Goal: Task Accomplishment & Management: Manage account settings

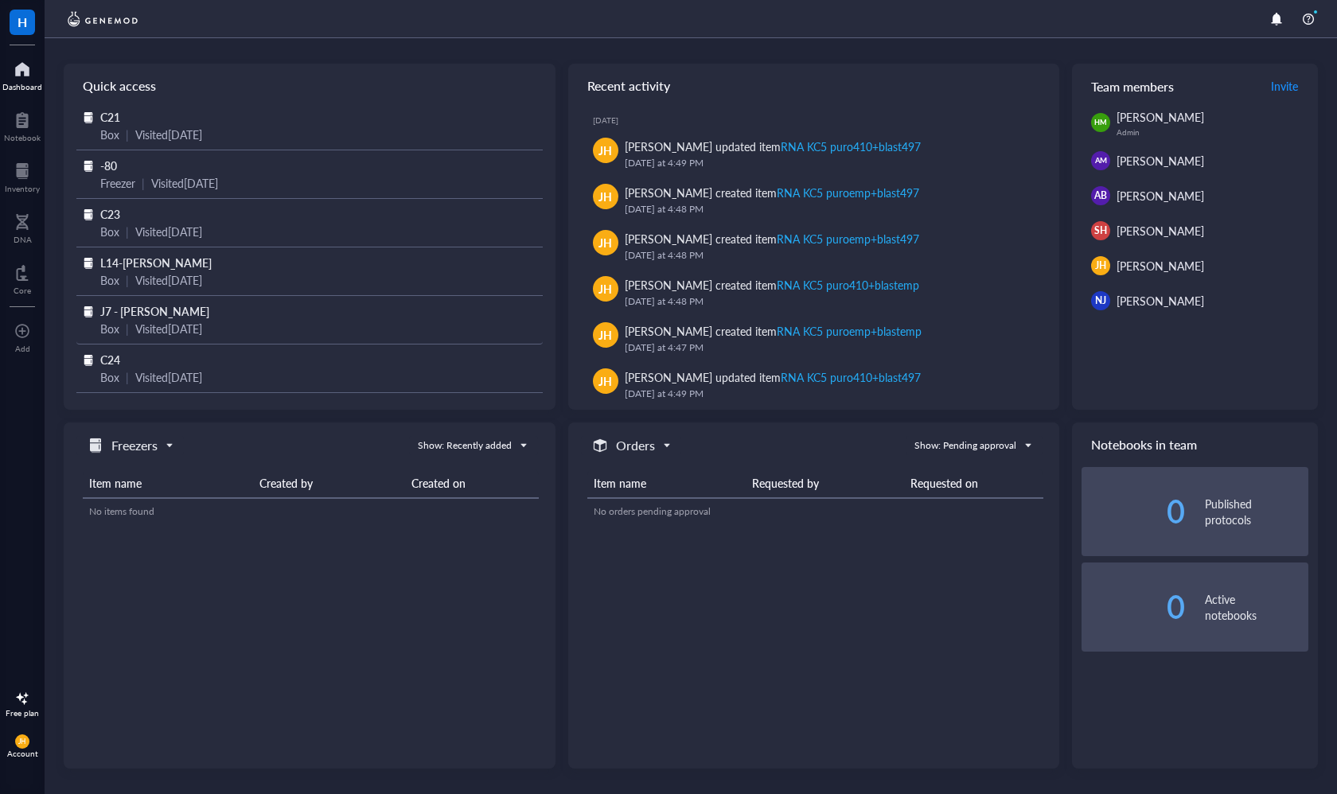
click at [153, 315] on span "J7 - [PERSON_NAME]" at bounding box center [154, 311] width 109 height 16
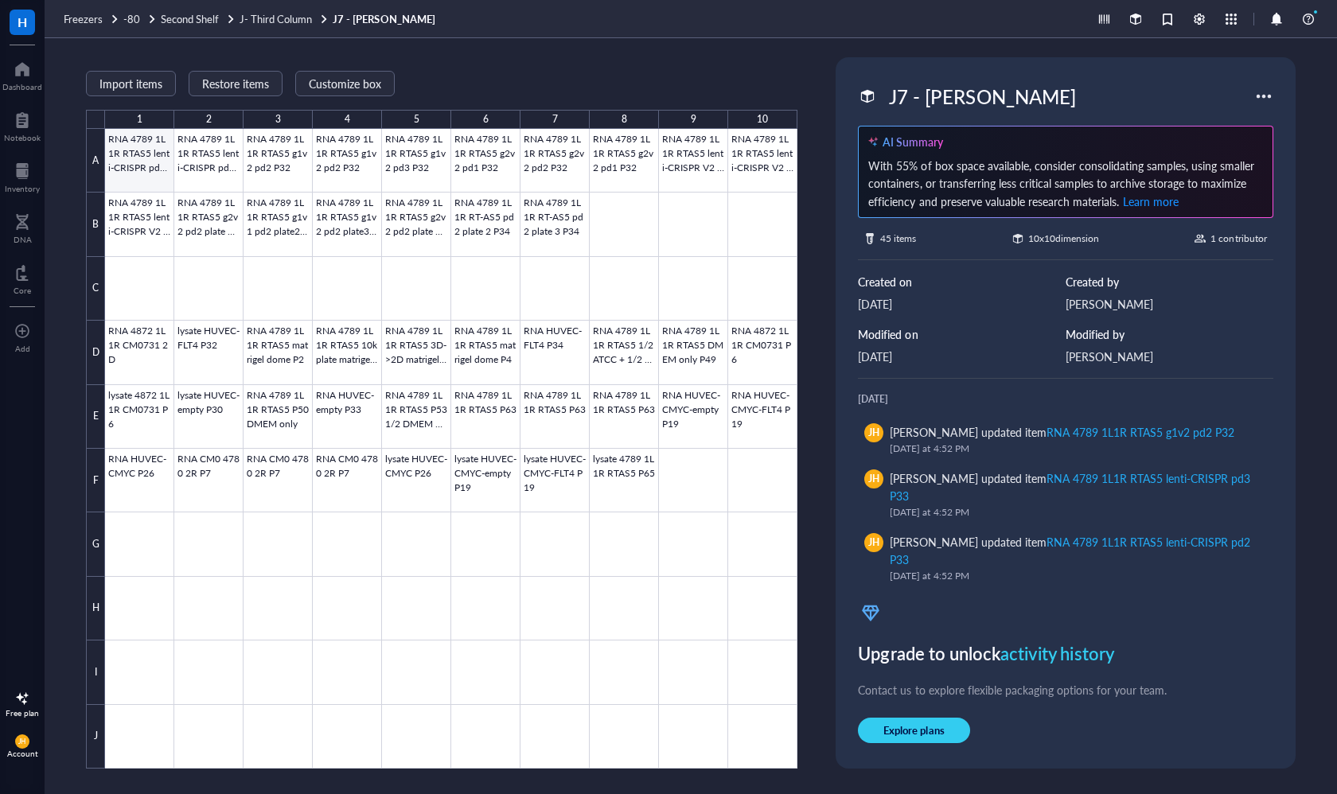
click at [137, 162] on div at bounding box center [451, 449] width 692 height 640
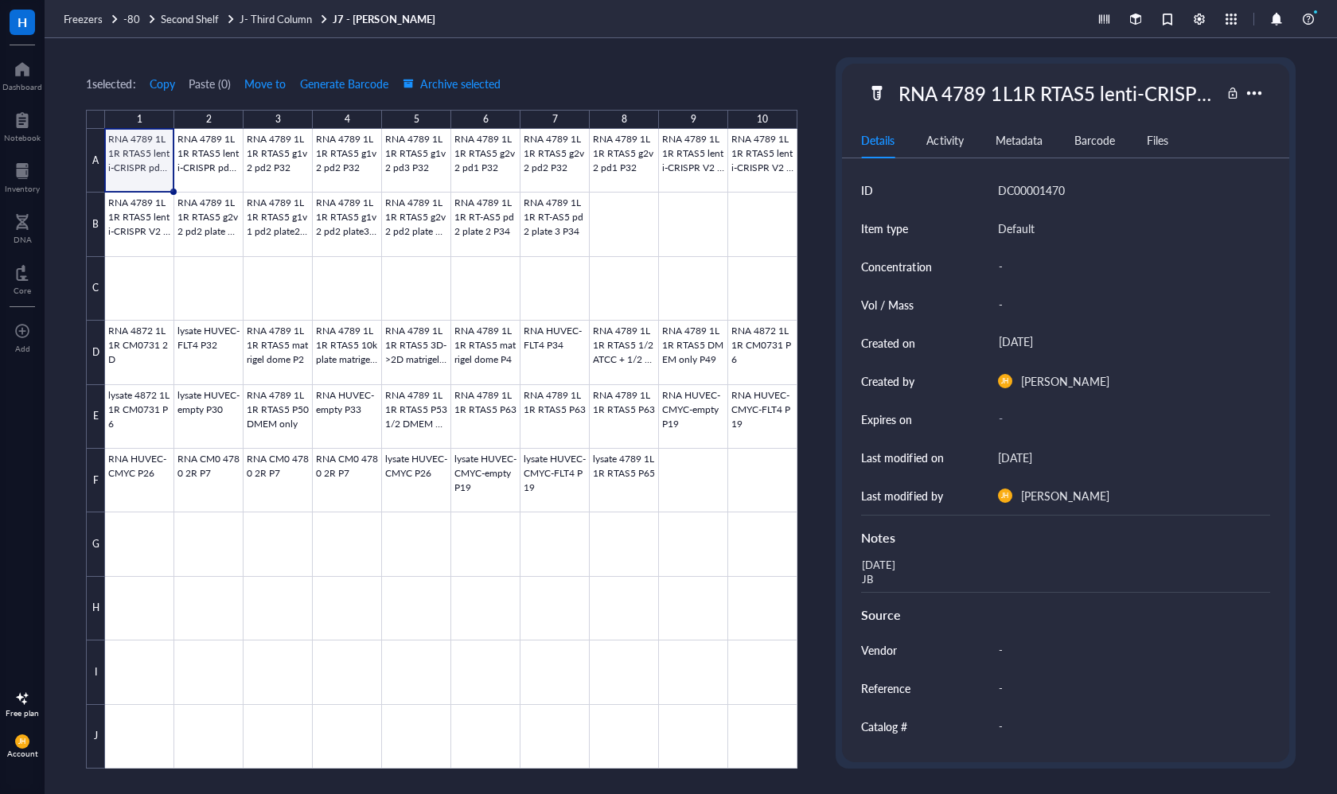
click at [1132, 101] on div "RNA 4789 1L1R RTAS5 lenti-CRISPR pd2 P33" at bounding box center [1055, 92] width 329 height 33
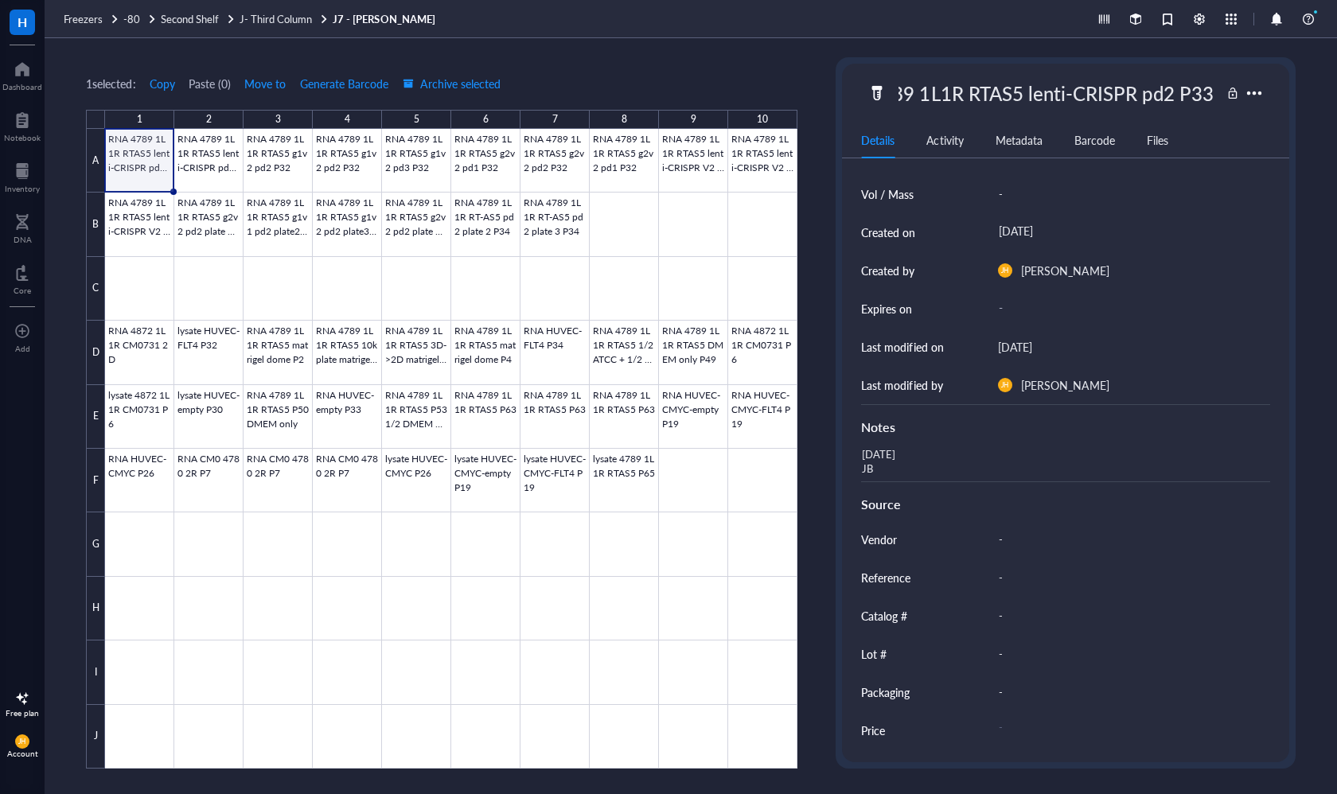
scroll to position [112, 0]
click at [204, 150] on div at bounding box center [451, 449] width 692 height 640
click at [159, 165] on div at bounding box center [451, 449] width 692 height 640
click at [1091, 92] on div "RNA 4789 1L1R RTAS5 lenti-CRISPR pd2 P33" at bounding box center [1055, 92] width 329 height 33
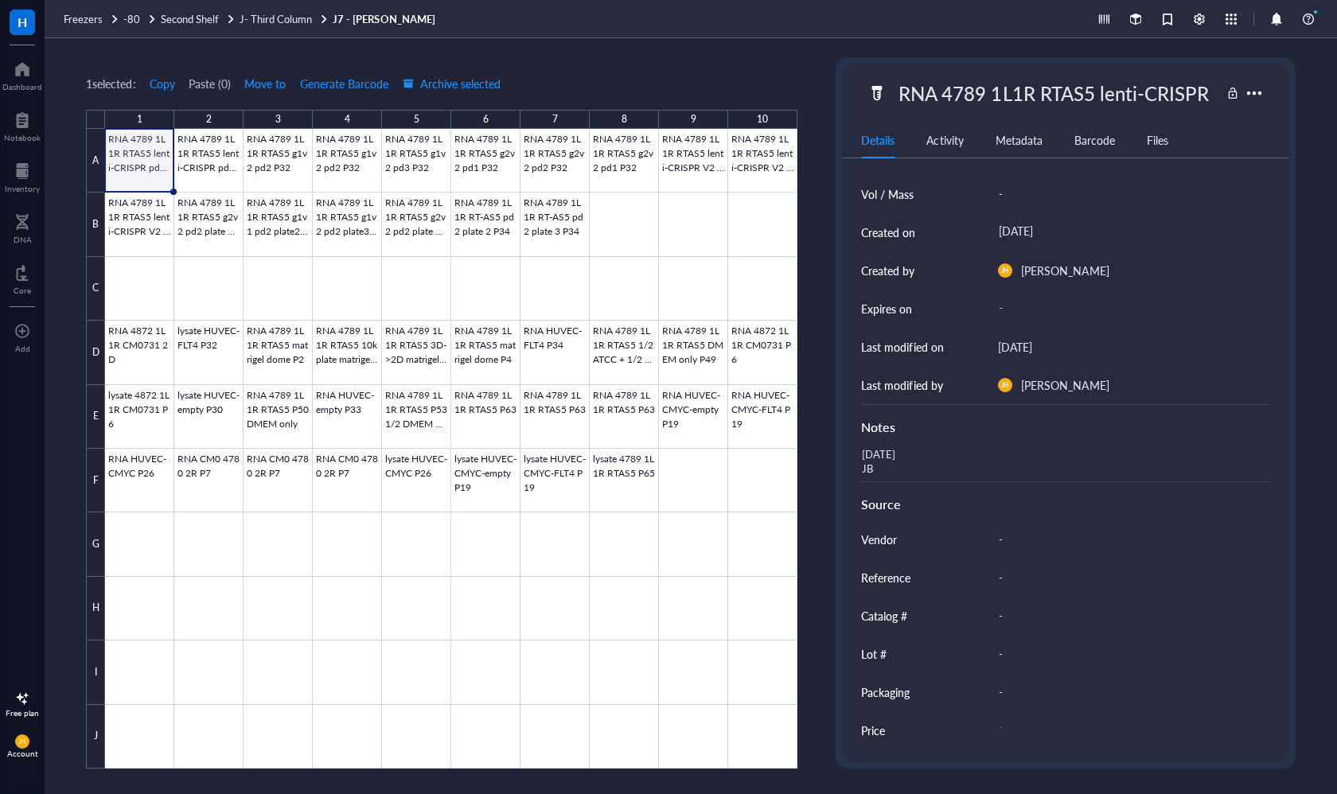
scroll to position [0, 74]
click at [212, 173] on div at bounding box center [451, 449] width 692 height 640
click at [1080, 100] on div "RNA 4789 1L1R RTAS5 lenti-CRISPR pd2 P33" at bounding box center [1055, 92] width 329 height 33
click at [1173, 95] on input "RNA 4789 1L1R RTAS5 lenti-CRISPR pd2 P33" at bounding box center [1055, 93] width 327 height 32
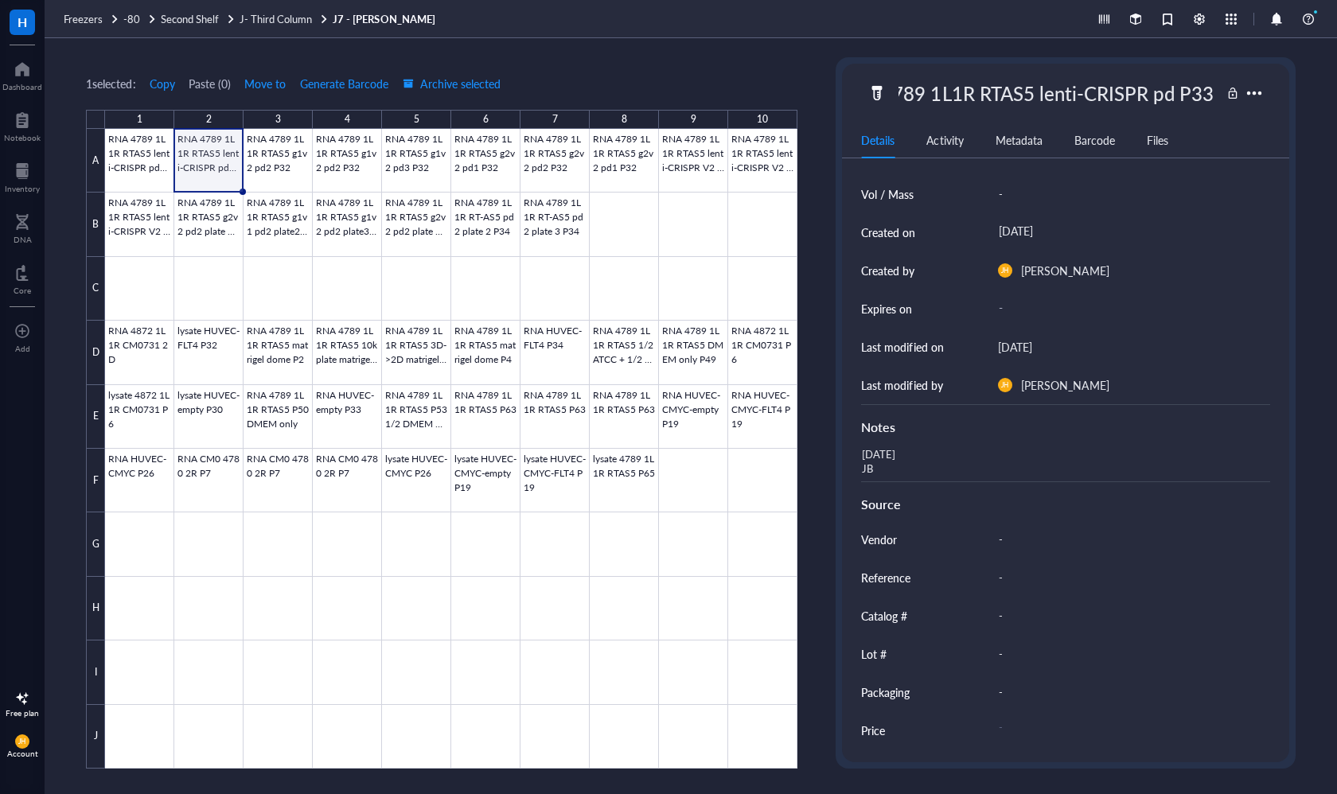
type input "RNA 4789 1L1R RTAS5 lenti-CRISPR pd3 P33"
click at [275, 162] on div at bounding box center [451, 449] width 692 height 640
click at [220, 161] on div at bounding box center [451, 449] width 692 height 640
click at [907, 453] on div "[DATE] JB" at bounding box center [1058, 462] width 408 height 38
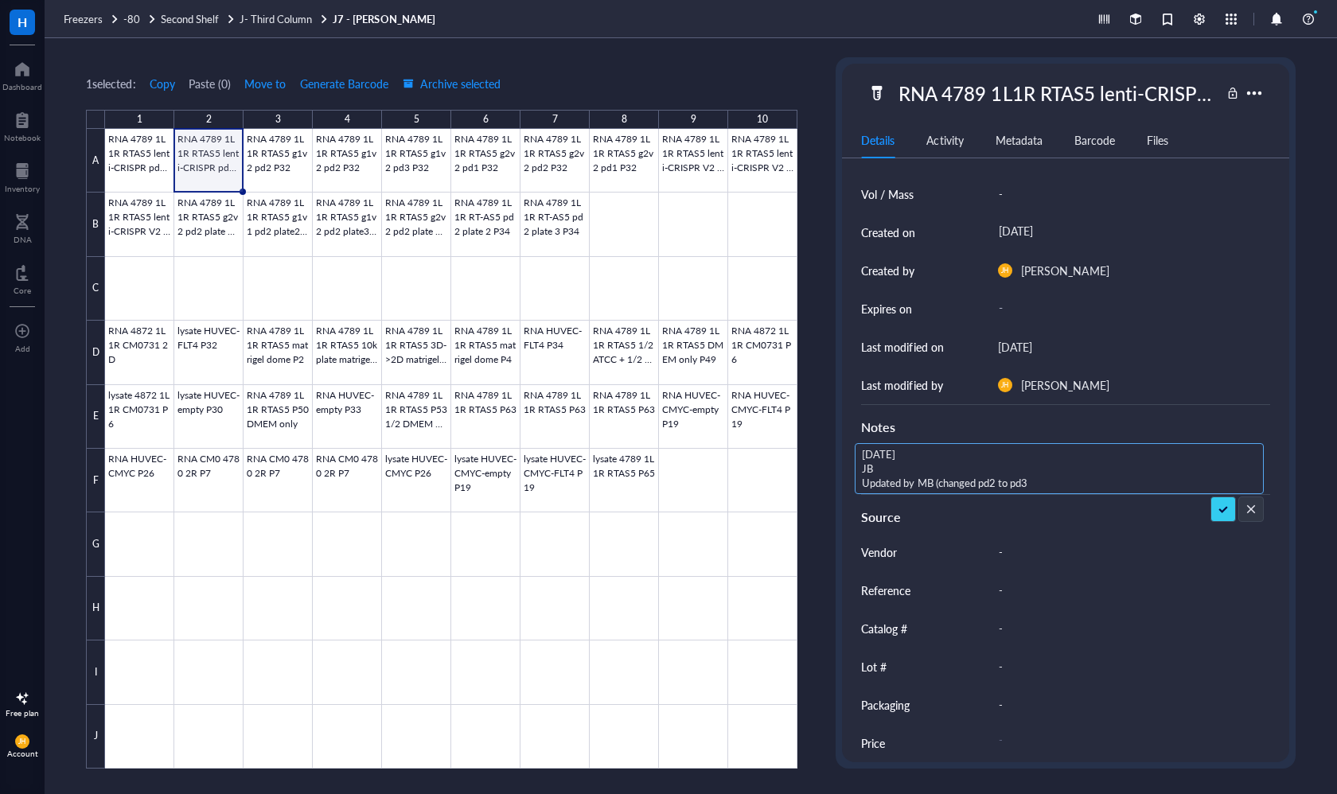
type textarea "[DATE] JB Updated by MB (changed pd2 to pd3)"
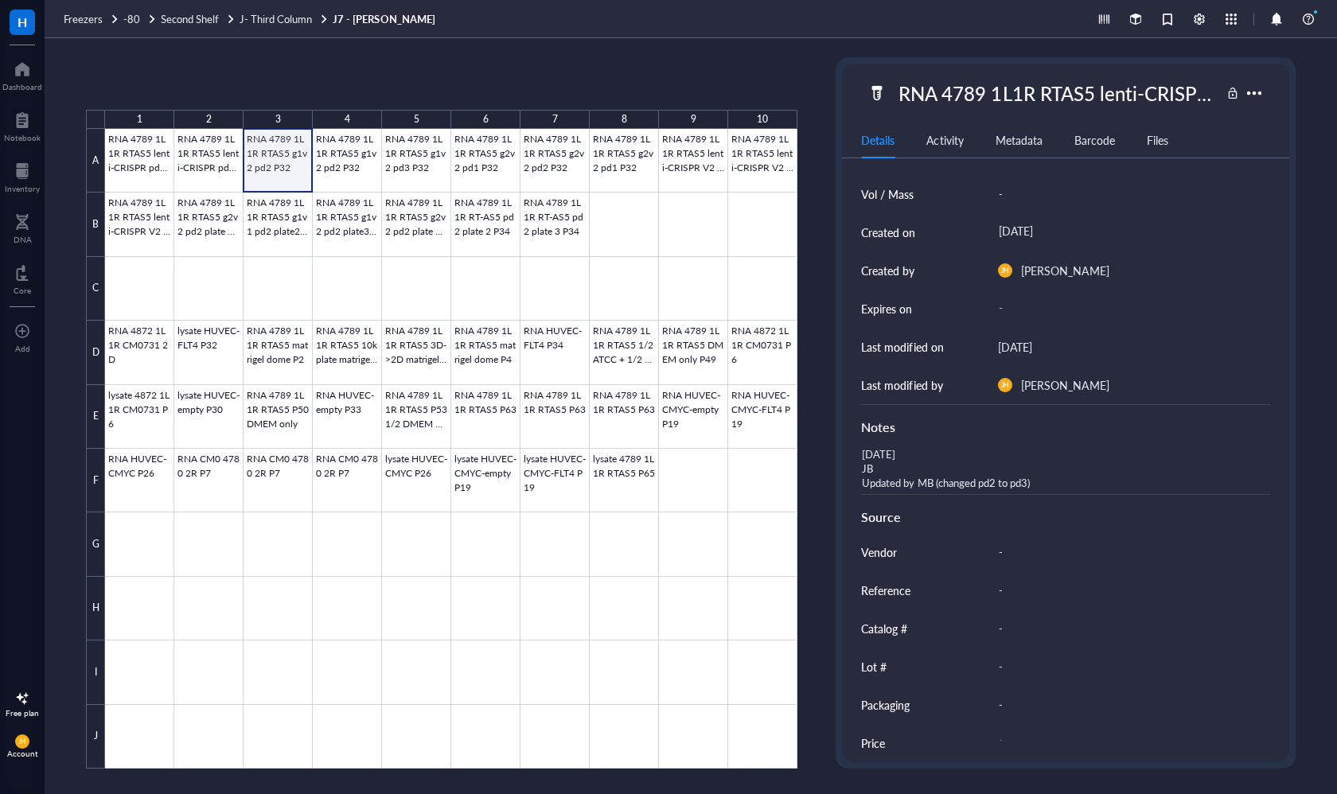
click at [281, 165] on div at bounding box center [451, 449] width 692 height 640
click at [1060, 100] on div "RNA 4789 1L1R RTAS5 g1v2 pd2 P32" at bounding box center [1055, 92] width 329 height 33
click at [1173, 94] on input "RNA 4789 1L1R RTAS5 g1v2 pd2 P32" at bounding box center [1055, 93] width 327 height 32
type input "RNA 4789 1L1R RTAS5 g1v2 pd1 P32"
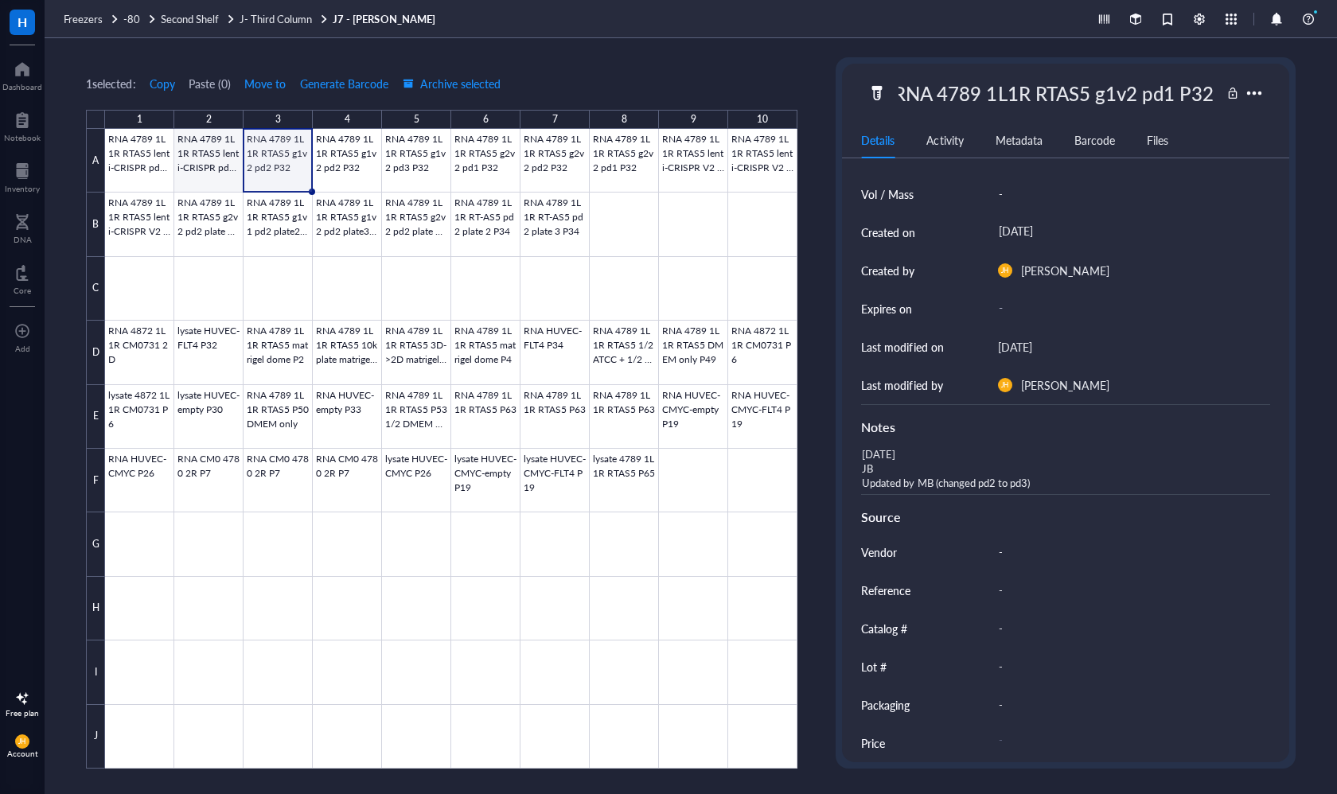
click at [226, 159] on div at bounding box center [451, 449] width 692 height 640
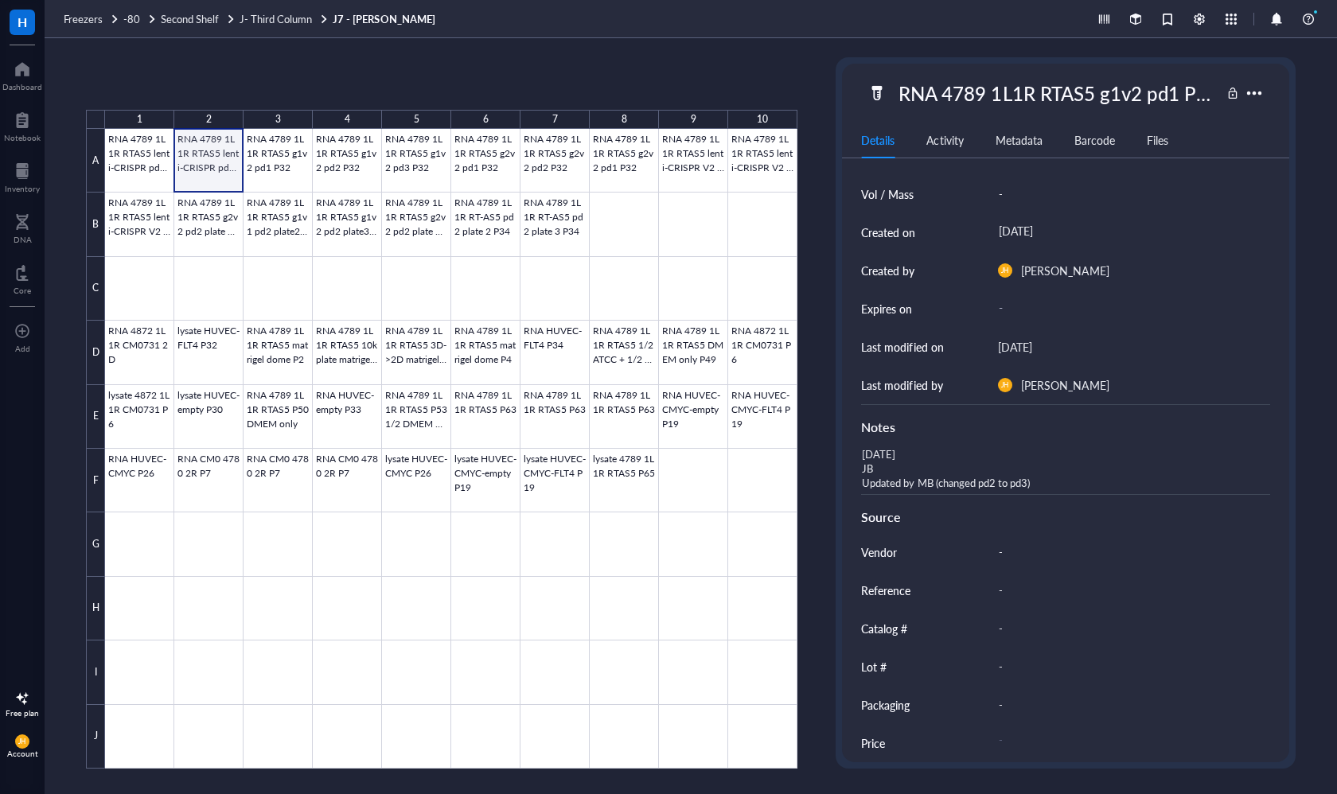
click at [216, 160] on div at bounding box center [451, 449] width 692 height 640
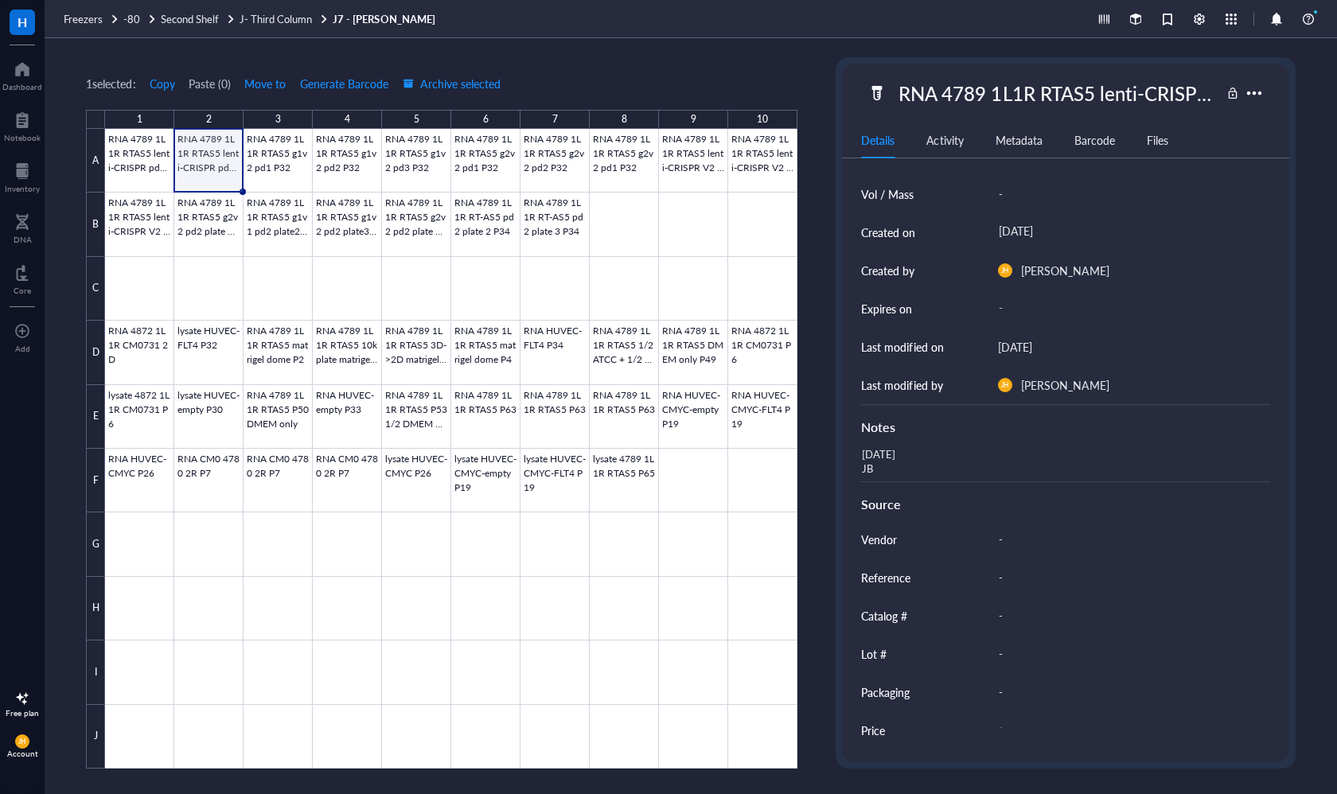
click at [1098, 93] on div "RNA 4789 1L1R RTAS5 lenti-CRISPR pd3 P33" at bounding box center [1055, 92] width 329 height 33
click at [271, 165] on div at bounding box center [451, 449] width 692 height 640
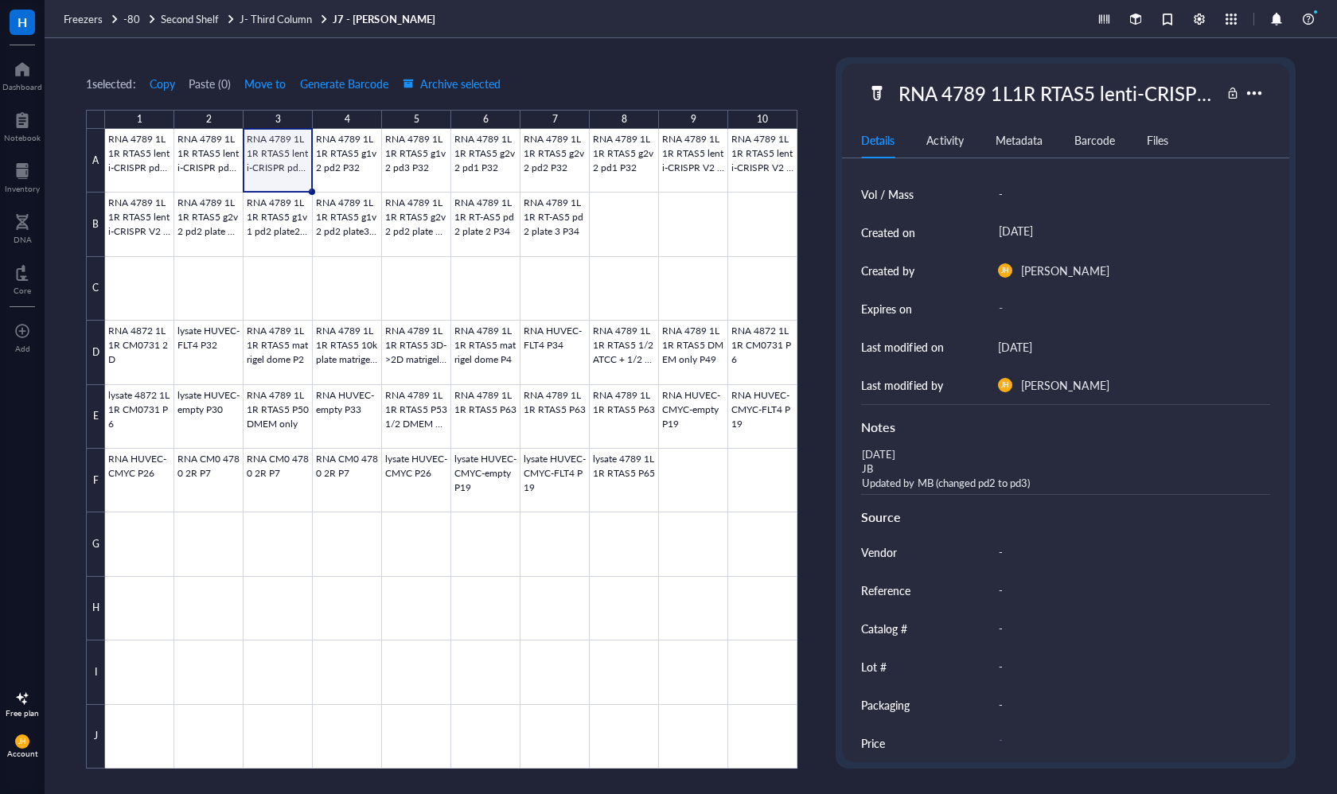
click at [1058, 91] on div "RNA 4789 1L1R RTAS5 lenti-CRISPR pd3 P33" at bounding box center [1055, 92] width 329 height 33
click at [1169, 93] on input "RNA 4789 1L1R RTAS5 lenti-CRISPR pd3 P33" at bounding box center [1055, 93] width 327 height 32
type input "RNA 4789 1L1R RTAS5 lenti-CRISPR pd1 P33"
click at [1026, 481] on div "[DATE] JB Updated by MB (changed pd2 to pd3)" at bounding box center [1058, 468] width 408 height 51
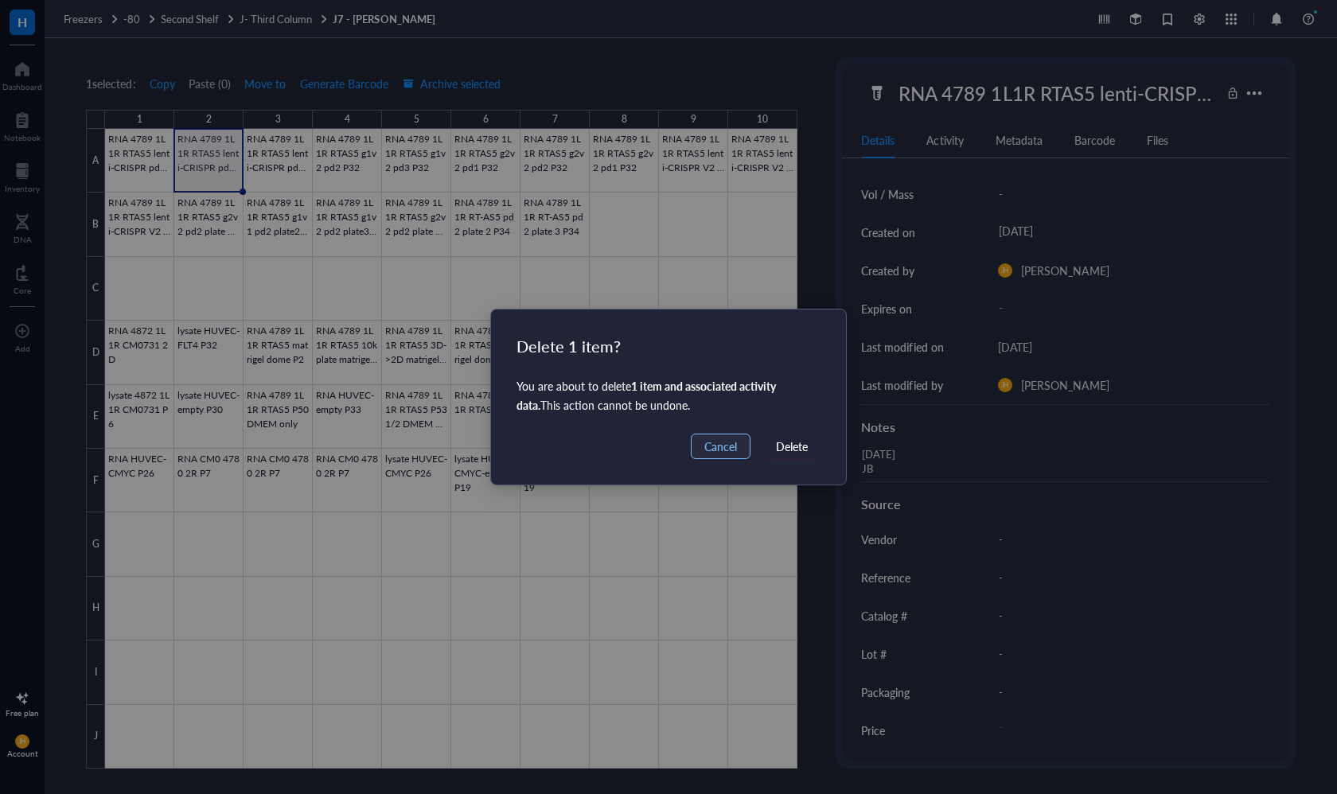
click at [718, 448] on span "Cancel" at bounding box center [720, 447] width 33 height 18
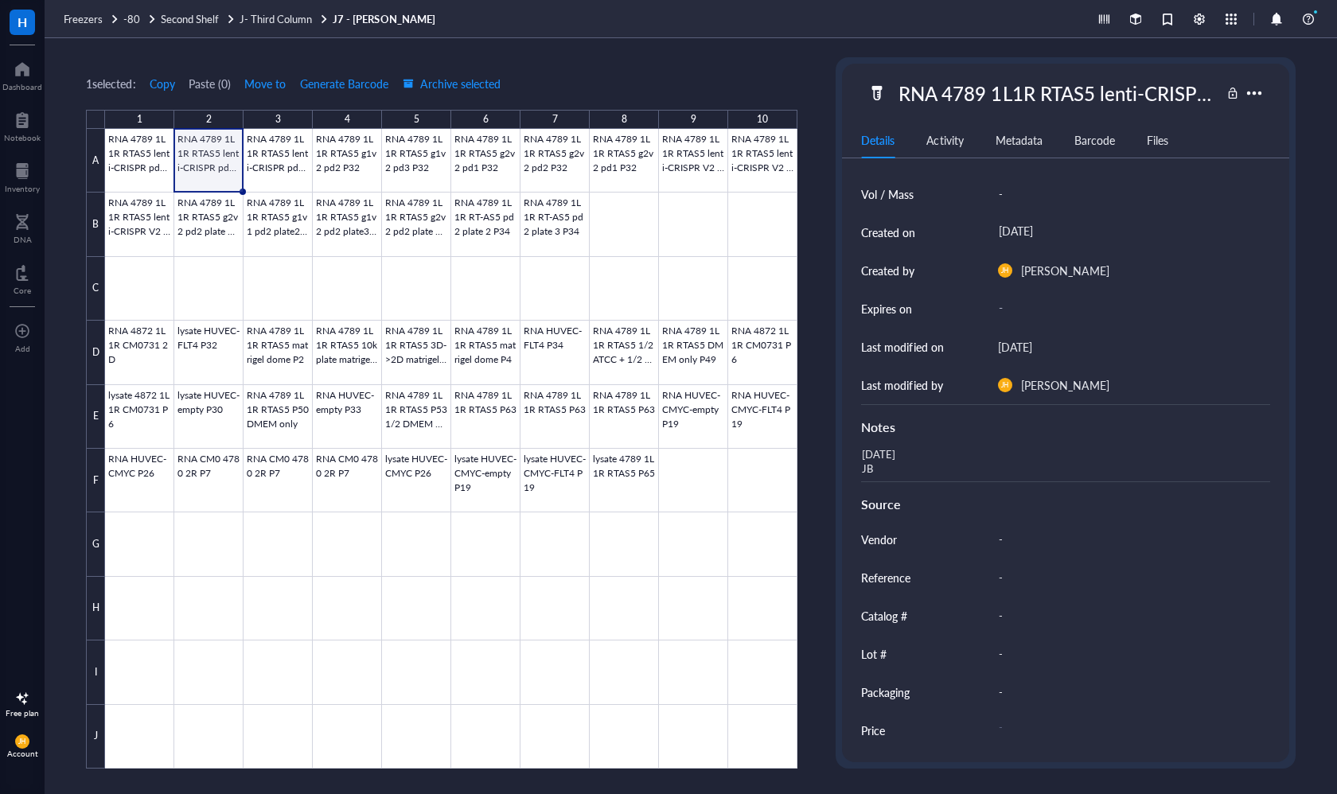
click at [902, 459] on div "[DATE] JB" at bounding box center [1058, 462] width 408 height 38
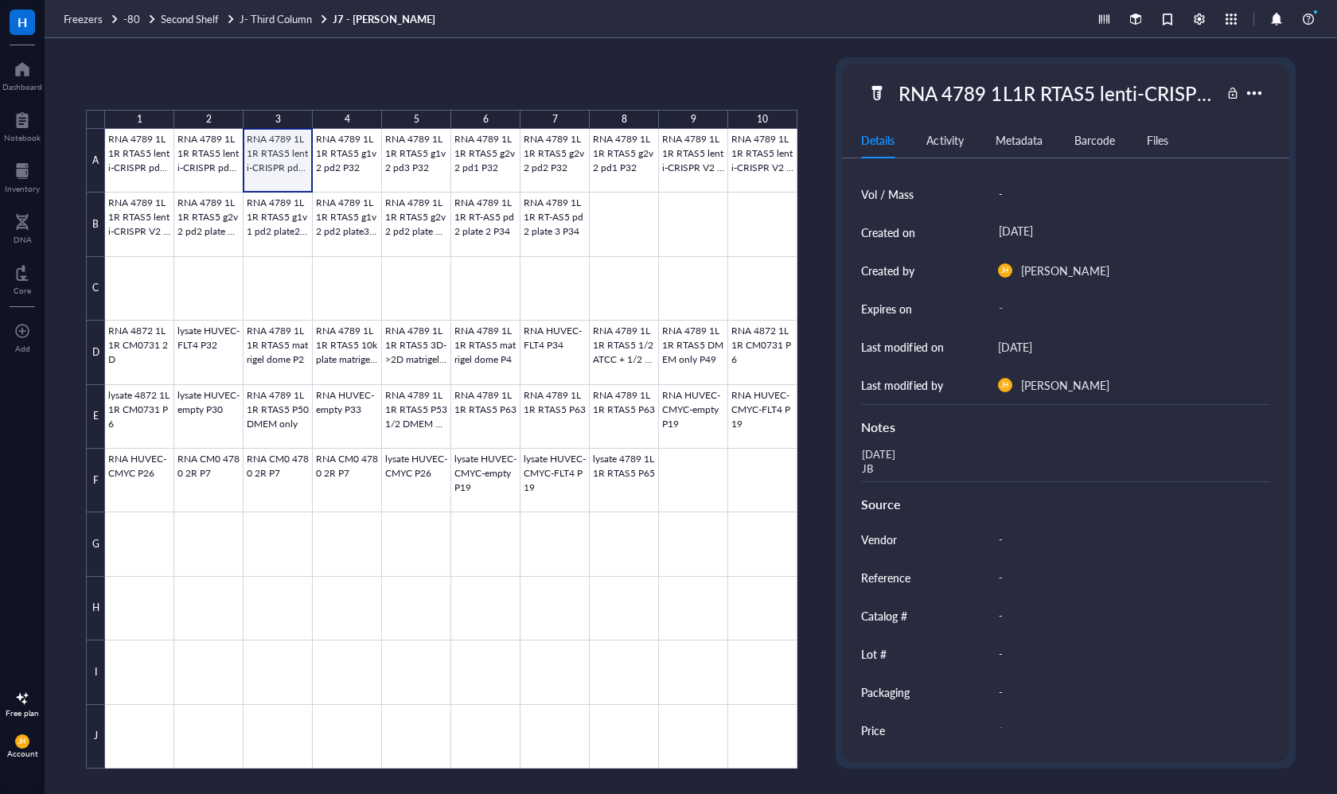
click at [280, 155] on div at bounding box center [451, 449] width 692 height 640
click at [206, 155] on div at bounding box center [451, 449] width 692 height 640
click at [322, 235] on div at bounding box center [451, 449] width 692 height 640
click at [295, 162] on div at bounding box center [451, 449] width 692 height 640
click at [213, 158] on div at bounding box center [451, 449] width 692 height 640
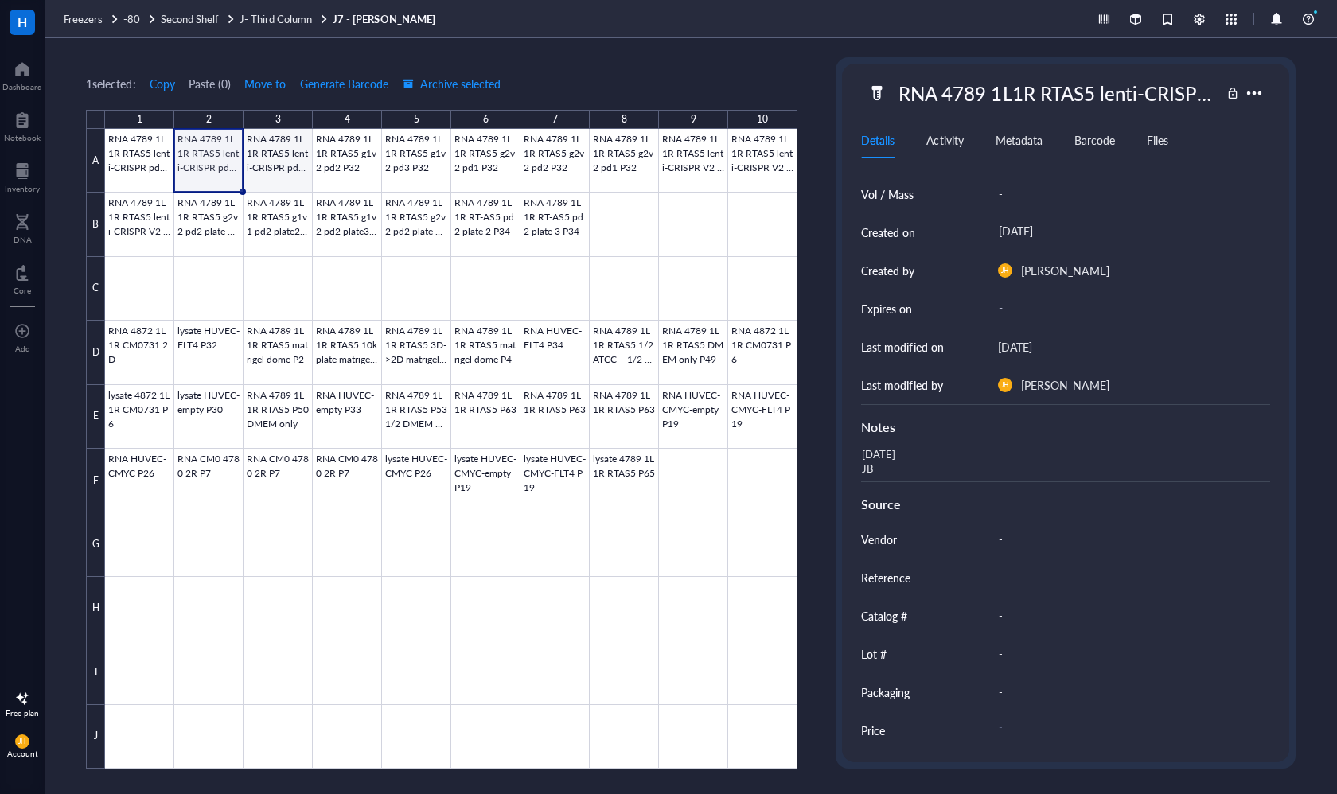
click at [280, 165] on div at bounding box center [451, 449] width 692 height 640
click at [1146, 95] on div "RNA 4789 1L1R RTAS5 lenti-CRISPR pd1 P33" at bounding box center [1055, 92] width 329 height 33
click at [340, 170] on div at bounding box center [451, 449] width 692 height 640
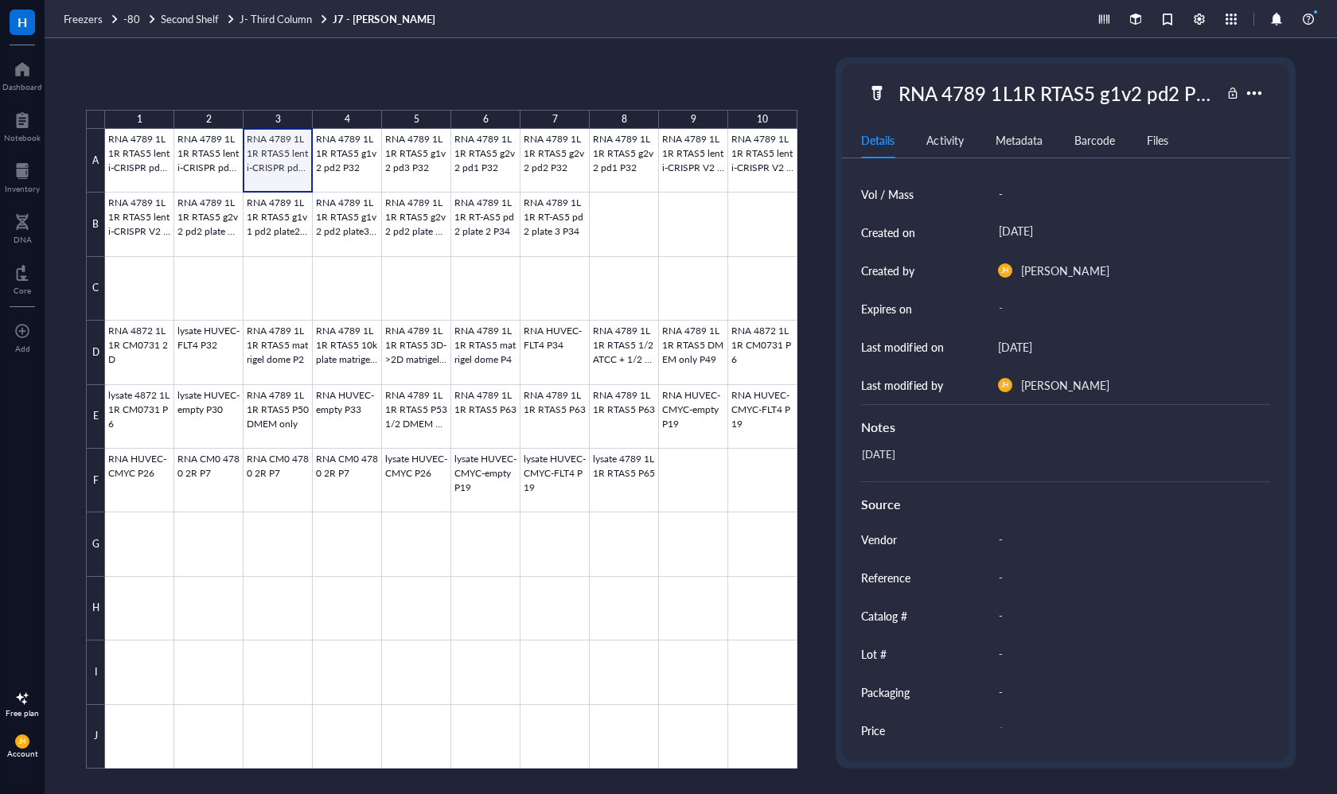
click at [268, 155] on div at bounding box center [451, 449] width 692 height 640
click at [1102, 95] on div "RNA 4789 1L1R RTAS5 lenti-CRISPR pd1 P33" at bounding box center [1055, 92] width 329 height 33
click at [200, 169] on div at bounding box center [451, 449] width 692 height 640
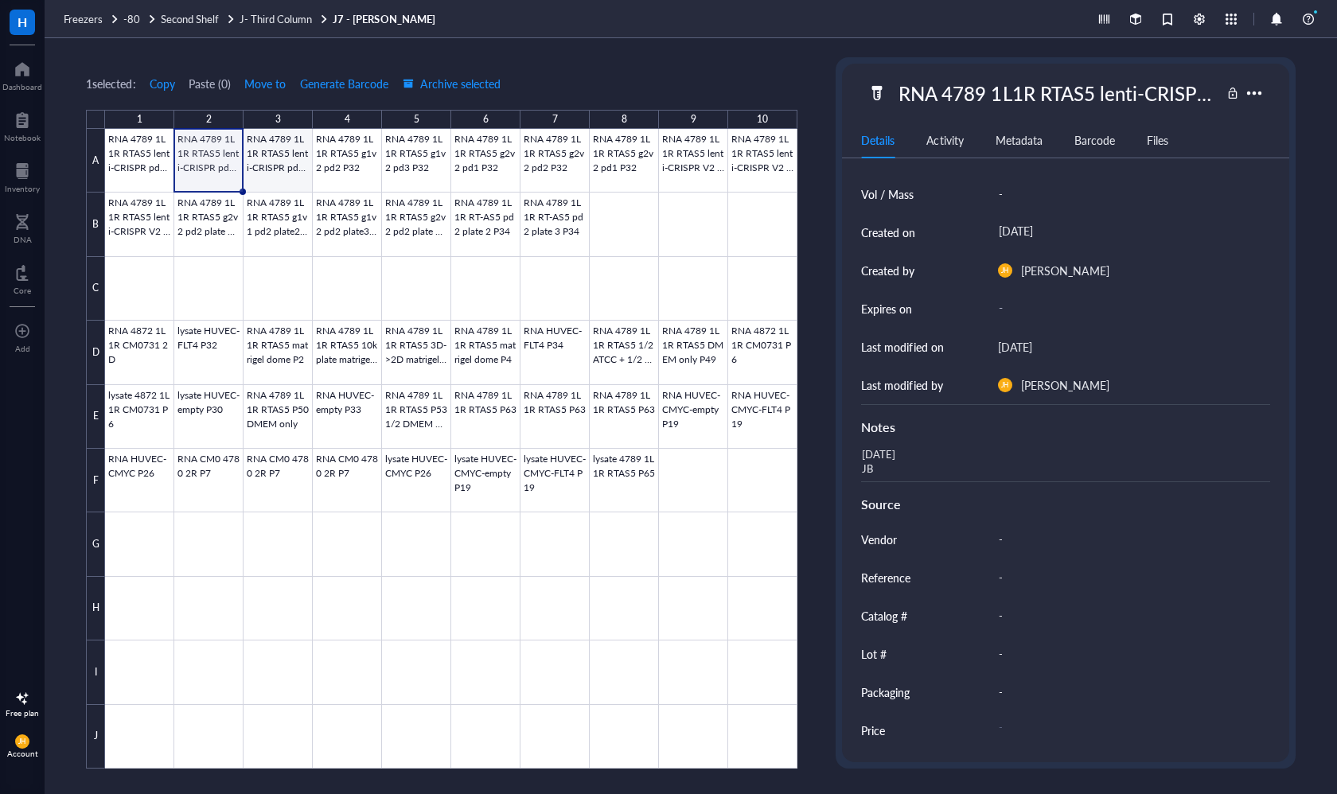
click at [283, 172] on div at bounding box center [451, 449] width 692 height 640
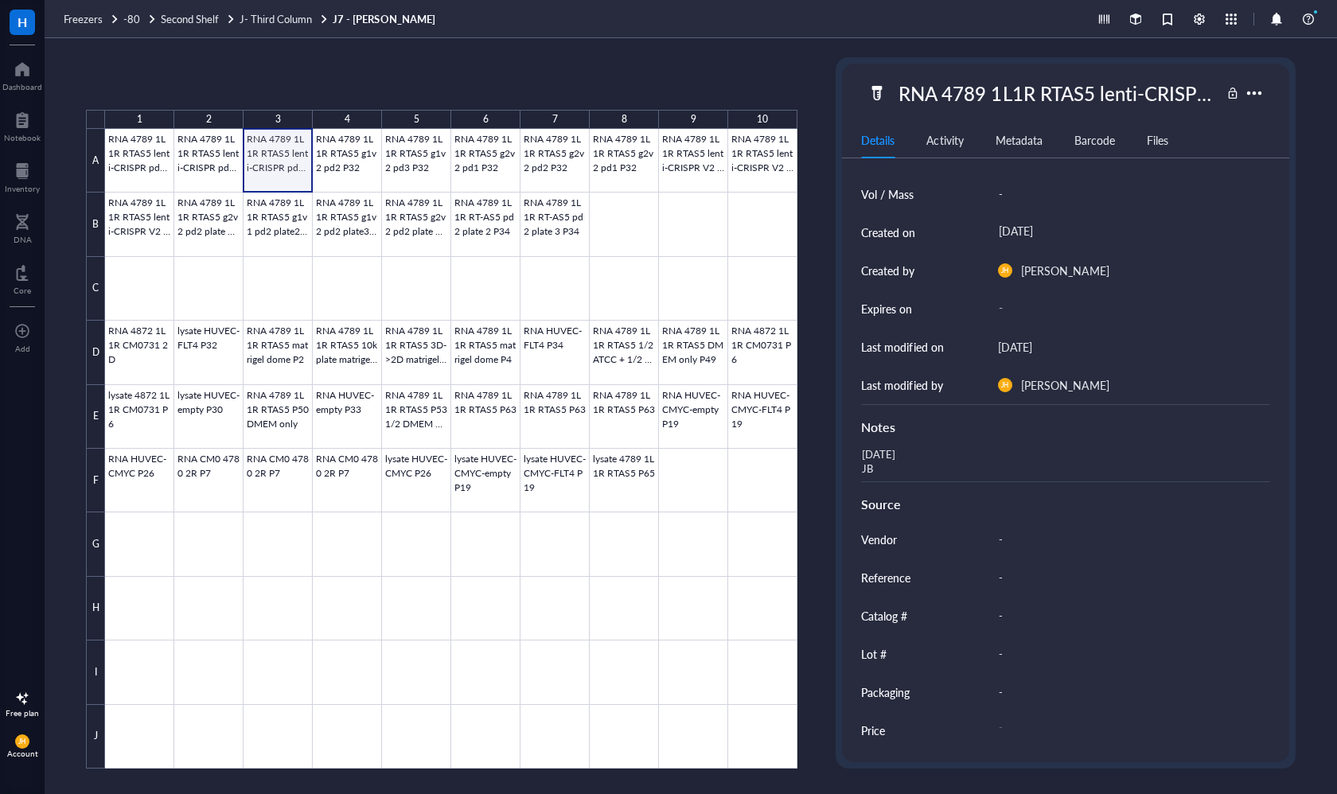
drag, startPoint x: 276, startPoint y: 154, endPoint x: 271, endPoint y: 169, distance: 16.6
click at [271, 169] on div at bounding box center [451, 449] width 692 height 640
drag, startPoint x: 285, startPoint y: 171, endPoint x: 209, endPoint y: 163, distance: 76.0
click at [209, 163] on div at bounding box center [451, 449] width 692 height 640
click at [222, 160] on div at bounding box center [451, 449] width 692 height 640
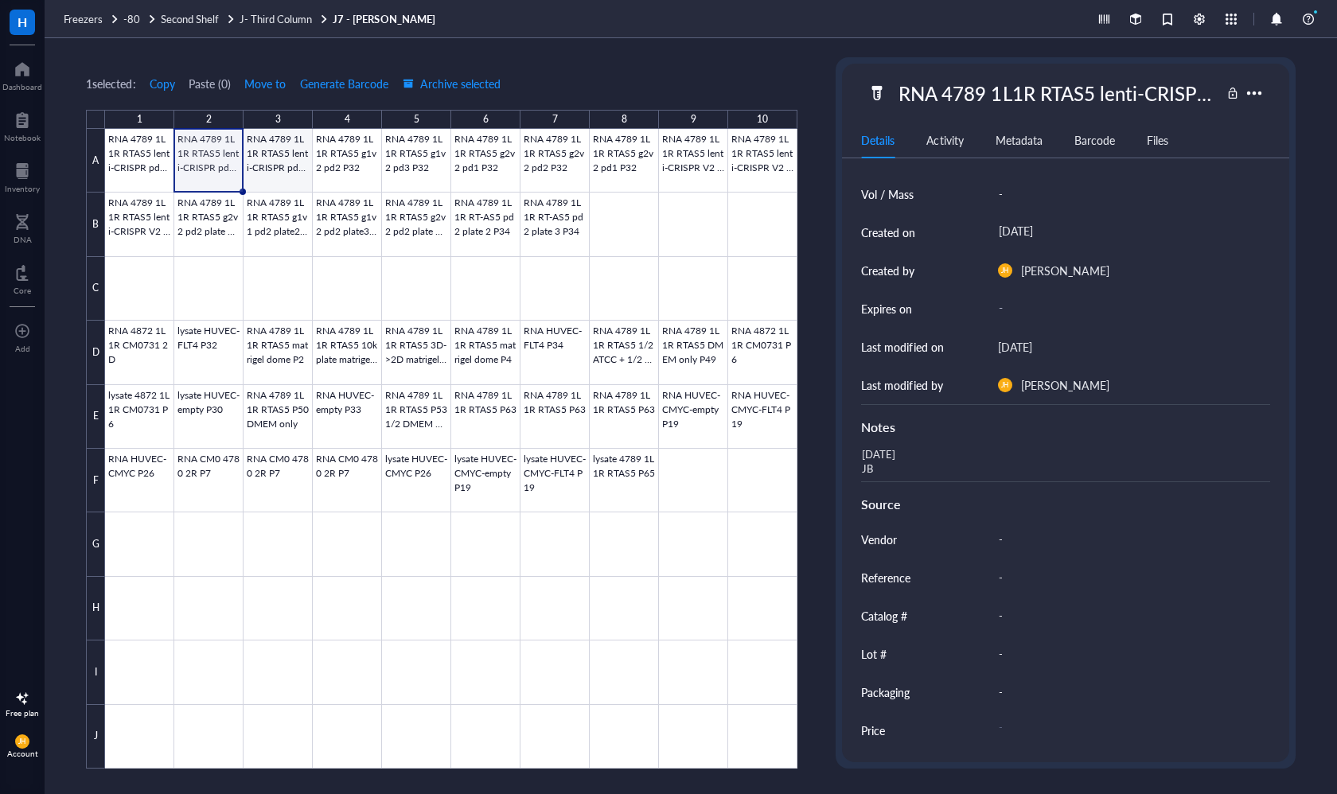
click at [265, 184] on div at bounding box center [451, 449] width 692 height 640
click at [210, 170] on div at bounding box center [451, 449] width 692 height 640
click at [266, 169] on div at bounding box center [451, 449] width 692 height 640
click at [766, 169] on div at bounding box center [451, 449] width 692 height 640
click at [1138, 88] on div "RNA 4789 1L1R RTAS5 lenti-CRISPR V2 pd2 plate 2 P35" at bounding box center [1055, 92] width 329 height 33
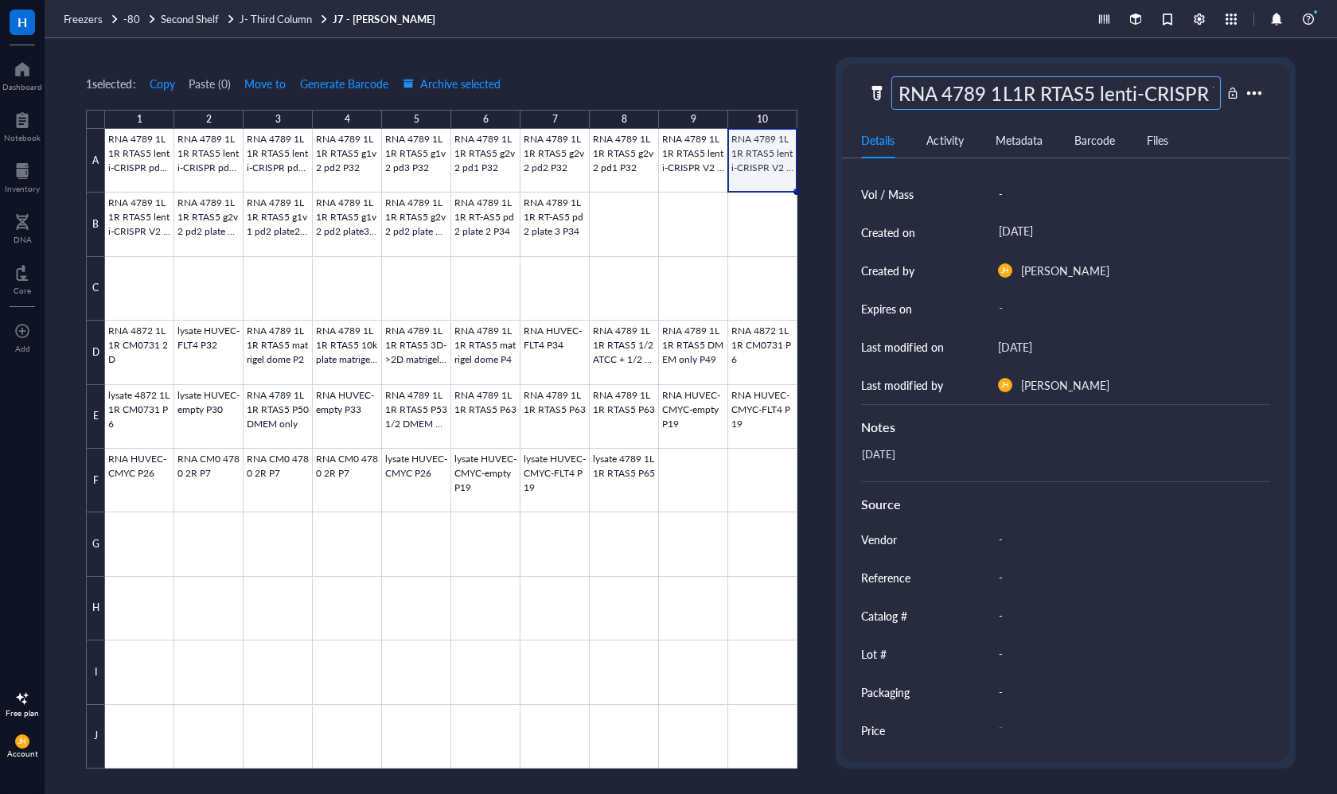
scroll to position [0, 165]
click at [702, 146] on div at bounding box center [451, 449] width 692 height 640
click at [1091, 103] on div "RNA 4789 1L1R RTAS5 lenti-CRISPR V2 pd2 P35" at bounding box center [1055, 92] width 329 height 33
click at [1171, 90] on input "RNA 4789 1L1R RTAS5 lenti-CRISPR V2 pd2 P35" at bounding box center [1055, 93] width 327 height 32
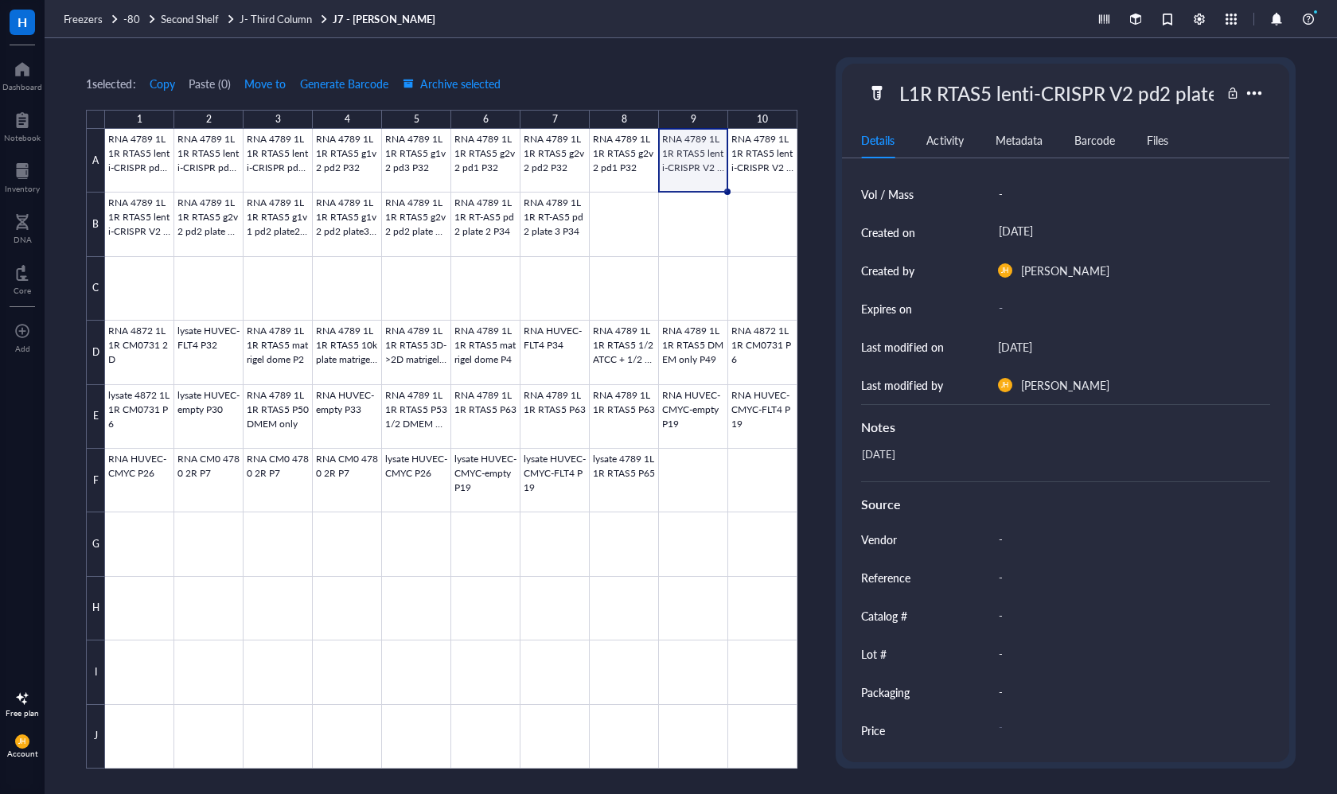
type input "RNA 4789 1L1R RTAS5 lenti-CRISPR V2 pd2 plate1 P35"
click at [915, 474] on div "[DATE]" at bounding box center [1058, 462] width 408 height 38
click at [924, 451] on div "[DATE]" at bounding box center [1058, 462] width 408 height 38
type textarea "[DATE] Updated by MB (added plate 1)"
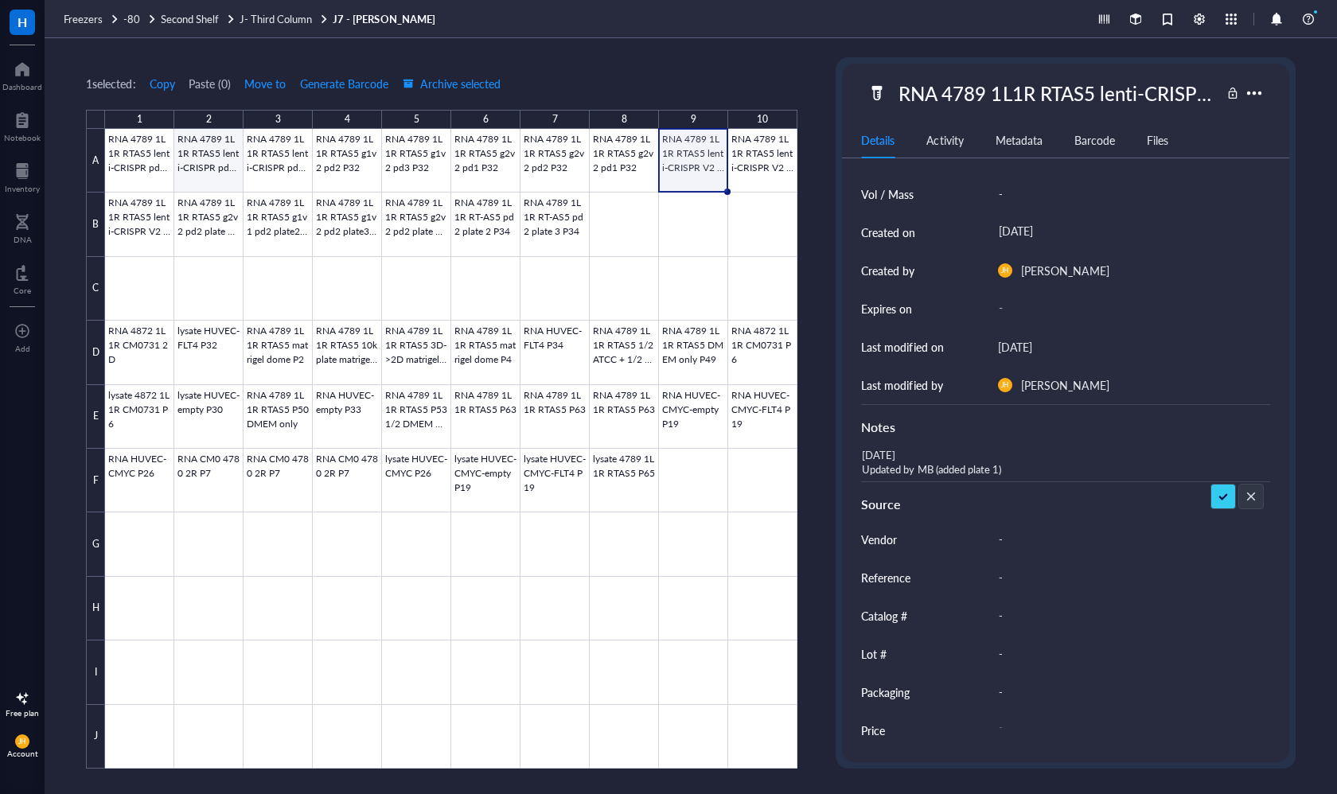
click at [195, 156] on div at bounding box center [451, 449] width 692 height 640
click at [212, 150] on div at bounding box center [451, 449] width 692 height 640
click at [1067, 84] on div "RNA 4789 1L1R RTAS5 lenti-CRISPR pd1 P33" at bounding box center [1055, 92] width 329 height 33
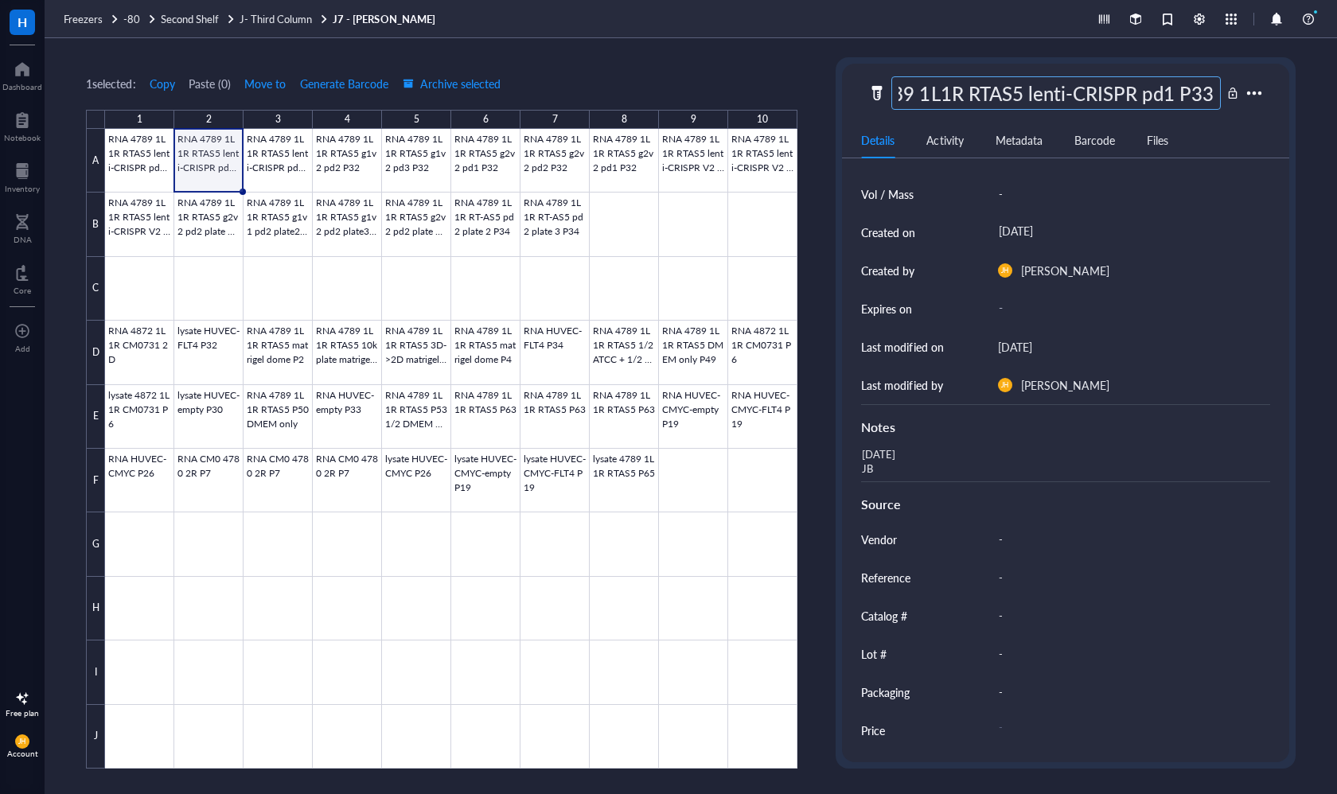
click at [1169, 96] on input "RNA 4789 1L1R RTAS5 lenti-CRISPR pd1 P33" at bounding box center [1055, 93] width 327 height 32
type input "RNA 4789 1L1R RTAS5 lenti-CRISPR pd3 P33"
click at [145, 169] on div at bounding box center [451, 449] width 692 height 640
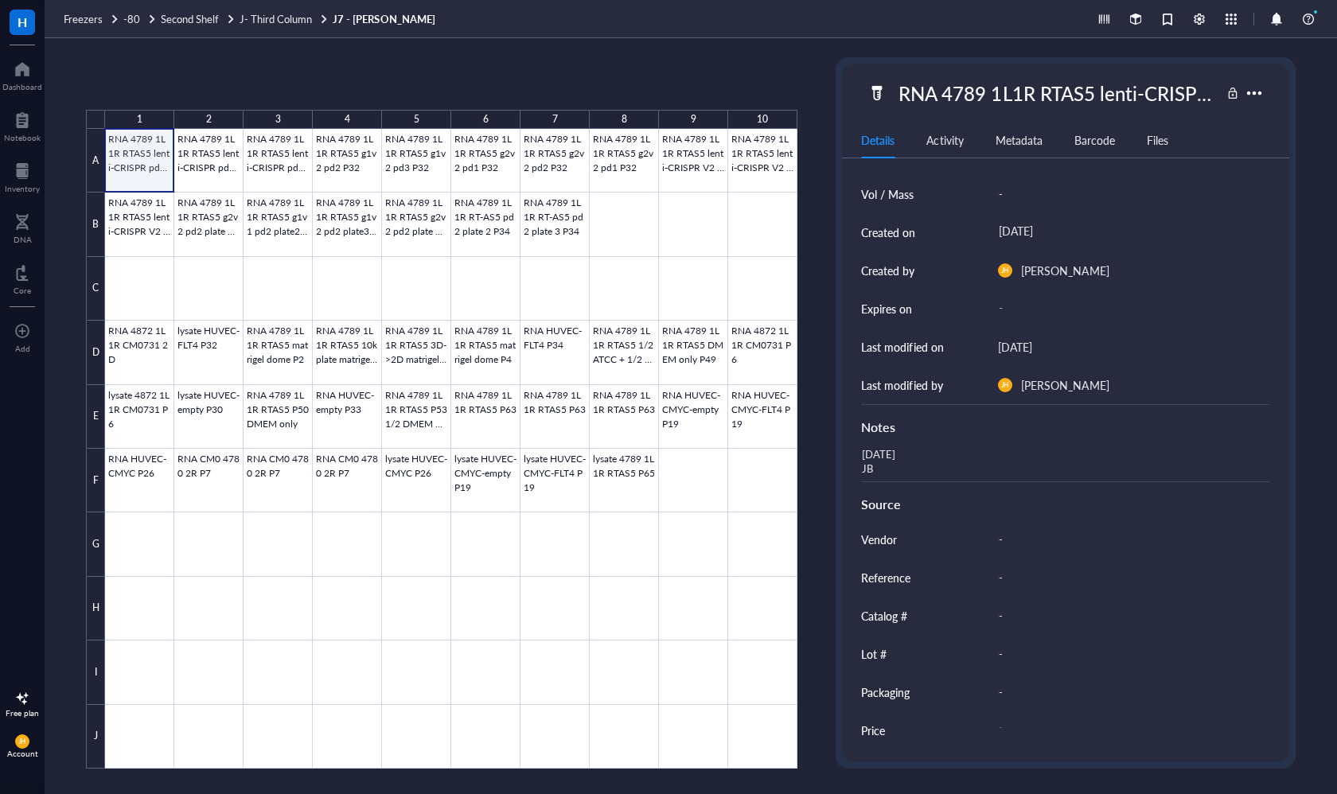
click at [145, 169] on div at bounding box center [451, 449] width 692 height 640
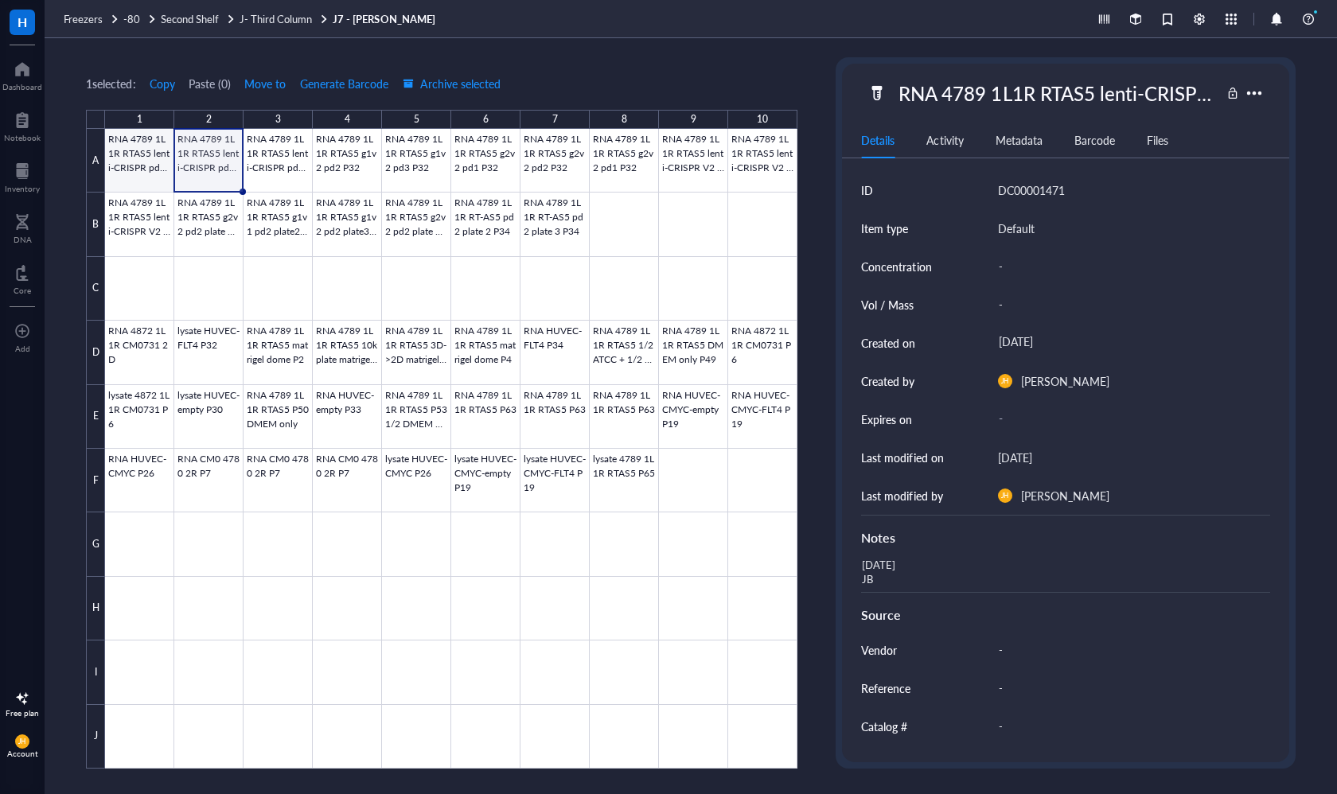
click at [137, 167] on div at bounding box center [451, 449] width 692 height 640
click at [1074, 95] on div "RNA 4789 1L1R RTAS5 lenti-CRISPR pd2 P33" at bounding box center [1055, 92] width 329 height 33
click at [198, 177] on div at bounding box center [451, 449] width 692 height 640
click at [1134, 99] on div "RNA 4789 1L1R RTAS5 lenti-CRISPR pd2 P33" at bounding box center [1055, 92] width 329 height 33
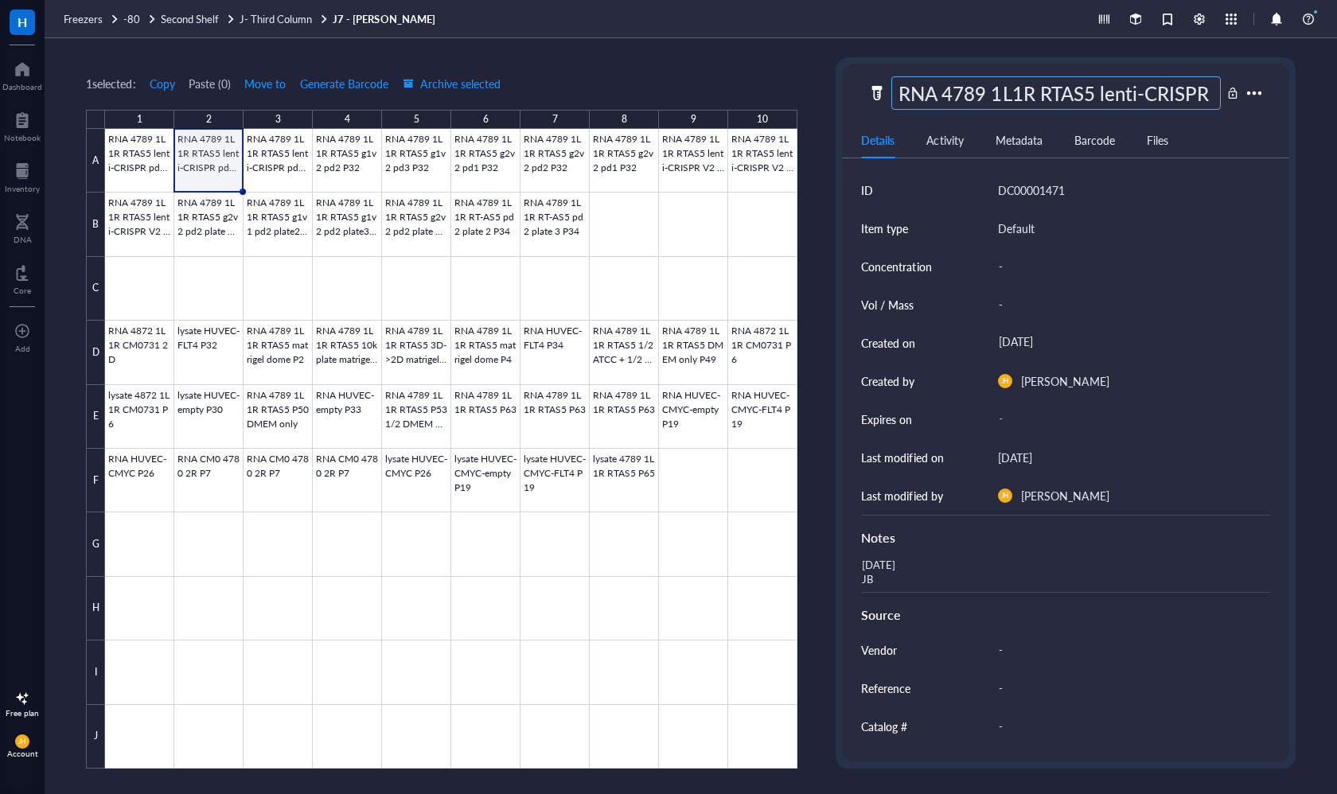
scroll to position [0, 74]
click at [1171, 96] on input "RNA 4789 1L1R RTAS5 lenti-CRISPR pd2 P33" at bounding box center [1055, 93] width 327 height 32
type input "RNA 4789 1L1R RTAS5 lenti-CRISPR pd3 P33"
click at [889, 581] on div "[DATE] JB" at bounding box center [1058, 573] width 408 height 38
click at [883, 578] on div "[DATE] JB" at bounding box center [1058, 573] width 408 height 38
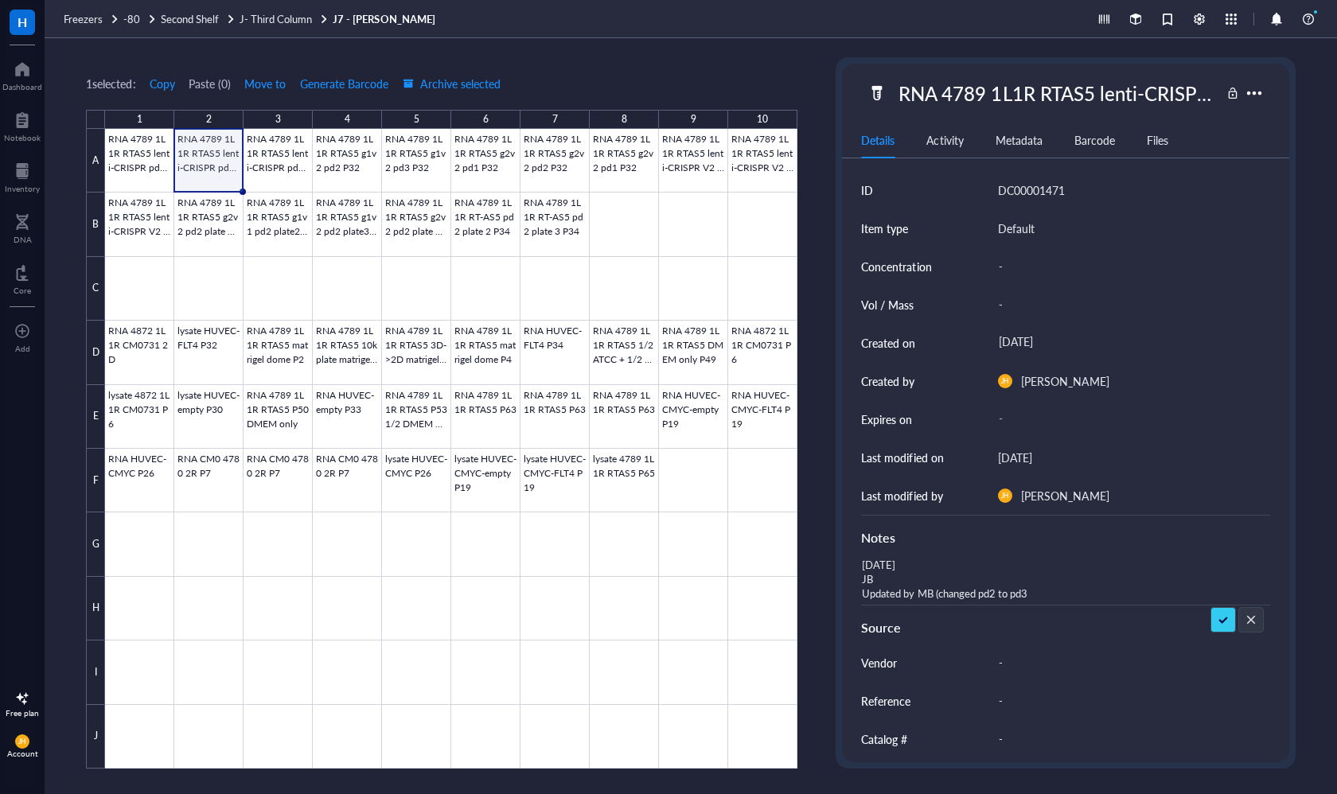
type textarea "[DATE] JB Updated by MB (changed pd2 to pd3)"
click at [1072, 91] on div "RNA 4789 1L1R RTAS5 lenti-CRISPR pd3 P33" at bounding box center [1055, 92] width 329 height 33
click at [277, 164] on div at bounding box center [451, 449] width 692 height 640
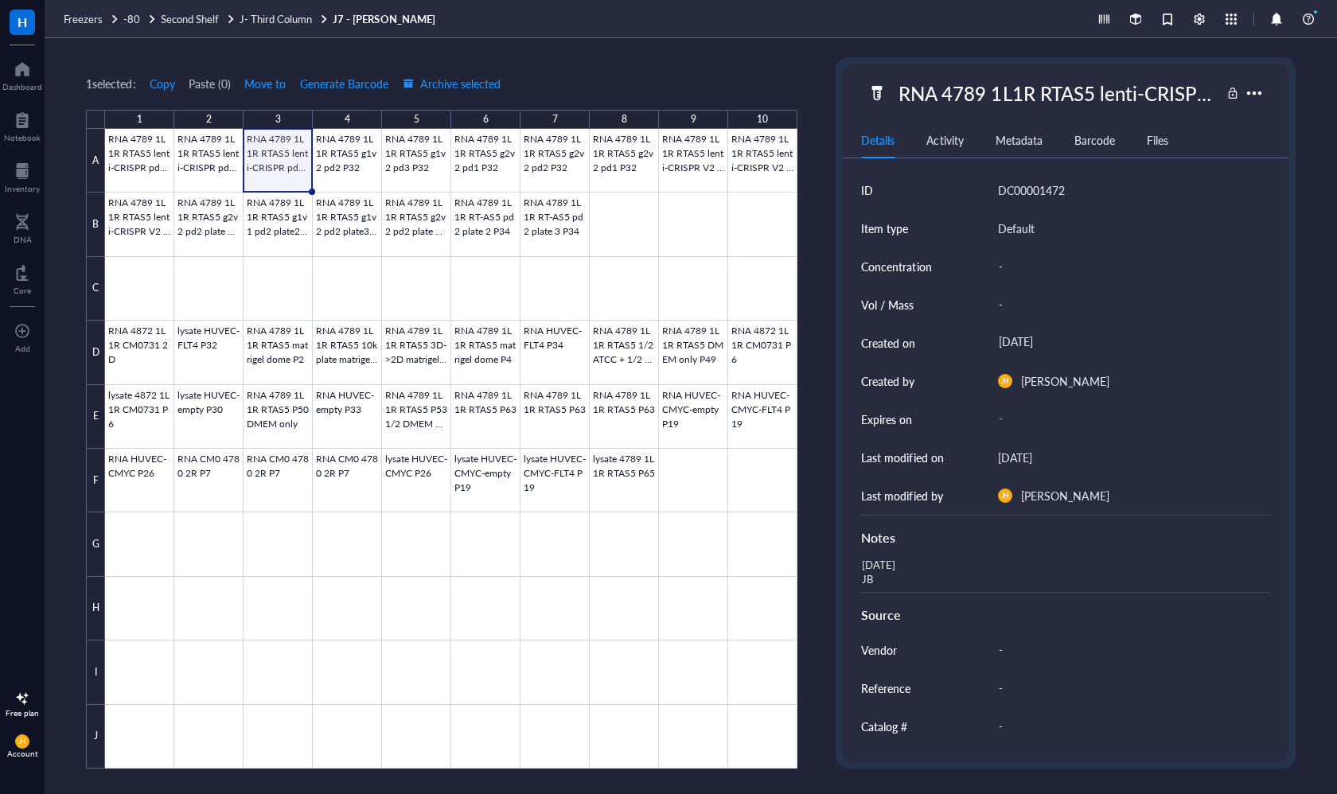
click at [1067, 90] on div "RNA 4789 1L1R RTAS5 lenti-CRISPR pd1 P33" at bounding box center [1055, 92] width 329 height 33
drag, startPoint x: 1026, startPoint y: 95, endPoint x: 1133, endPoint y: 104, distance: 107.0
click at [1133, 104] on input "RNA 4789 1L1R RTAS5 lenti-CRISPR pd1 P33" at bounding box center [1055, 93] width 327 height 32
drag, startPoint x: 1185, startPoint y: 94, endPoint x: 1101, endPoint y: 95, distance: 84.3
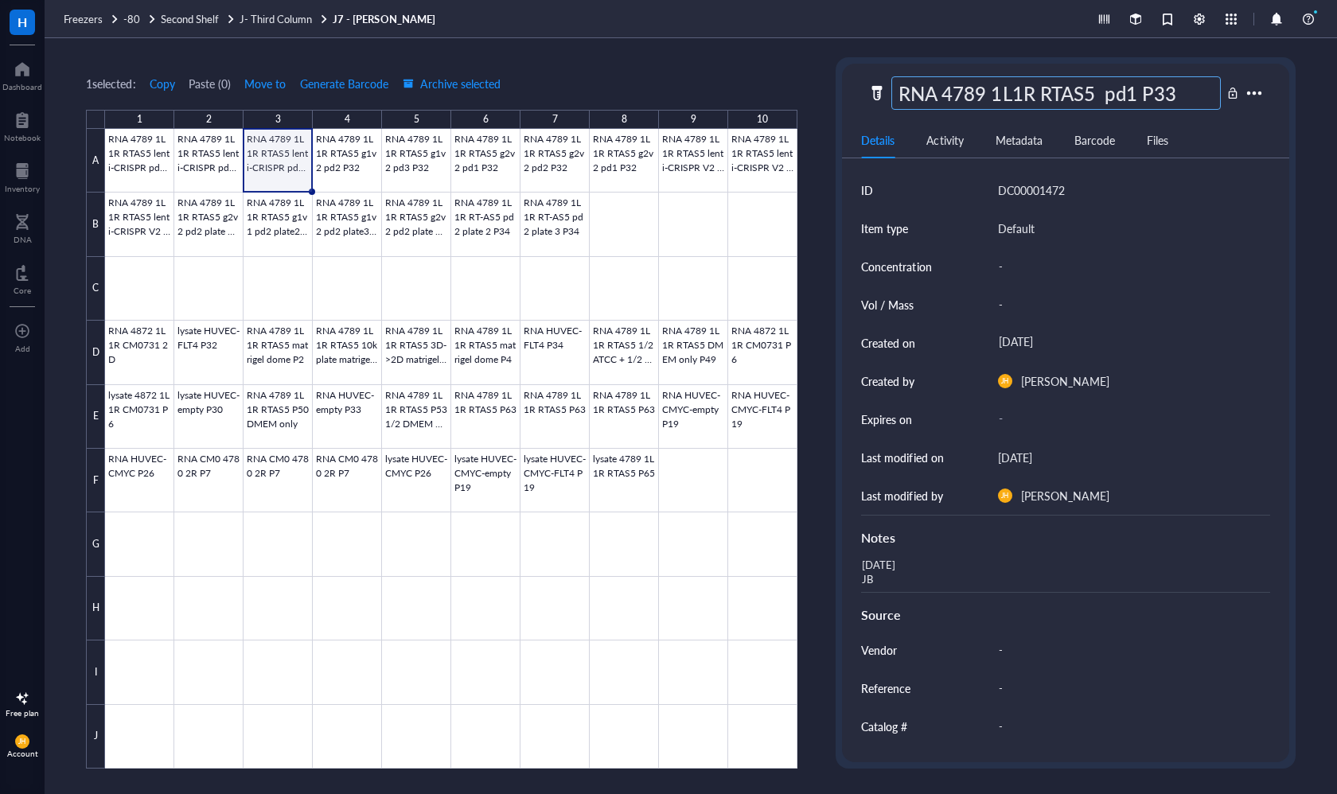
click at [1101, 95] on input "RNA 4789 1L1R RTAS5 pd1 P33" at bounding box center [1055, 93] width 327 height 32
type input "RNA 4789 1L1R RTAS5 g1v2 pd1 P32"
click at [919, 576] on div "[DATE] JB" at bounding box center [1058, 573] width 408 height 38
click at [913, 573] on div "[DATE] JB" at bounding box center [1058, 573] width 408 height 38
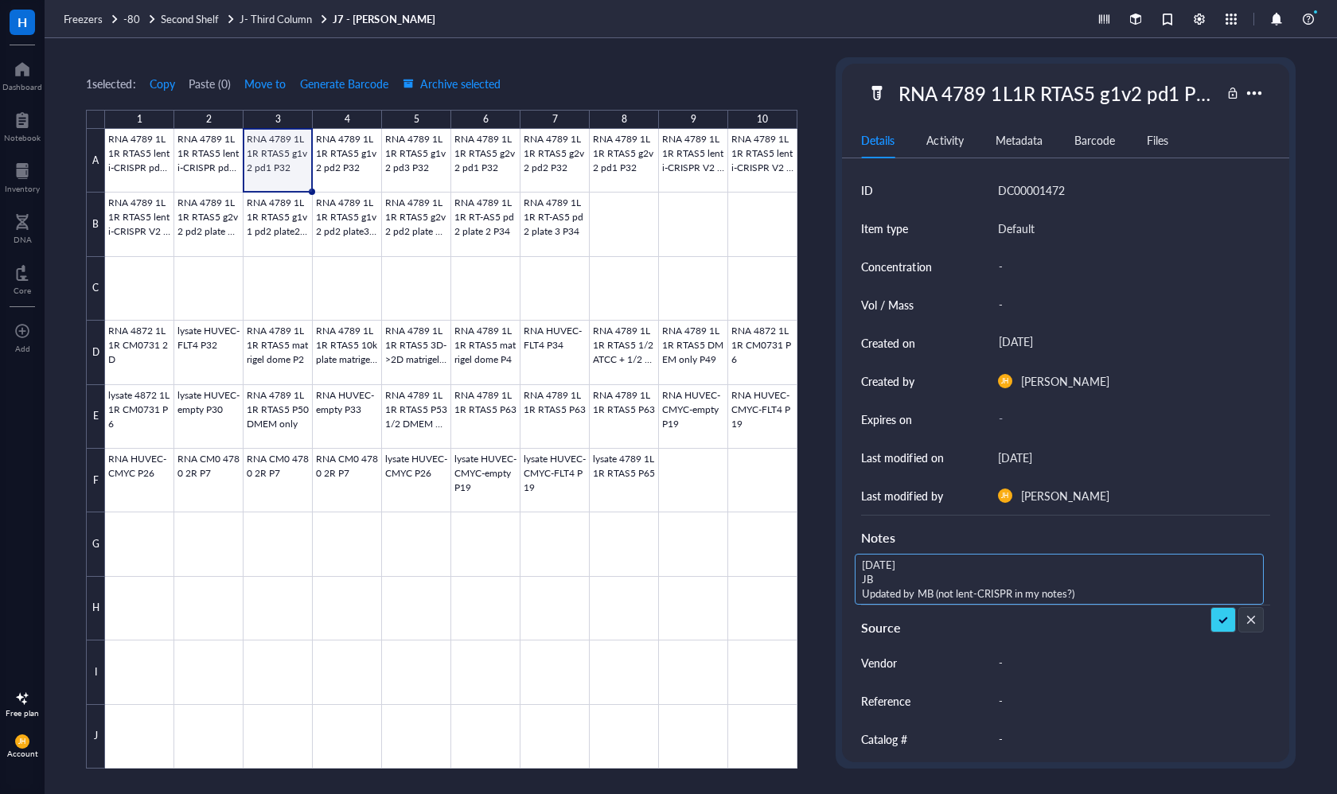
click at [972, 593] on textarea "[DATE] JB Updated by MB (not lent-CRISPR in my notes?)" at bounding box center [1058, 579] width 407 height 49
type textarea "[DATE] JB Updated by MB (not lenti-CRISPR in my notes?)"
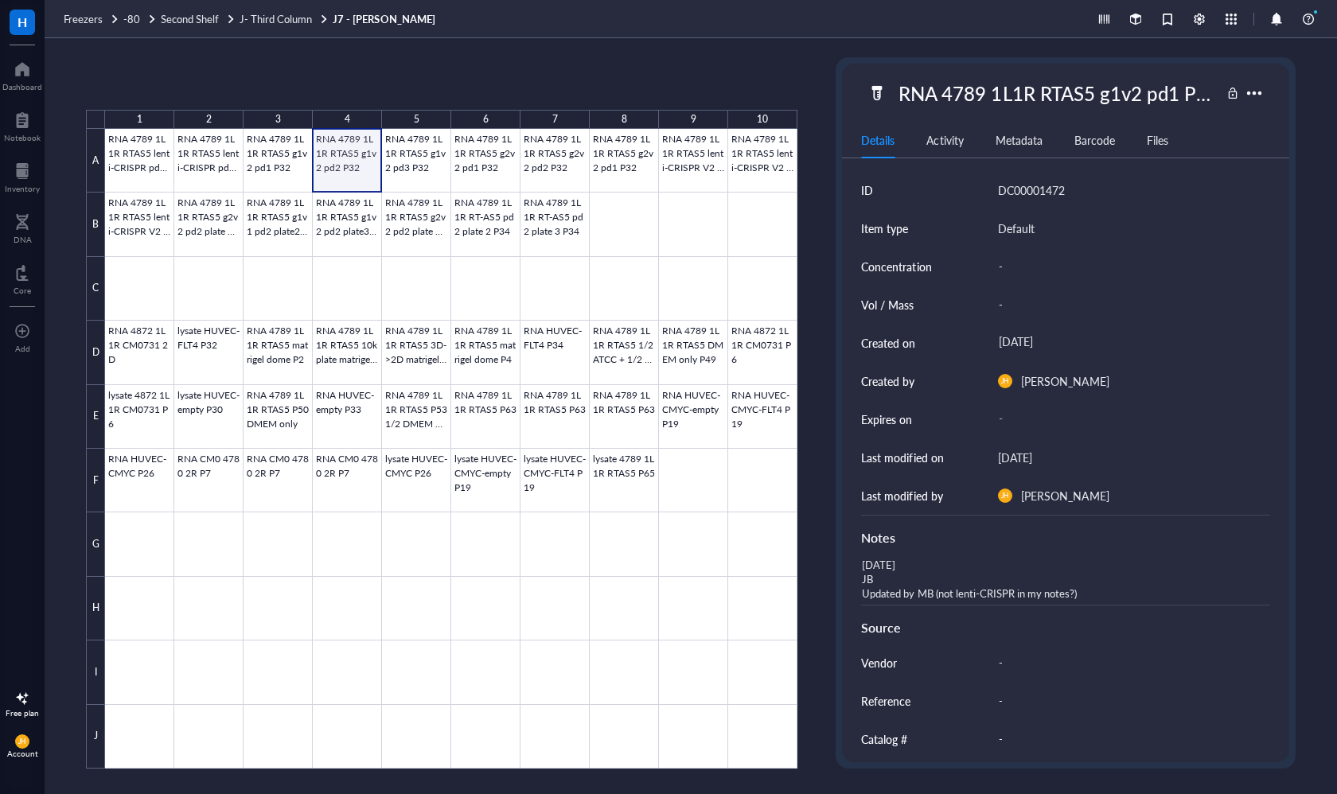
click at [361, 171] on div at bounding box center [451, 449] width 692 height 640
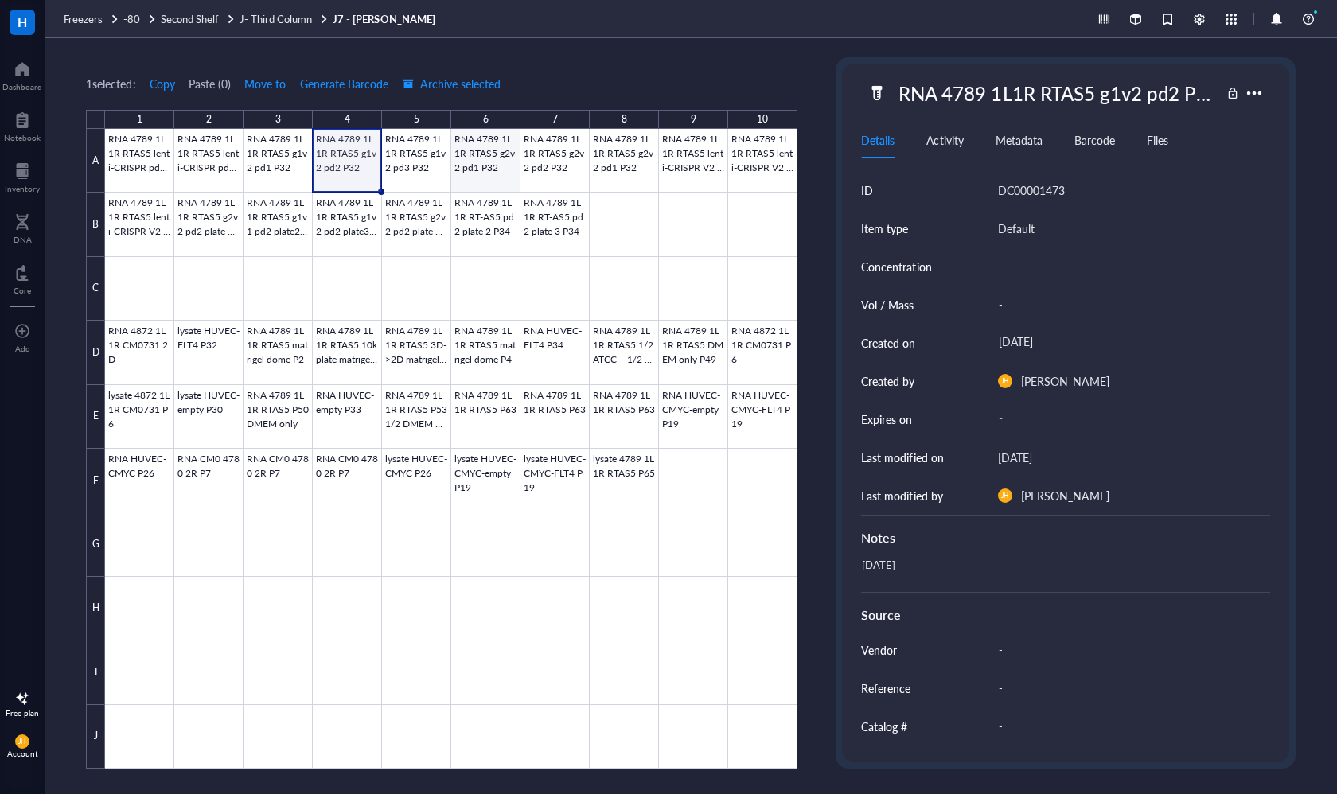
click at [492, 178] on div at bounding box center [451, 449] width 692 height 640
click at [1108, 91] on div "RNA 4789 1L1R RTAS5 g2v2 pd1 P32" at bounding box center [1055, 92] width 329 height 33
click at [1172, 93] on input "RNA 4789 1L1R RTAS5 g2v2 pd1 P32" at bounding box center [1055, 93] width 327 height 32
click at [550, 161] on div at bounding box center [451, 449] width 692 height 640
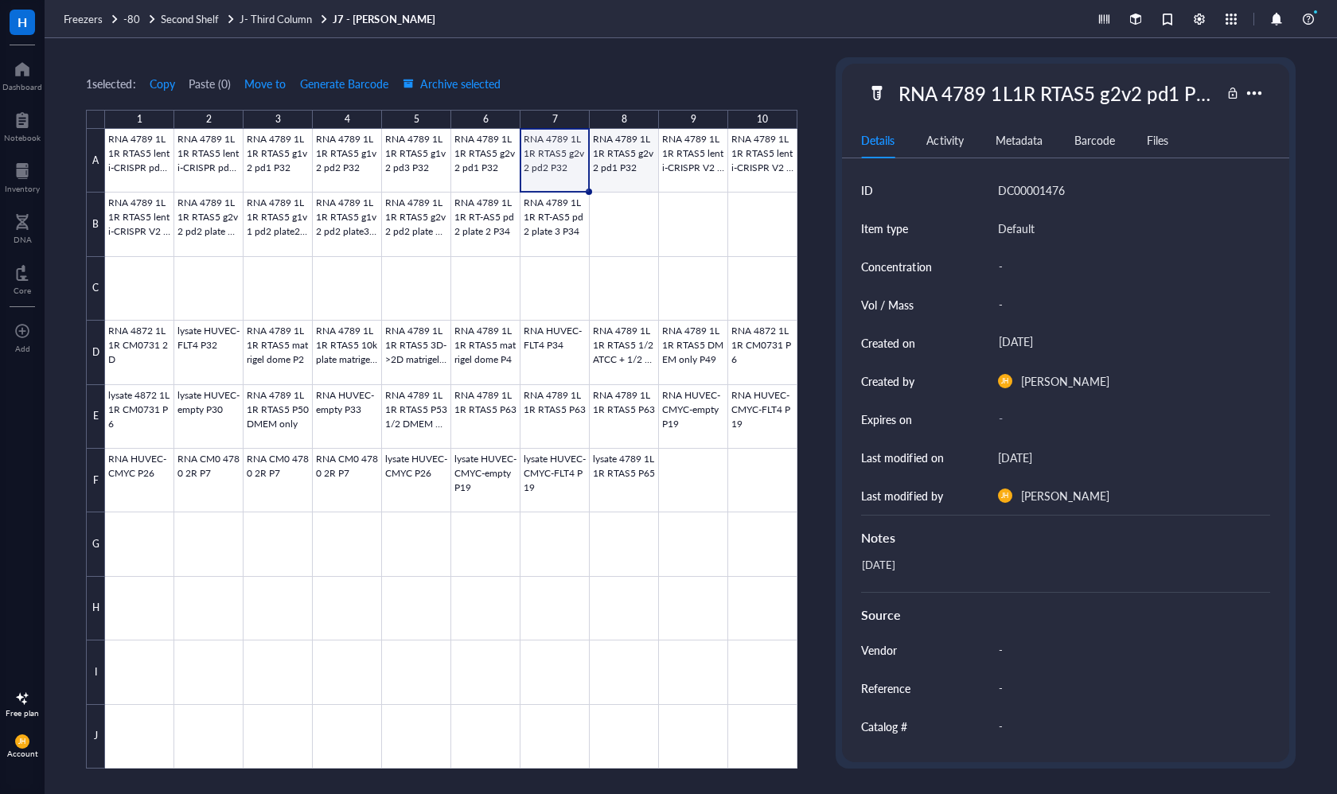
click at [629, 169] on div at bounding box center [451, 449] width 692 height 640
click at [1146, 87] on div "RNA 4789 1L1R RTAS5 g2v2 pd1 P32" at bounding box center [1055, 92] width 329 height 33
click at [1170, 93] on input "RNA 4789 1L1R RTAS5 g2v2 pd1 P32" at bounding box center [1055, 93] width 327 height 32
type input "RNA 4789 1L1R RTAS5 g2v2 pd3 P32"
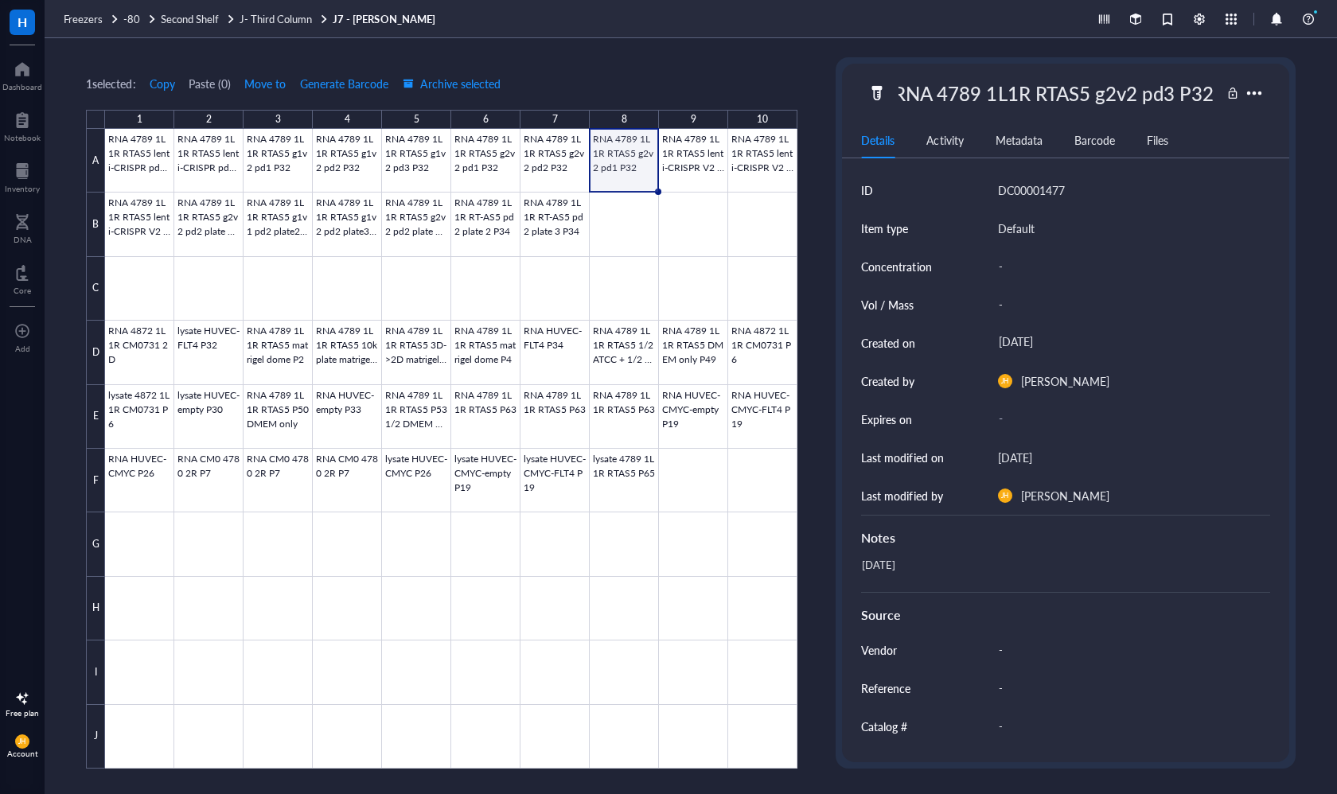
click at [928, 568] on div "[DATE]" at bounding box center [1058, 573] width 408 height 38
click at [921, 566] on div "[DATE]" at bounding box center [1058, 573] width 408 height 38
type textarea "[DATE] Updated by MB (changed pd1 to pd3)"
click at [688, 156] on div at bounding box center [451, 449] width 692 height 640
click at [1064, 95] on div "RNA 4789 1L1R RTAS5 lenti-CRISPR V2 pd2 plate1 P35" at bounding box center [1055, 92] width 329 height 33
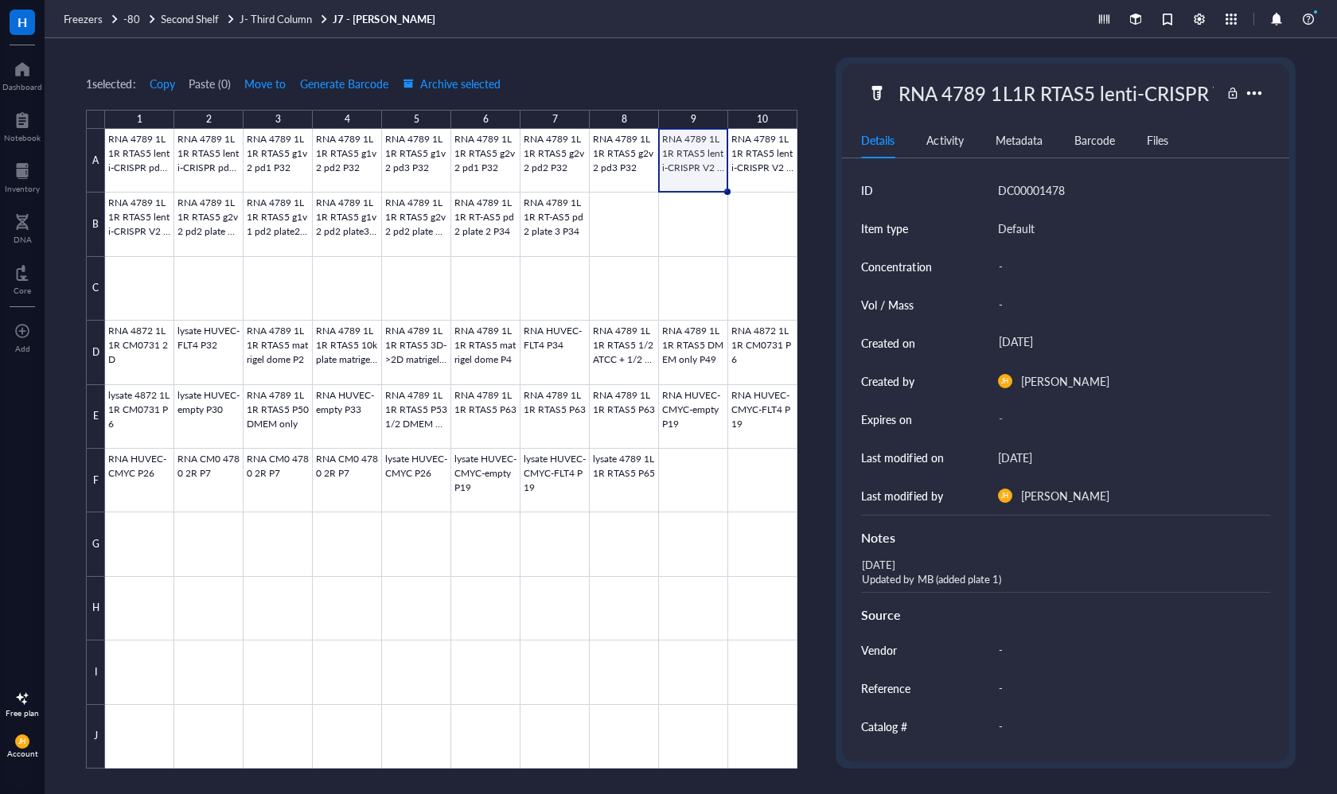
scroll to position [0, 161]
click at [774, 158] on div at bounding box center [451, 449] width 692 height 640
click at [1156, 80] on div "RNA 4789 1L1R RTAS5 lenti-CRISPR V2 pd2 plate 2 P35" at bounding box center [1055, 92] width 329 height 33
click at [141, 237] on div at bounding box center [451, 449] width 692 height 640
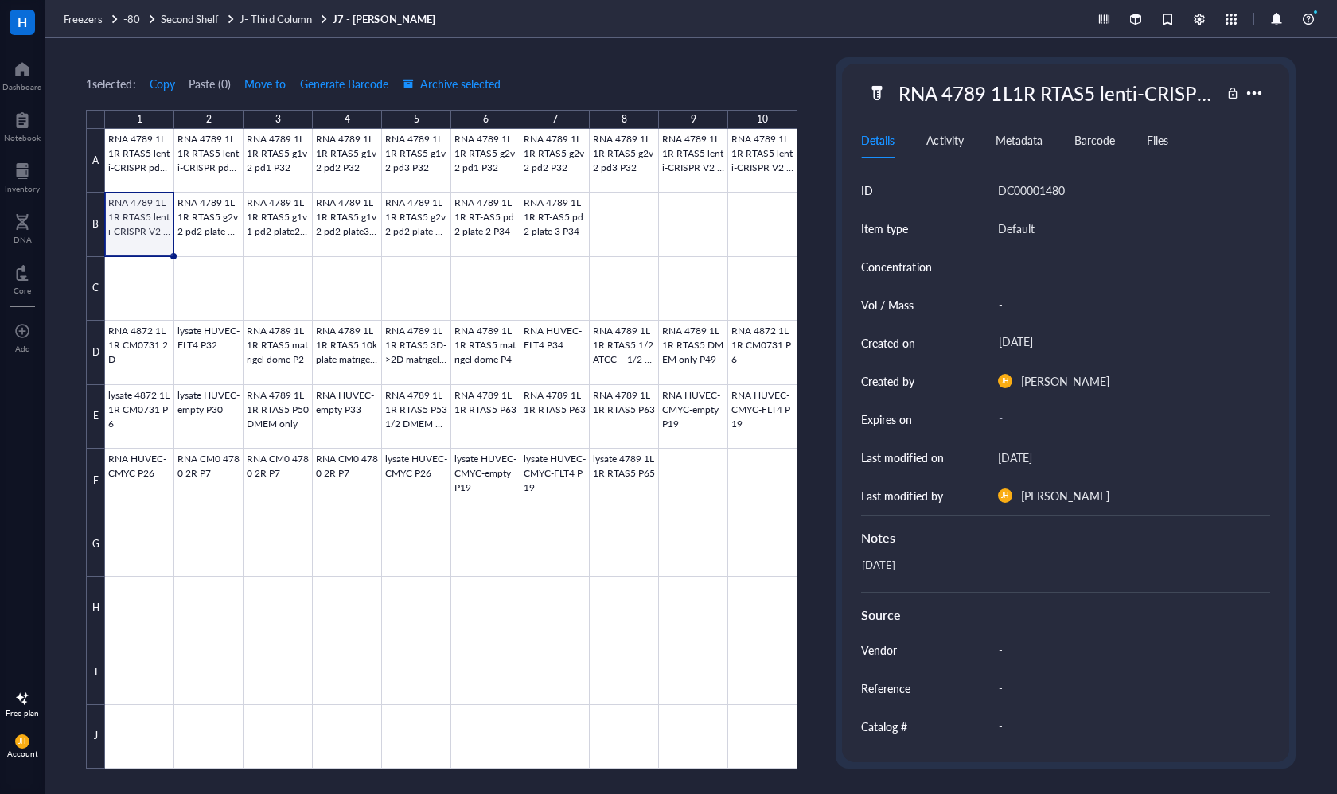
click at [1018, 99] on div "RNA 4789 1L1R RTAS5 lenti-CRISPR V2 pd2 plate 3 P35" at bounding box center [1055, 92] width 329 height 33
click at [185, 233] on div at bounding box center [451, 449] width 692 height 640
click at [1114, 91] on div "RNA 4789 1L1R RTAS5 g2v2 pd2 plate 1 P31" at bounding box center [1055, 92] width 329 height 33
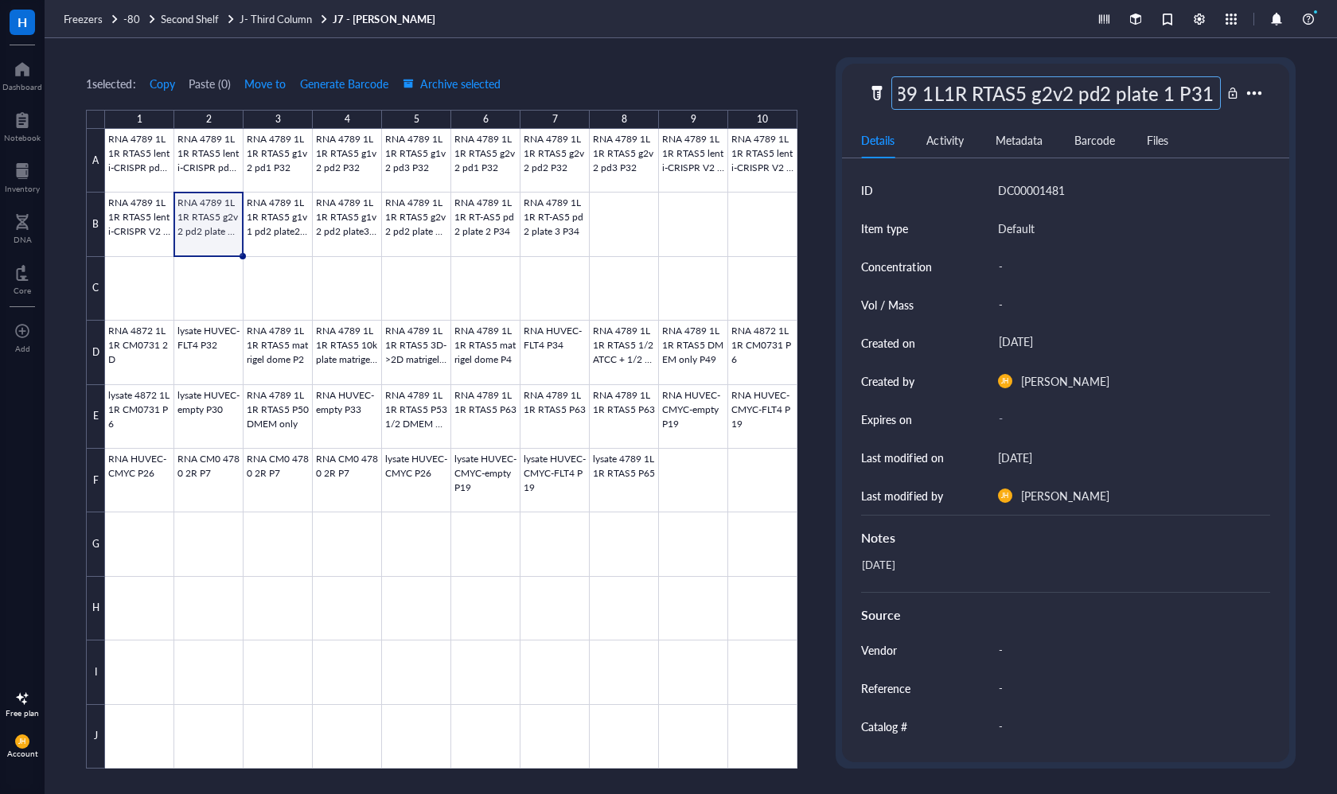
drag, startPoint x: 1208, startPoint y: 96, endPoint x: 897, endPoint y: 91, distance: 311.1
click at [897, 91] on input "RNA 4789 1L1R RTAS5 g2v2 pd2 plate 1 P31" at bounding box center [1055, 93] width 327 height 32
type input "RNA 4789 1L1R gRNA2 V2 pd2 plate 1 P34"
click at [914, 563] on div "[DATE]" at bounding box center [1058, 573] width 408 height 38
click at [913, 570] on div "[DATE]" at bounding box center [1058, 573] width 408 height 38
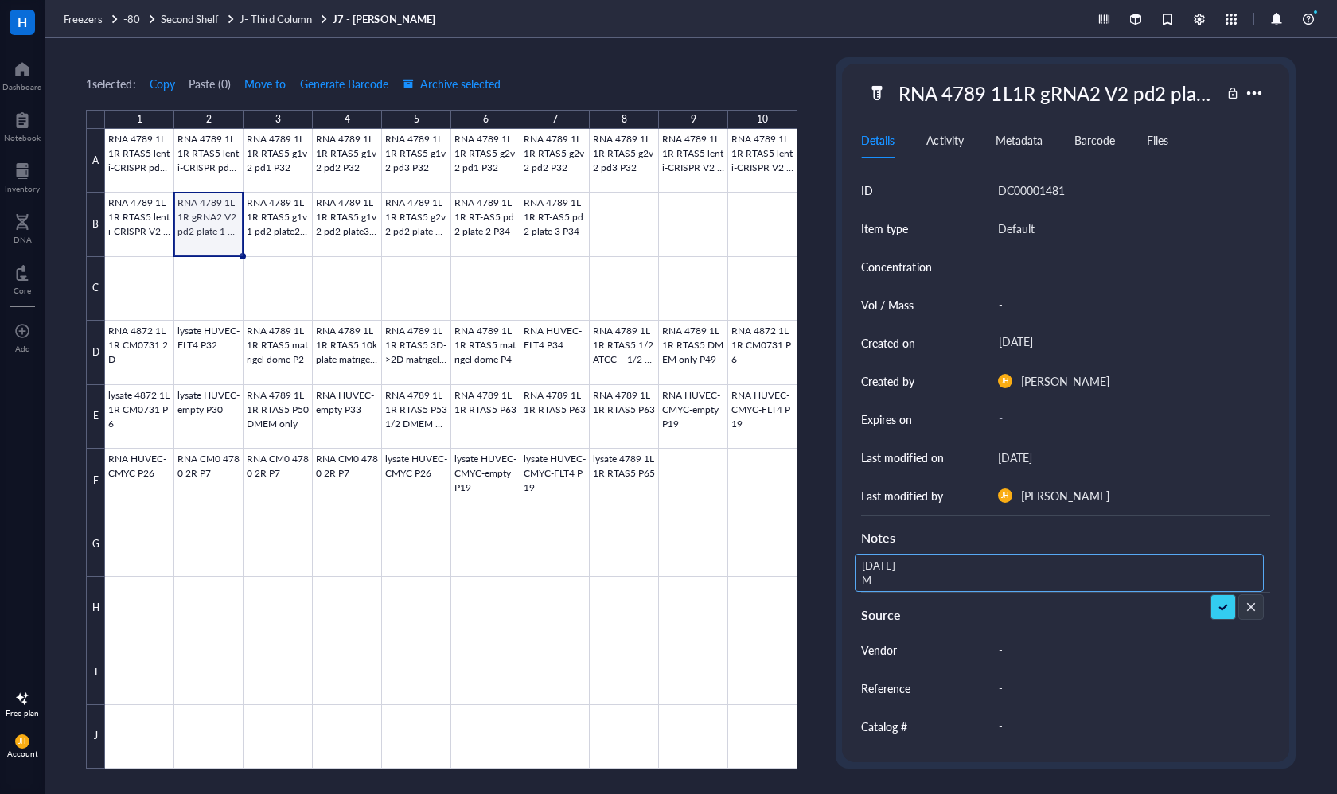
type textarea "[DATE] MB"
click at [1084, 99] on div "RNA 4789 1L1R gRNA2 V2 pd2 plate 1 P34" at bounding box center [1055, 92] width 329 height 33
click at [293, 220] on div at bounding box center [451, 449] width 692 height 640
click at [1034, 94] on div "RNA 4789 1L1R RTAS5 g1v1 pd2 plate2 P34" at bounding box center [1055, 92] width 329 height 33
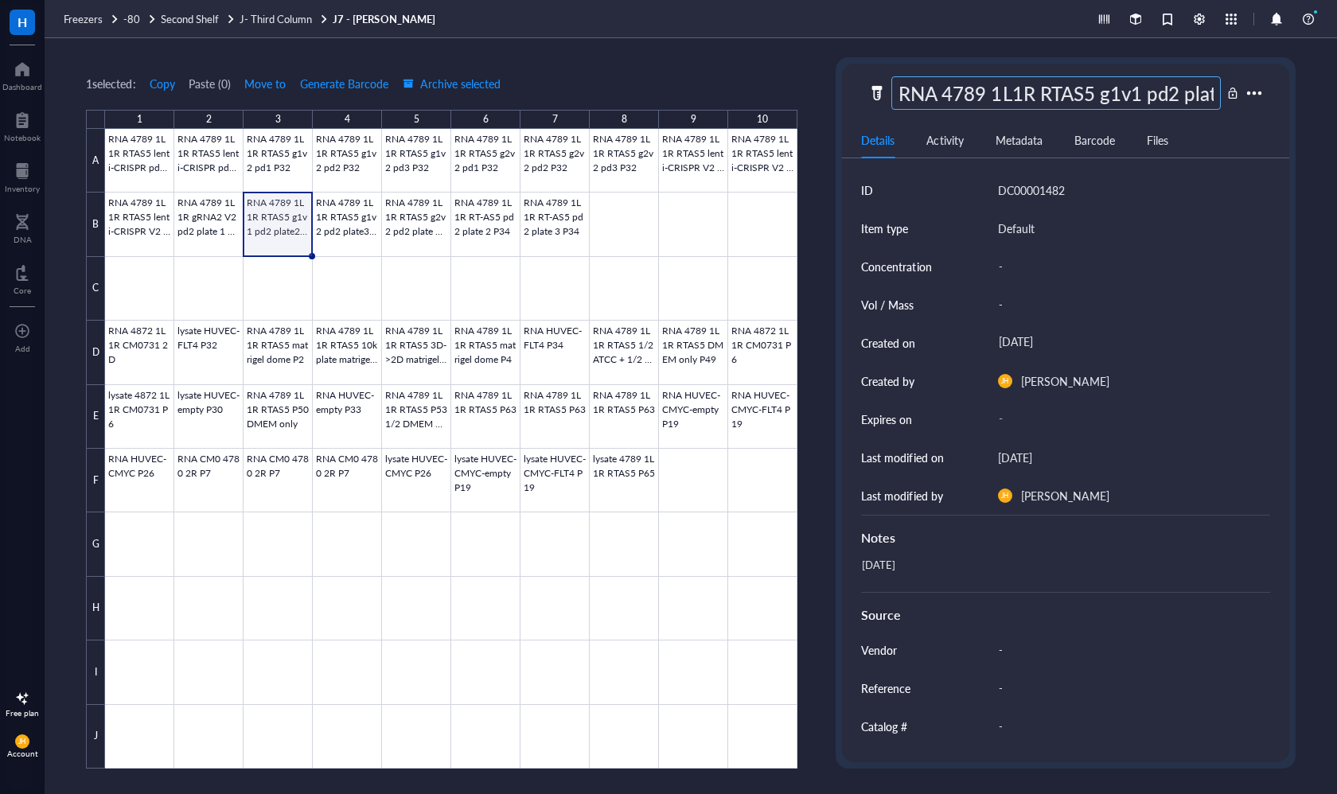
scroll to position [0, 66]
drag, startPoint x: 1214, startPoint y: 95, endPoint x: 916, endPoint y: 70, distance: 298.6
click at [916, 70] on div "RNA 4789 1L1R RTAS5 g1v1 pd2 plate2 P34 Details Activity Metadata Barcode Files…" at bounding box center [1065, 413] width 446 height 699
type input "RNA 4789 1L1R gRNA2 V2 pd2 plate 2 P34"
click at [919, 562] on div "[DATE]" at bounding box center [1058, 573] width 408 height 38
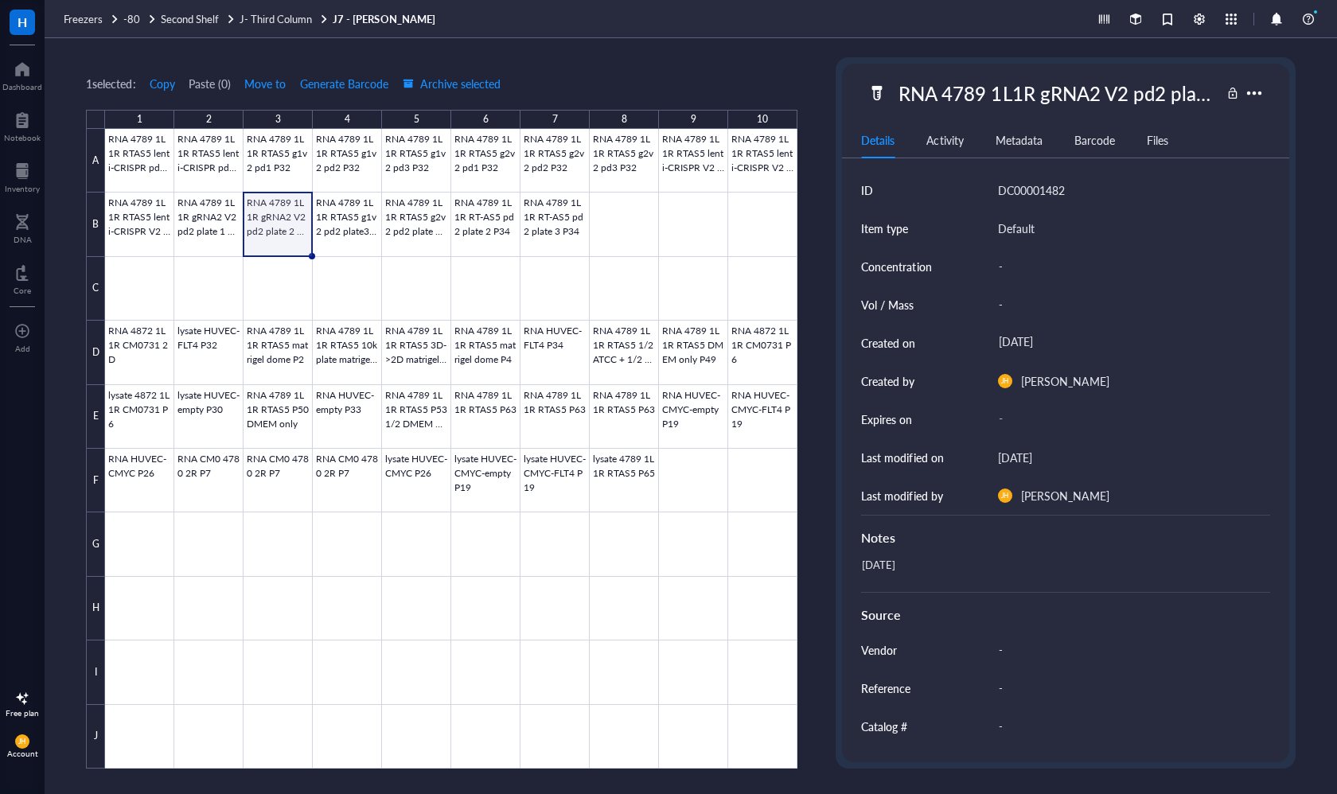
click at [921, 567] on div "[DATE]" at bounding box center [1058, 573] width 408 height 38
type textarea "[DATE] MB"
click at [338, 217] on div at bounding box center [451, 449] width 692 height 640
click at [1087, 100] on div "RNA 4789 1L1R RTAS5 g1v2 pd2 plate3 P34" at bounding box center [1055, 92] width 329 height 33
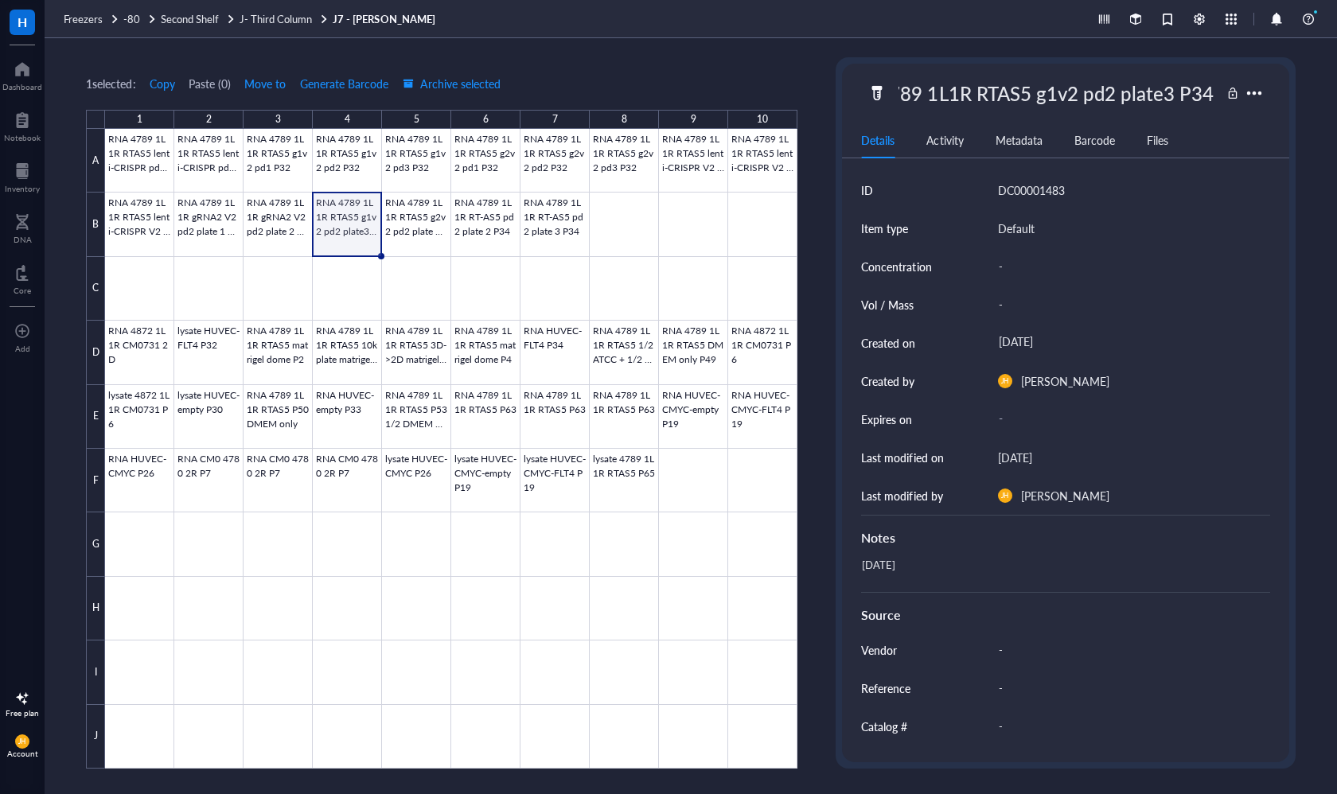
drag, startPoint x: 1212, startPoint y: 95, endPoint x: 861, endPoint y: 76, distance: 352.1
click at [861, 76] on div "RNA 4789 1L1R RTAS5 g1v2 pd2 plate3 P34" at bounding box center [1065, 92] width 446 height 33
type input "RNA 4789 1L1R gRNA2 V2 pd2 plate 3 P34"
click at [932, 568] on div "[DATE]" at bounding box center [1058, 573] width 408 height 38
click at [925, 565] on div "[DATE]" at bounding box center [1058, 573] width 408 height 38
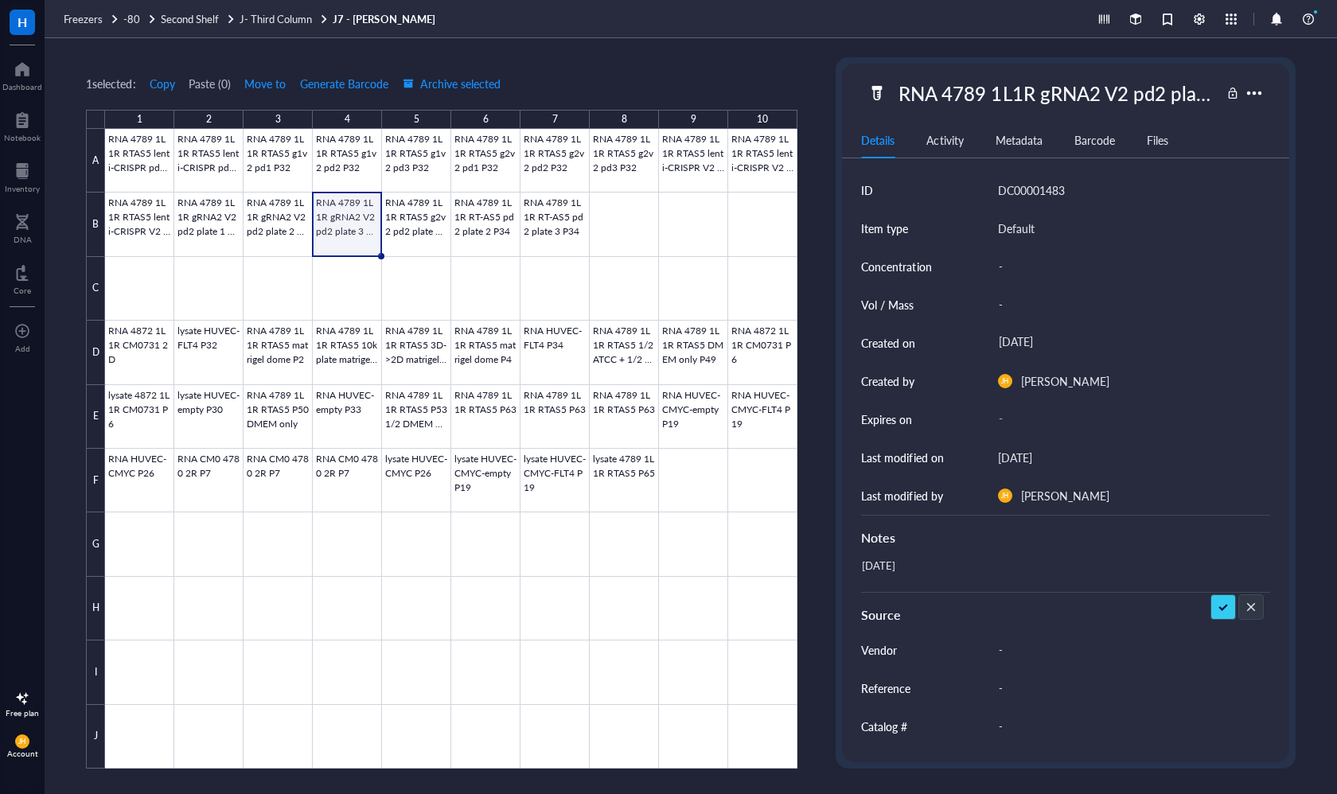
click at [925, 565] on textarea "[DATE]" at bounding box center [925, 572] width 140 height 35
click at [860, 575] on textarea "[DATE] MB" at bounding box center [934, 572] width 159 height 35
type textarea "[DATE] Updated by MB"
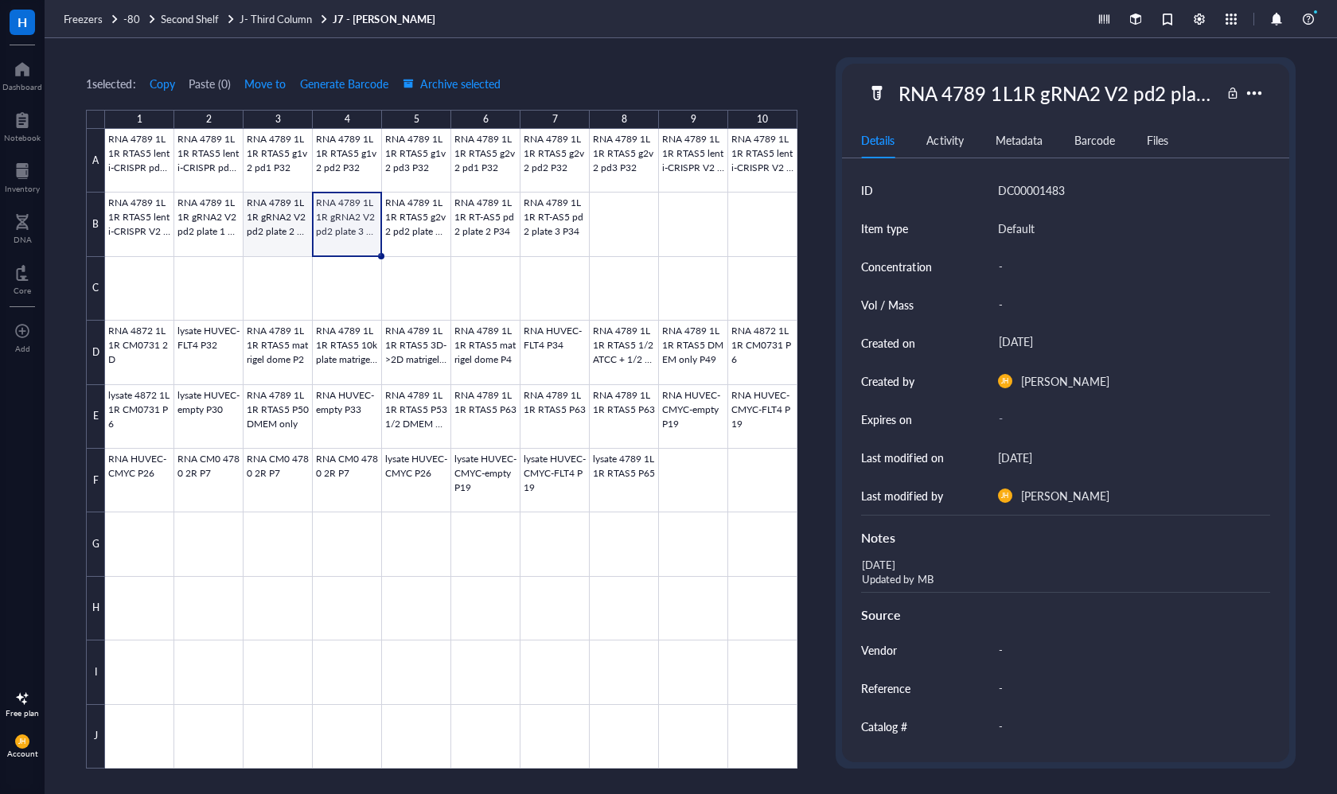
click at [278, 230] on div at bounding box center [451, 449] width 692 height 640
click at [918, 574] on div "[DATE] MB" at bounding box center [1058, 573] width 408 height 38
click at [864, 580] on textarea "[DATE] MB" at bounding box center [934, 572] width 159 height 35
type textarea "[DATE] Updated by MB"
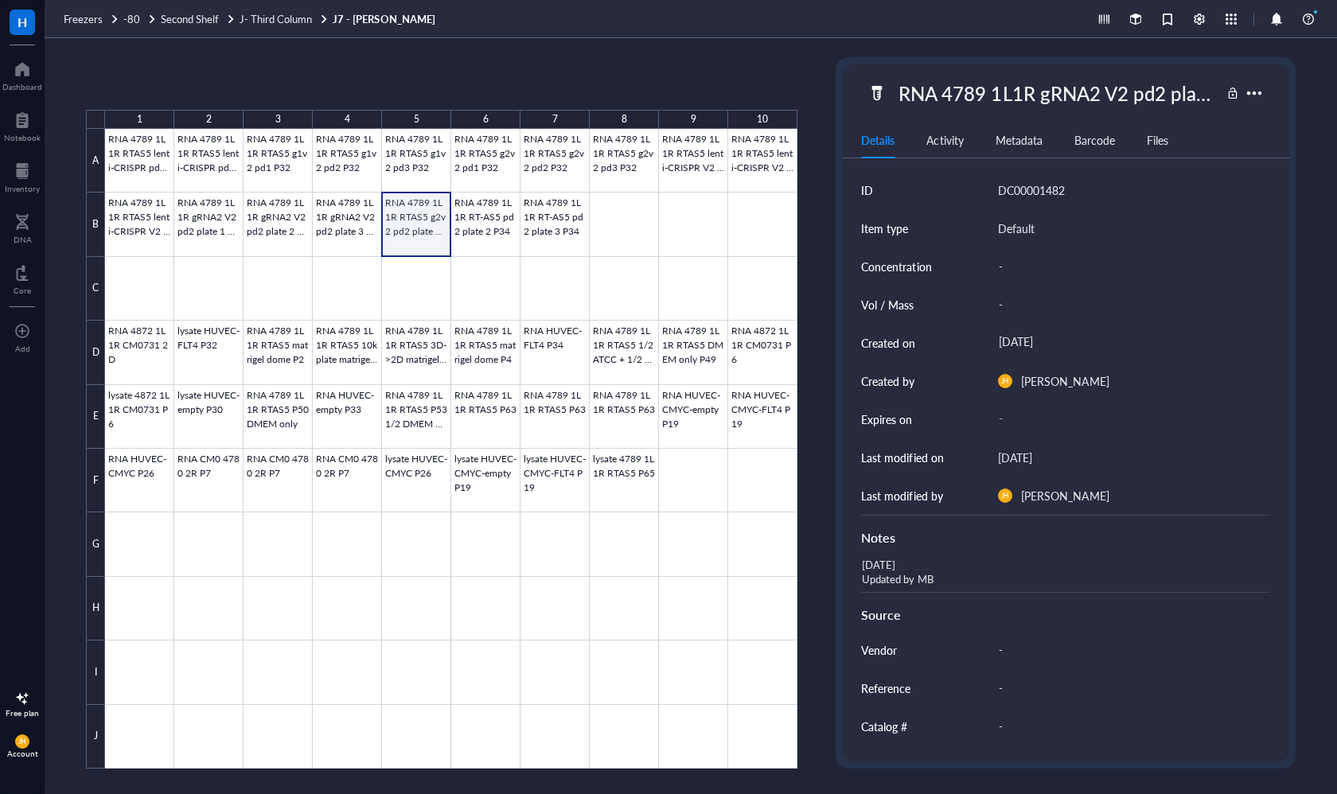
click at [432, 236] on div at bounding box center [451, 449] width 692 height 640
click at [1068, 90] on div "RNA 4789 1L1R RTAS5 g2v2 pd2 plate 1 P34" at bounding box center [1055, 92] width 329 height 33
drag, startPoint x: 1209, startPoint y: 95, endPoint x: 872, endPoint y: 87, distance: 337.4
click at [872, 87] on div "RNA 4789 1L1R RTAS5 g2v2 pd2 plate 1 P34" at bounding box center [1043, 92] width 352 height 33
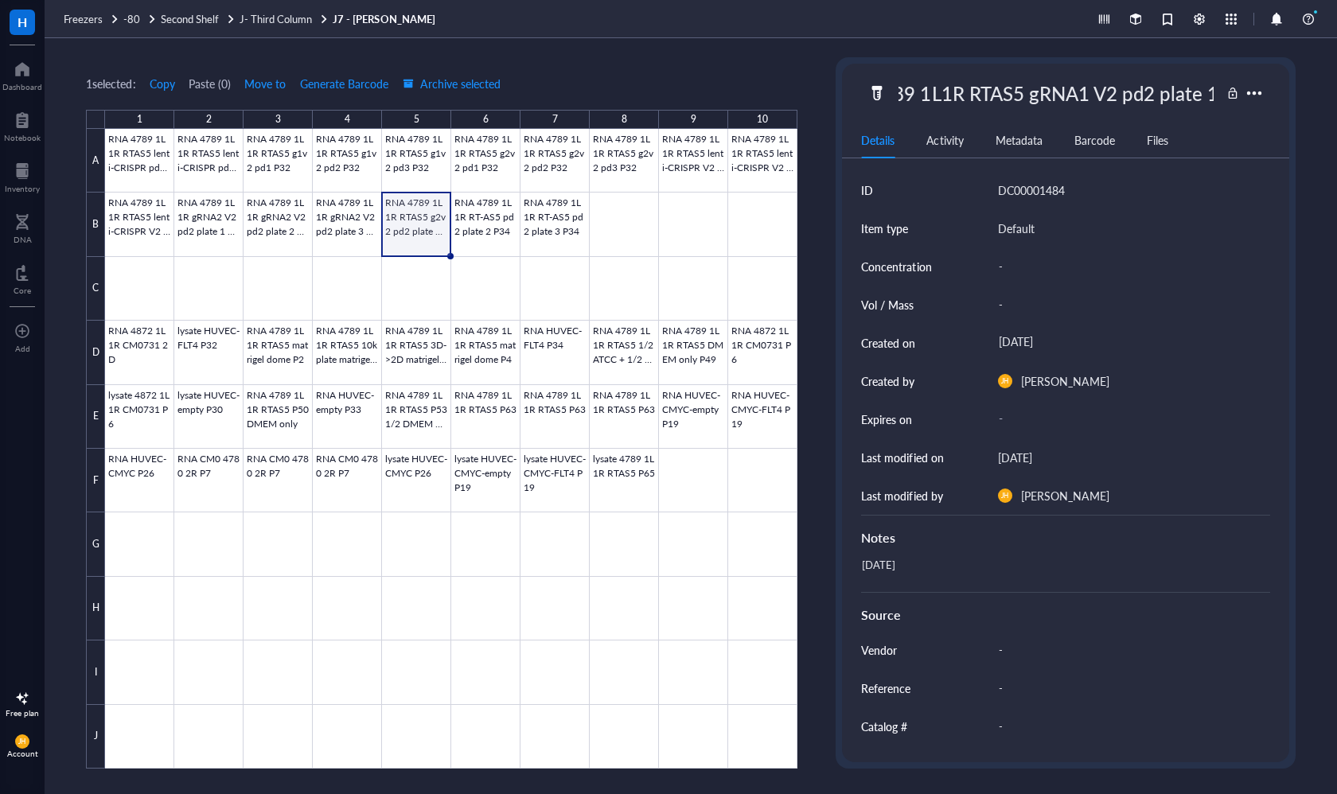
type input "RNA 4789 1L1R RTAS5 gRNA1 V2 pd2 plate 1 P31"
click at [935, 574] on div "[DATE]" at bounding box center [1058, 573] width 408 height 38
click at [936, 562] on div "[DATE]" at bounding box center [1058, 573] width 408 height 38
type textarea "[DATE] Updated by MB"
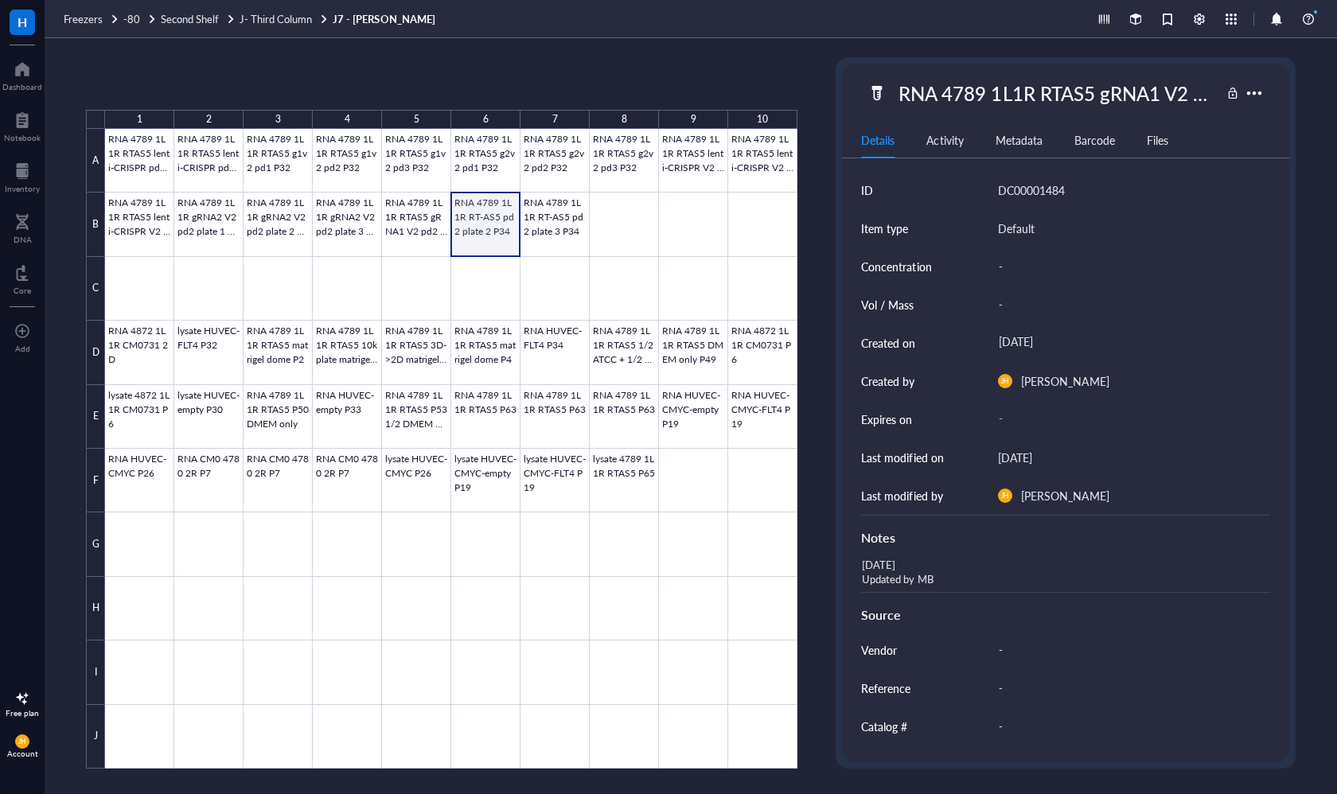
click at [470, 207] on div at bounding box center [451, 449] width 692 height 640
click at [1119, 91] on div "RNA 4789 1L1R RT-AS5 pd2 plate 2 P34" at bounding box center [1055, 92] width 329 height 33
drag, startPoint x: 1210, startPoint y: 93, endPoint x: 871, endPoint y: 98, distance: 338.9
click at [871, 98] on div "RNA 4789 1L1R RT-AS5 pd2 plate 2 P34" at bounding box center [1043, 92] width 352 height 33
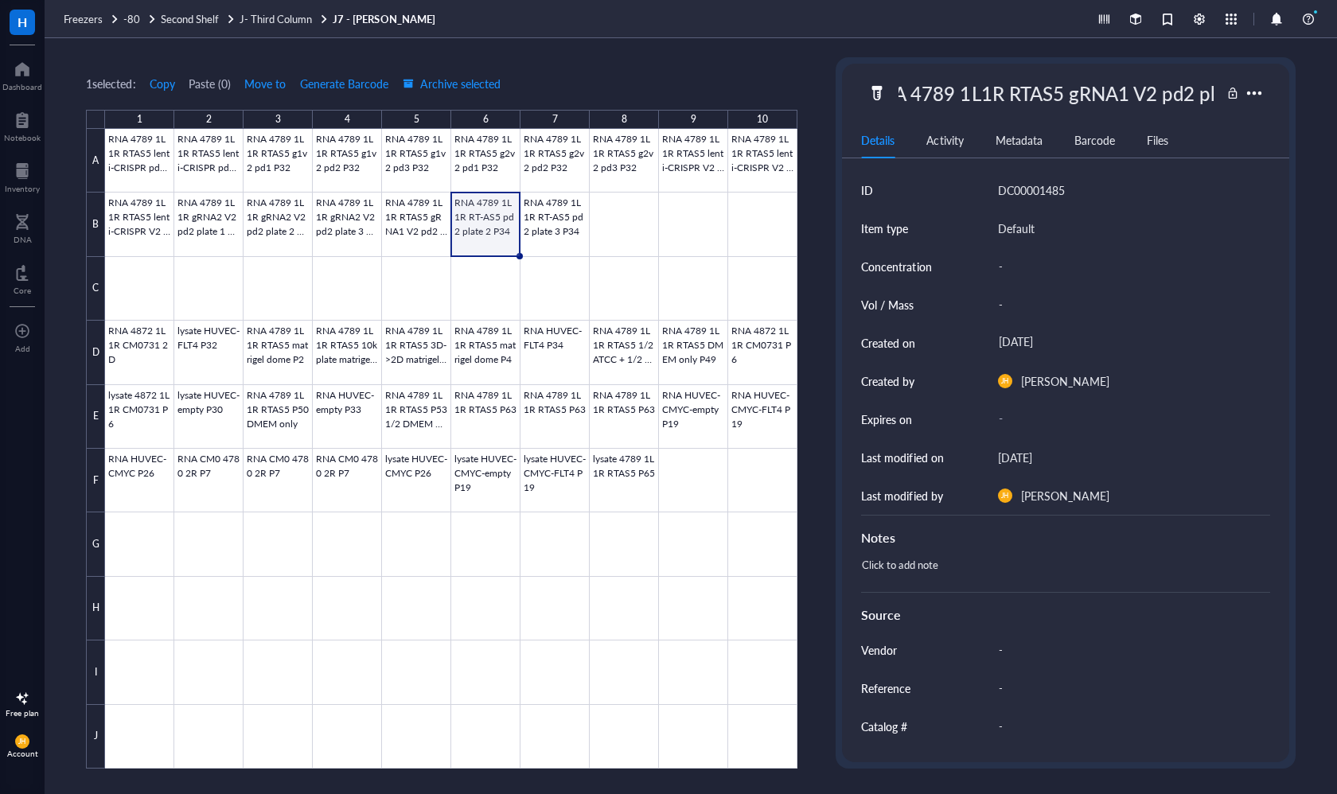
type input "RNA 4789 1L1R RTAS5 gRNA1 V2 pd2 plate 2 P34"
click at [955, 562] on div "Click to add note" at bounding box center [1058, 573] width 408 height 38
click at [918, 570] on div "Click to add note" at bounding box center [1058, 573] width 408 height 38
type textarea "[DATE] Updated by MB"
click at [535, 210] on div at bounding box center [451, 449] width 692 height 640
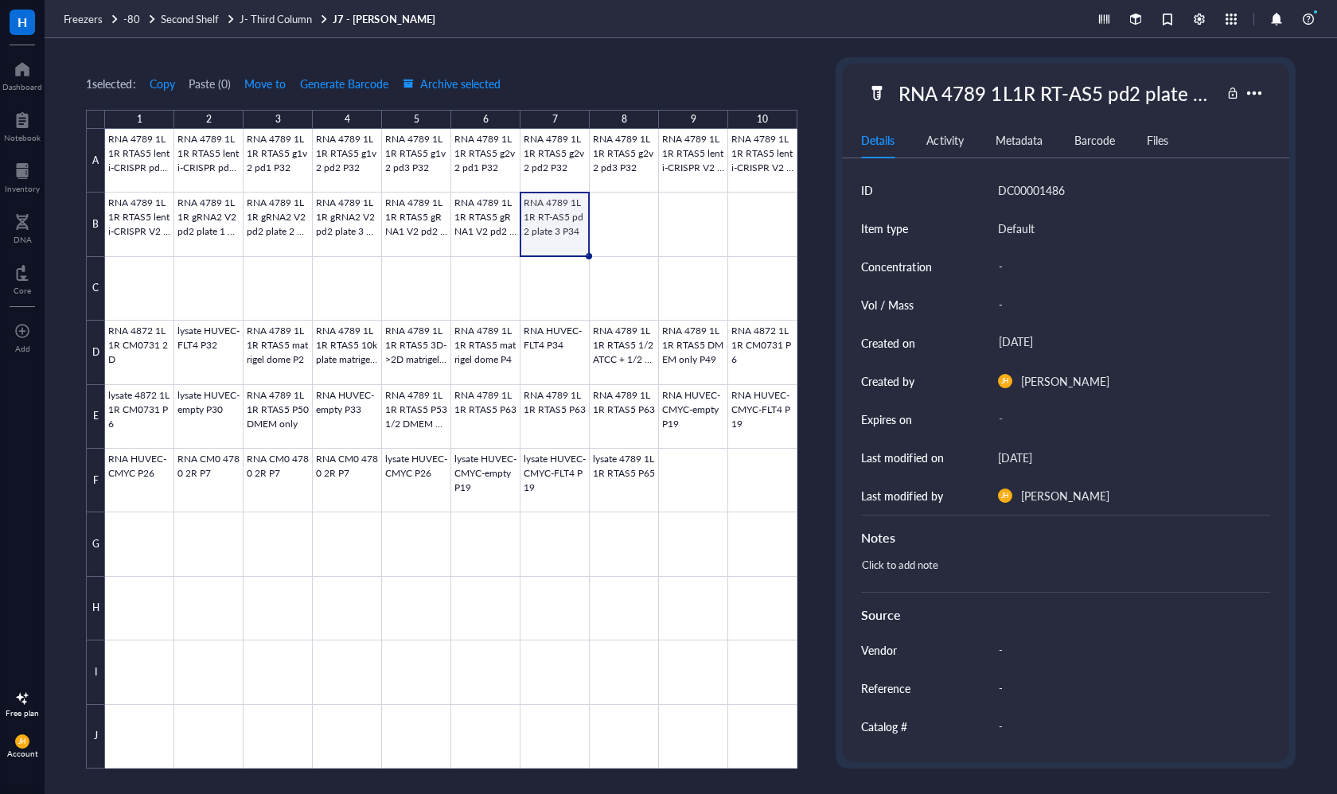
click at [1068, 87] on div "RNA 4789 1L1R RT-AS5 pd2 plate 3 P34" at bounding box center [1055, 92] width 329 height 33
drag, startPoint x: 1206, startPoint y: 94, endPoint x: 876, endPoint y: 71, distance: 331.0
click at [876, 71] on div "RNA 4789 1L1R RT-AS5 pd2 plate 3 P34 Details Activity Metadata Barcode Files ID…" at bounding box center [1065, 413] width 446 height 699
type input "RNA 4789 1L1R RTAS5 gRNA1 V2 pd2 plate 3 P34"
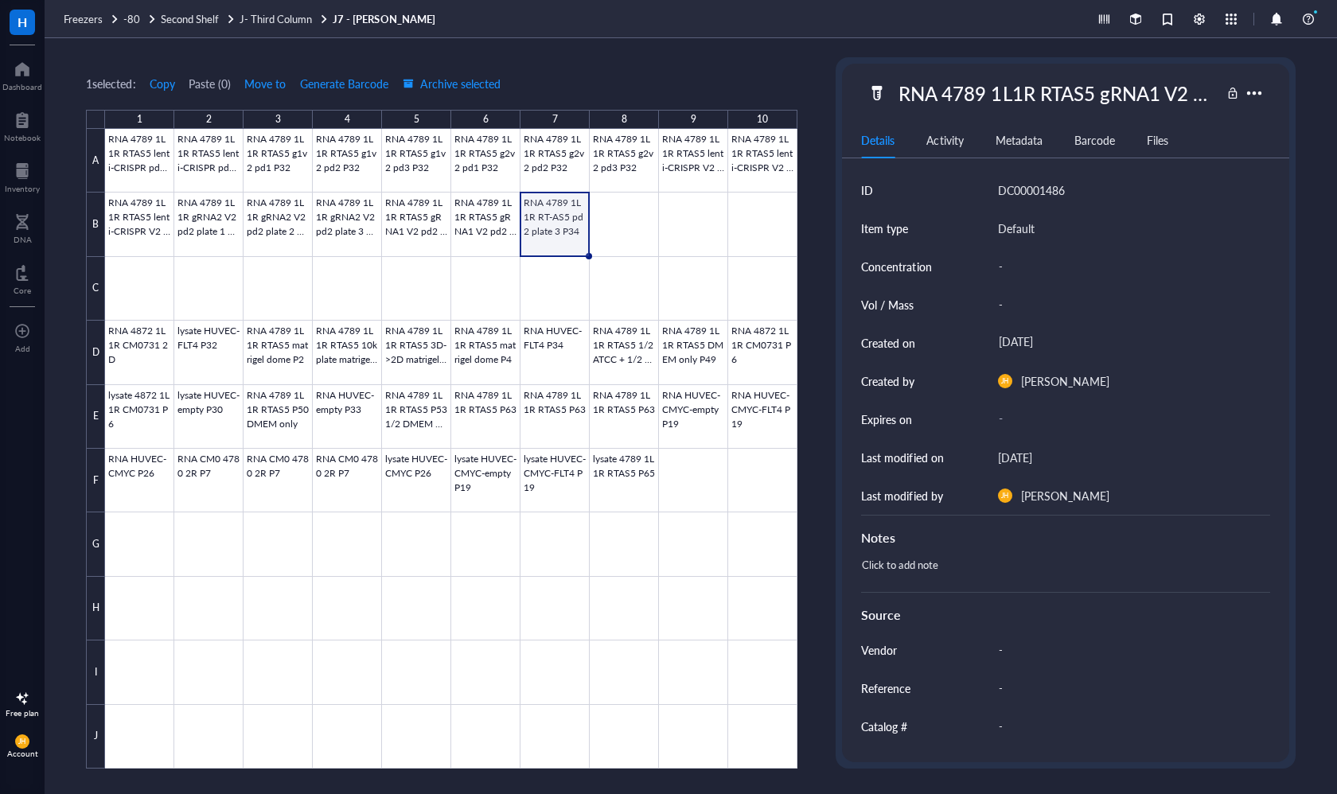
click at [923, 562] on div "Click to add note" at bounding box center [1058, 573] width 408 height 38
type textarea "[DATE] Updated by MB"
click at [641, 210] on div at bounding box center [451, 449] width 692 height 640
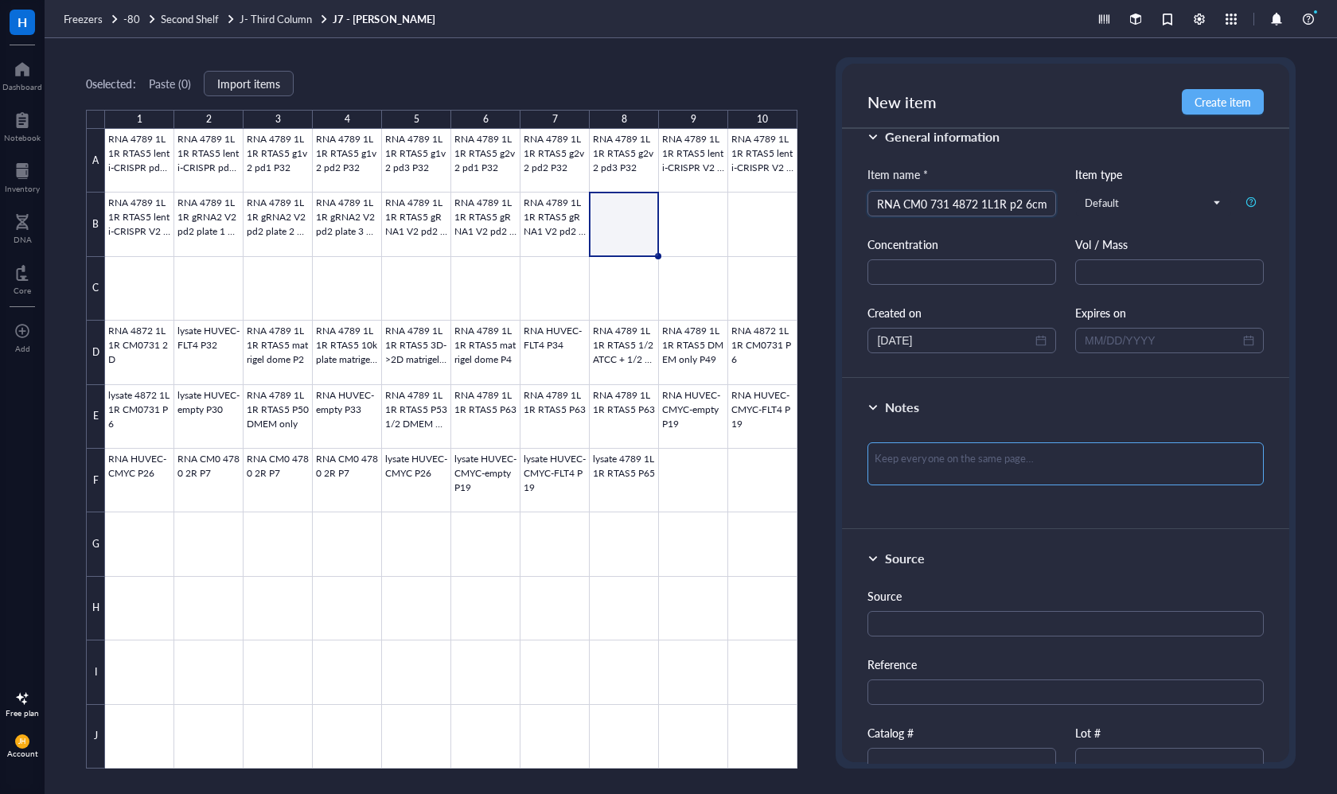
scroll to position [22, 0]
click at [1011, 202] on input "RNA CM0 731 4872 1L1R p2 6cm" at bounding box center [961, 202] width 169 height 24
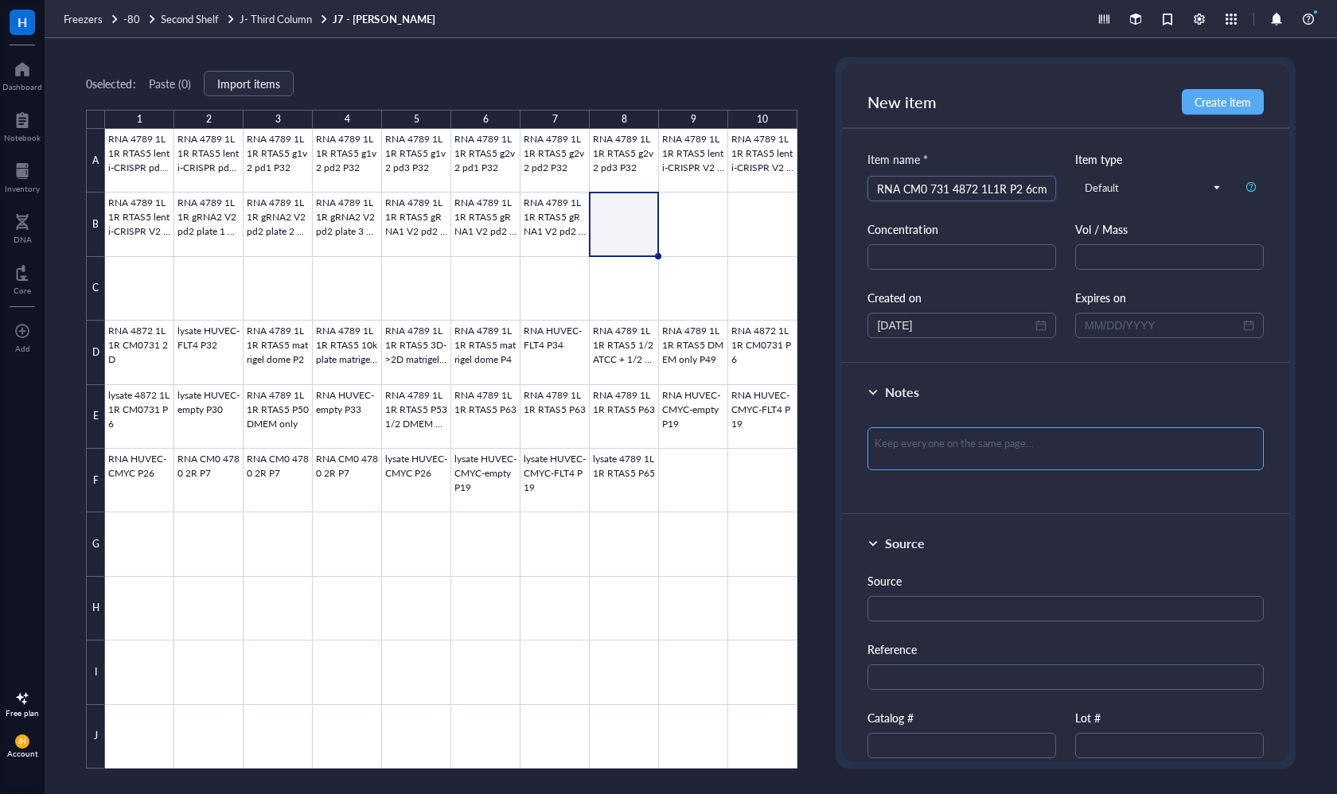
scroll to position [39, 0]
type input "RNA CM0 731 4872 1L1R P2 6cm"
click at [989, 444] on textarea at bounding box center [1064, 445] width 395 height 43
type textarea "0"
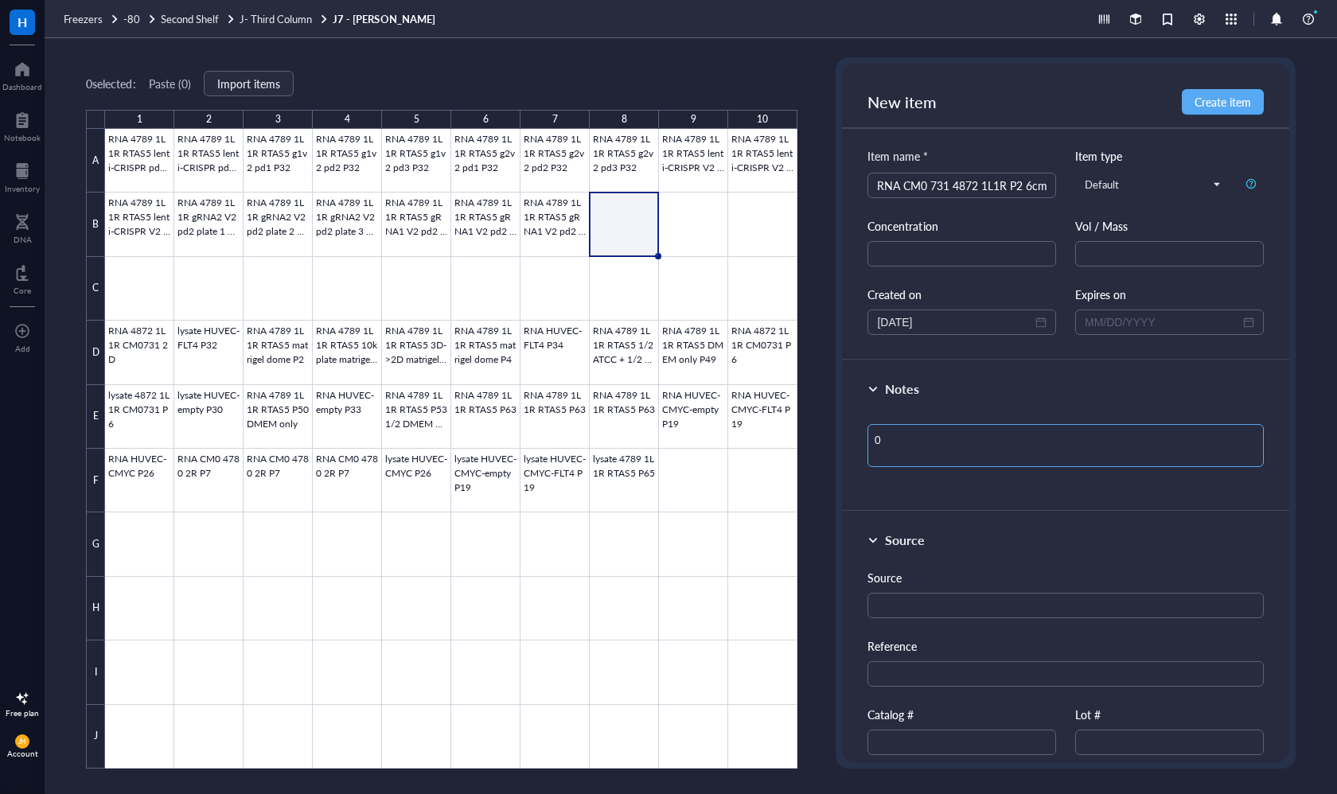
type textarea "05"
type textarea "05/"
type textarea "05/2"
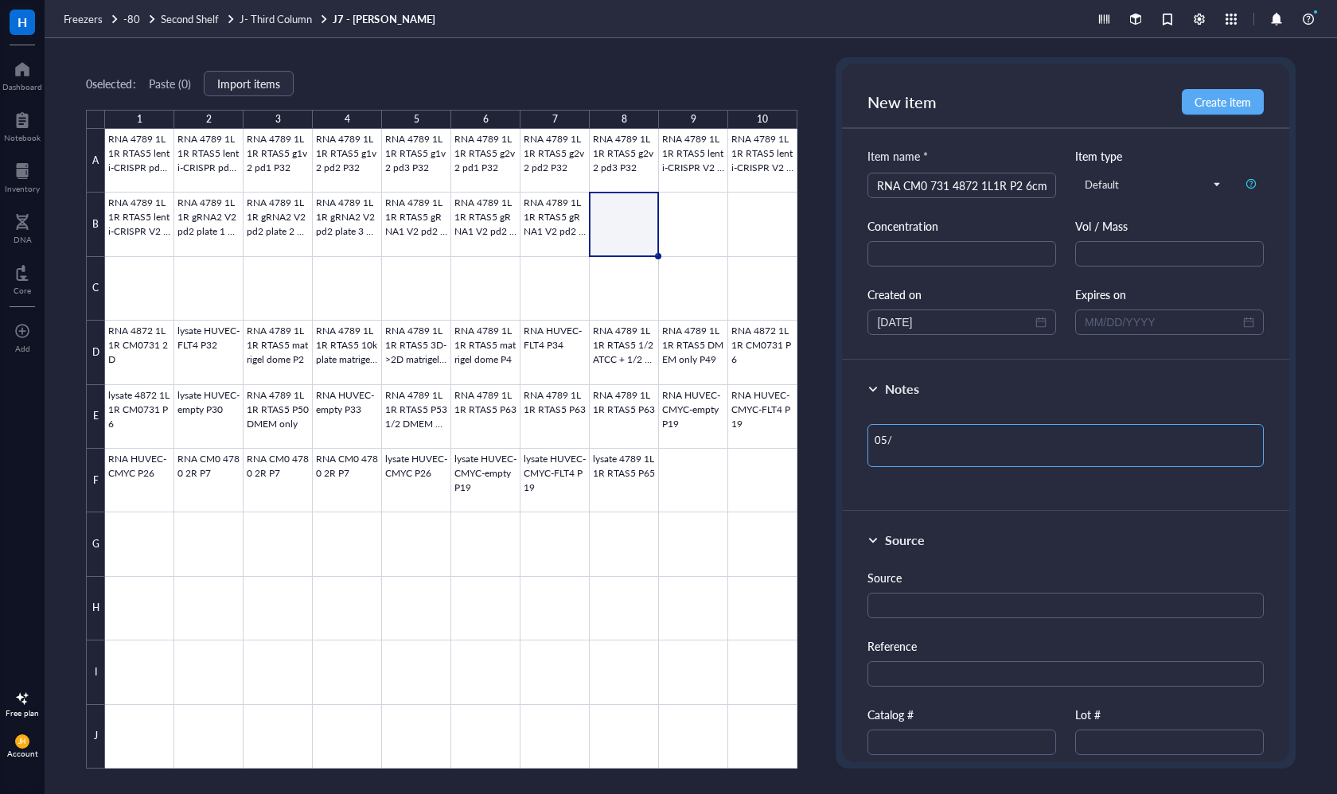
type textarea "05/2"
type textarea "05/24"
type textarea "05/2"
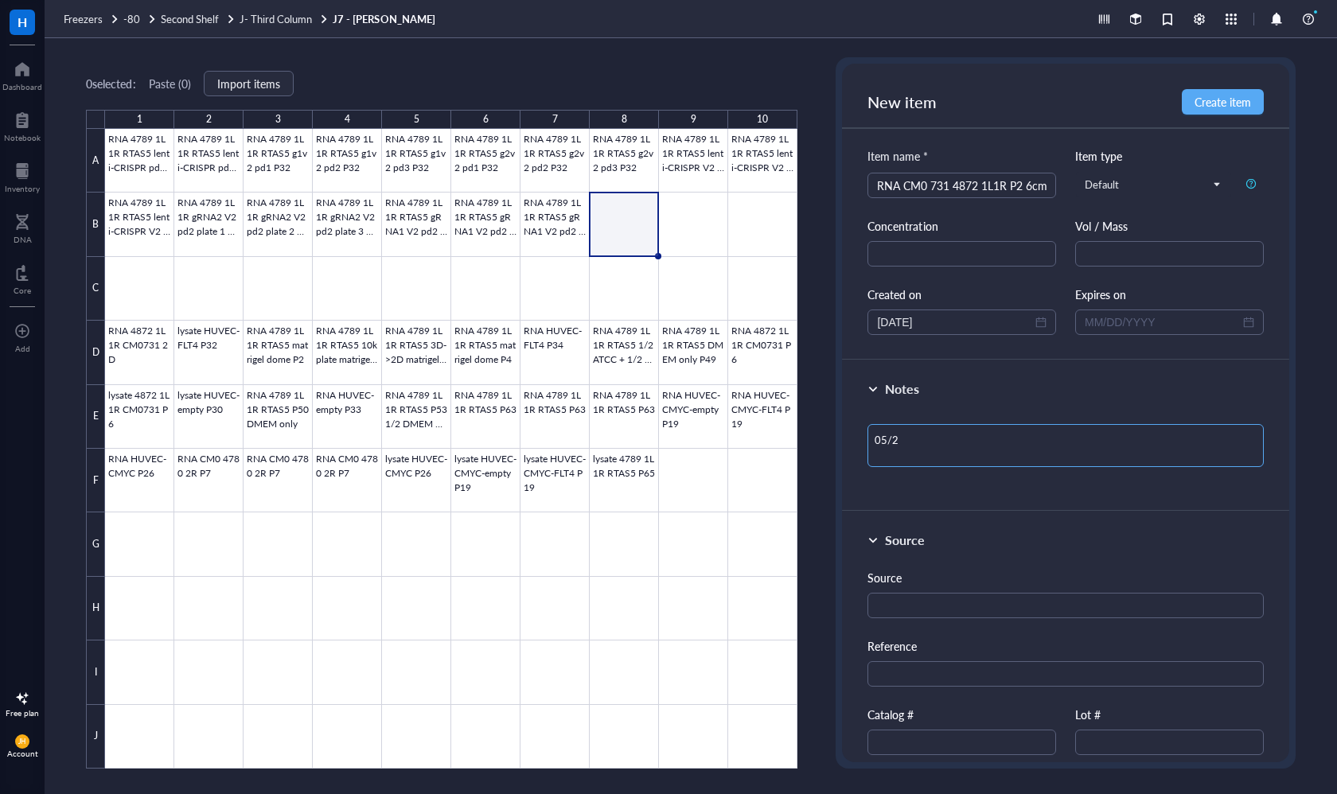
type textarea "05/23"
type textarea "05/23/"
type textarea "05/23/2"
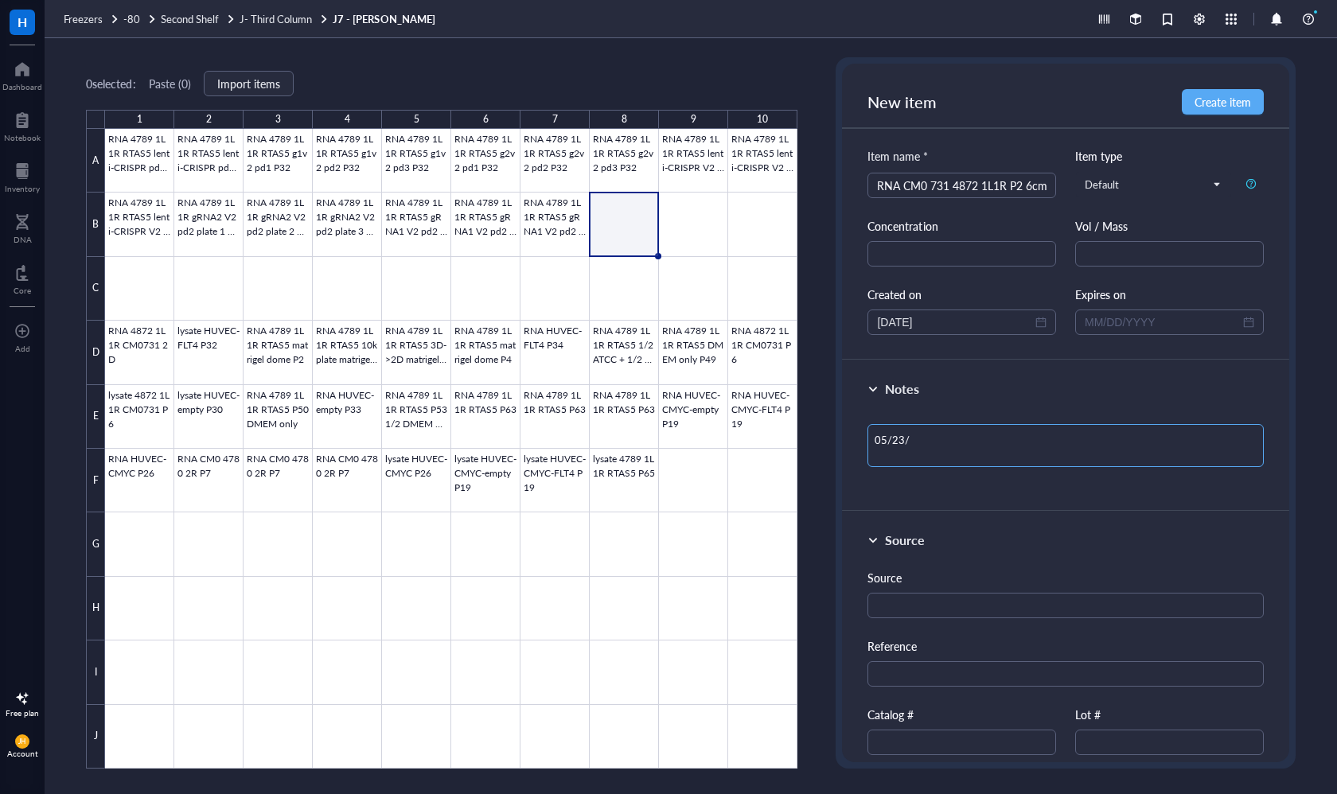
type textarea "05/23/2"
type textarea "[DATE]"
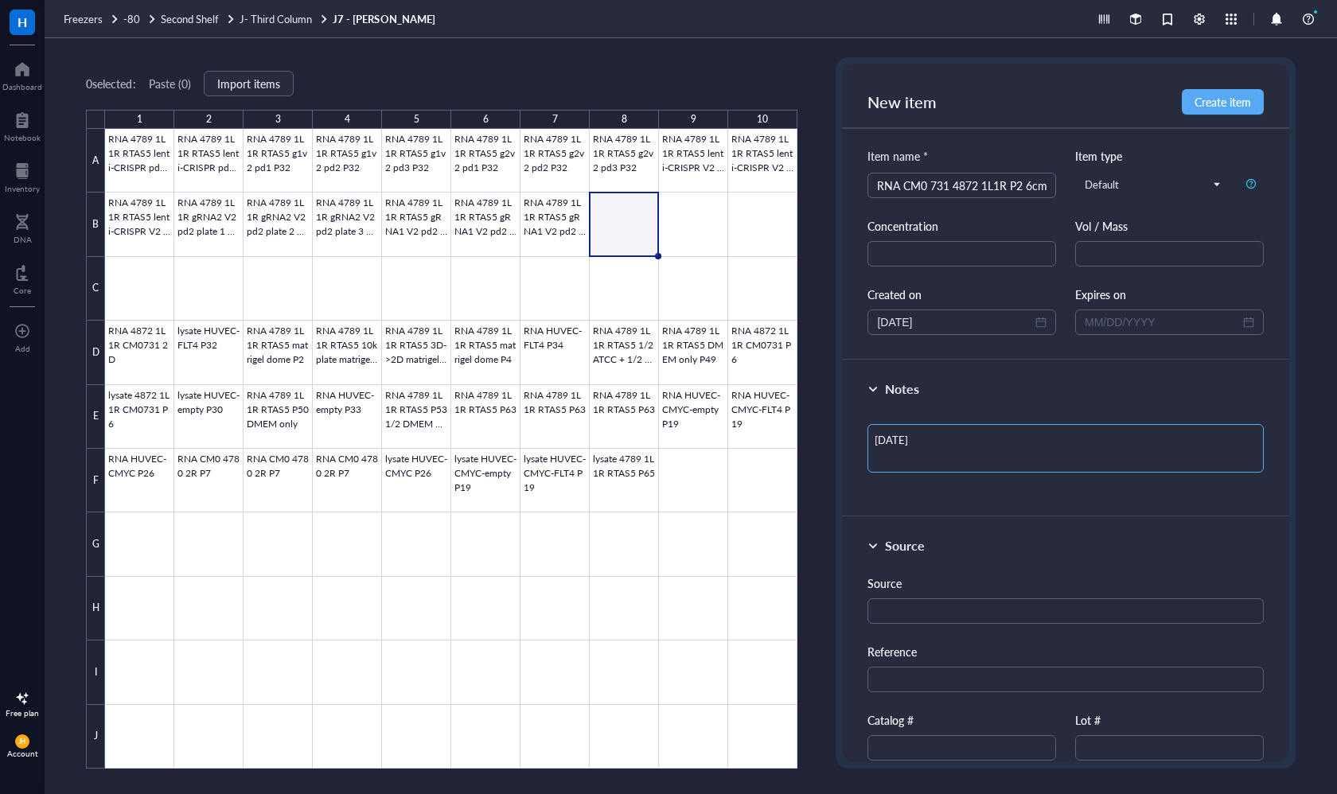
type textarea "[DATE] U"
type textarea "[DATE] Up"
type textarea "[DATE] Upd"
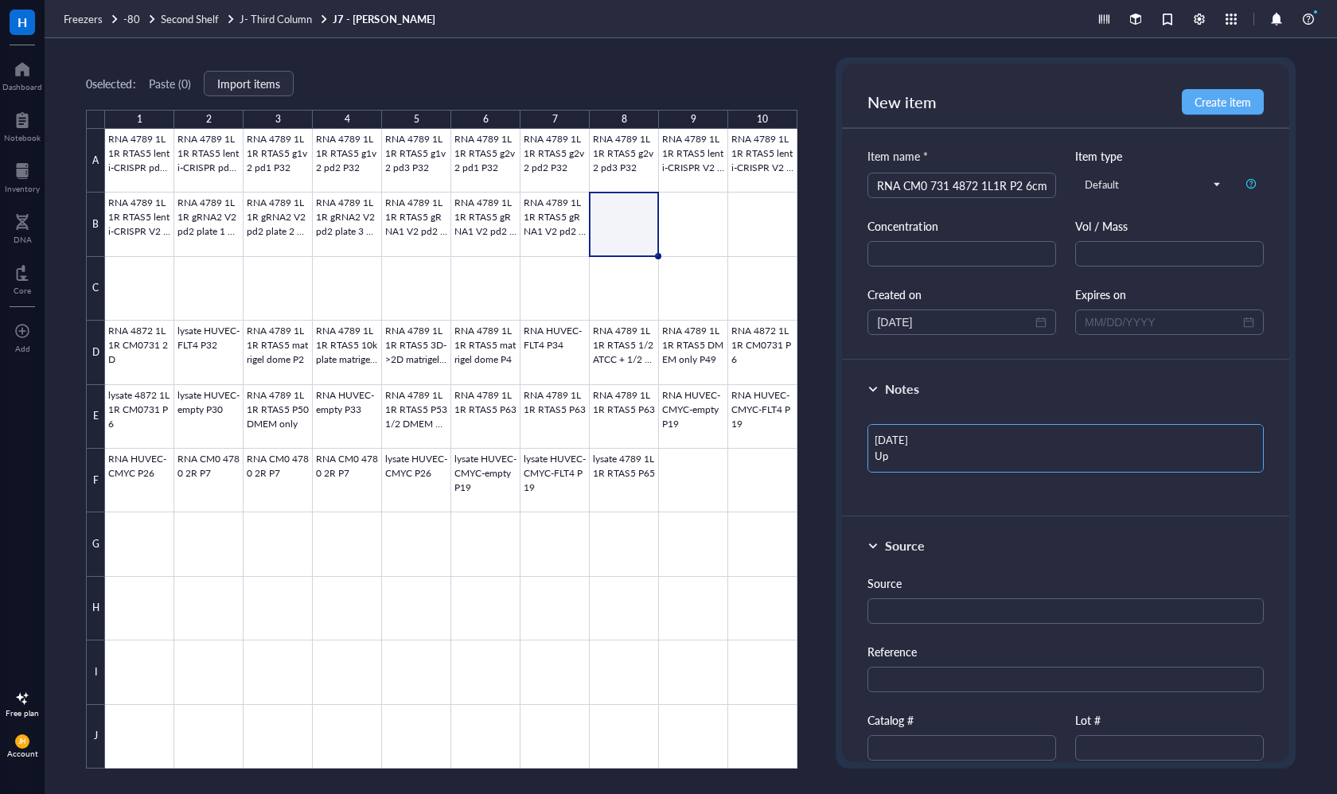
type textarea "[DATE] Upd"
type textarea "[DATE] Upda"
type textarea "[DATE] Updat"
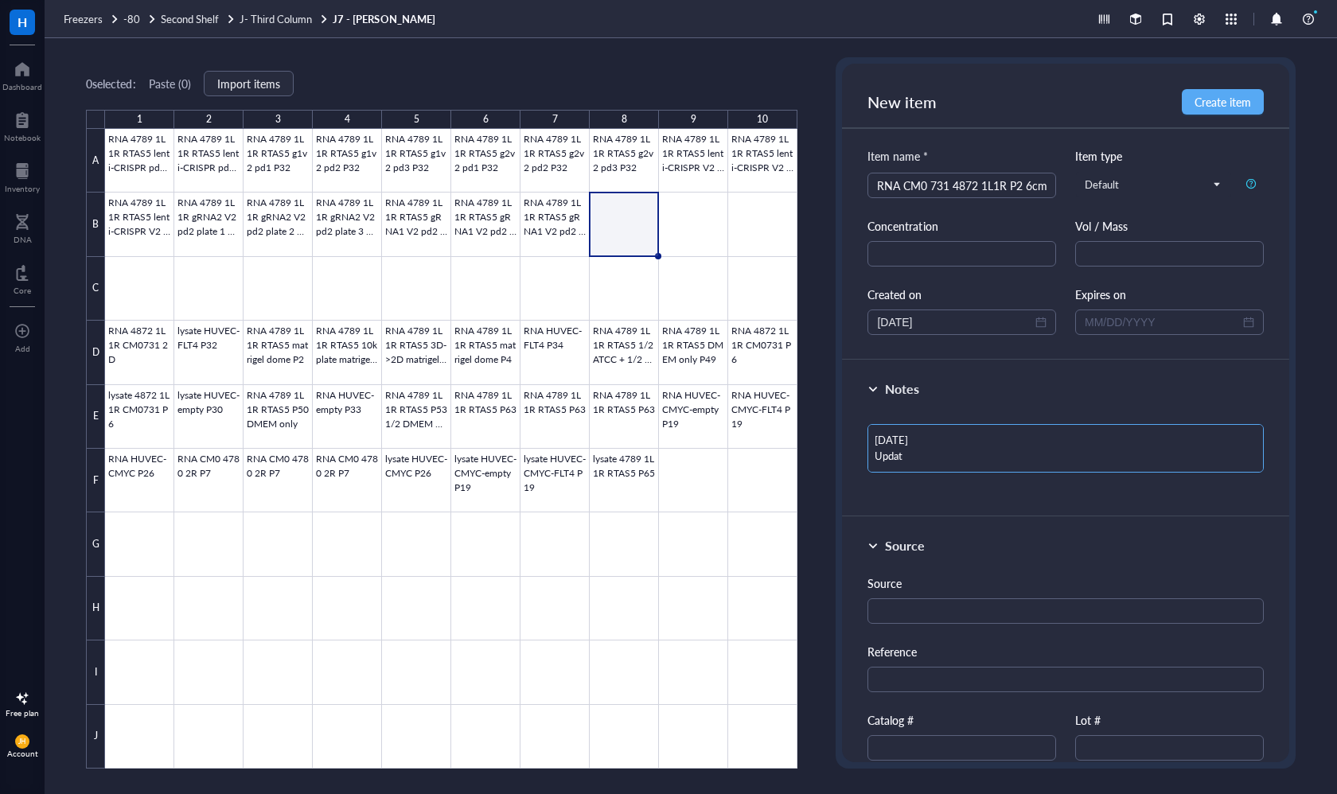
type textarea "[DATE] Update"
type textarea "[DATE] Updated"
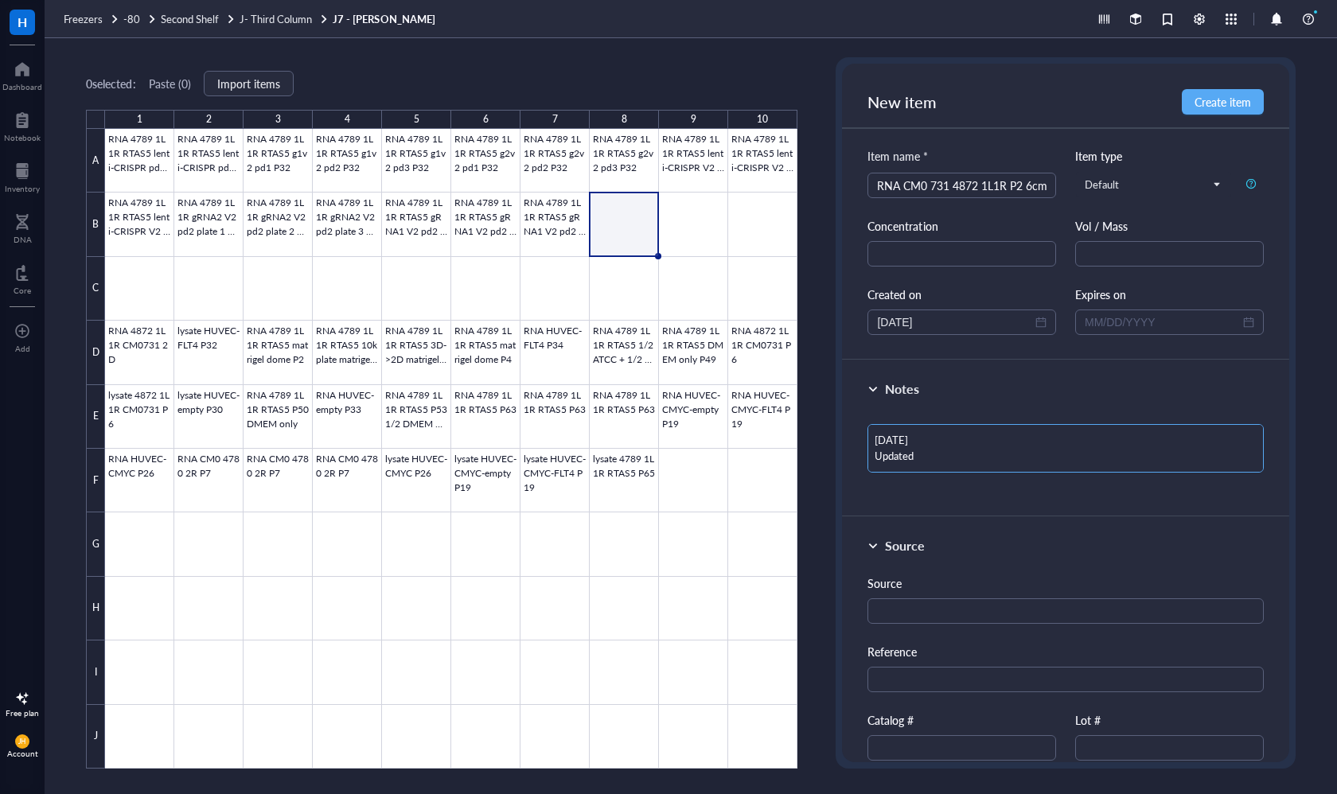
type textarea "[DATE] Updated"
type textarea "[DATE] Updated b"
type textarea "[DATE] Updated by"
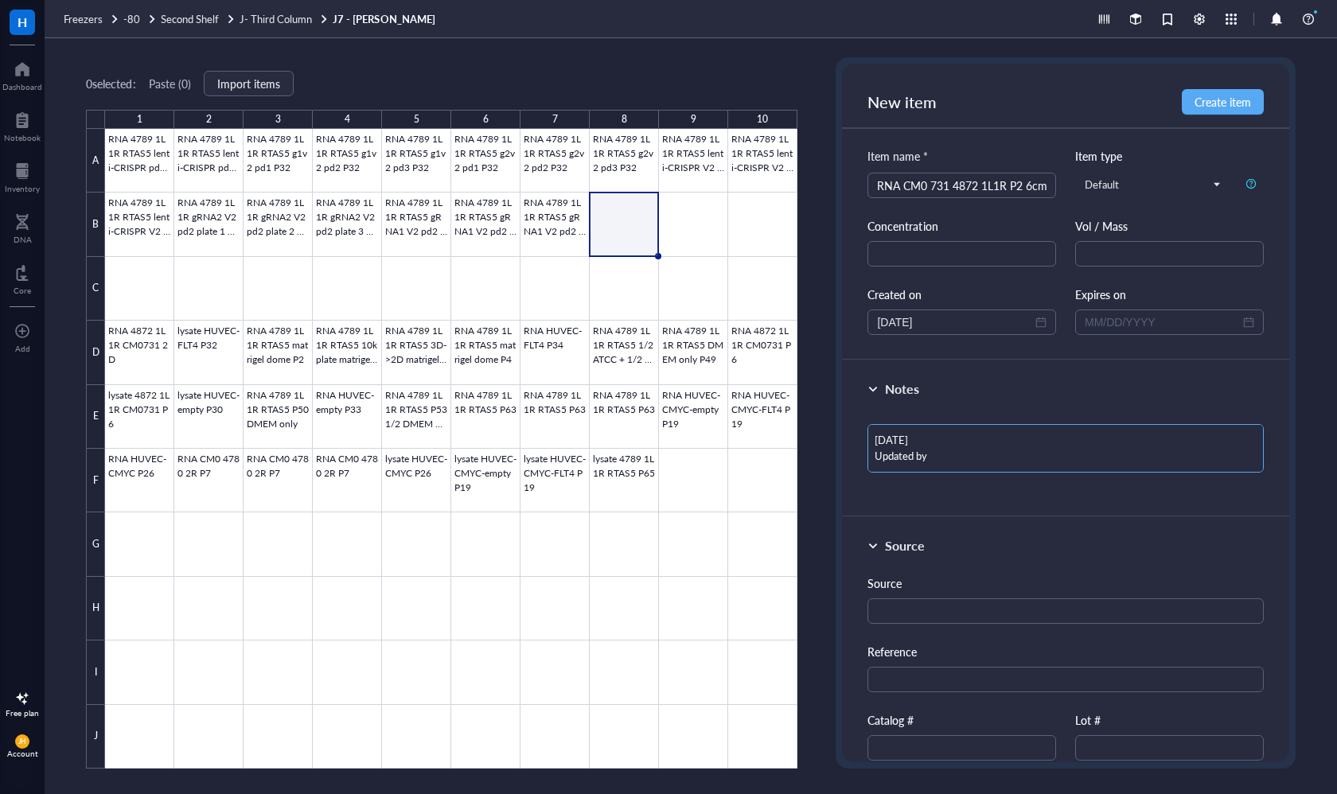
type textarea "[DATE] Updated by"
type textarea "[DATE] Updated by M"
type textarea "[DATE] Updated by MN"
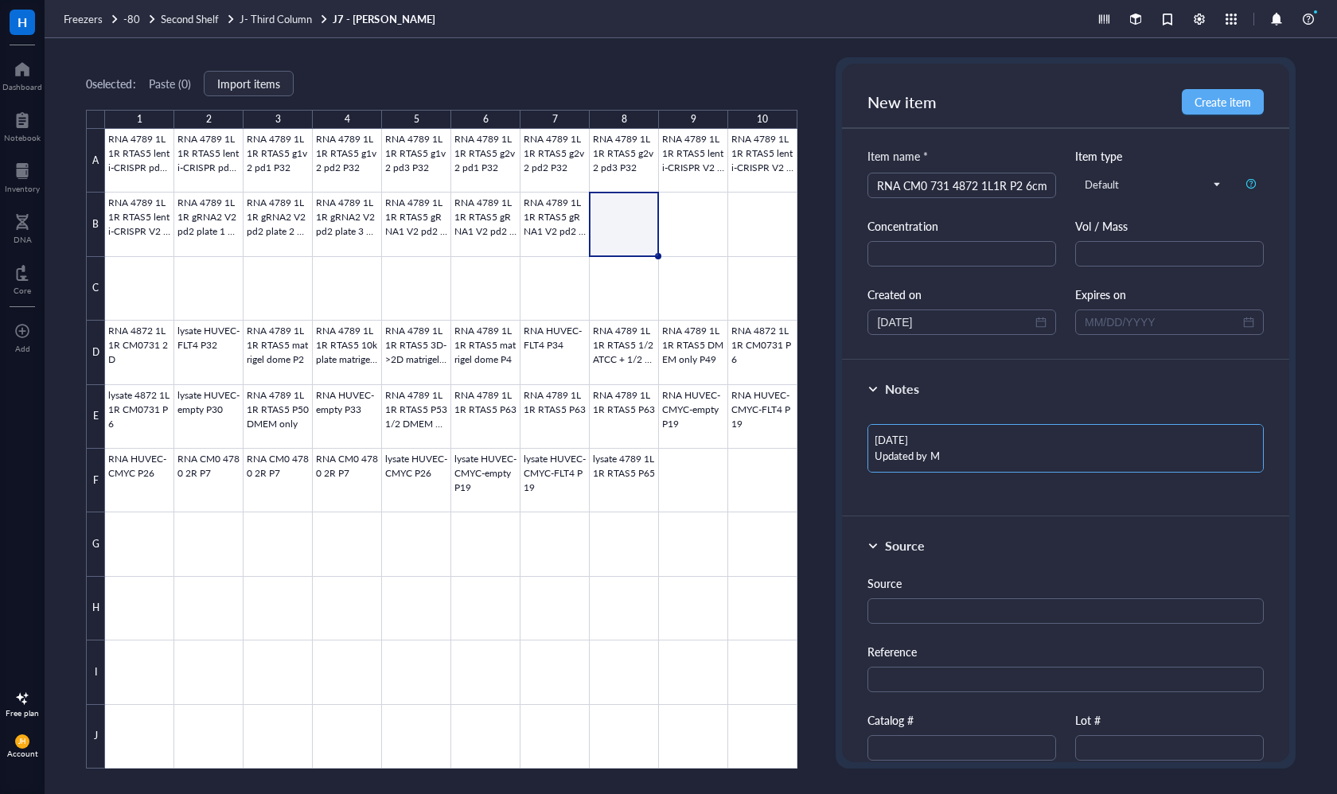
type textarea "[DATE] Updated by MN"
type textarea "[DATE] Updated by M"
type textarea "[DATE] Updated by MB"
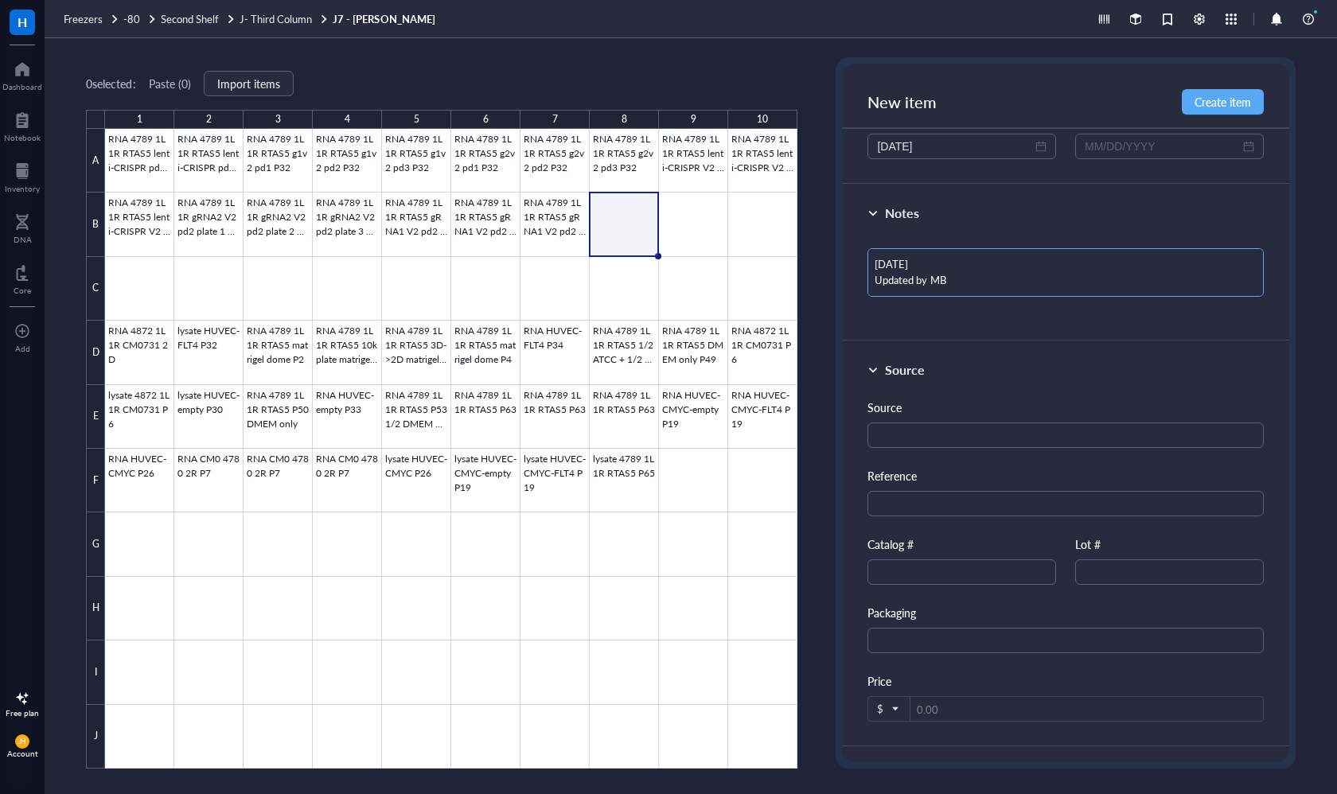
scroll to position [177, 0]
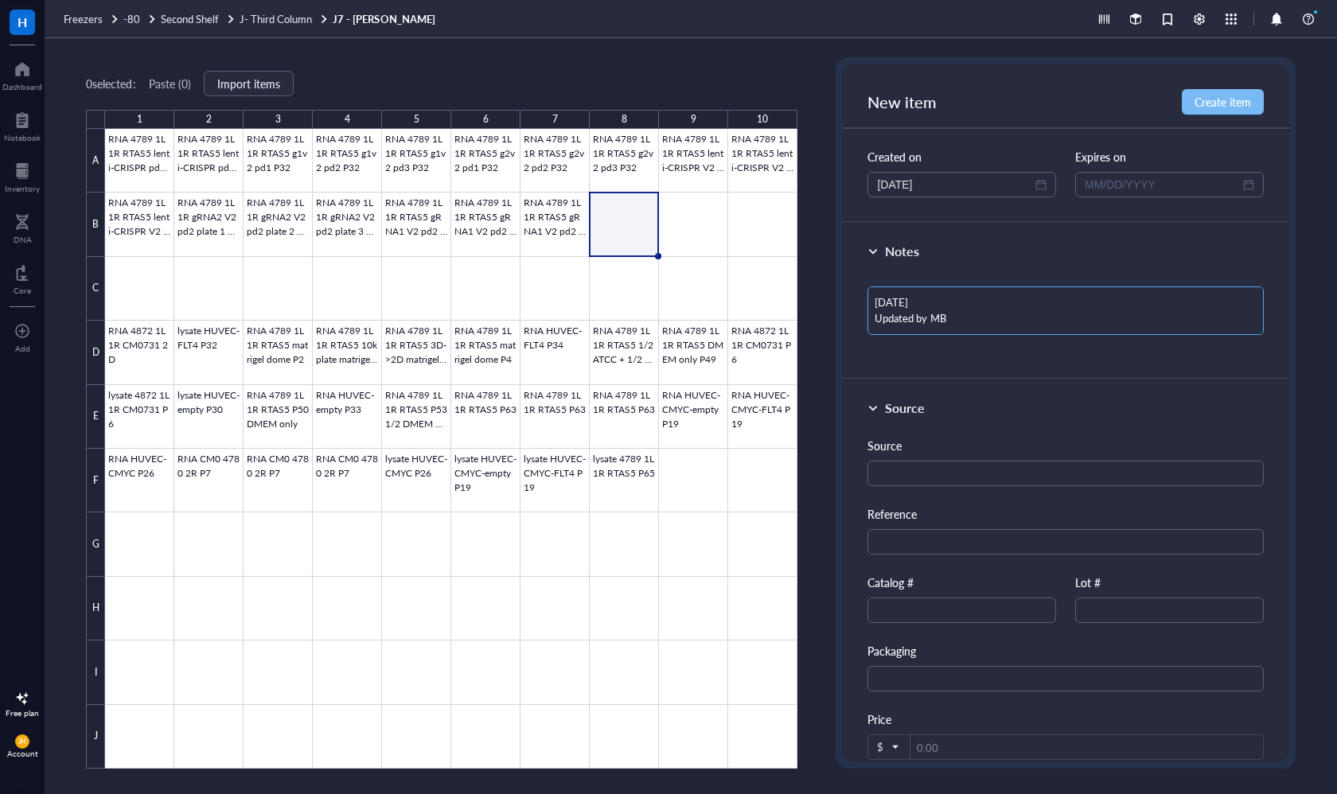
type textarea "[DATE] Updated by MB"
click at [1242, 107] on span "Create item" at bounding box center [1222, 101] width 56 height 13
type textarea "Keep everyone on the same page…"
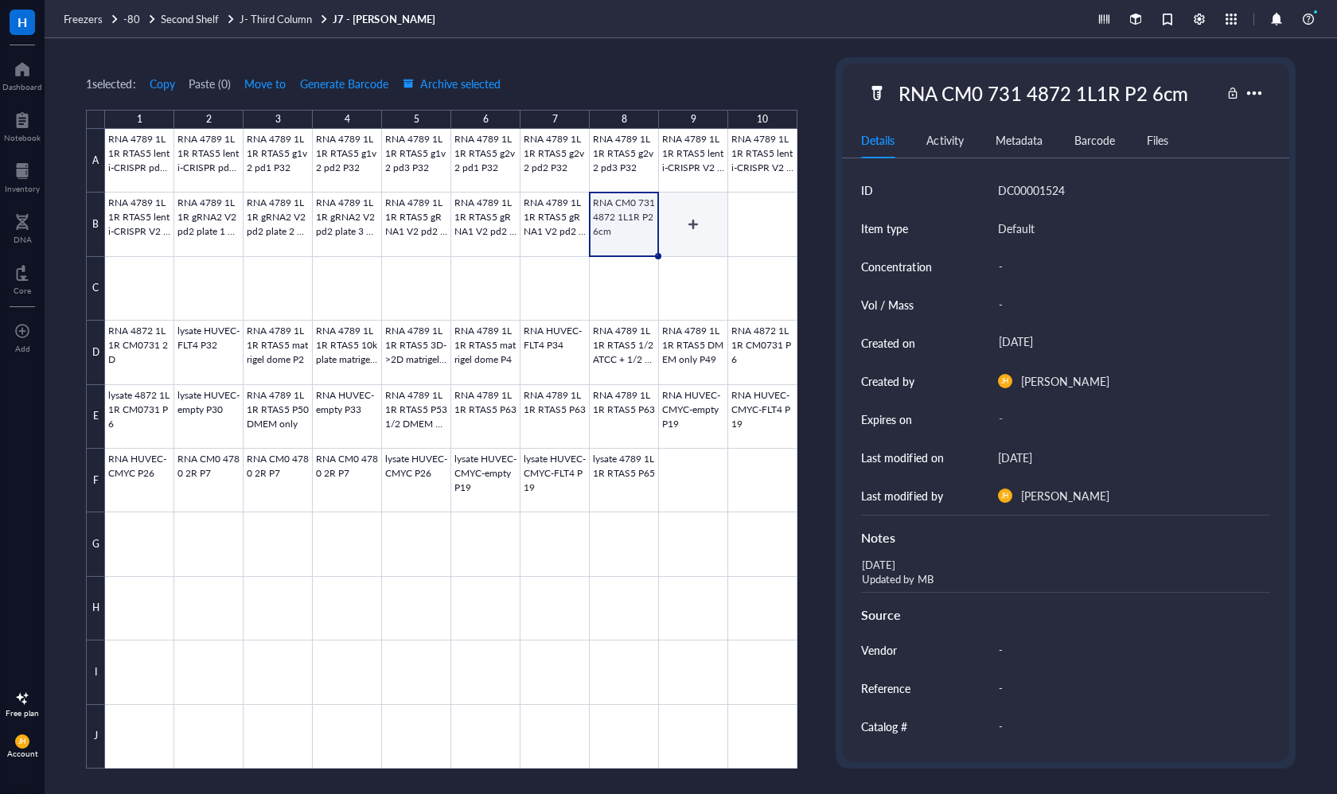
click at [706, 225] on div at bounding box center [451, 449] width 692 height 640
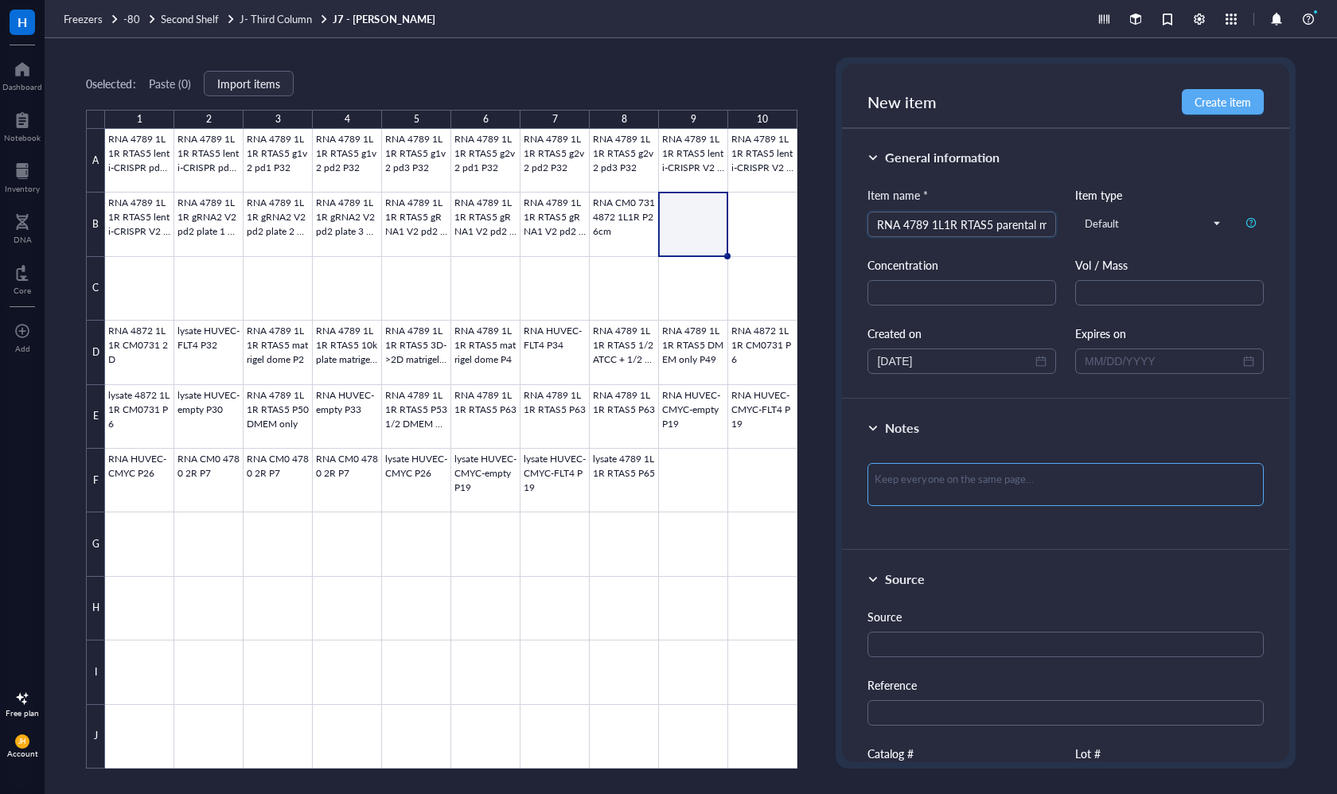
type input "RNA 4789 1L1R RTAS5 parental materiel dome assay P2 (from [DATE]; 50k domes)"
click at [1003, 496] on textarea at bounding box center [1064, 484] width 395 height 43
type textarea "0"
type textarea "05"
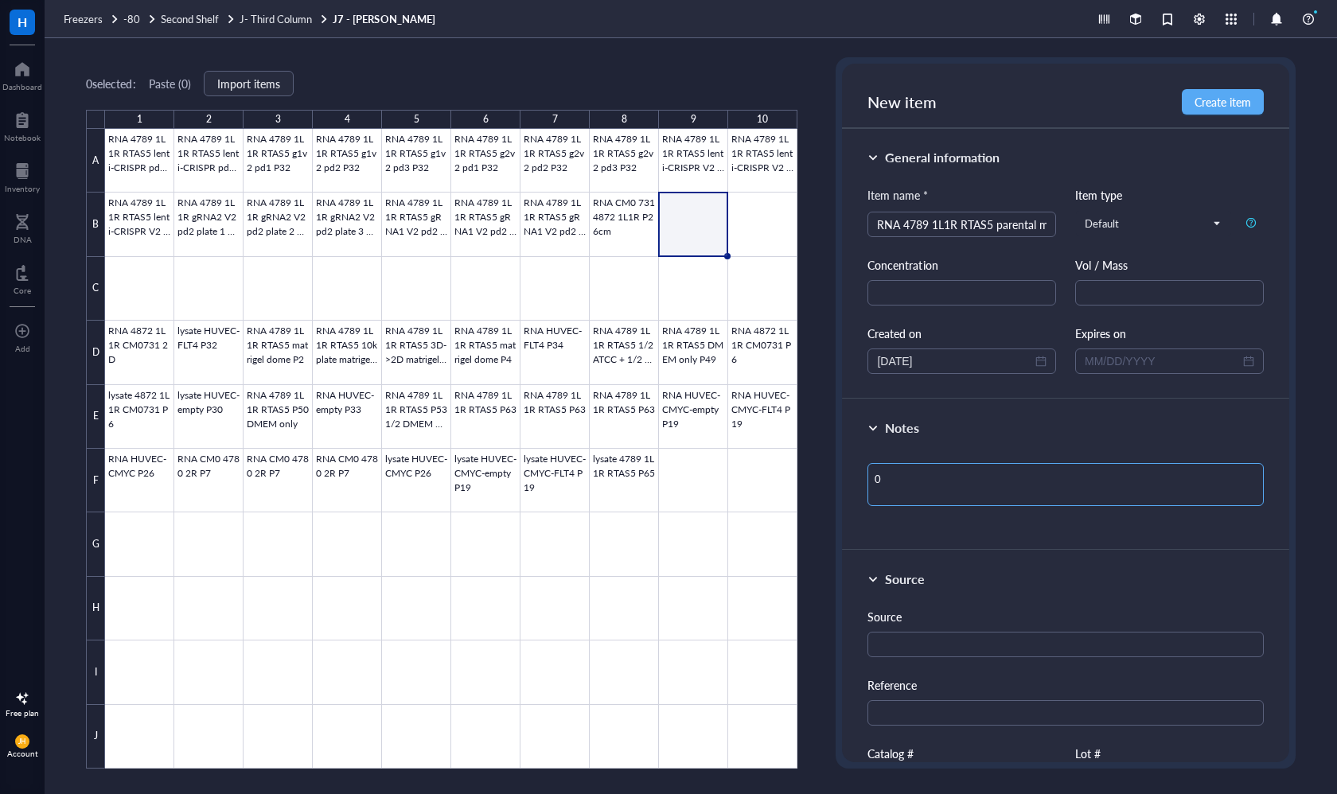
type textarea "05"
type textarea "05/"
type textarea "05/2"
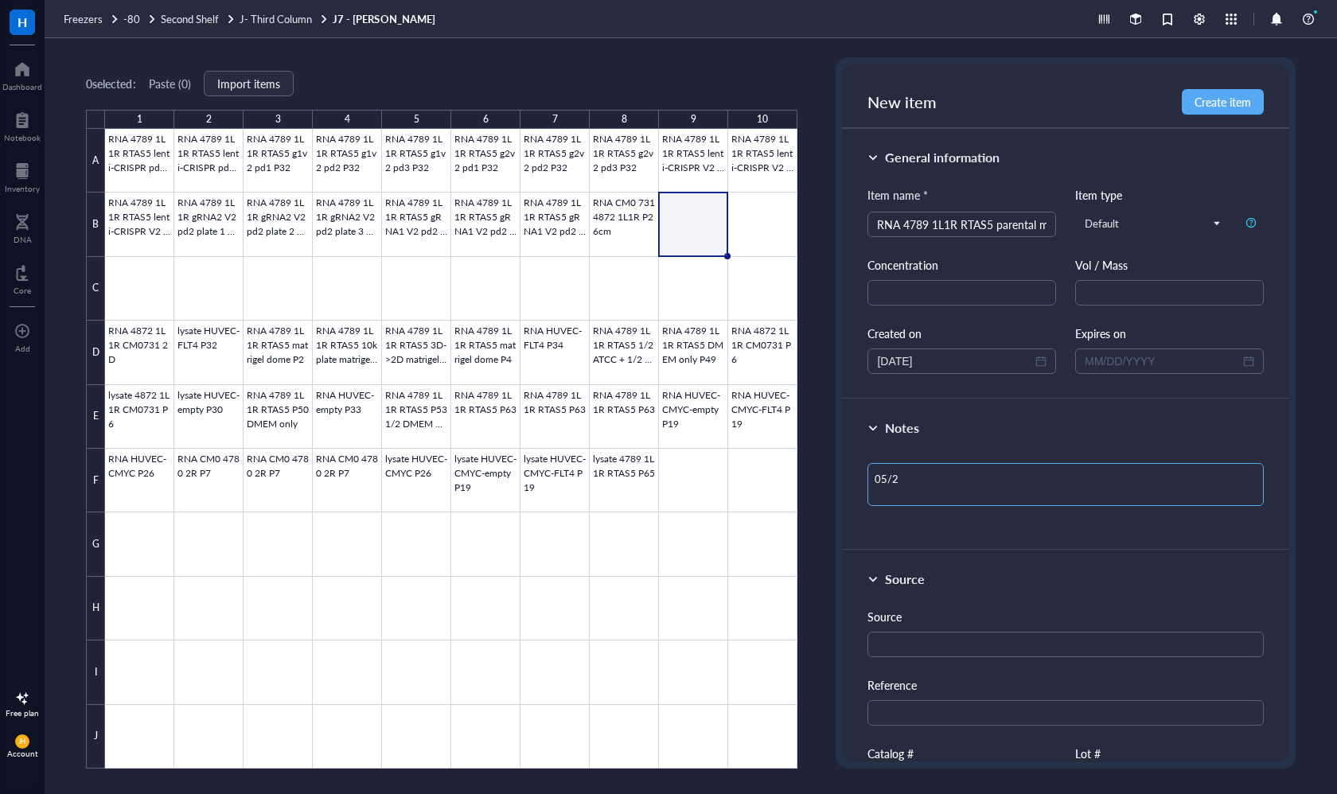
type textarea "05/24"
type textarea "05/24/"
type textarea "05/24/2"
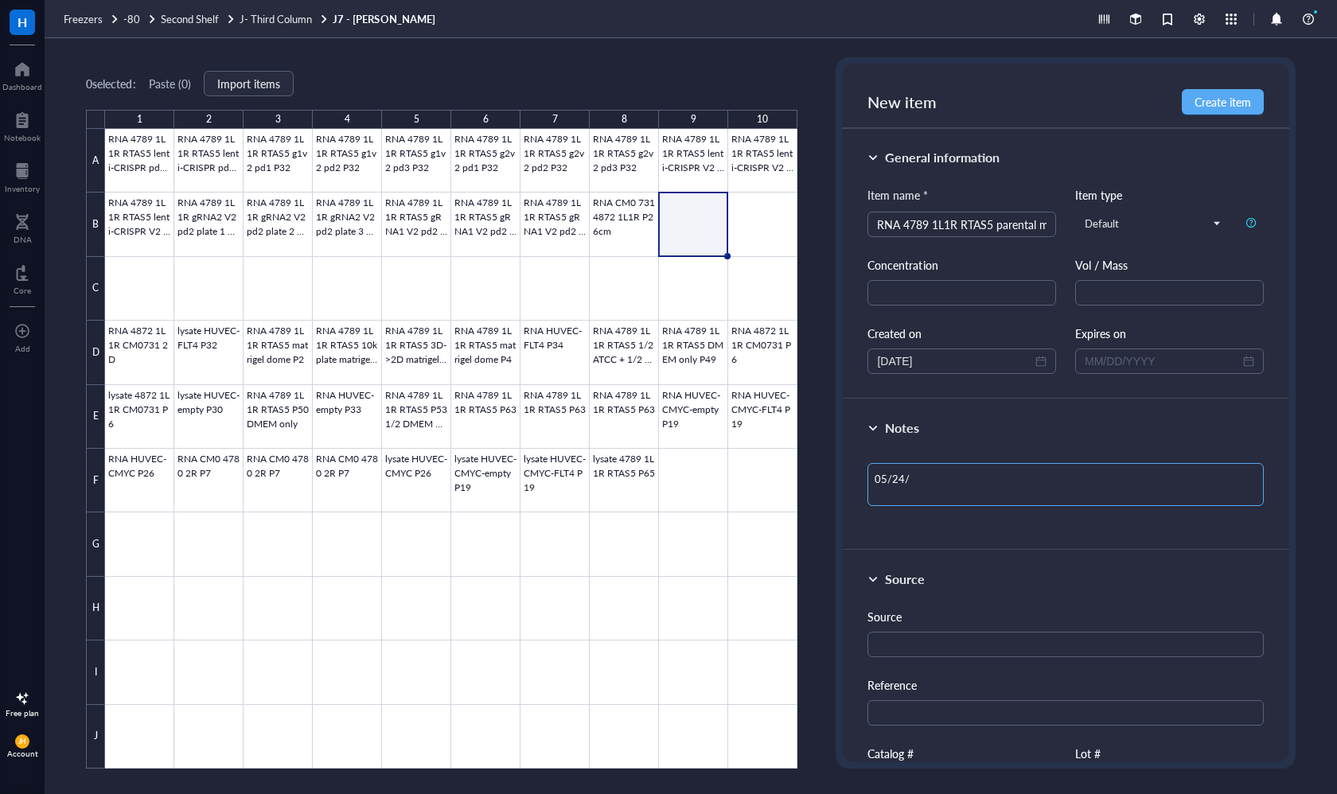
type textarea "05/24/2"
type textarea "[DATE]"
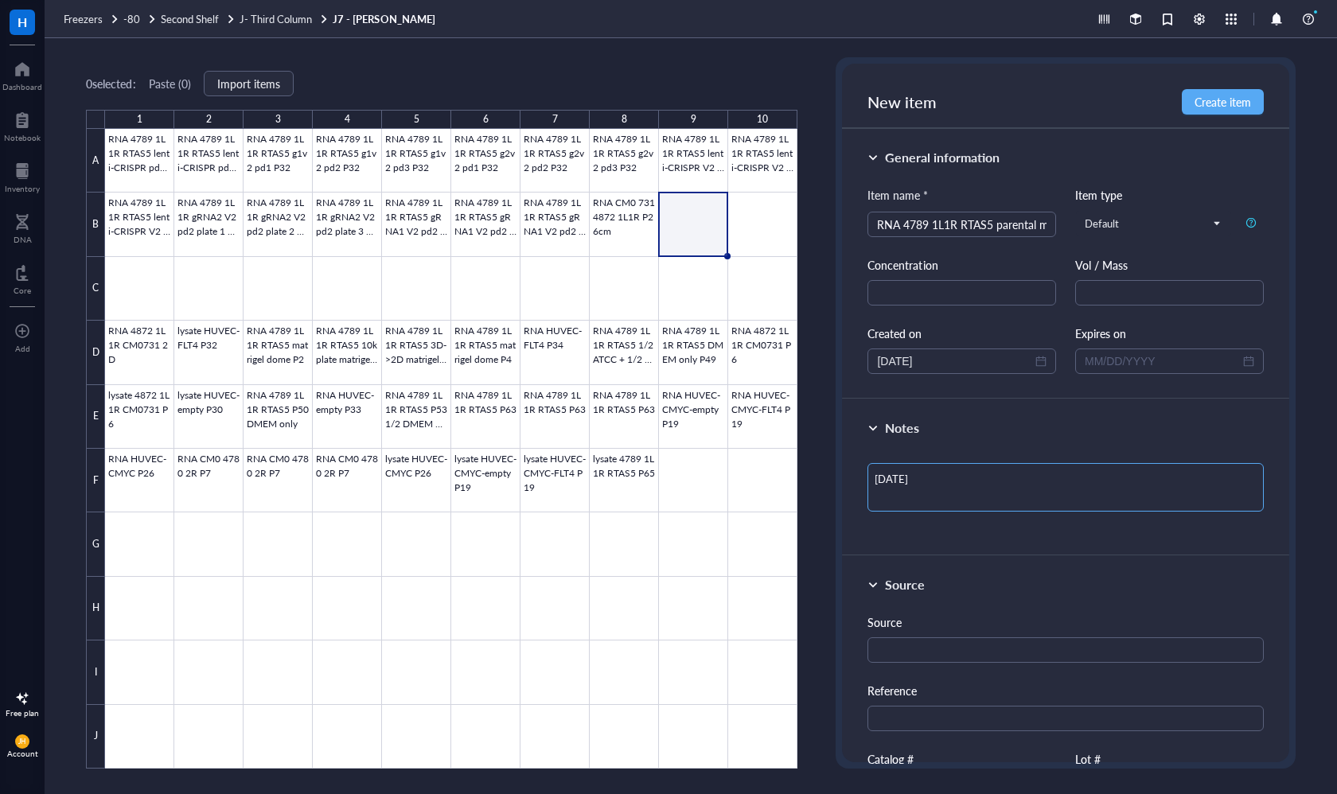
type textarea "[DATE] U"
type textarea "[DATE] Up"
type textarea "[DATE] Upd"
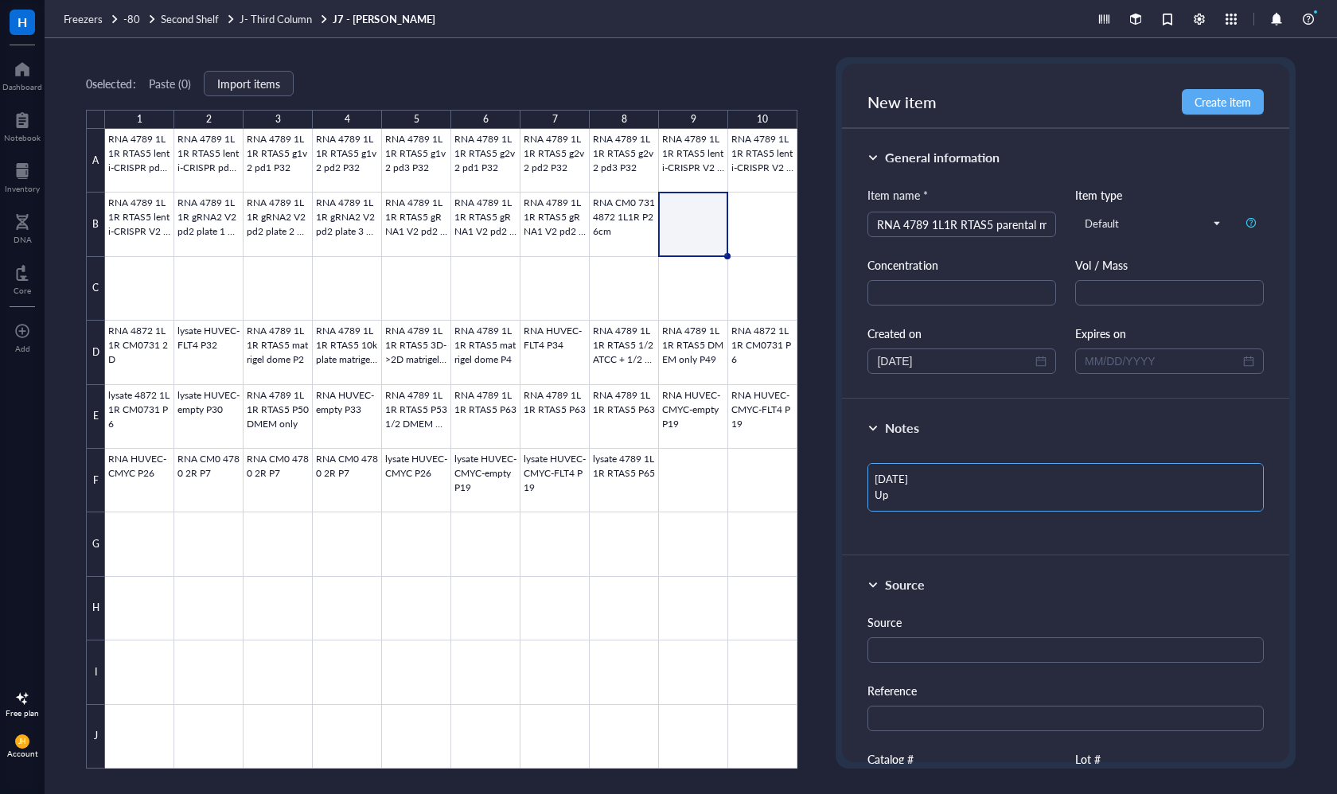
type textarea "[DATE] Upd"
type textarea "[DATE] Upda"
type textarea "[DATE] Updat"
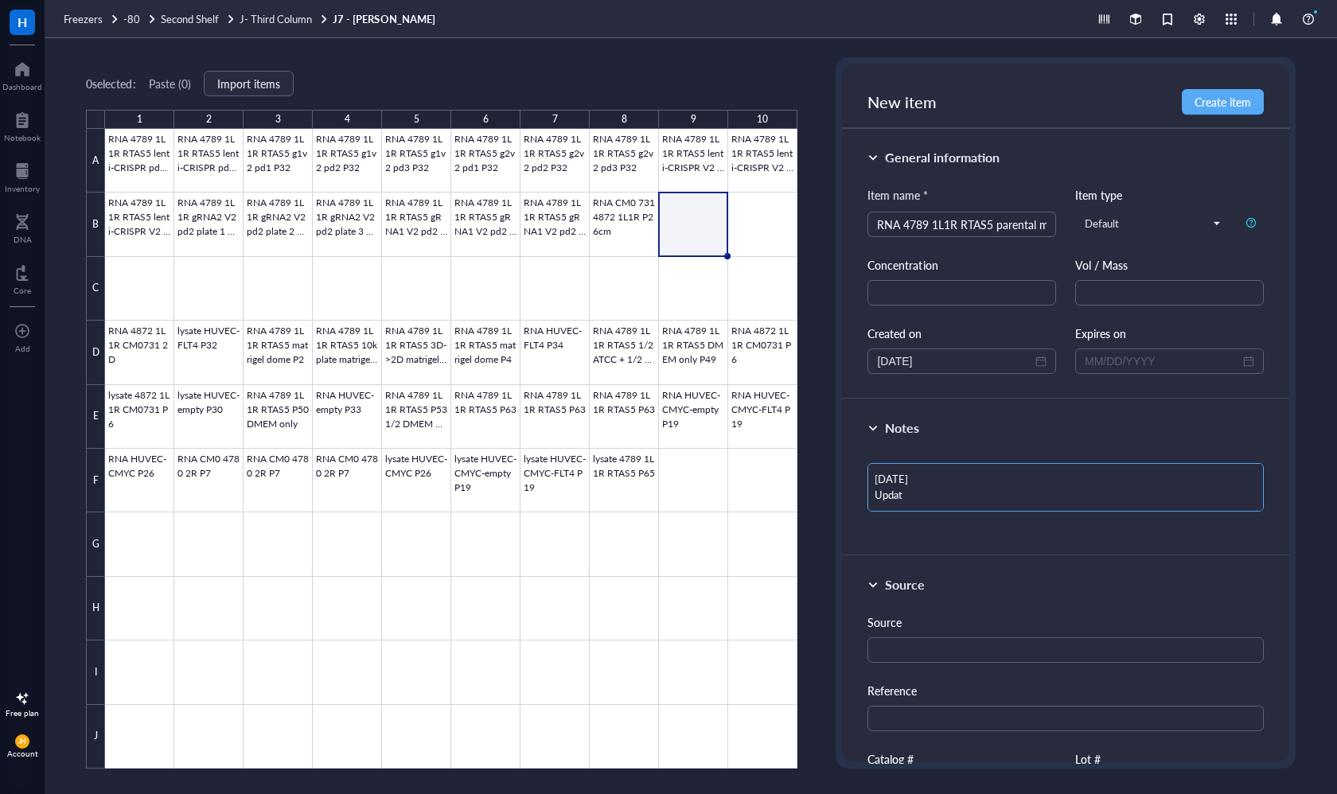
type textarea "[DATE] Update"
type textarea "[DATE] Updated"
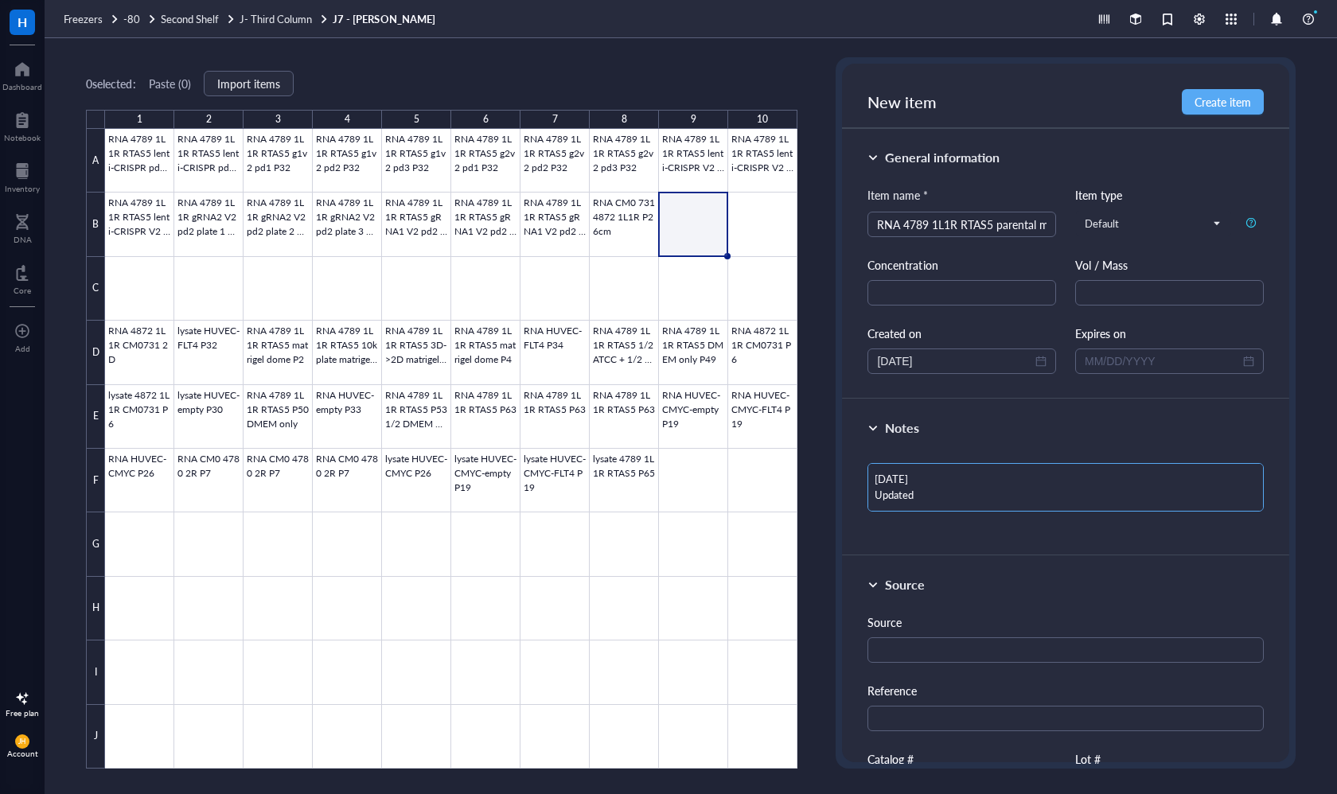
type textarea "[DATE] Updated"
type textarea "[DATE] Updated b"
type textarea "[DATE] Updated by"
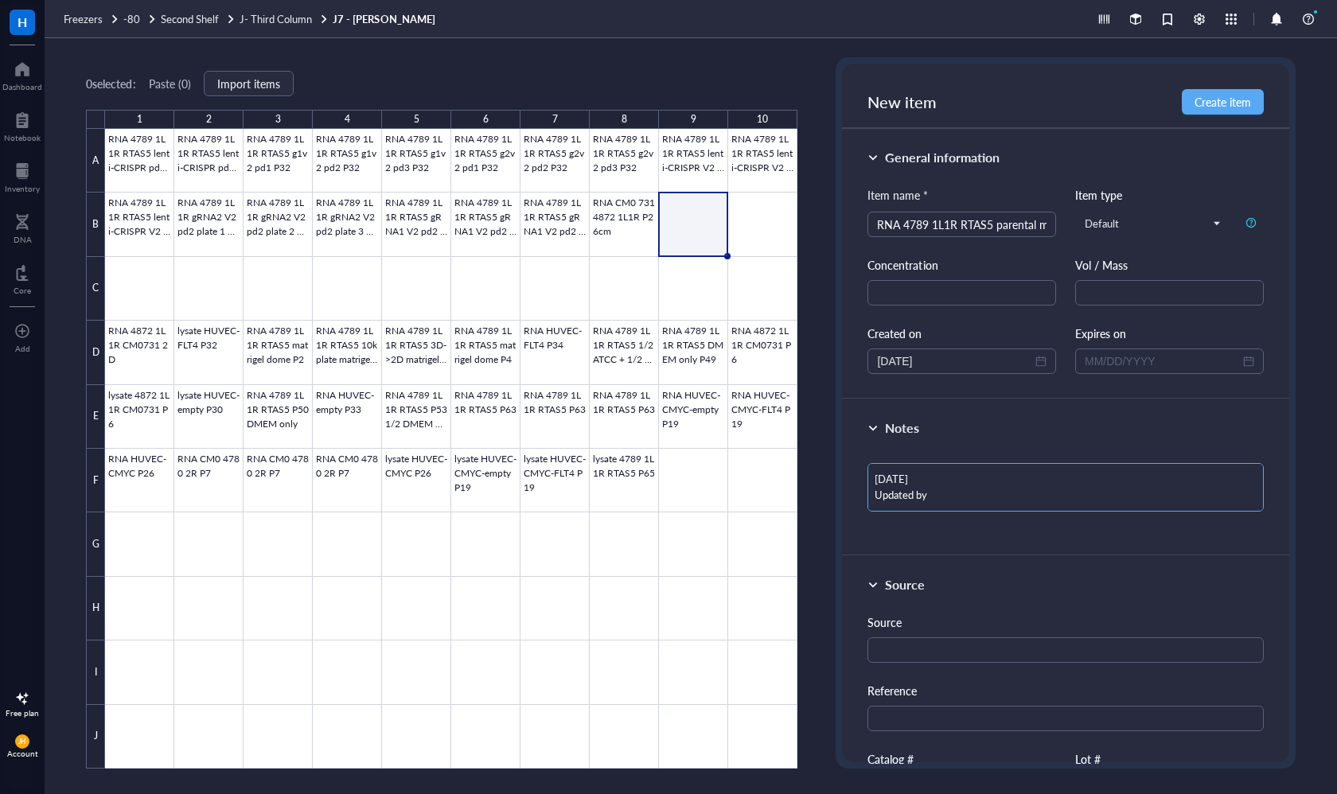
type textarea "[DATE] Updated by"
type textarea "[DATE] Updated by M"
type textarea "[DATE] Updated by MB"
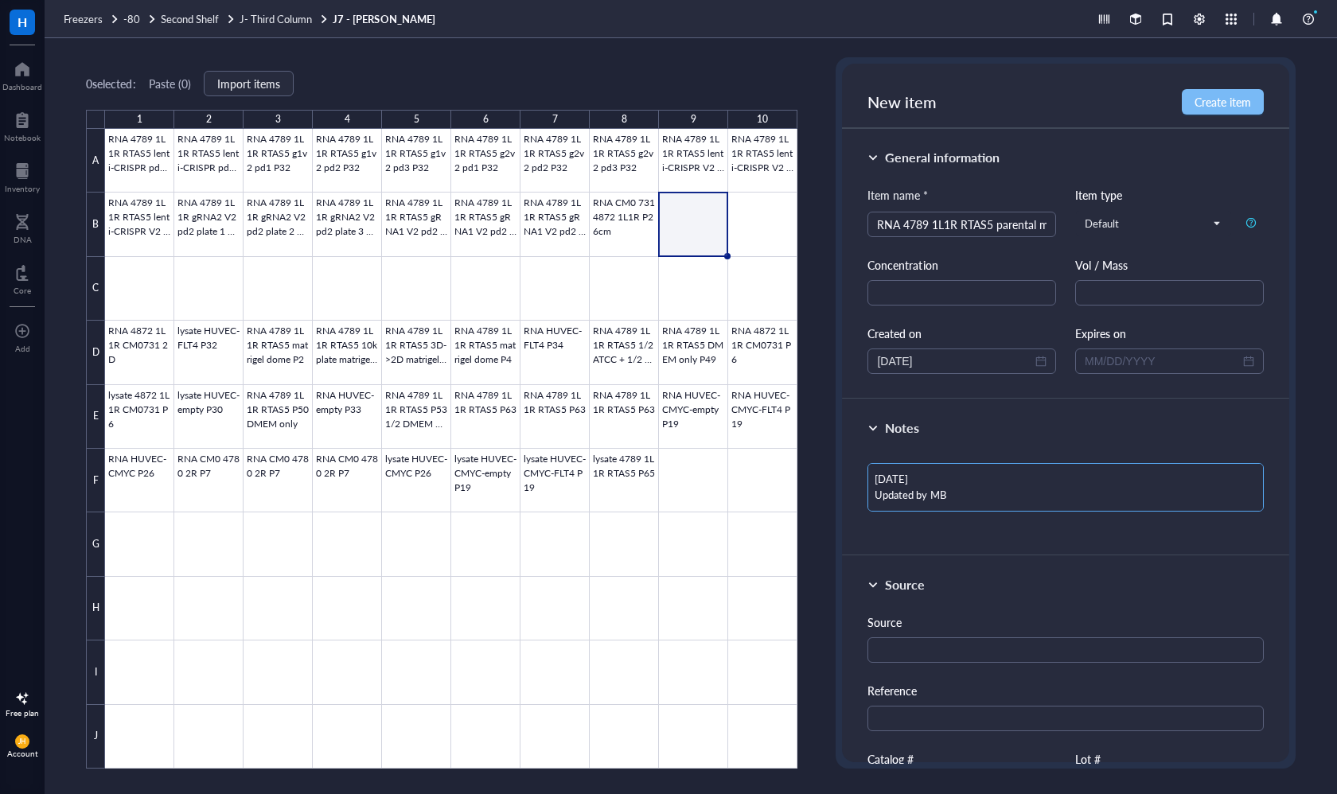
type textarea "[DATE] Updated by MB"
click at [1236, 106] on span "Create item" at bounding box center [1222, 101] width 56 height 13
type textarea "Keep everyone on the same page…"
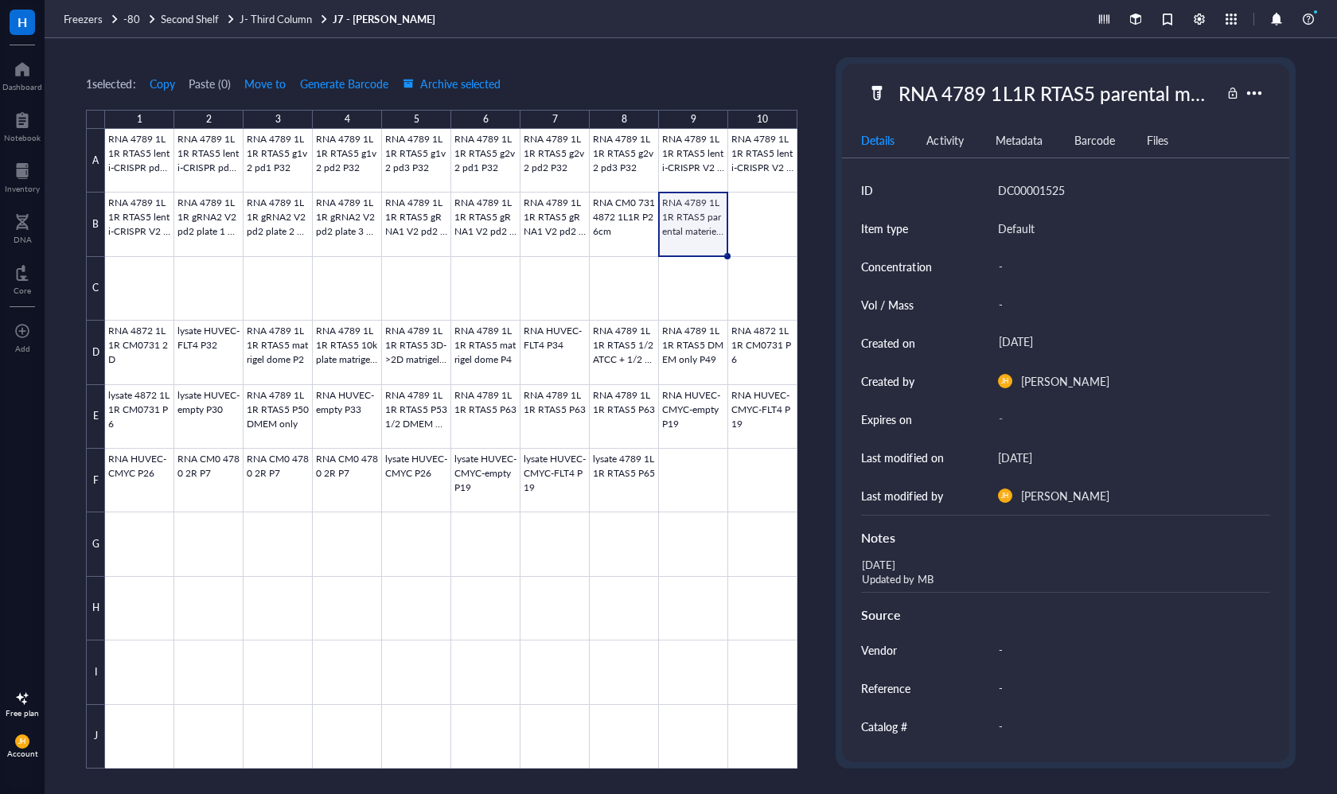
click at [765, 219] on div at bounding box center [451, 449] width 692 height 640
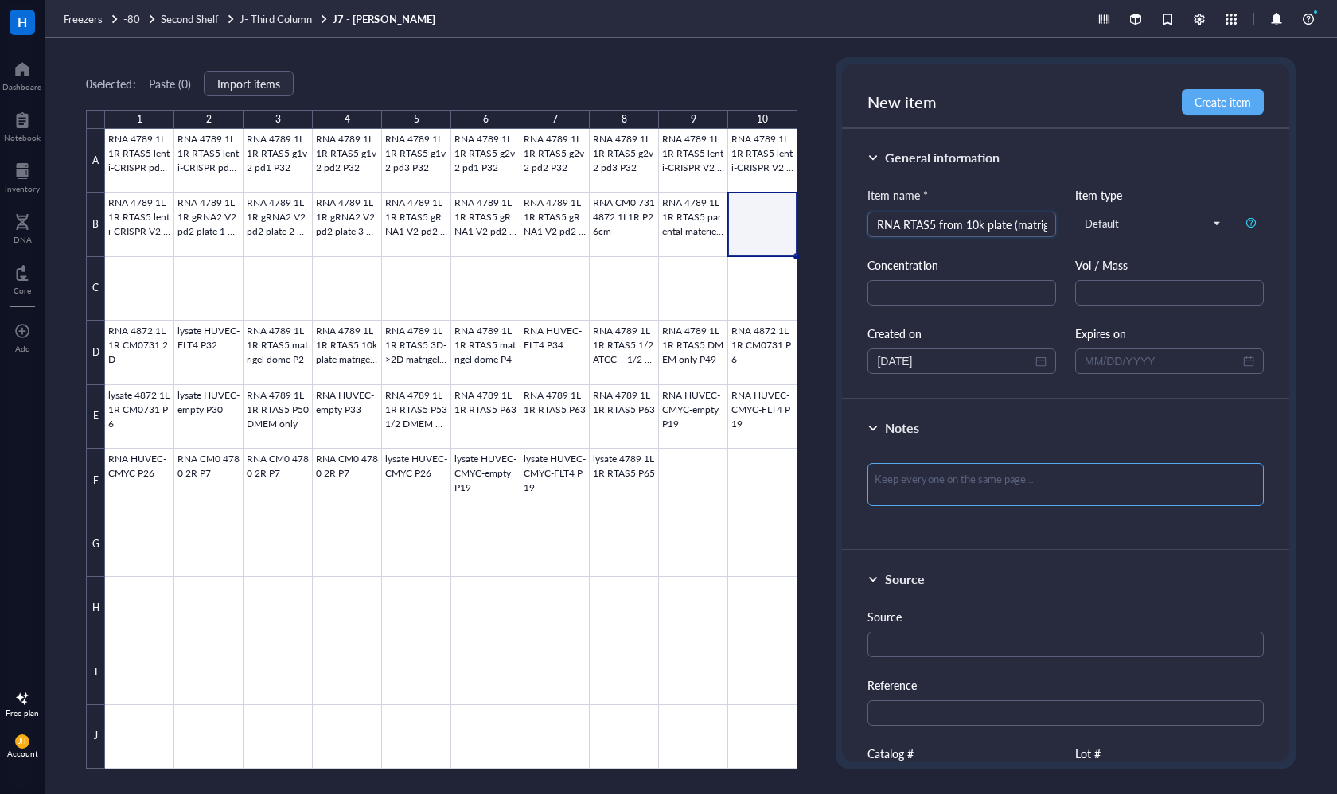
type input "RNA RTAS5 from 10k plate (matrigel dome) P2"
click at [896, 488] on textarea at bounding box center [1064, 484] width 395 height 43
type textarea "0"
type textarea "05"
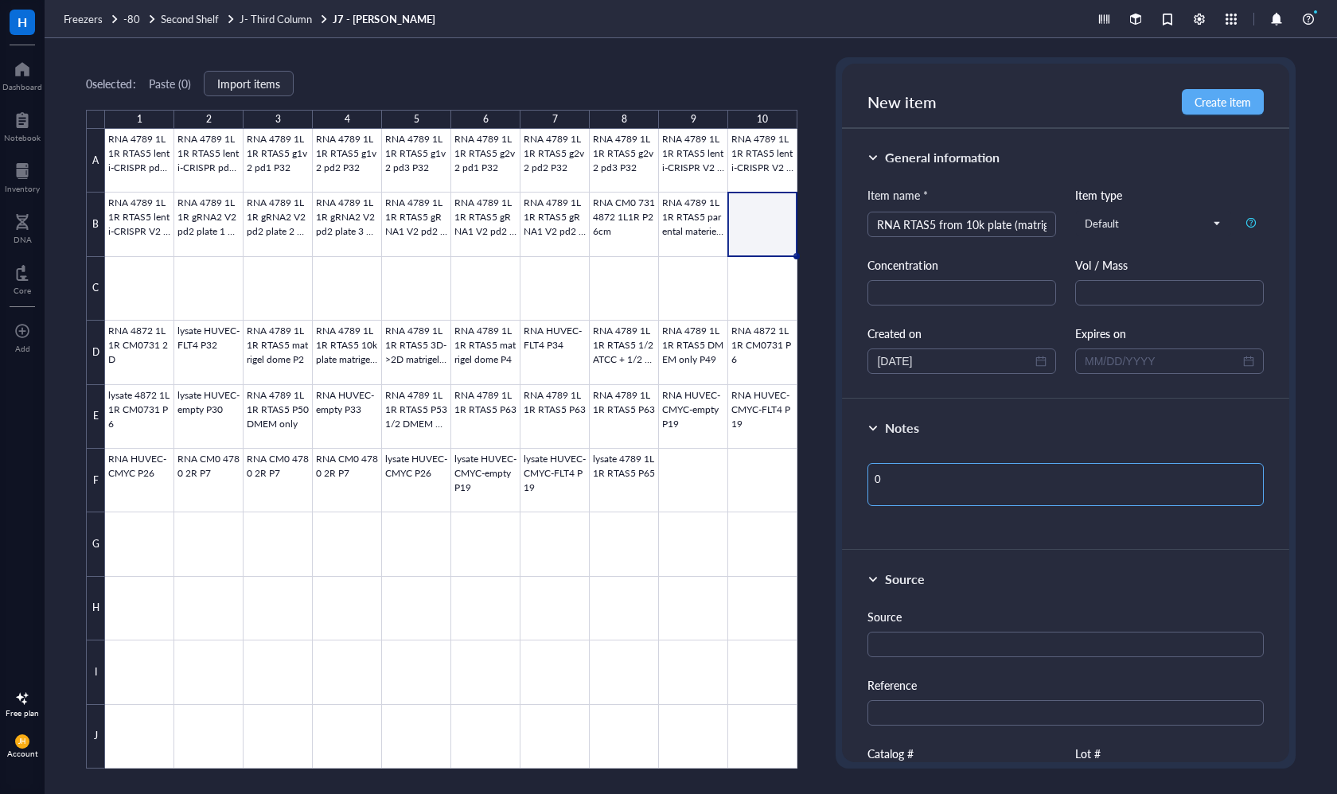
type textarea "05"
type textarea "05/"
type textarea "05/2"
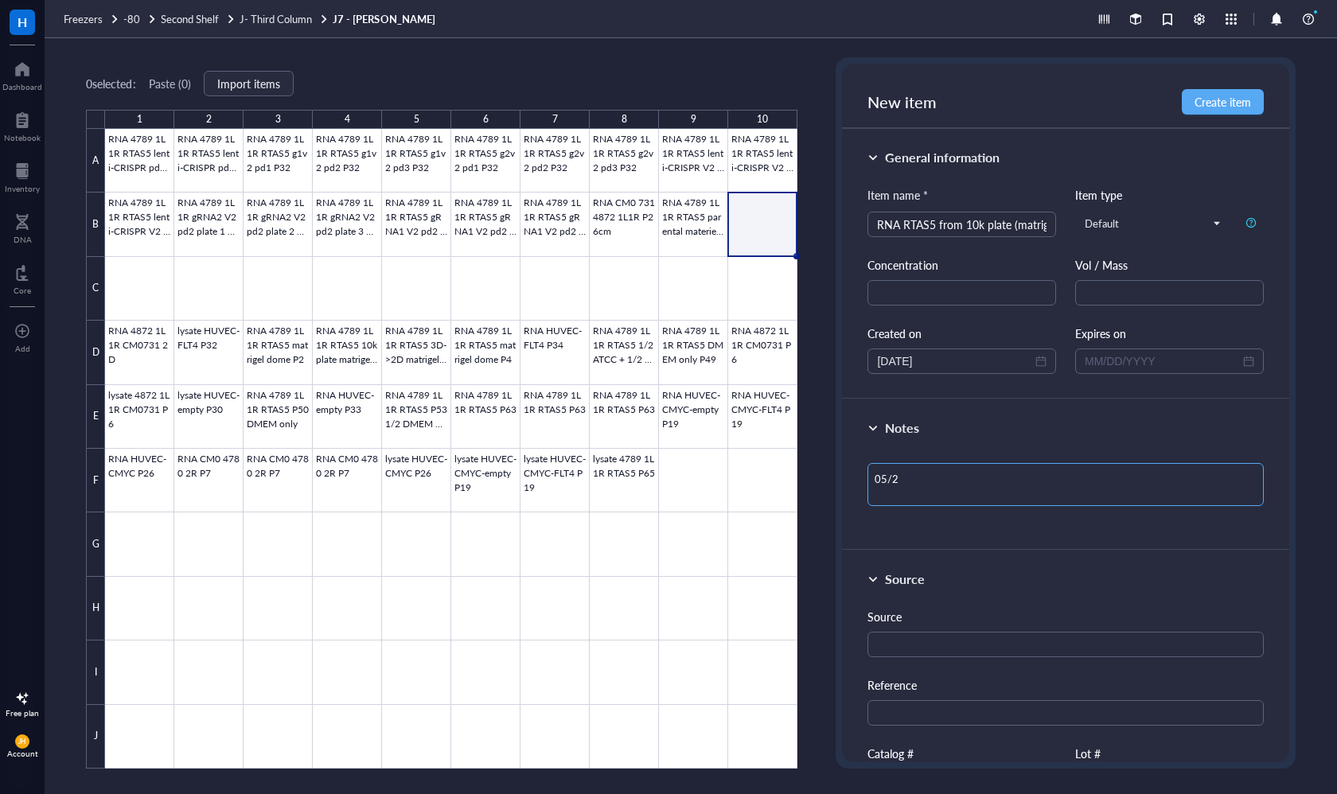
type textarea "05/29"
type textarea "05/29/"
type textarea "05/29/2"
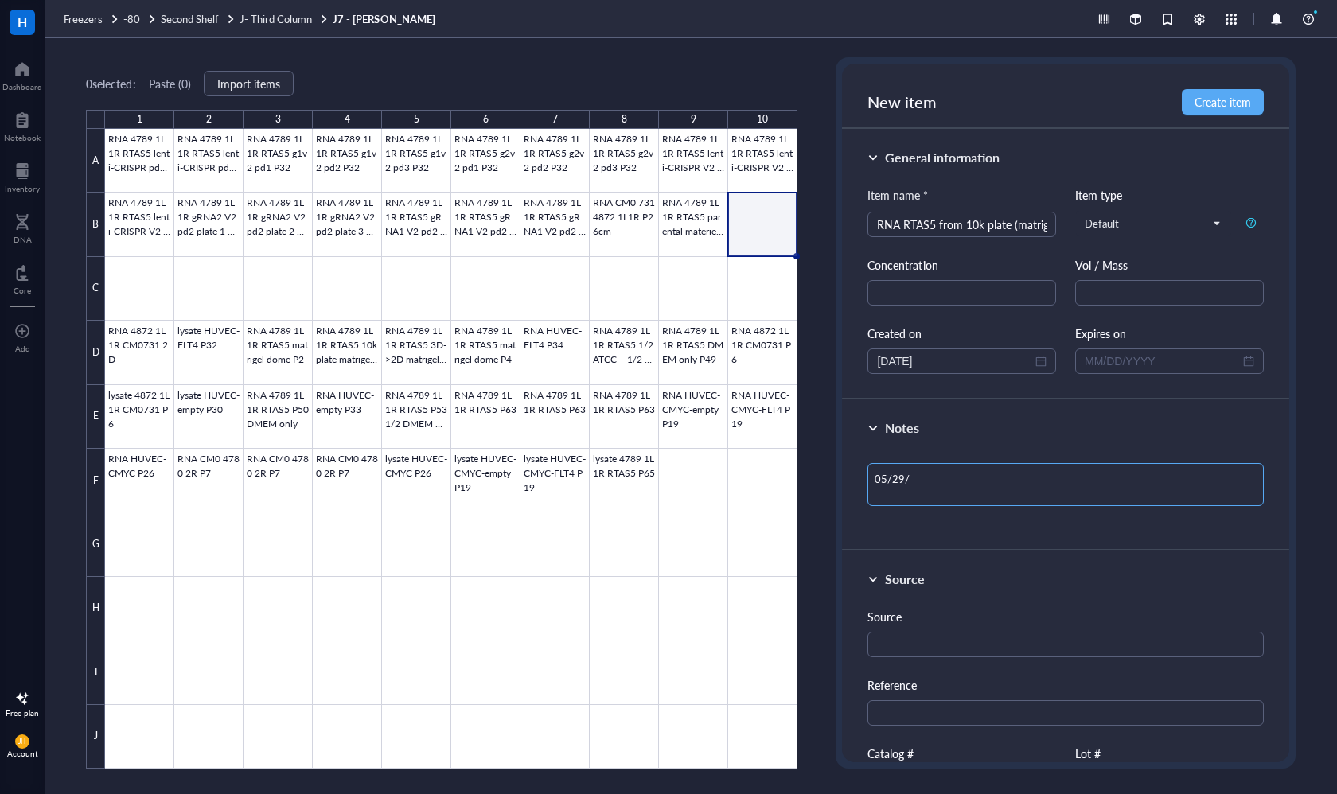
type textarea "05/29/2"
type textarea "[DATE]"
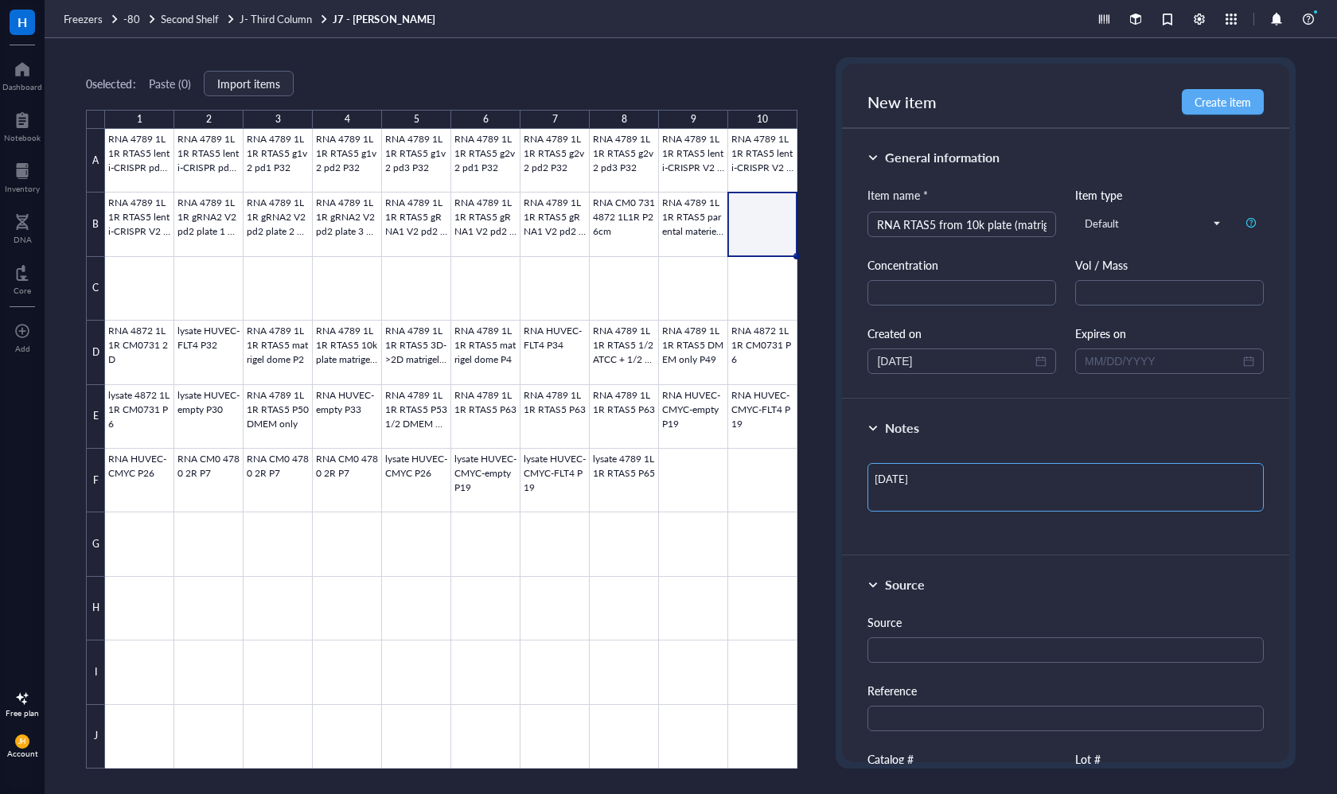
type textarea "[DATE] U"
type textarea "[DATE] Up"
type textarea "[DATE] Upd"
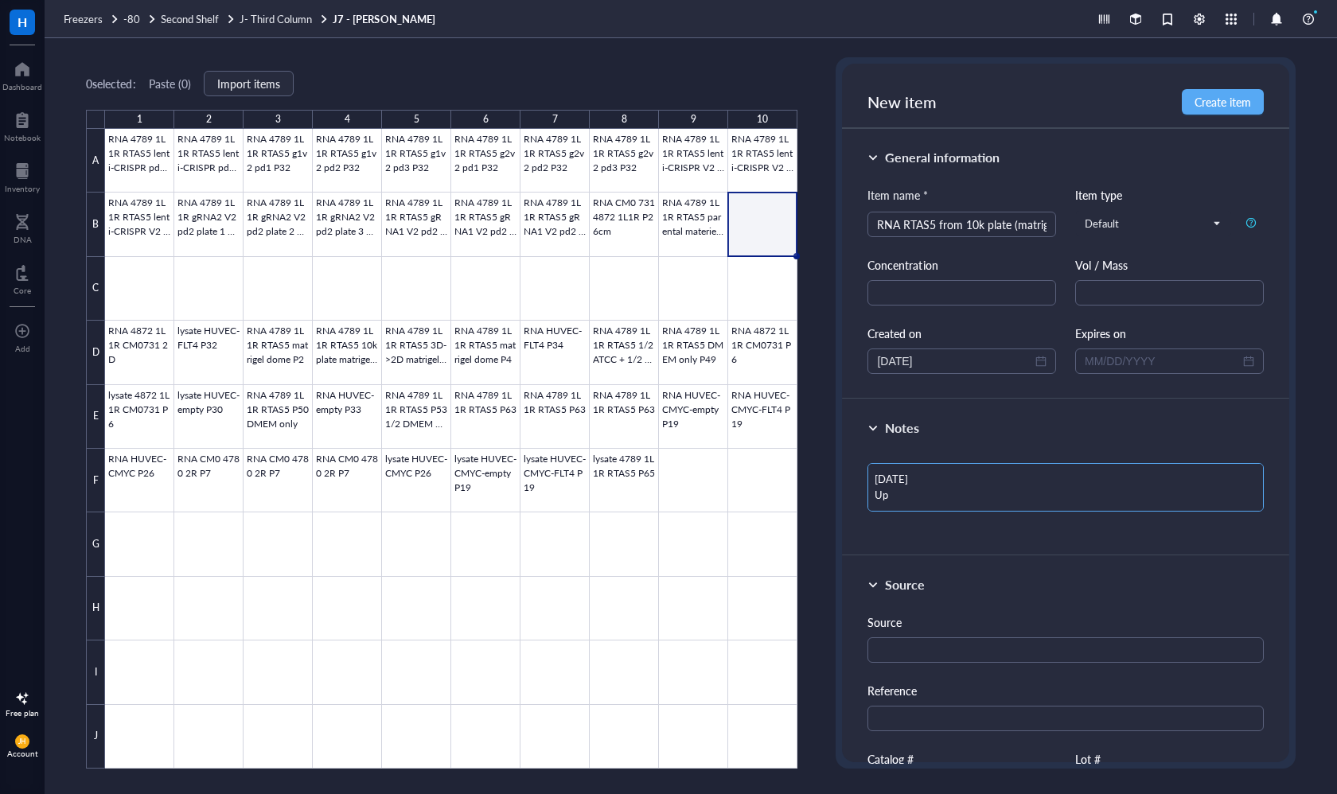
type textarea "[DATE] Upd"
type textarea "[DATE] Upda"
type textarea "[DATE] Updat"
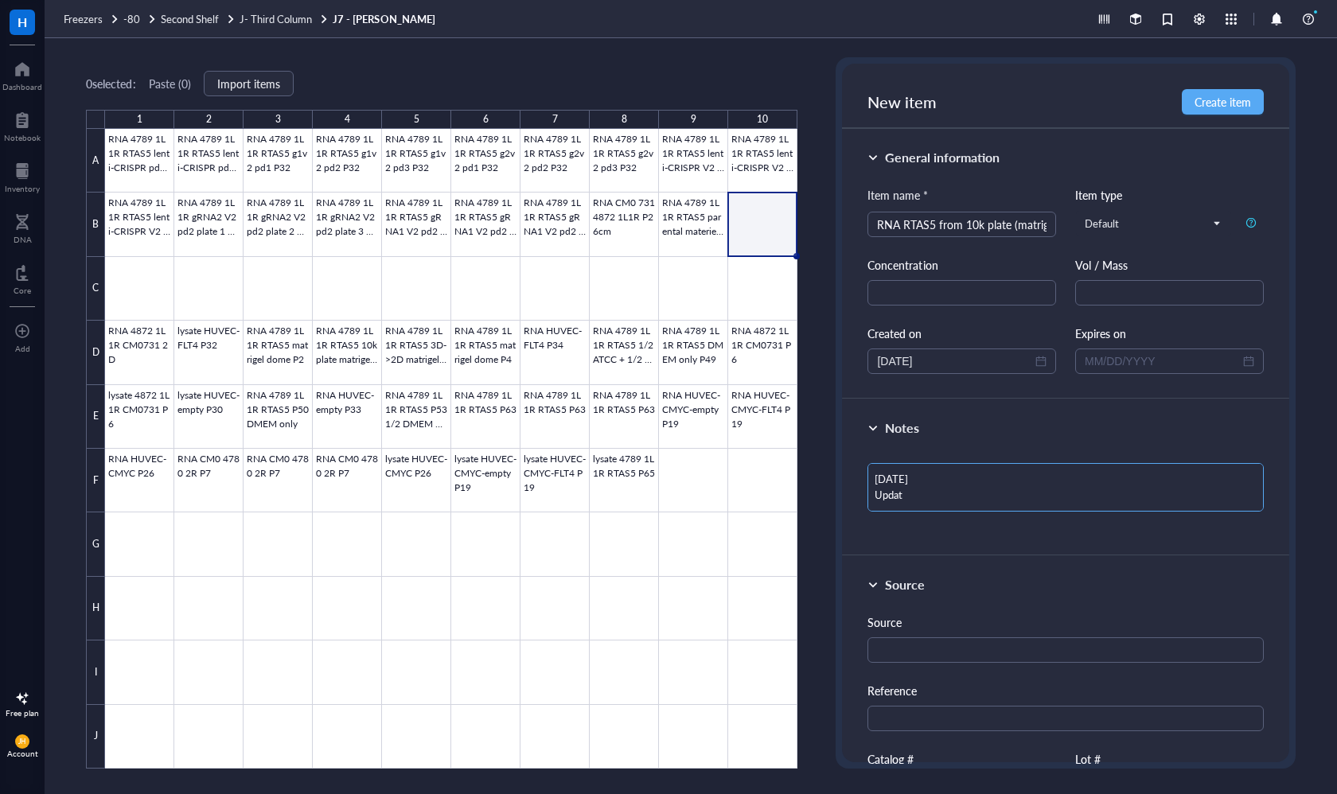
type textarea "[DATE] Update"
type textarea "[DATE] Updated"
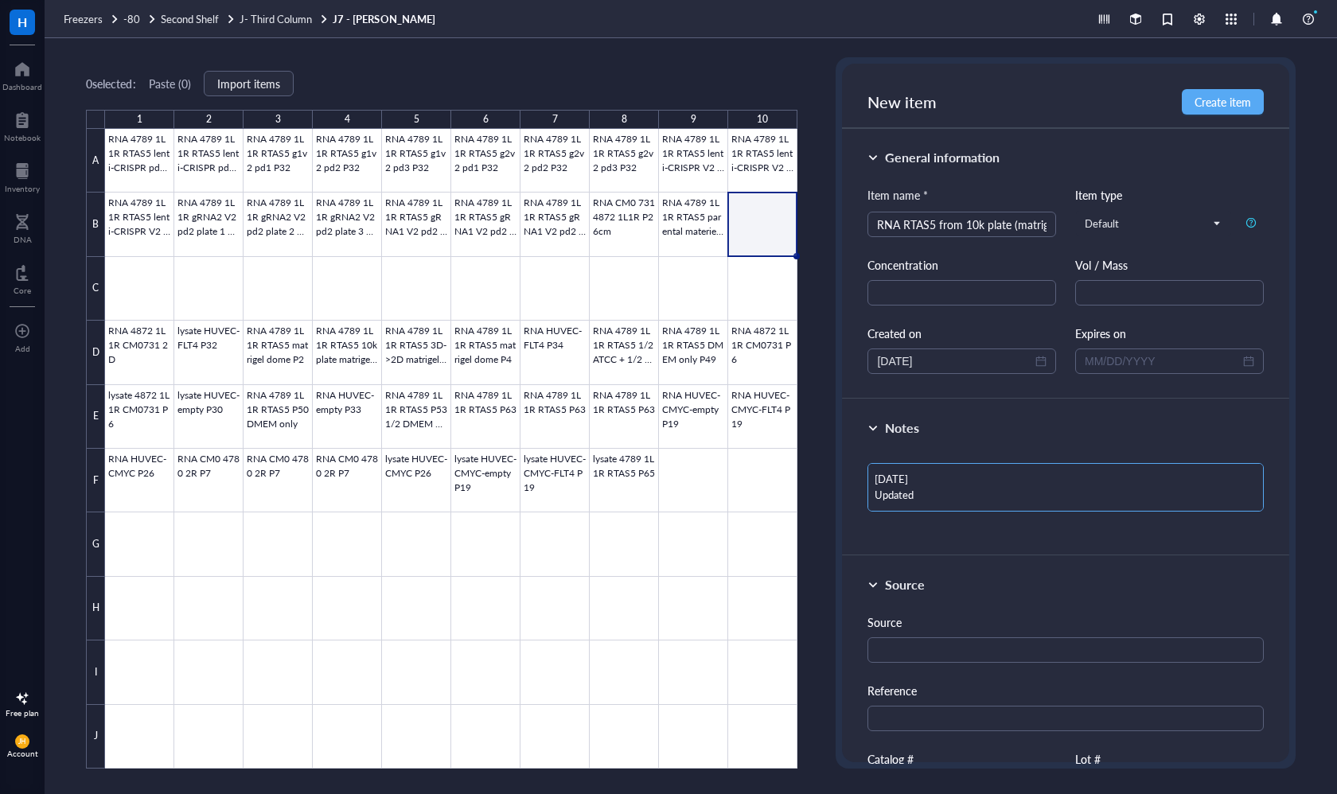
type textarea "[DATE] Updated"
type textarea "[DATE] Updated b"
type textarea "[DATE] Updated by"
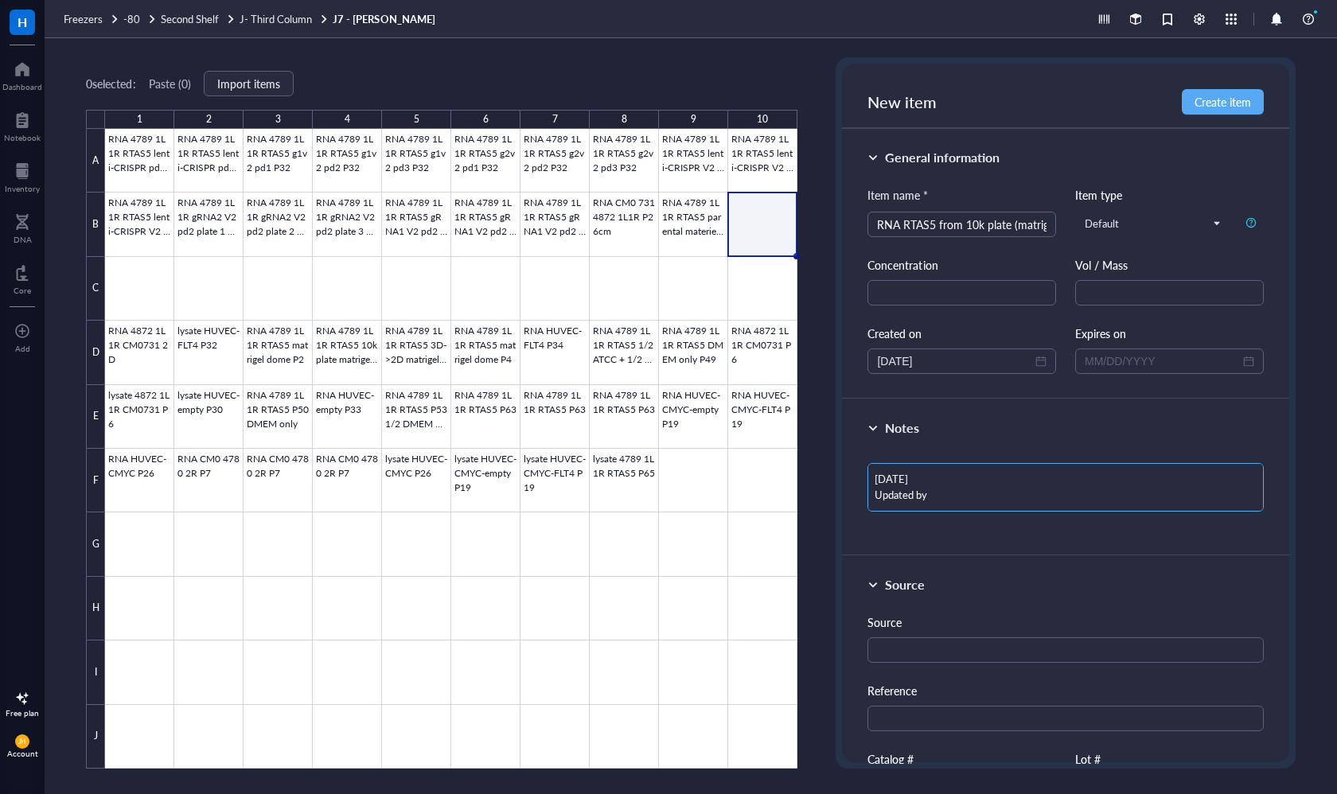
type textarea "[DATE] Updated by"
type textarea "[DATE] Updated by M"
type textarea "[DATE] Updated by MB"
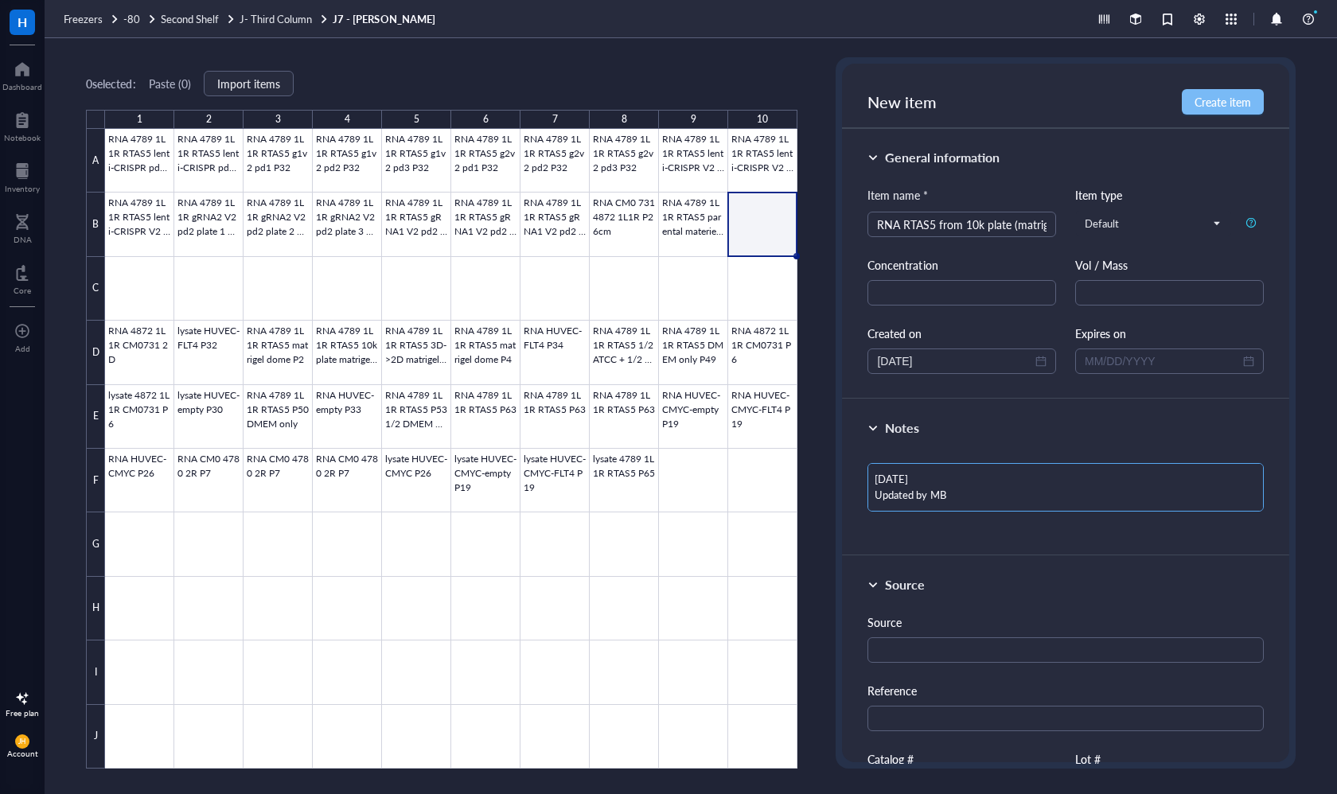
type textarea "[DATE] Updated by MB"
click at [1220, 102] on span "Create item" at bounding box center [1222, 101] width 56 height 13
type textarea "Keep everyone on the same page…"
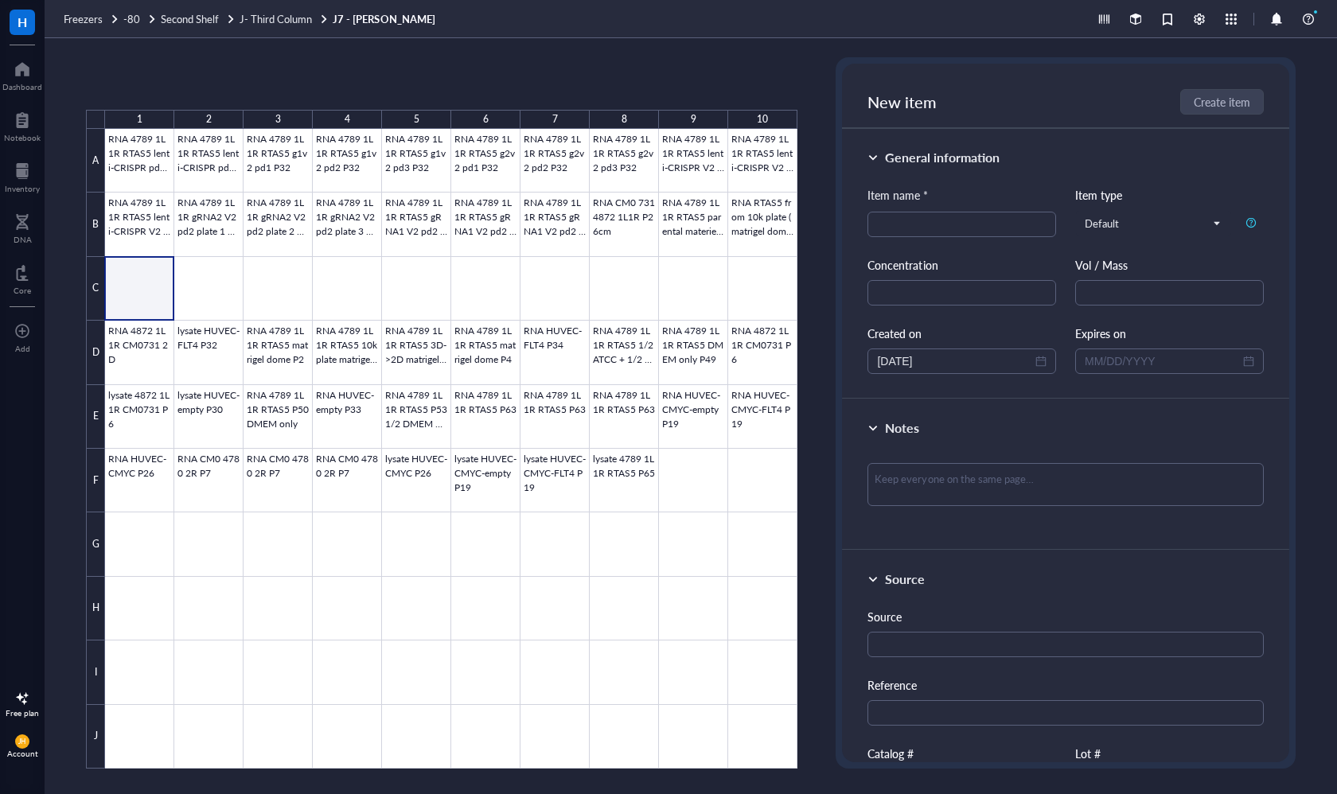
click at [139, 300] on div at bounding box center [451, 449] width 692 height 640
type input "RNA RTAS5 3D->2D P4 (matrigel)"
click at [1002, 488] on textarea at bounding box center [1064, 484] width 395 height 43
type textarea "0"
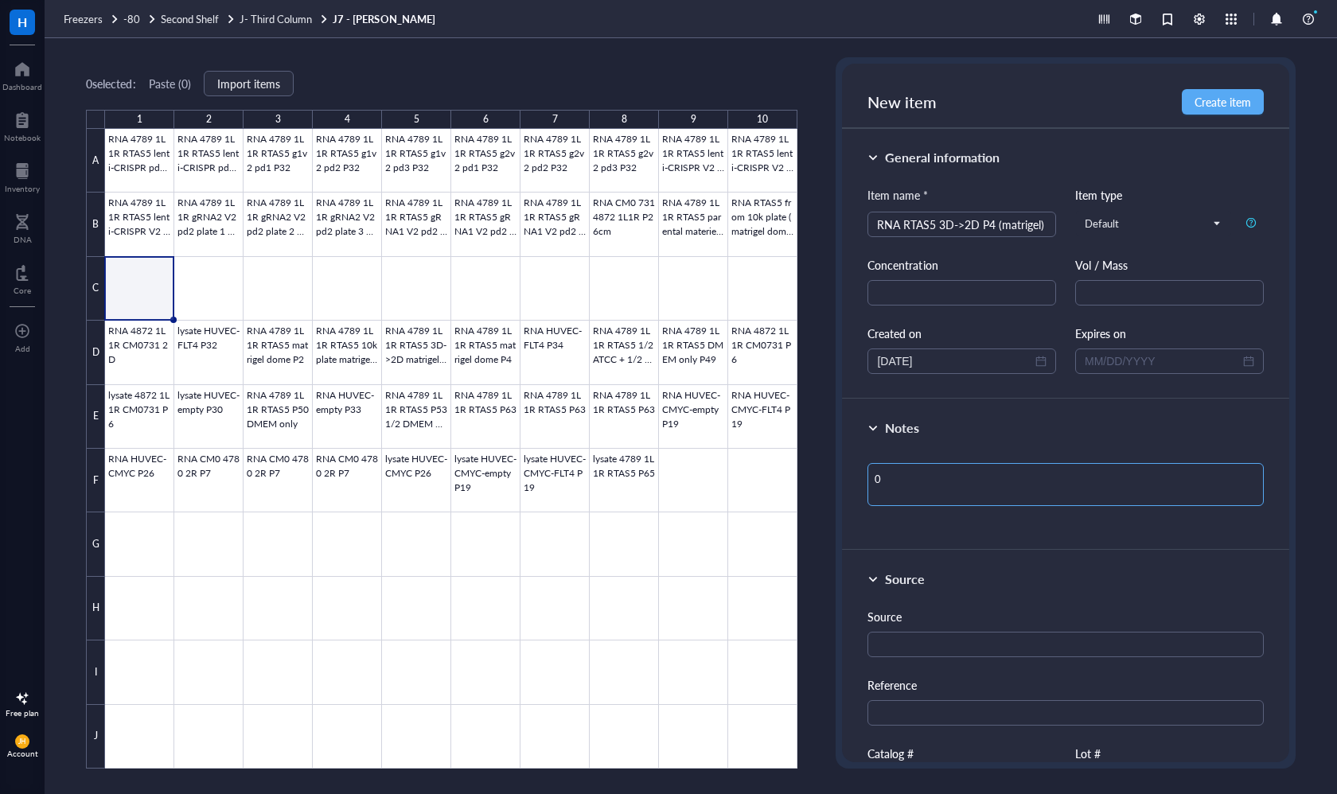
type textarea "05"
type textarea "05/"
type textarea "05/2"
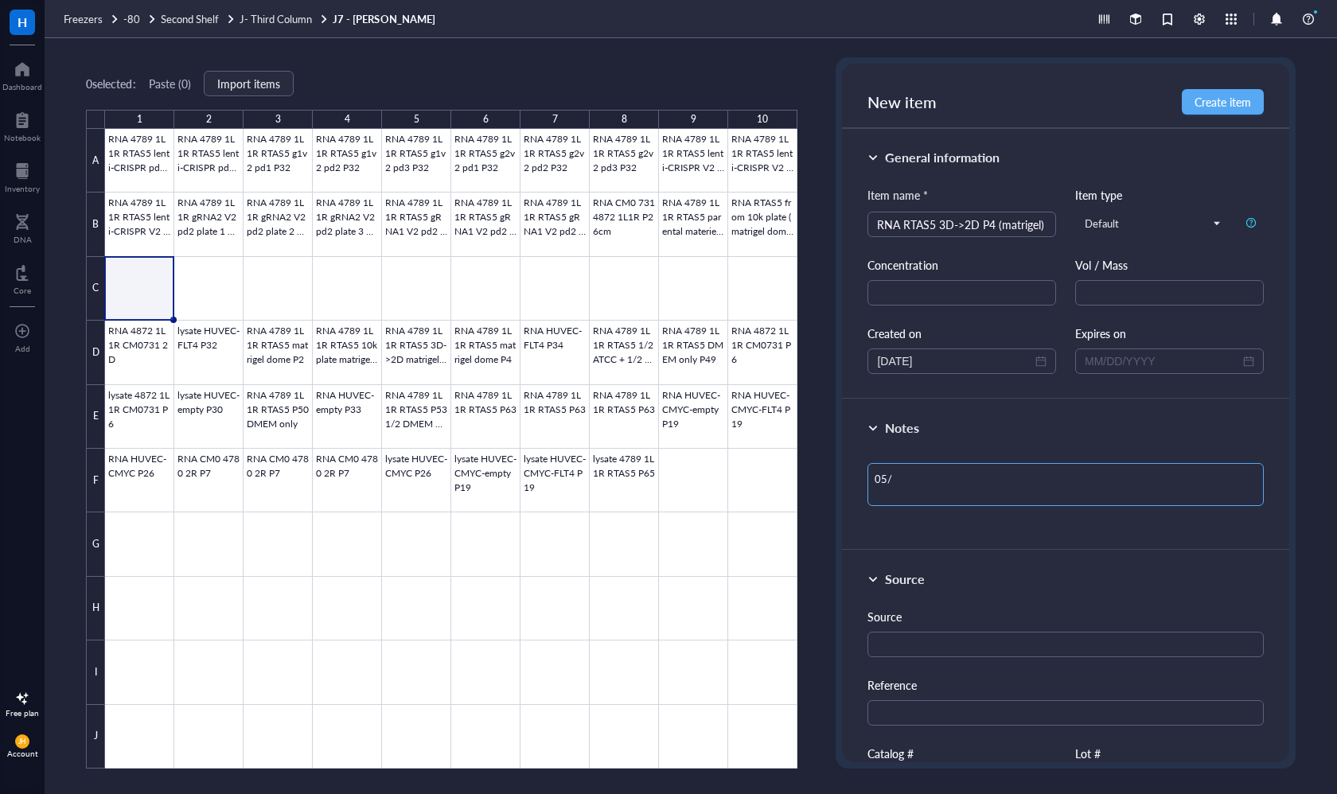
type textarea "05/2"
type textarea "05/29"
type textarea "05/29/"
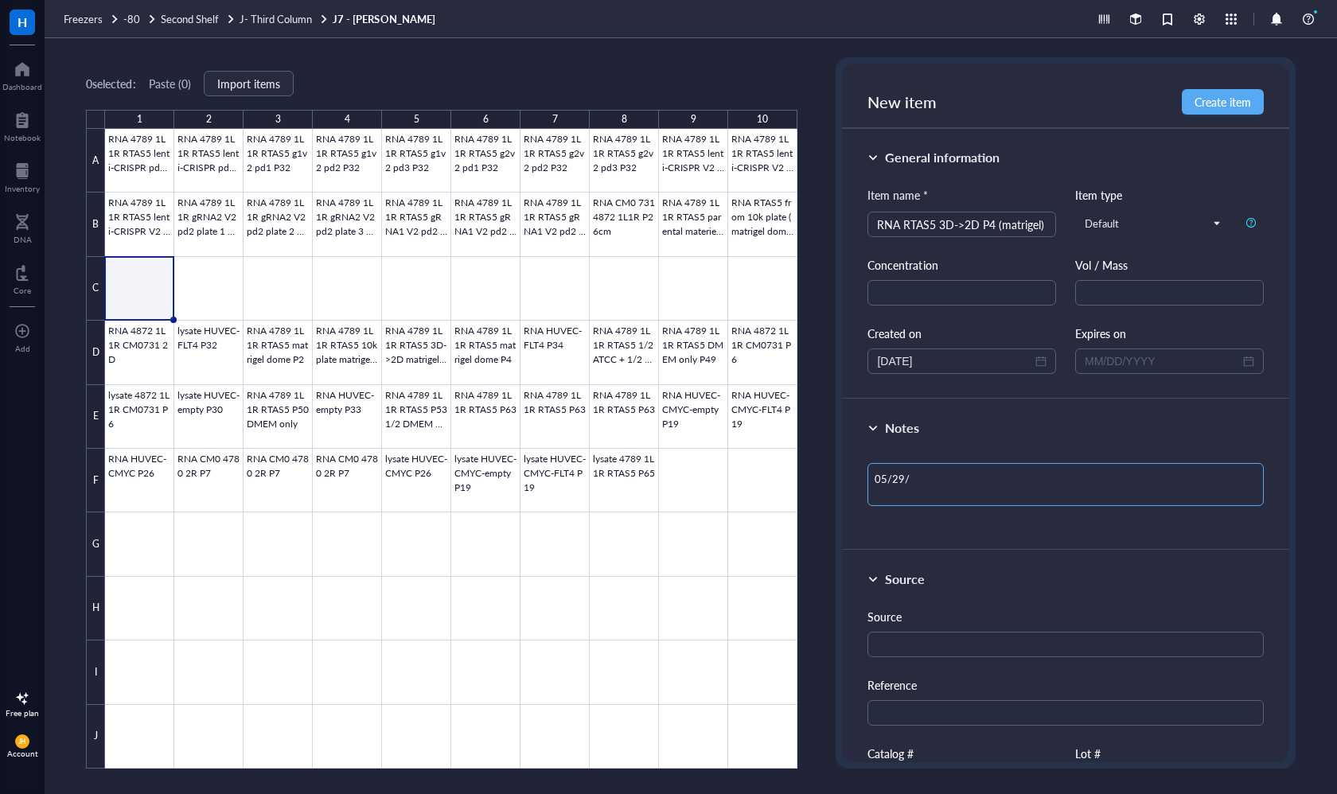
type textarea "05/29/2"
type textarea "[DATE]"
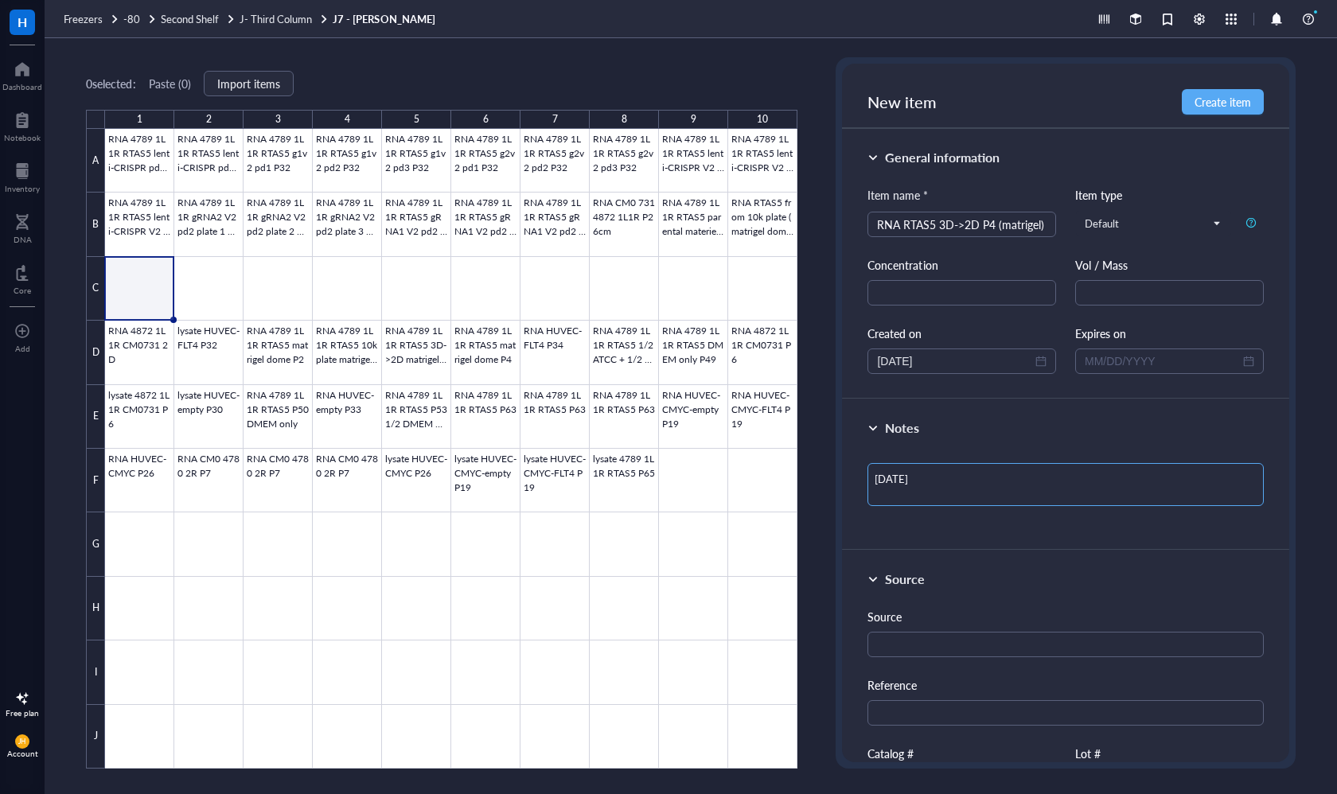
type textarea "[DATE]"
type textarea "[DATE] U"
type textarea "[DATE] Up"
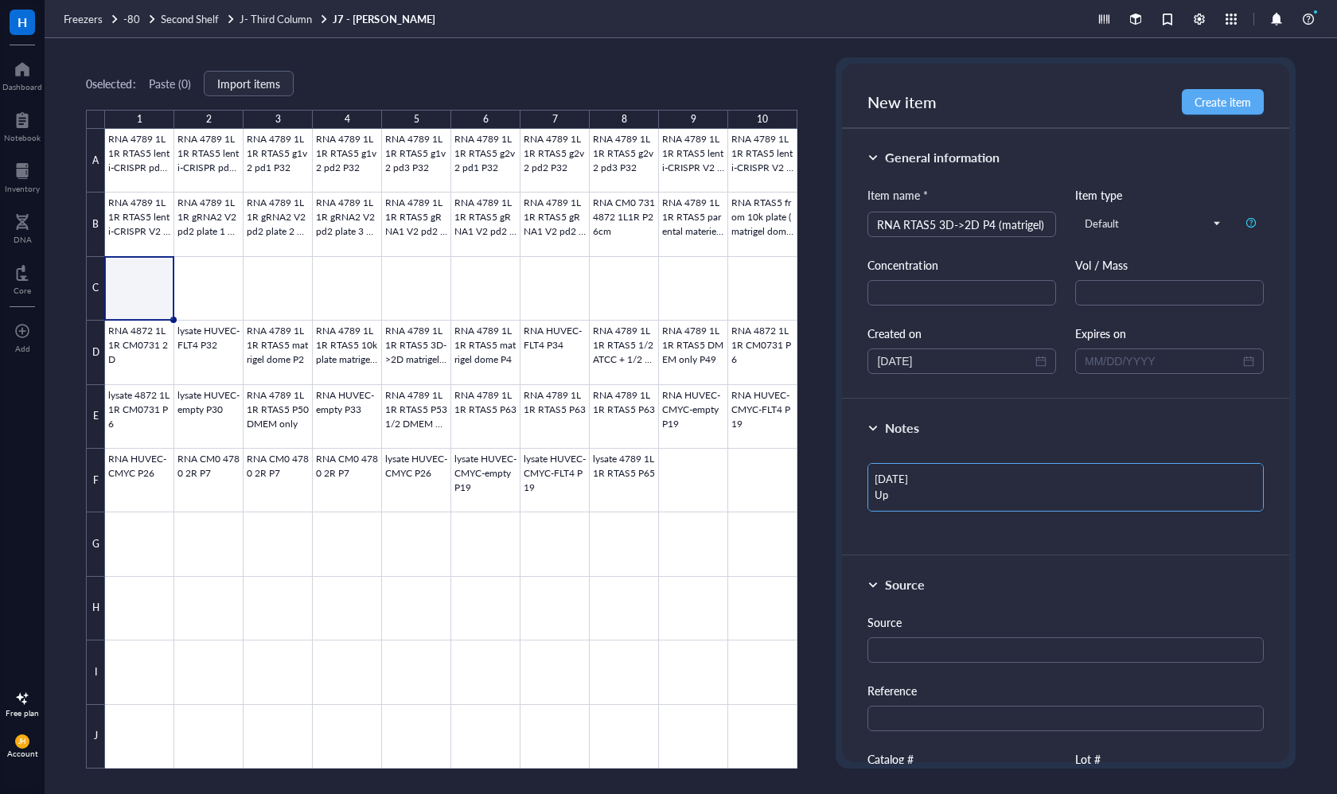
type textarea "[DATE] Upd"
click at [1238, 103] on span "Create item" at bounding box center [1222, 101] width 56 height 13
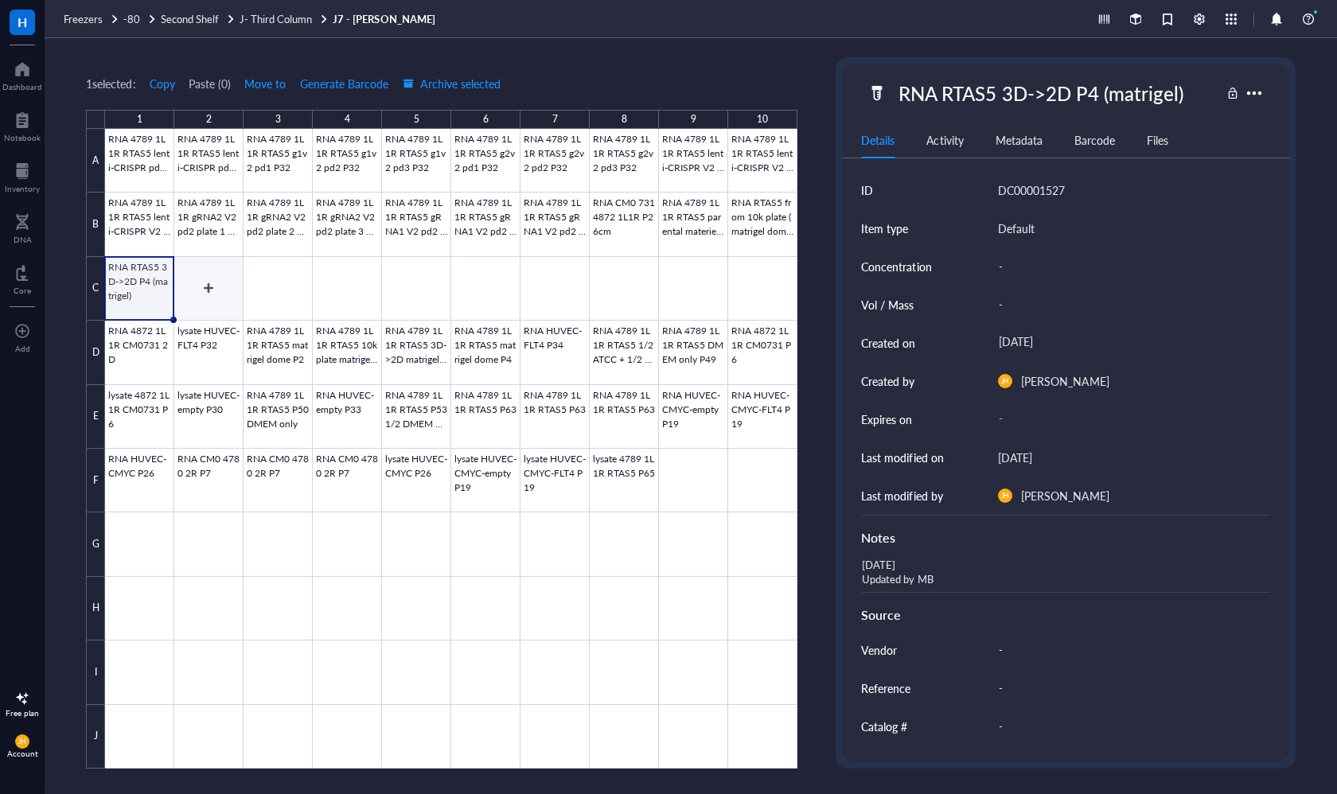
click at [192, 273] on div at bounding box center [451, 449] width 692 height 640
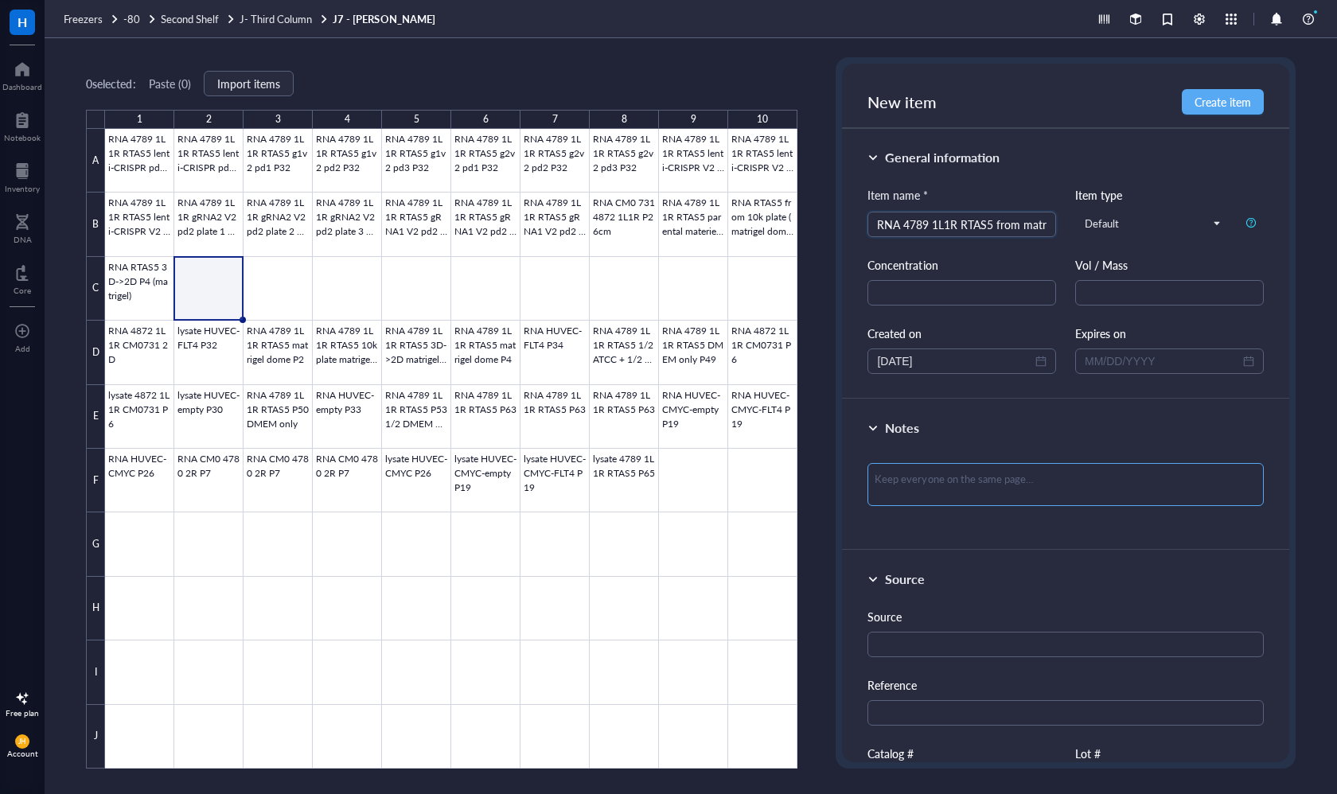
click at [949, 481] on textarea at bounding box center [1064, 484] width 395 height 43
click at [893, 479] on textarea "[DATE]" at bounding box center [1064, 487] width 395 height 49
click at [983, 489] on textarea "[DATE]" at bounding box center [1064, 487] width 395 height 49
click at [1227, 111] on button "Create item" at bounding box center [1222, 101] width 82 height 25
click at [274, 298] on div at bounding box center [451, 449] width 692 height 640
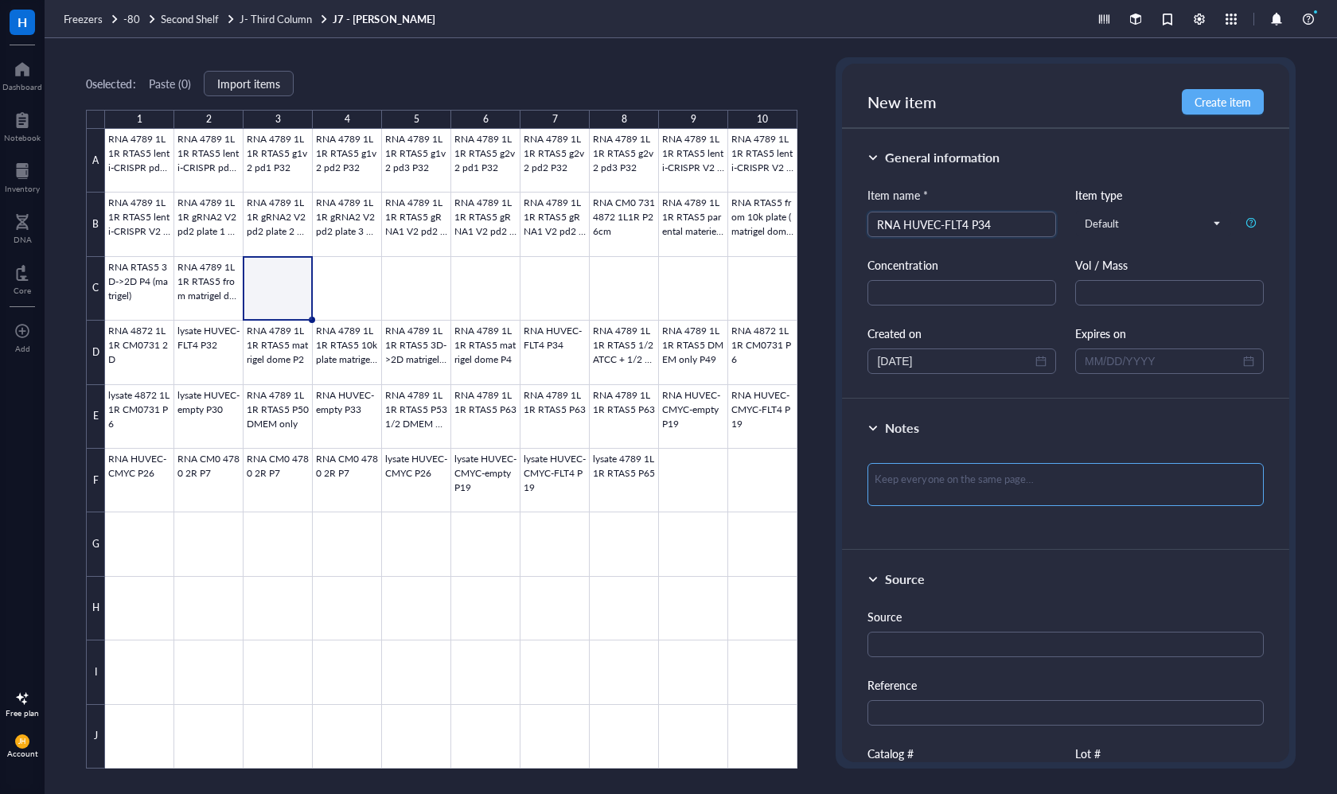
click at [982, 477] on textarea at bounding box center [1064, 484] width 395 height 43
click at [1234, 108] on span "Create item" at bounding box center [1222, 101] width 56 height 13
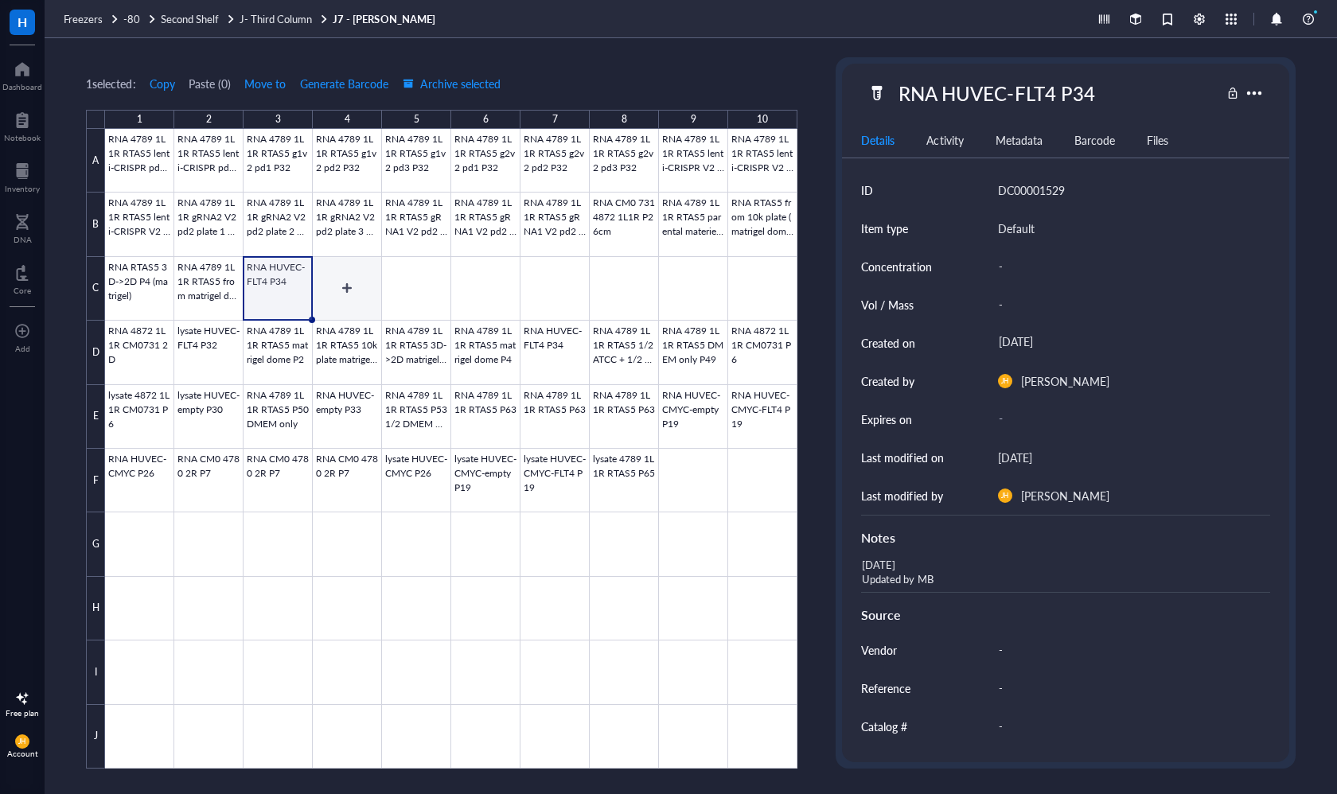
click at [347, 285] on div at bounding box center [451, 449] width 692 height 640
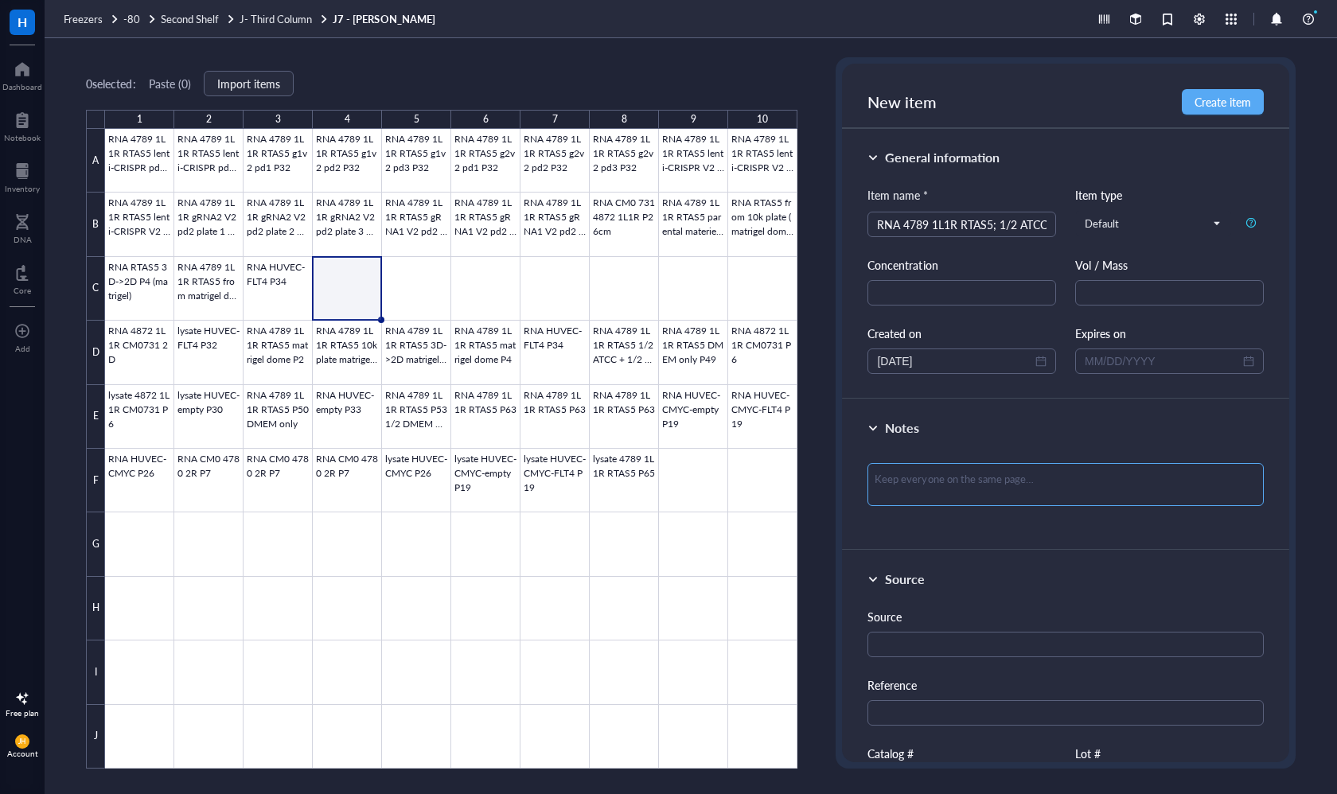
click at [922, 496] on textarea at bounding box center [1064, 484] width 395 height 43
click at [1208, 103] on span "Create item" at bounding box center [1222, 101] width 56 height 13
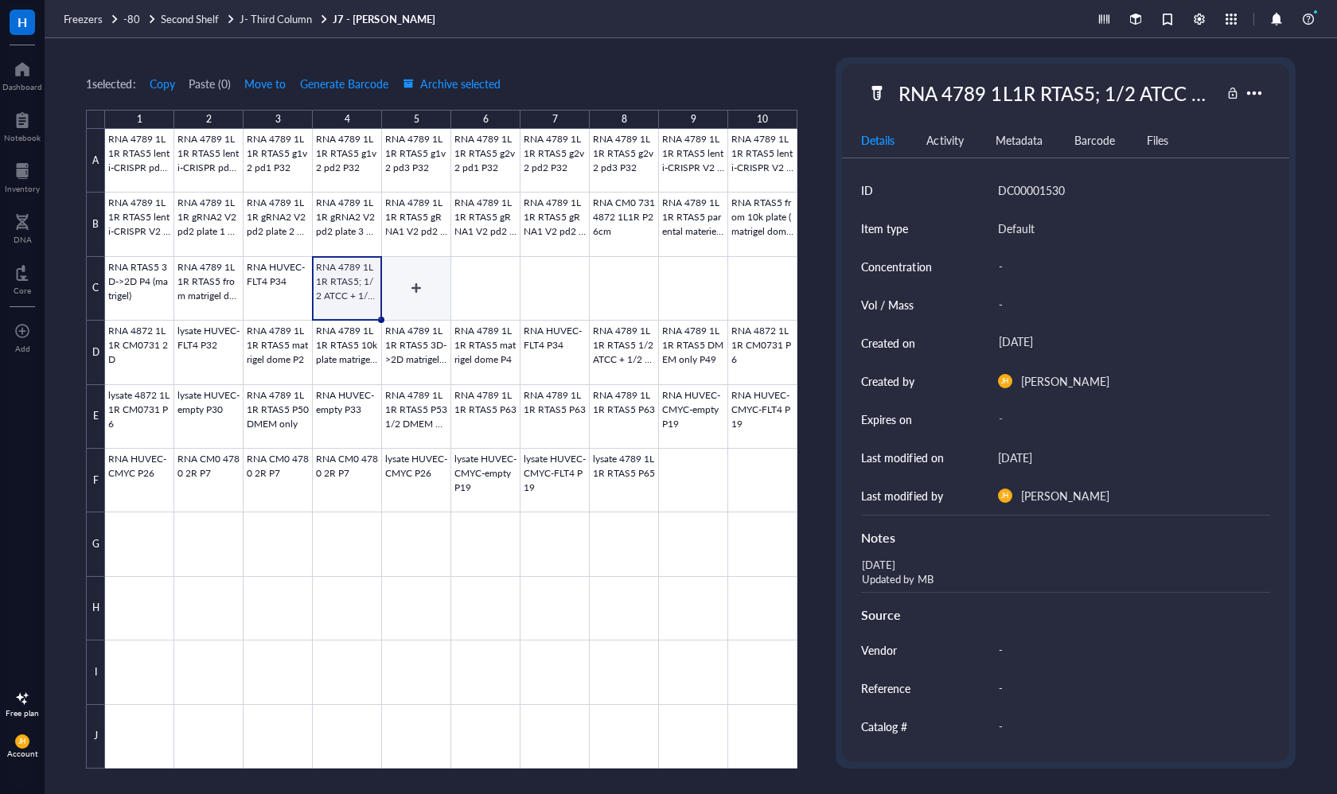
click at [420, 290] on div at bounding box center [451, 449] width 692 height 640
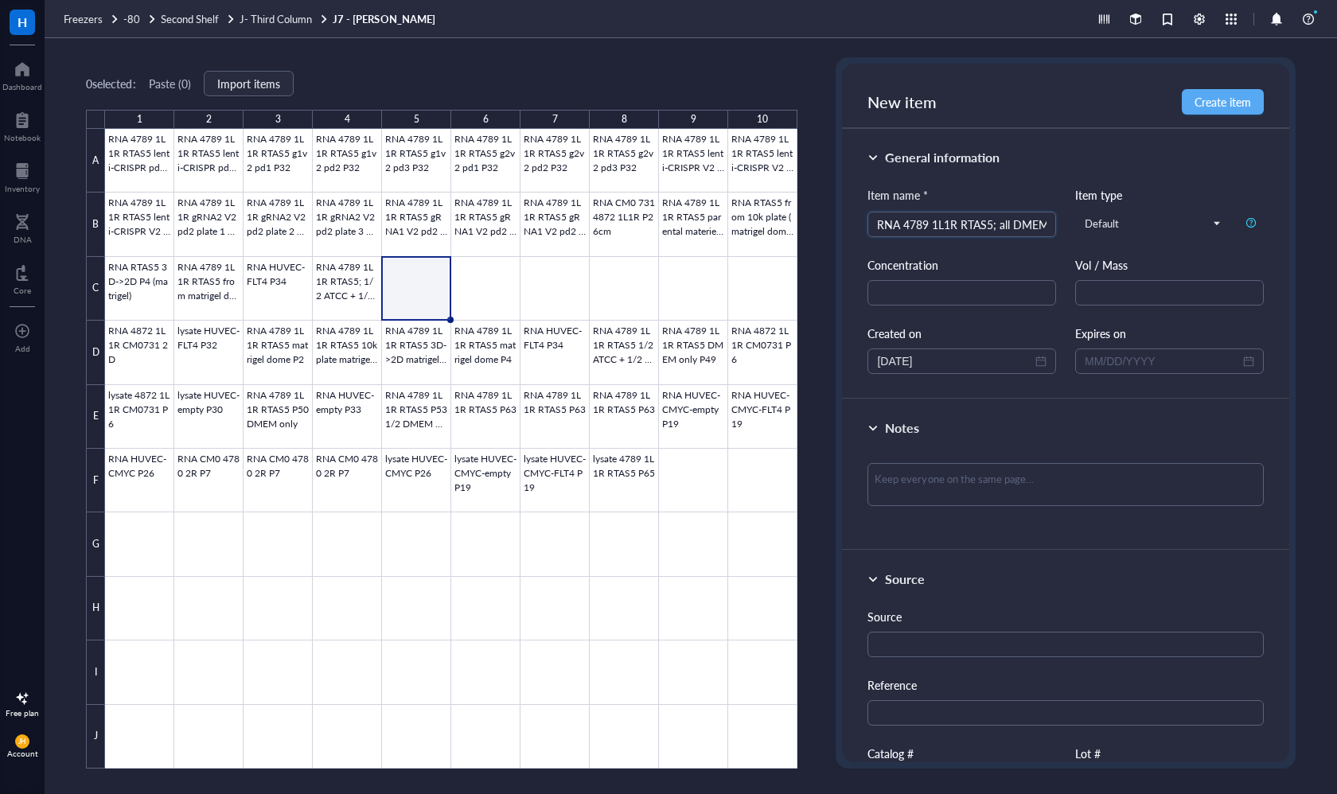
click at [985, 446] on div "Notes" at bounding box center [1065, 474] width 446 height 151
click at [979, 466] on textarea at bounding box center [1064, 484] width 395 height 43
click at [1204, 93] on button "Create item" at bounding box center [1222, 101] width 82 height 25
click at [487, 282] on div at bounding box center [451, 449] width 692 height 640
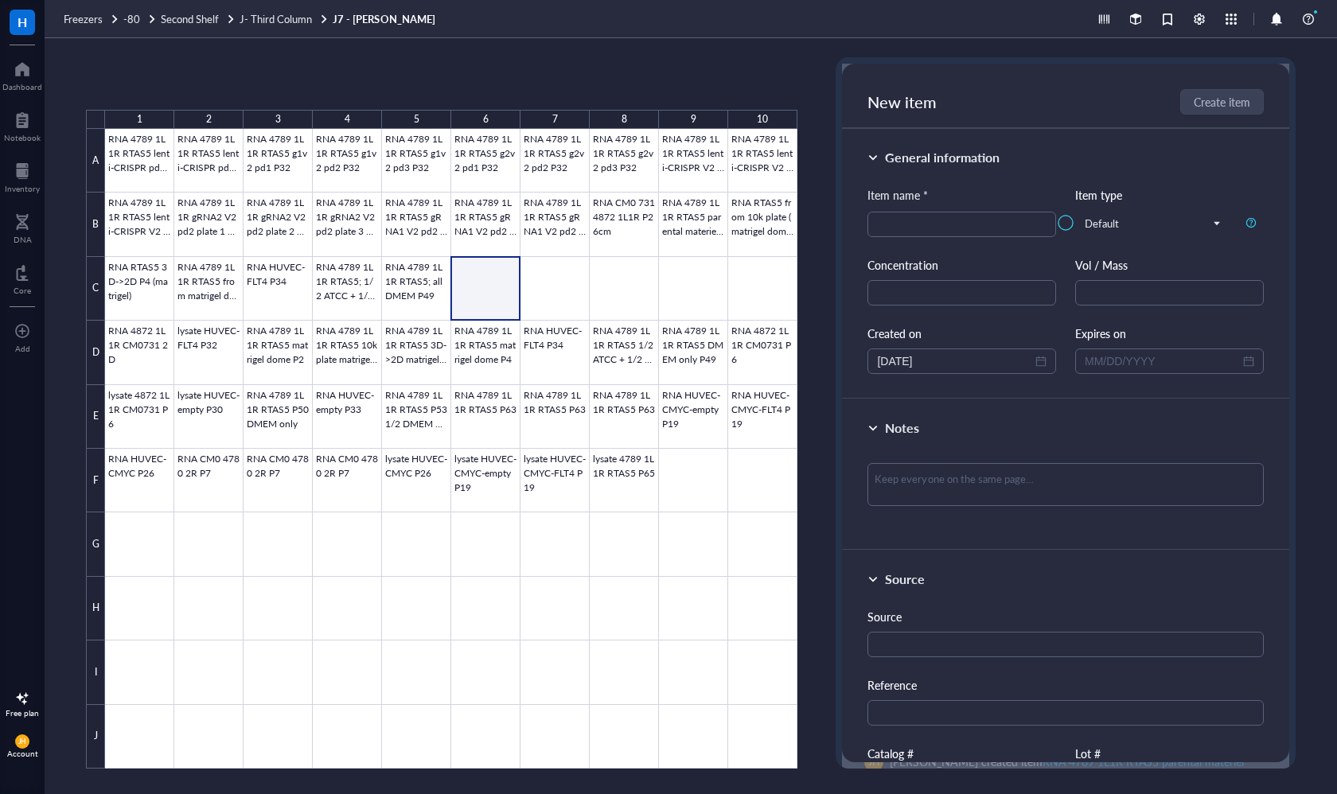
click at [496, 282] on div at bounding box center [451, 449] width 692 height 640
click at [575, 278] on div at bounding box center [451, 449] width 692 height 640
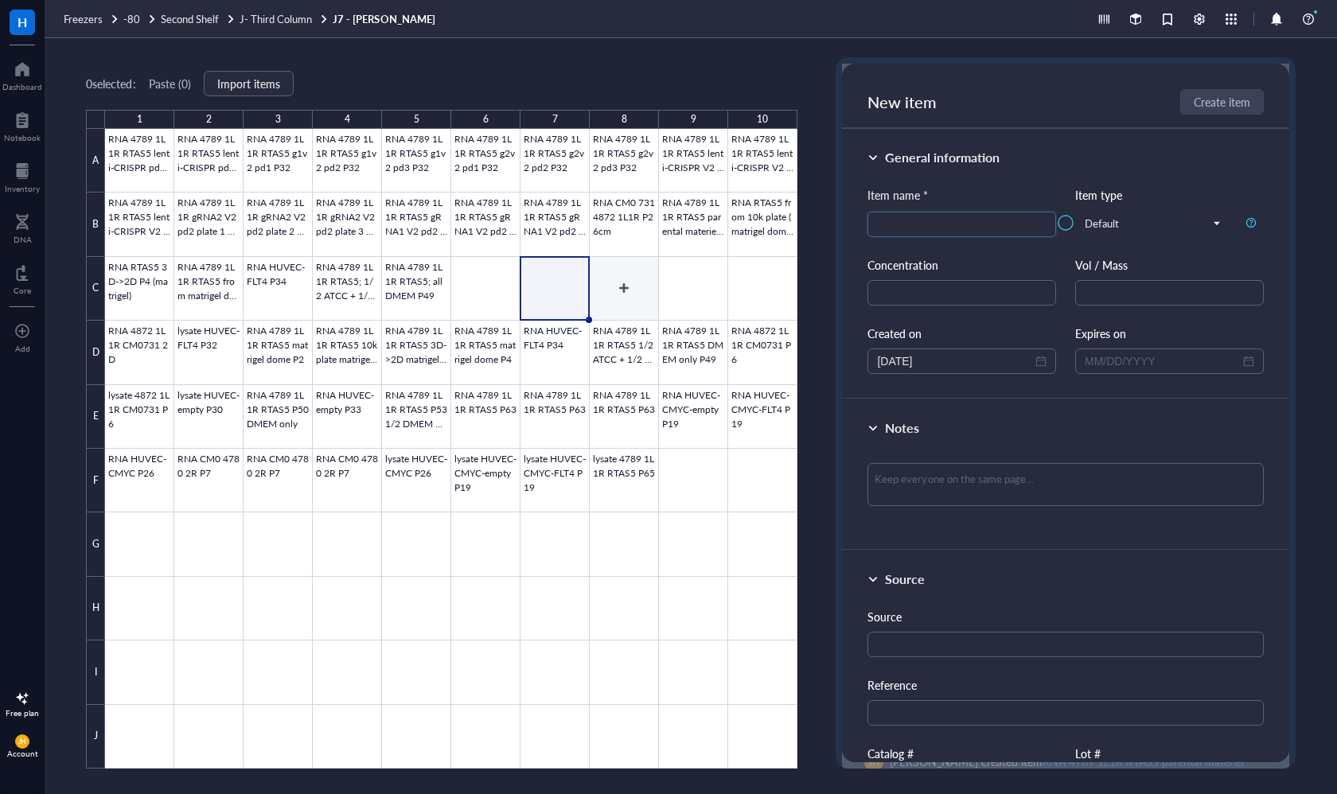
click at [628, 303] on div at bounding box center [451, 449] width 692 height 640
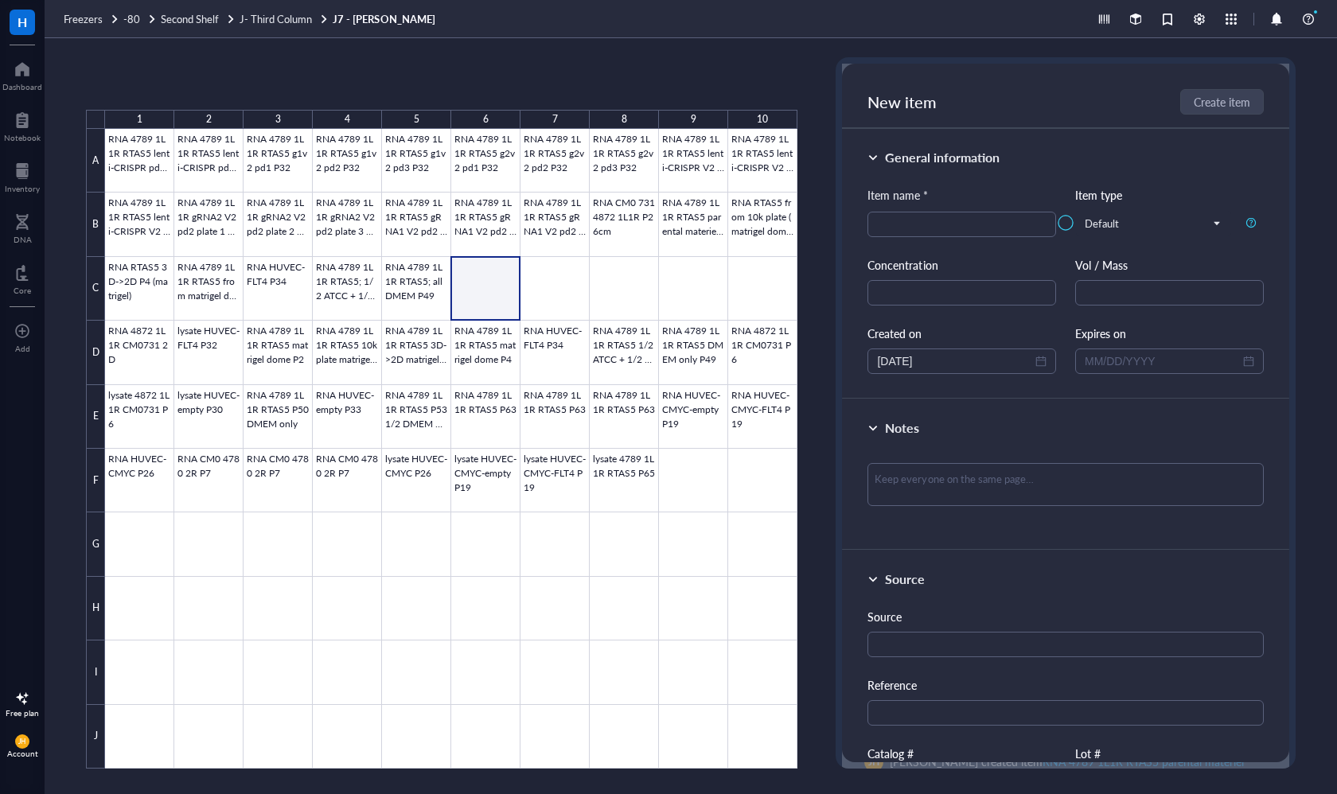
click at [467, 286] on div at bounding box center [451, 449] width 692 height 640
click at [405, 282] on div at bounding box center [451, 449] width 692 height 640
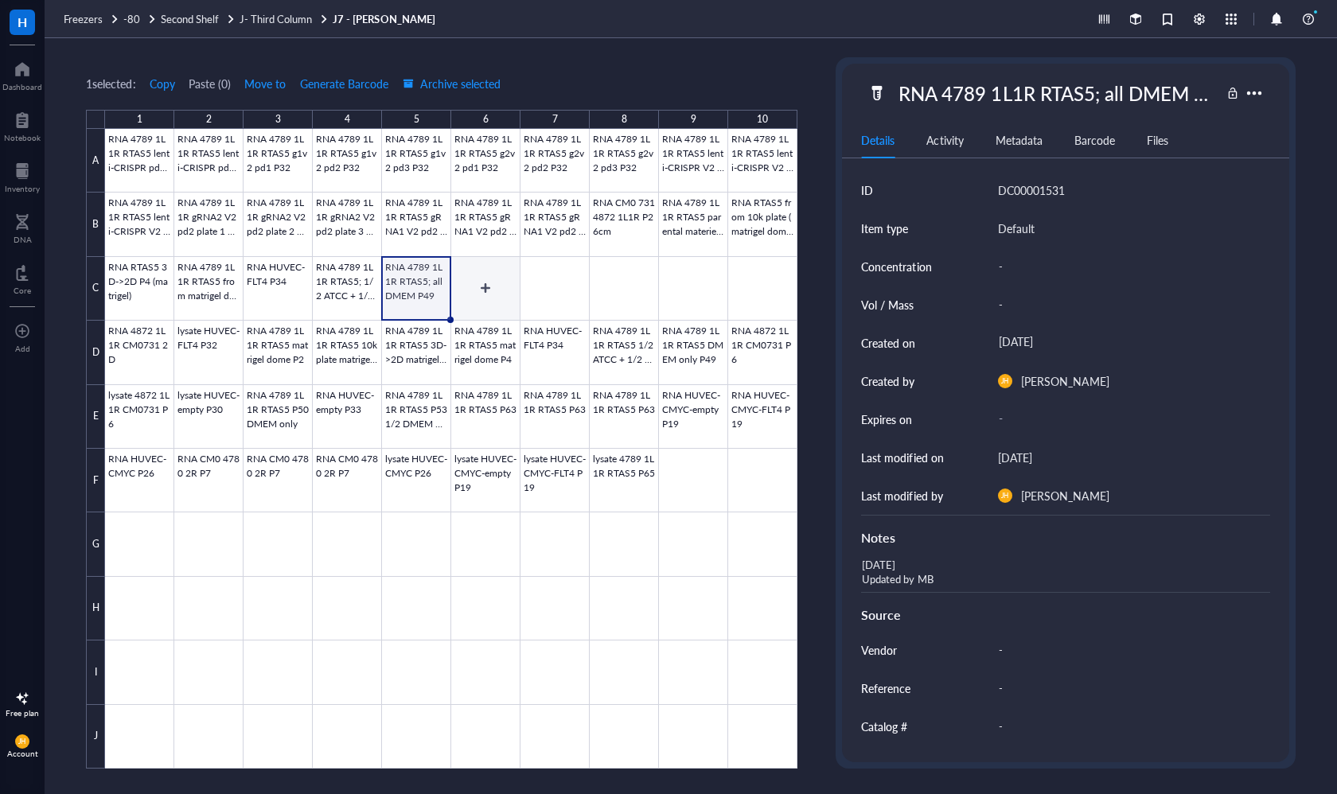
click at [473, 293] on div at bounding box center [451, 449] width 692 height 640
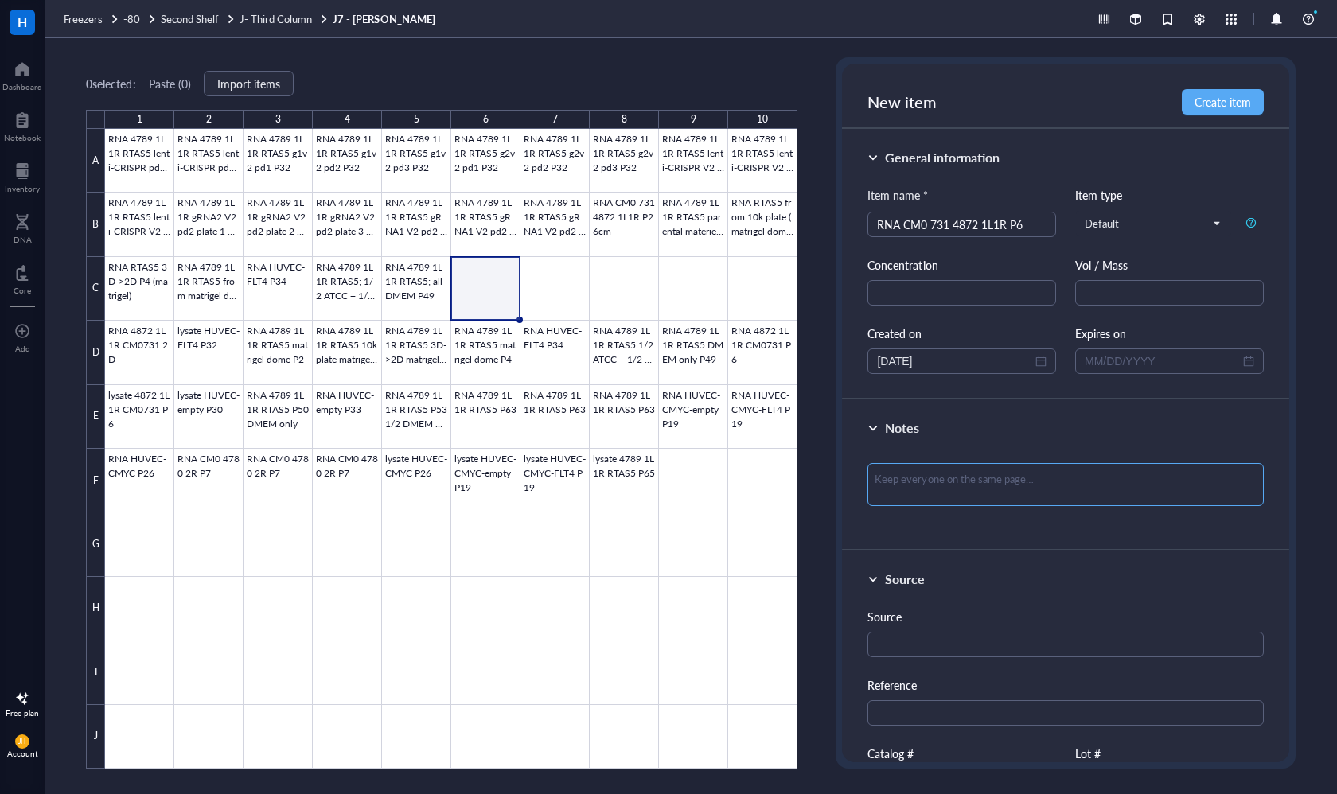
click at [1020, 477] on textarea at bounding box center [1064, 484] width 395 height 43
click at [1216, 95] on span "Create item" at bounding box center [1222, 101] width 56 height 13
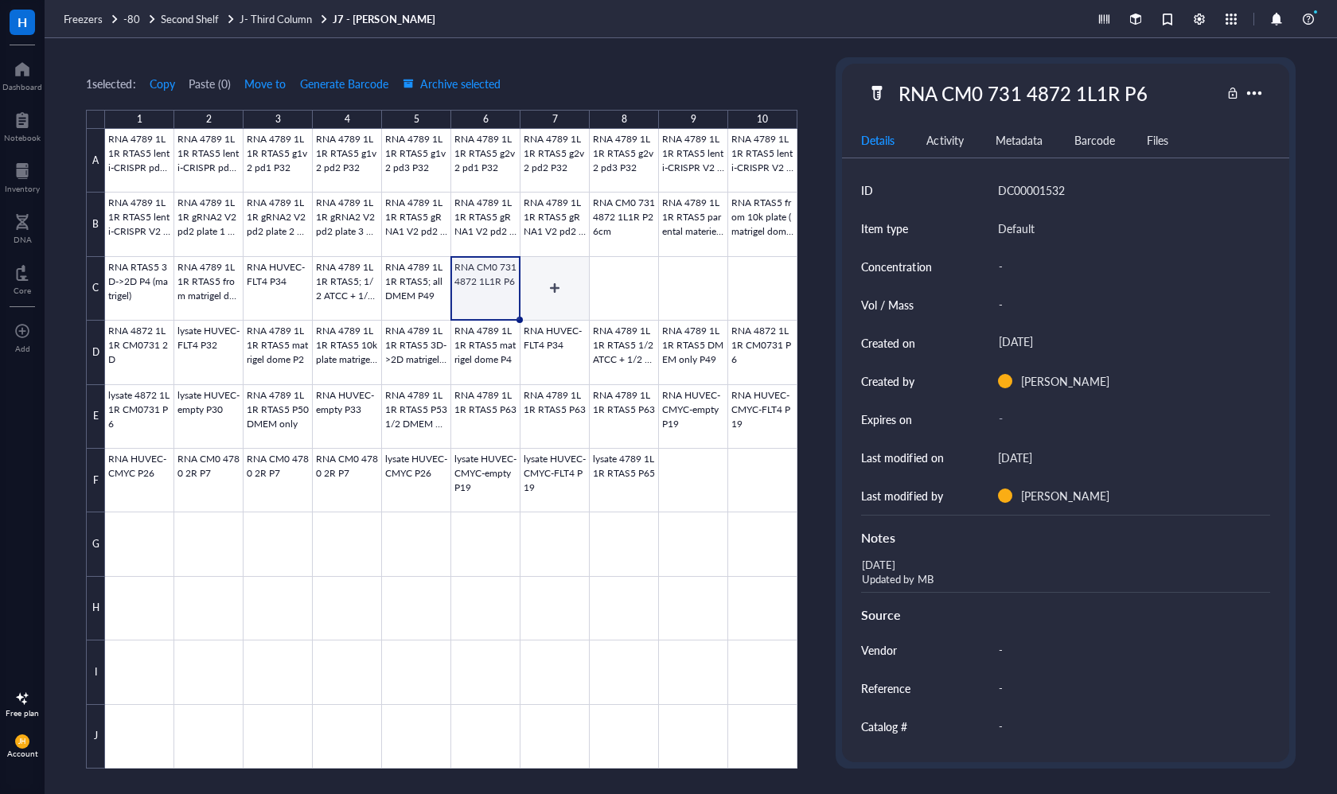
click at [550, 287] on div at bounding box center [451, 449] width 692 height 640
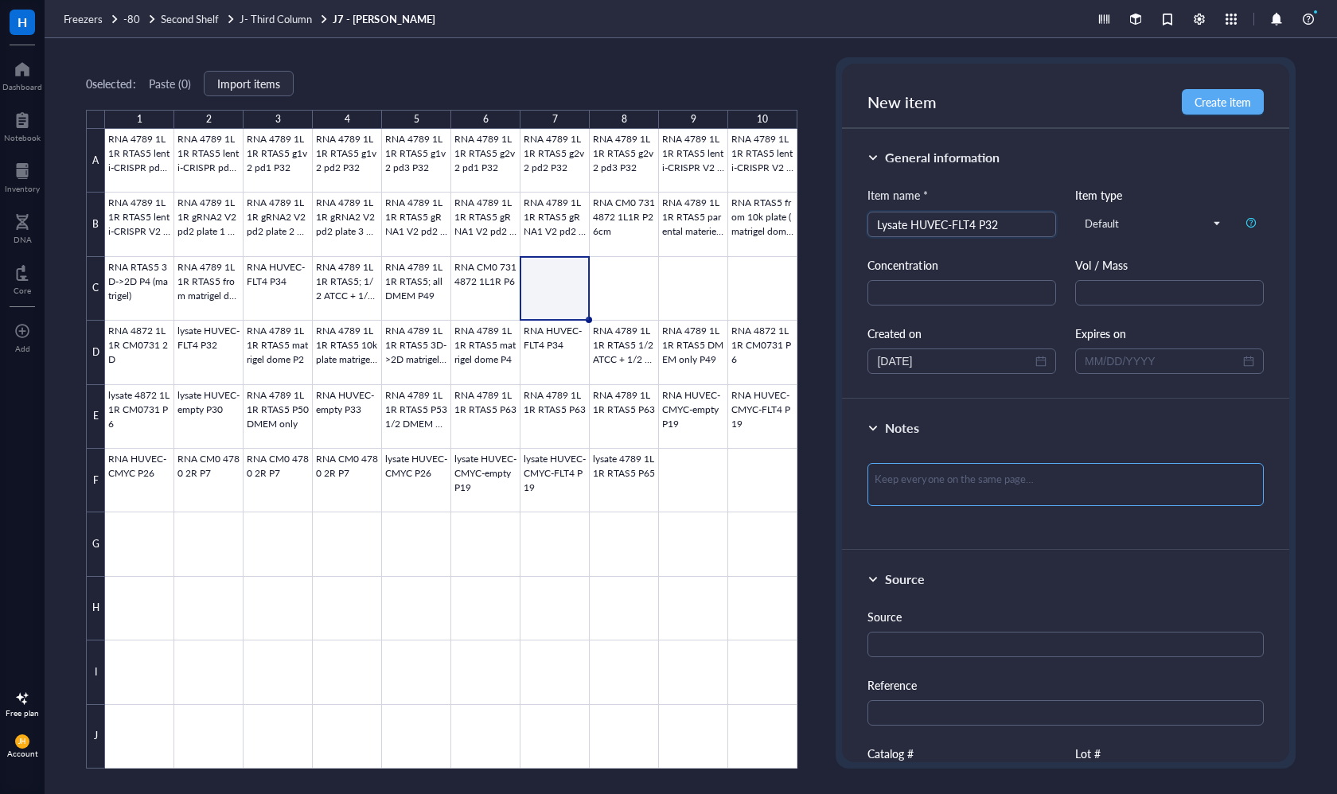
click at [962, 478] on textarea at bounding box center [1064, 484] width 395 height 43
click at [1230, 105] on span "Create item" at bounding box center [1222, 101] width 56 height 13
click at [627, 285] on div at bounding box center [451, 449] width 692 height 640
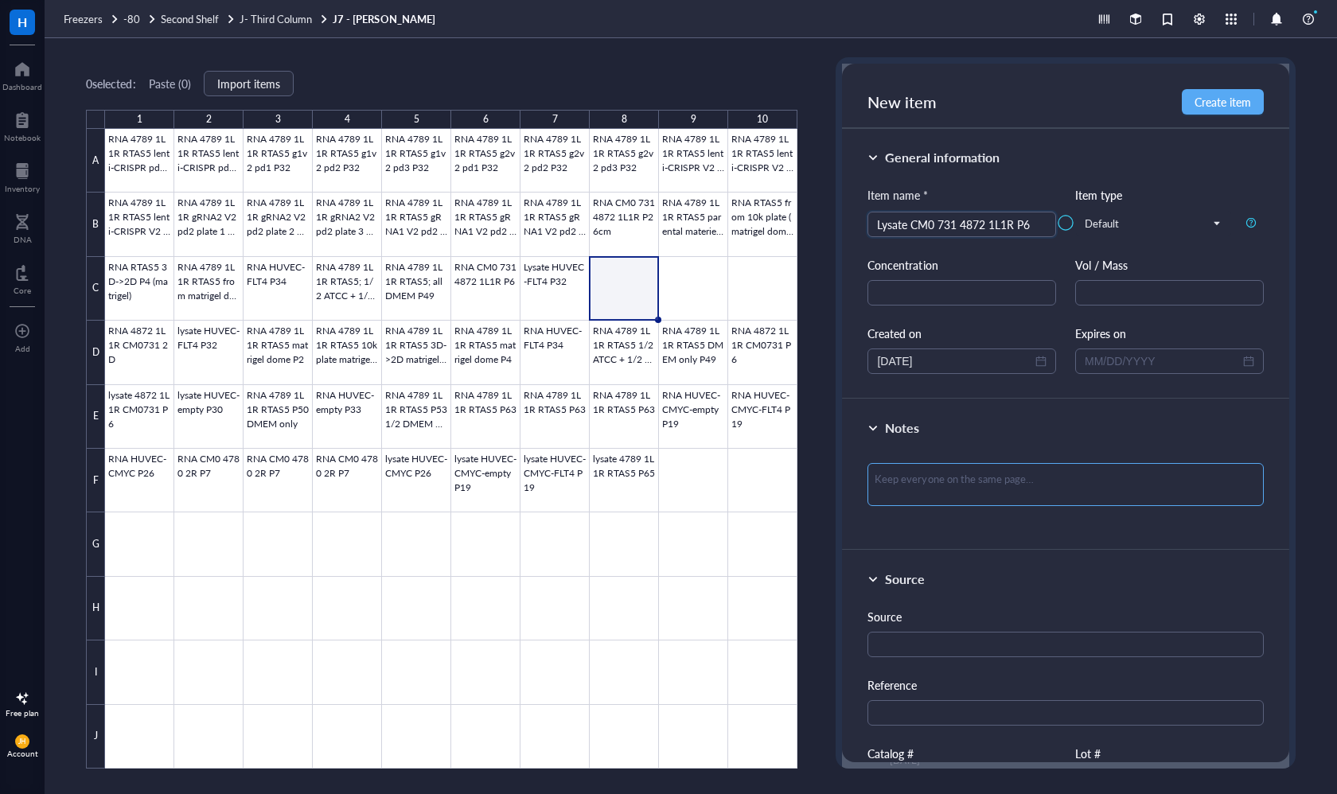
click at [983, 485] on textarea at bounding box center [1064, 484] width 395 height 43
click at [1220, 114] on div at bounding box center [1065, 223] width 446 height 318
click at [1204, 107] on div at bounding box center [1065, 223] width 446 height 318
click at [996, 224] on div at bounding box center [1065, 223] width 446 height 318
click at [687, 300] on div at bounding box center [451, 449] width 692 height 640
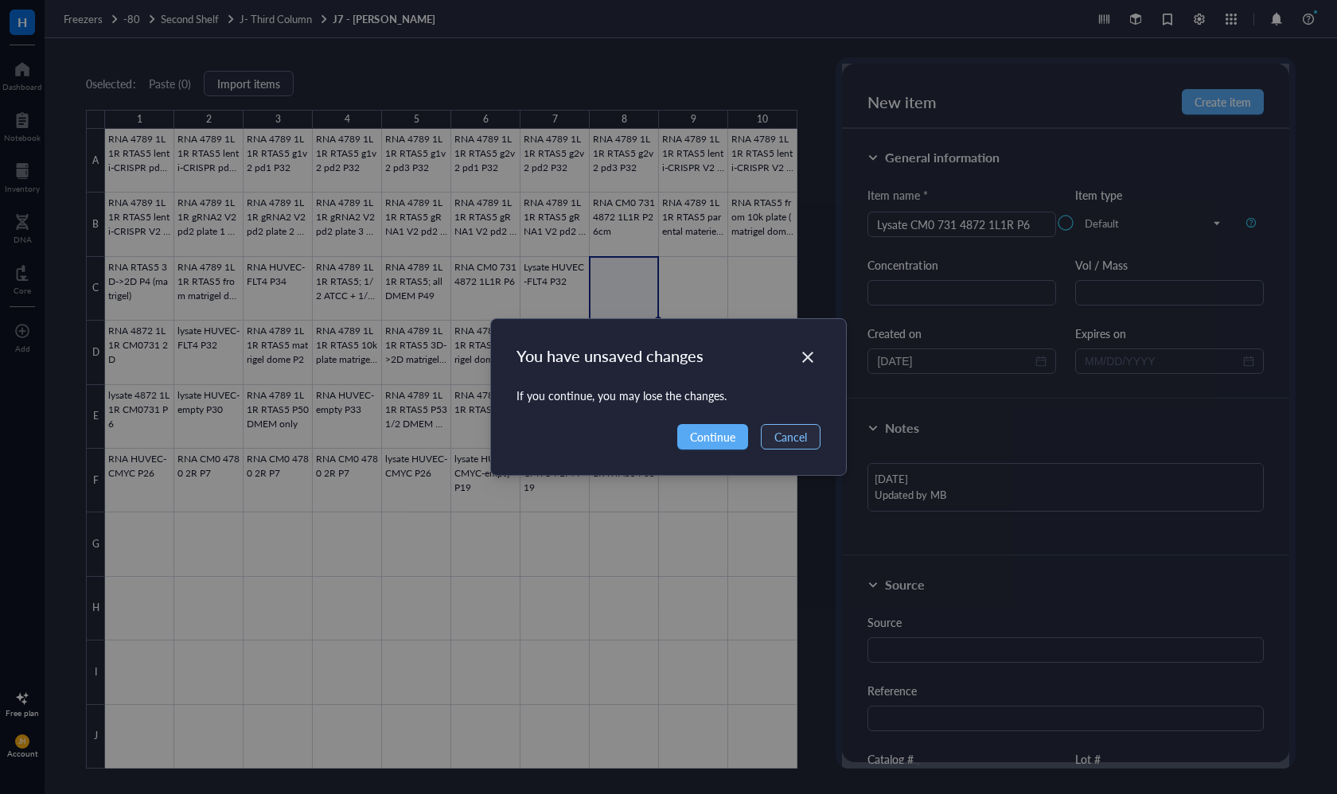
click at [797, 448] on button "Cancel" at bounding box center [791, 436] width 60 height 25
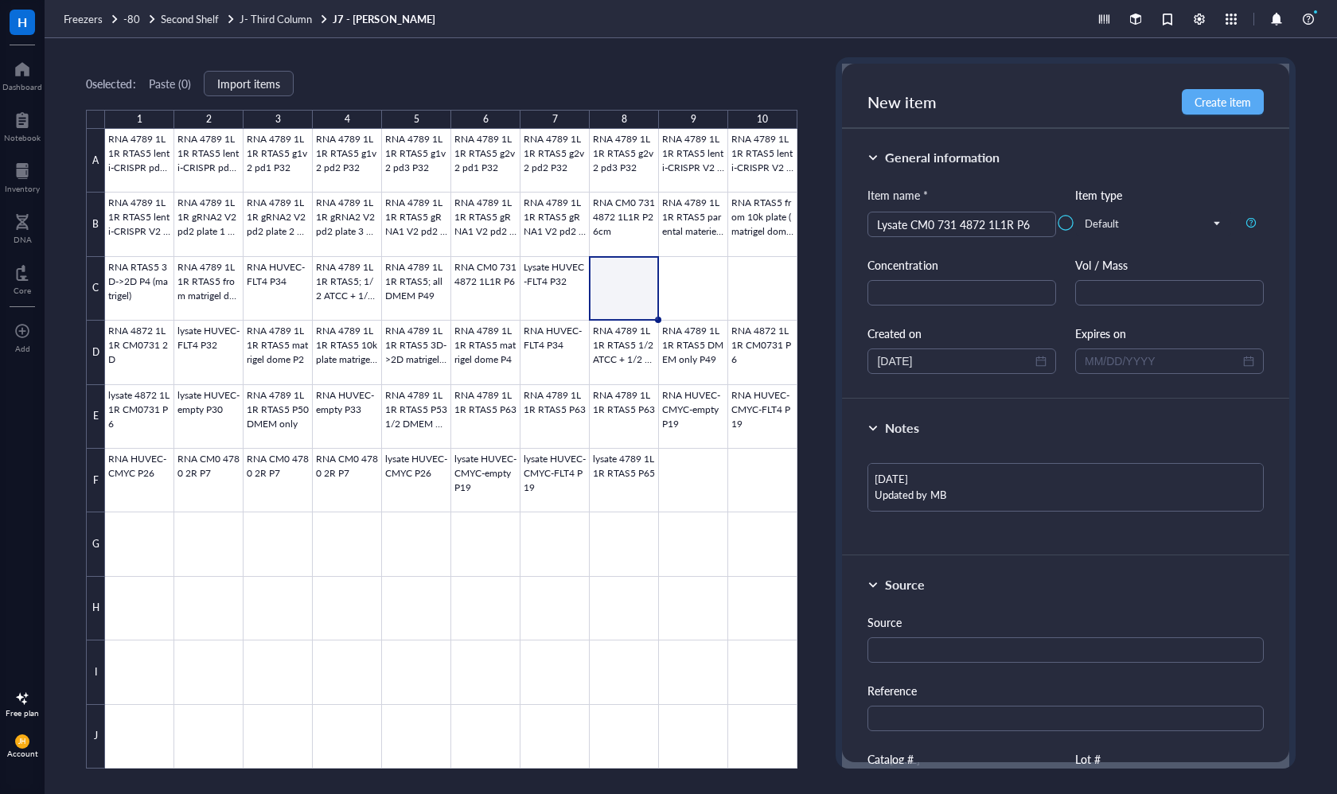
click at [964, 364] on div at bounding box center [1065, 223] width 446 height 318
click at [708, 292] on div at bounding box center [451, 449] width 692 height 640
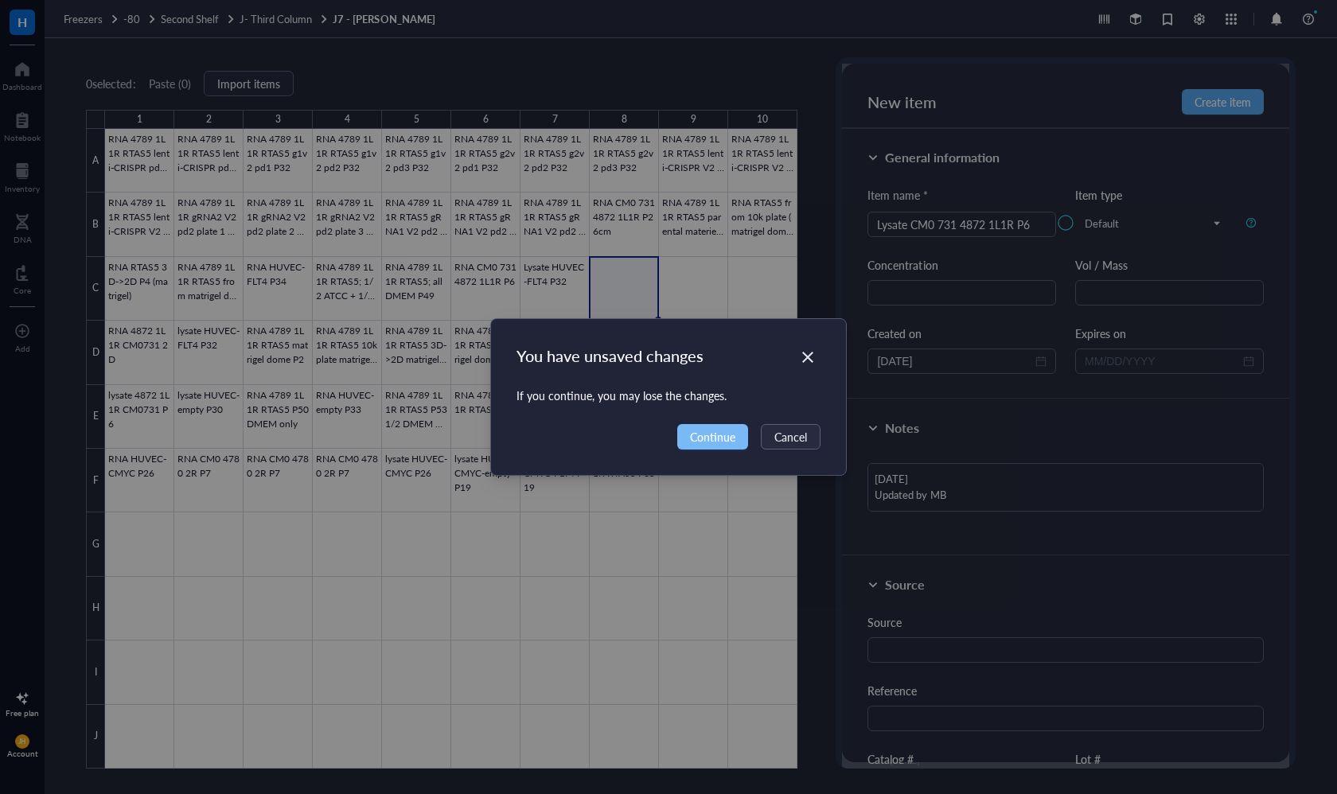
click at [709, 436] on span "Continue" at bounding box center [712, 437] width 45 height 18
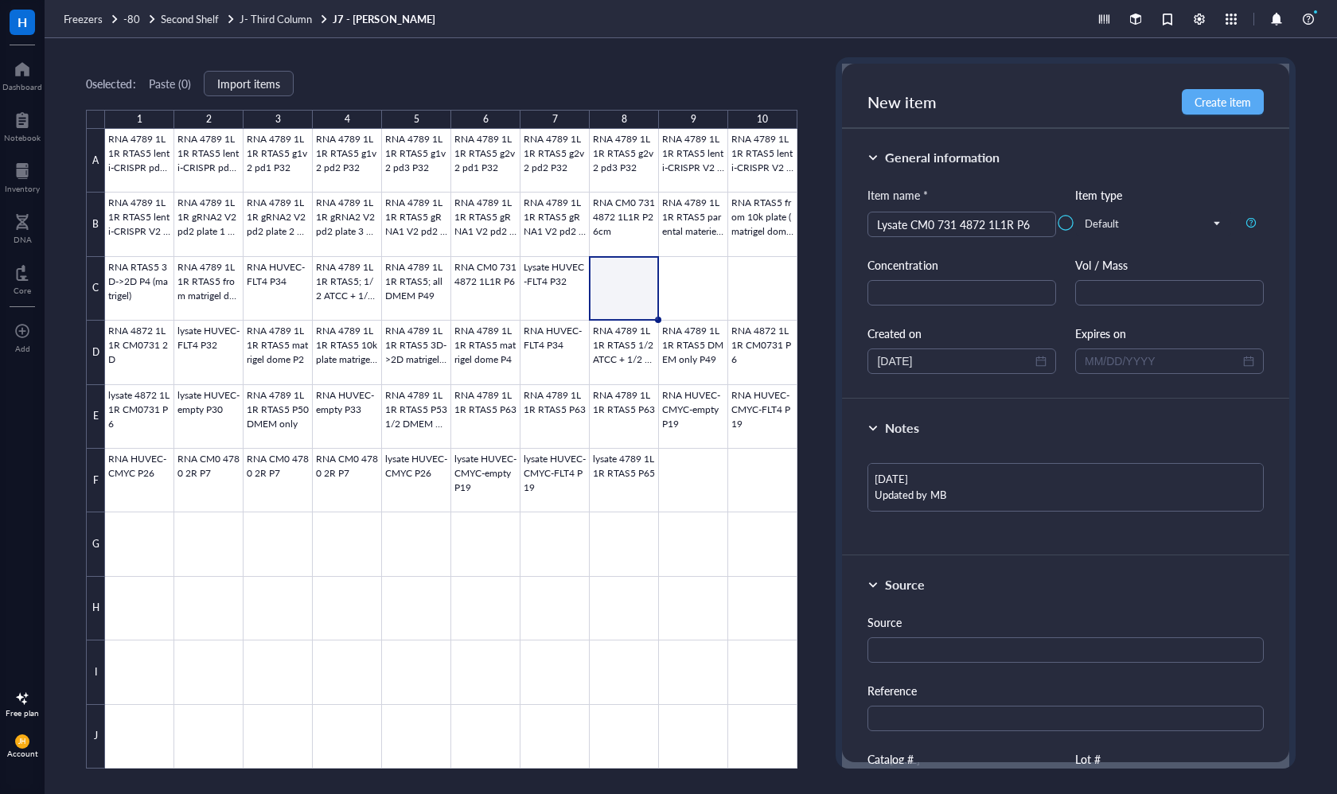
click at [660, 297] on div at bounding box center [451, 449] width 692 height 640
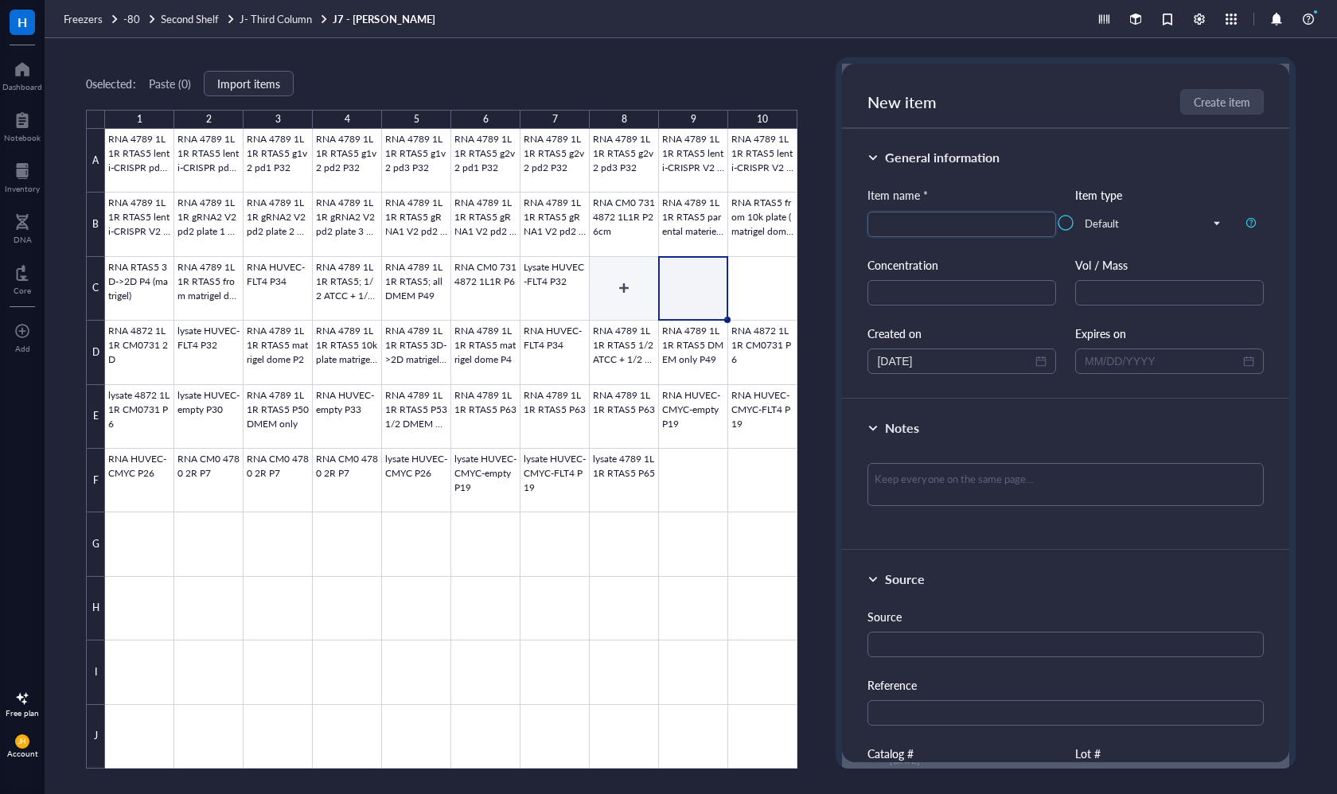
click at [625, 299] on div at bounding box center [451, 449] width 692 height 640
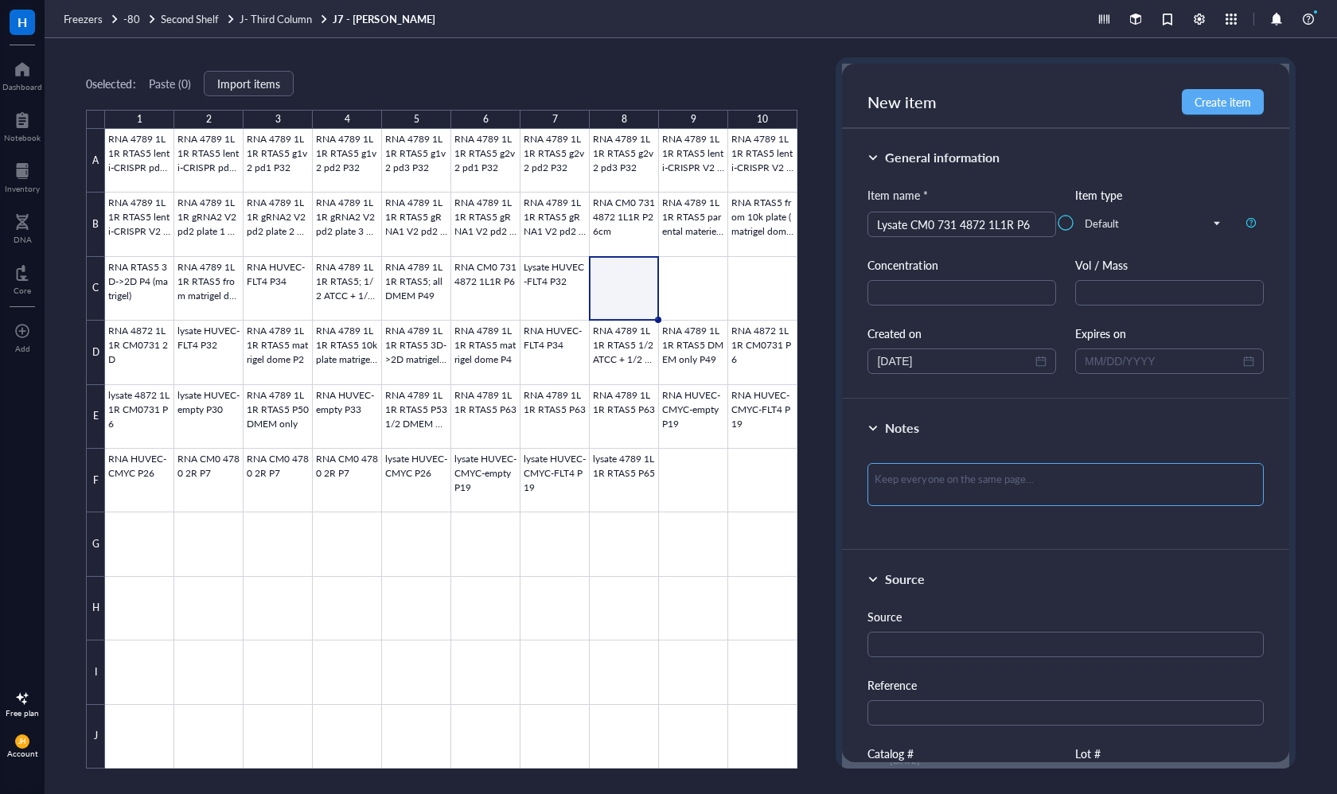
click at [987, 477] on textarea at bounding box center [1064, 484] width 395 height 43
click at [1230, 101] on div at bounding box center [1065, 223] width 446 height 318
click at [1205, 103] on div at bounding box center [1065, 223] width 446 height 318
click at [1217, 96] on div at bounding box center [1065, 223] width 446 height 318
click at [683, 291] on div at bounding box center [451, 449] width 692 height 640
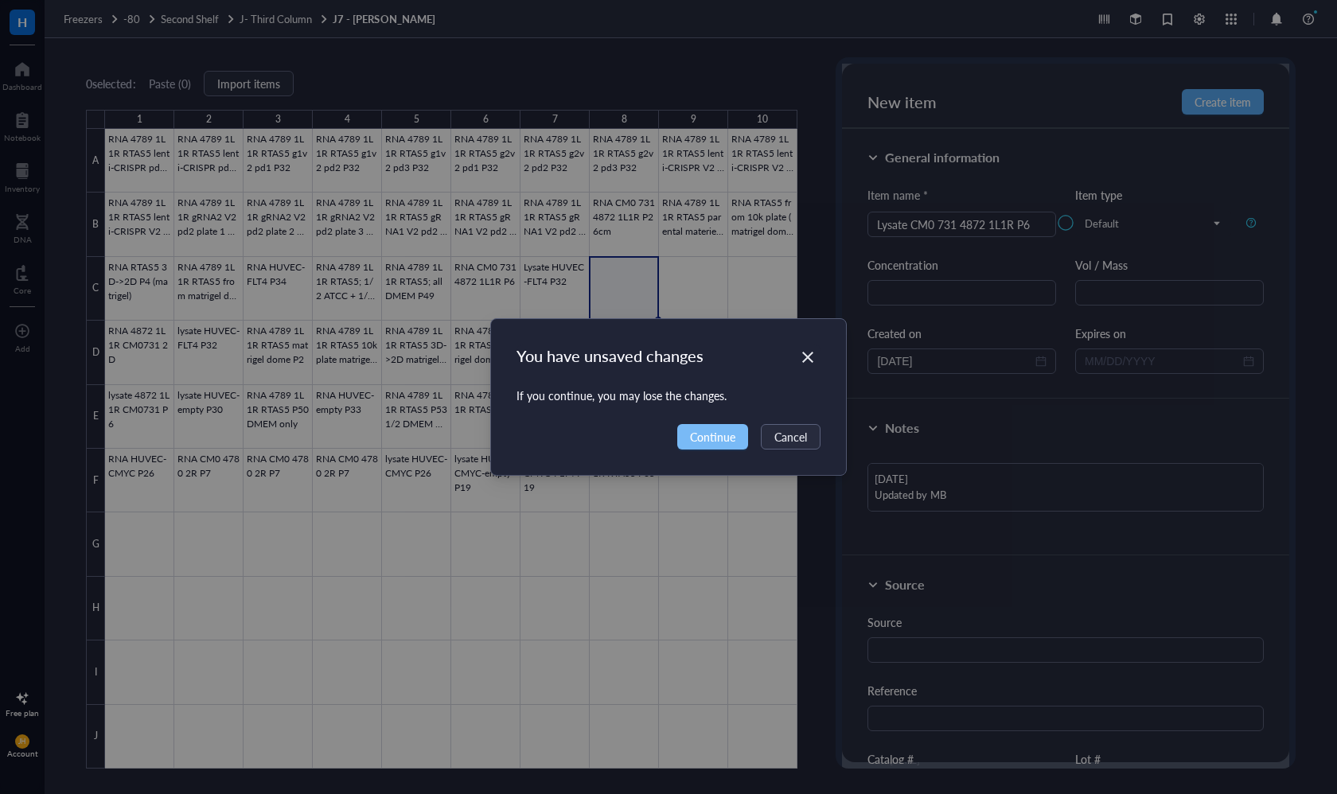
click at [704, 441] on span "Continue" at bounding box center [712, 437] width 45 height 18
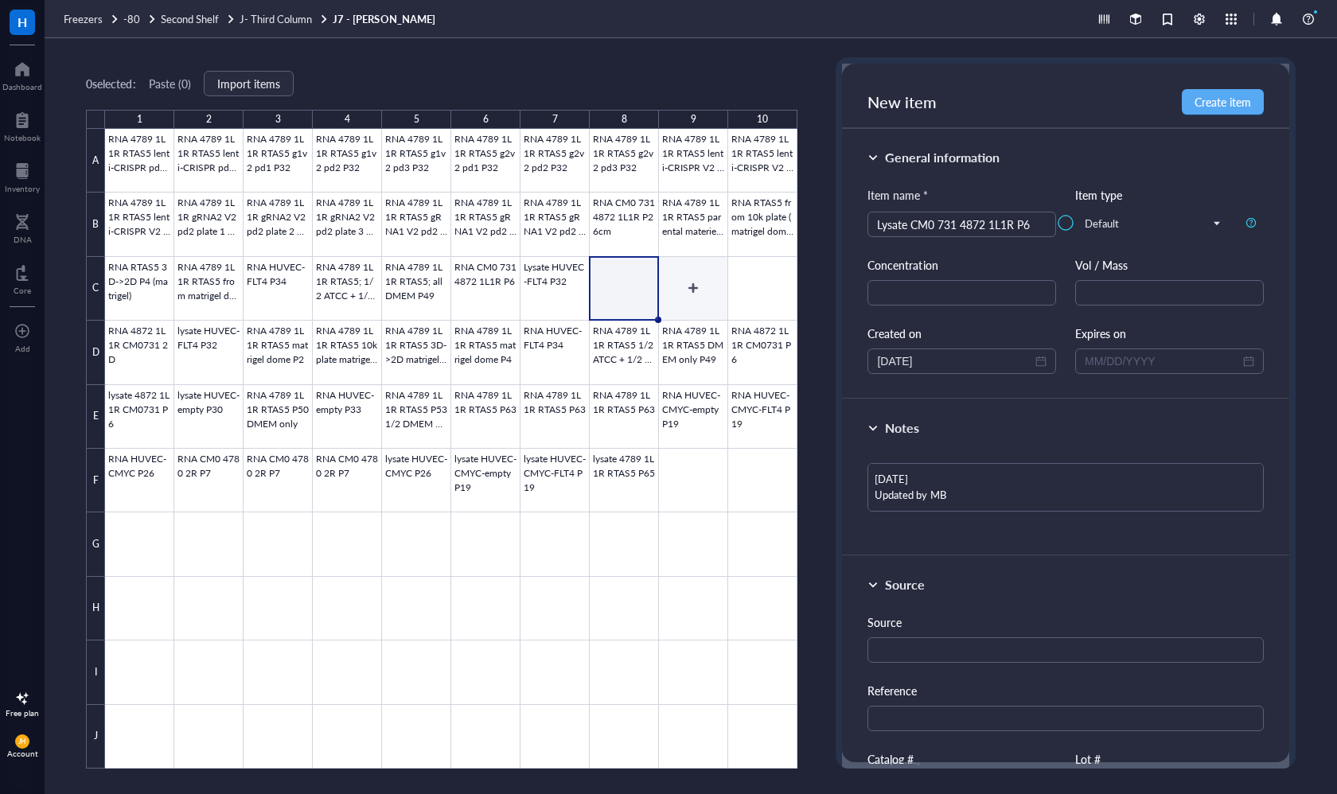
click at [695, 294] on div at bounding box center [451, 449] width 692 height 640
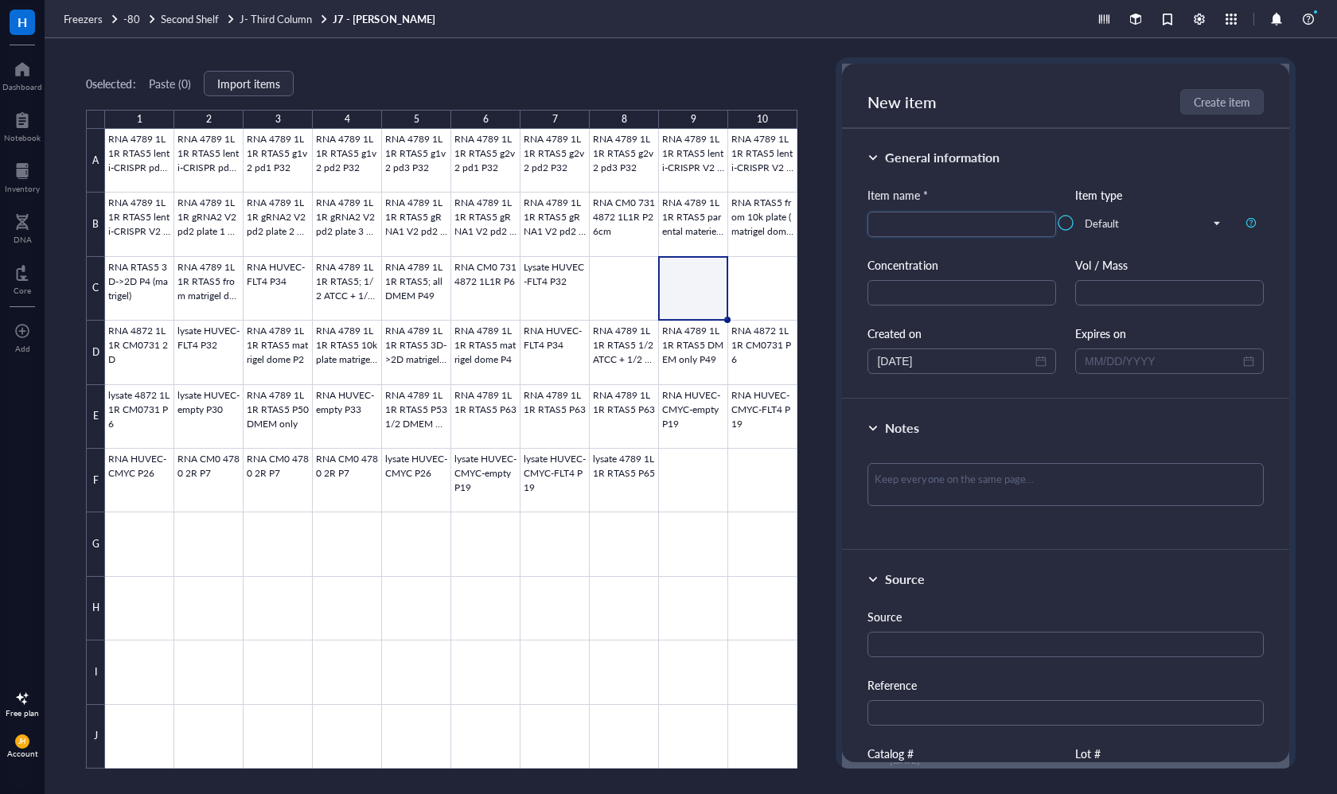
click at [749, 295] on div at bounding box center [451, 449] width 692 height 640
click at [587, 448] on div at bounding box center [451, 449] width 692 height 640
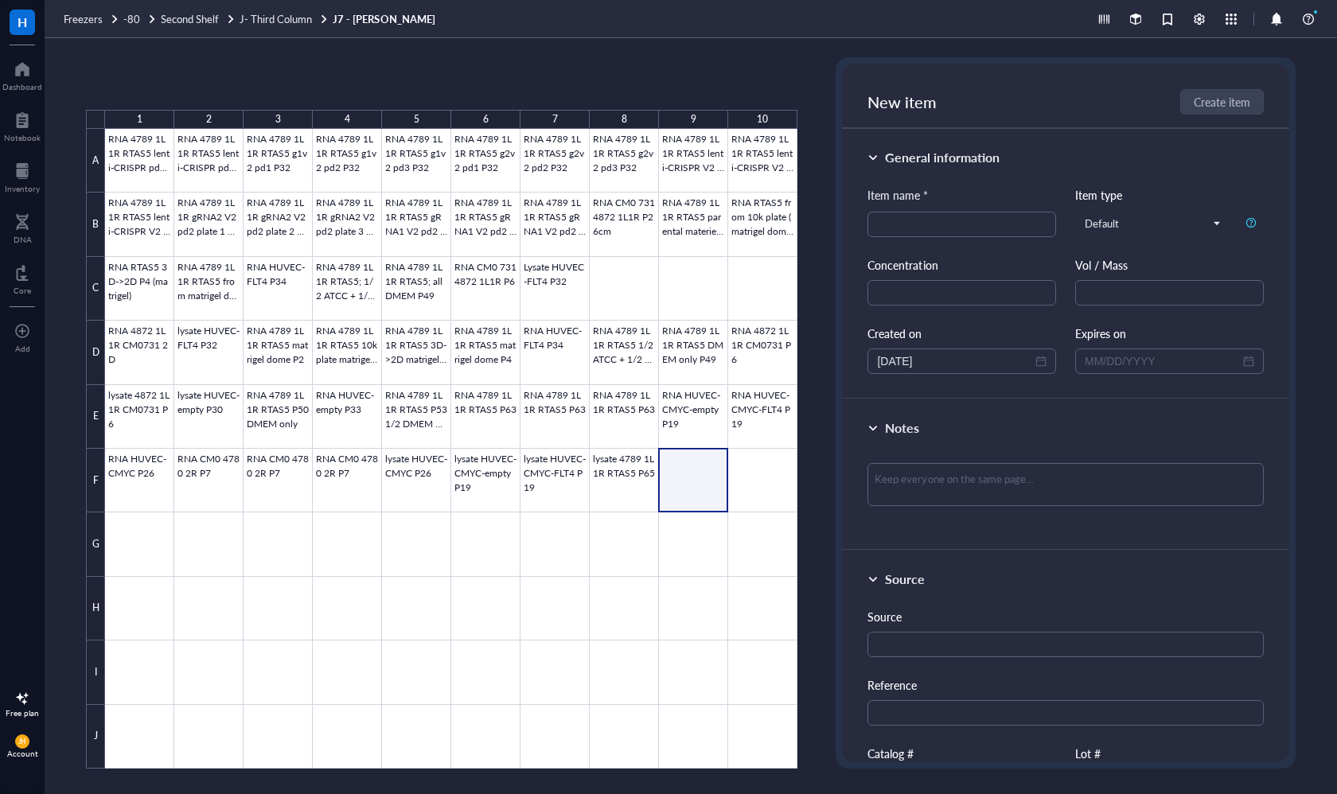
click at [664, 484] on div at bounding box center [451, 449] width 692 height 640
click at [694, 280] on div at bounding box center [451, 449] width 692 height 640
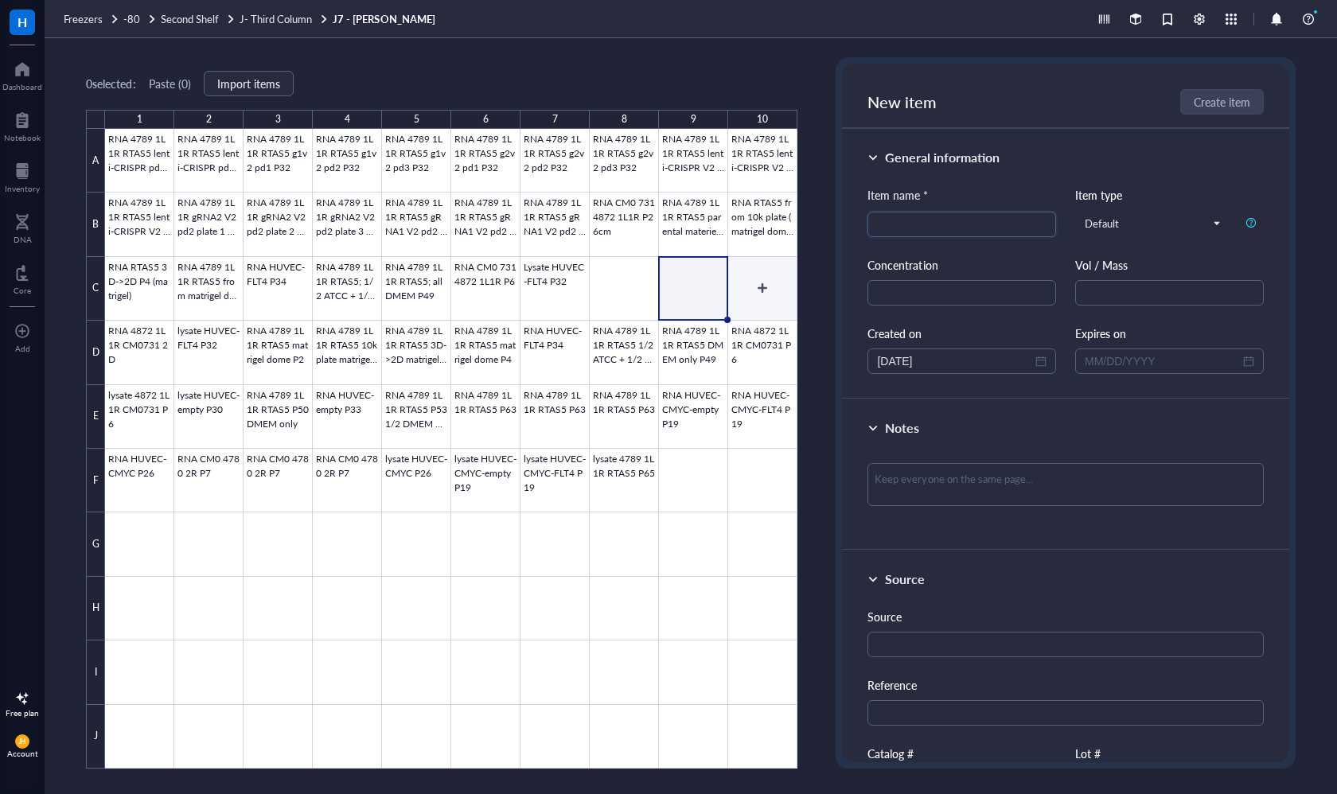
click at [751, 291] on div at bounding box center [451, 449] width 692 height 640
drag, startPoint x: 664, startPoint y: 299, endPoint x: 628, endPoint y: 297, distance: 35.1
click at [664, 299] on div at bounding box center [451, 449] width 692 height 640
click at [628, 297] on div at bounding box center [451, 449] width 692 height 640
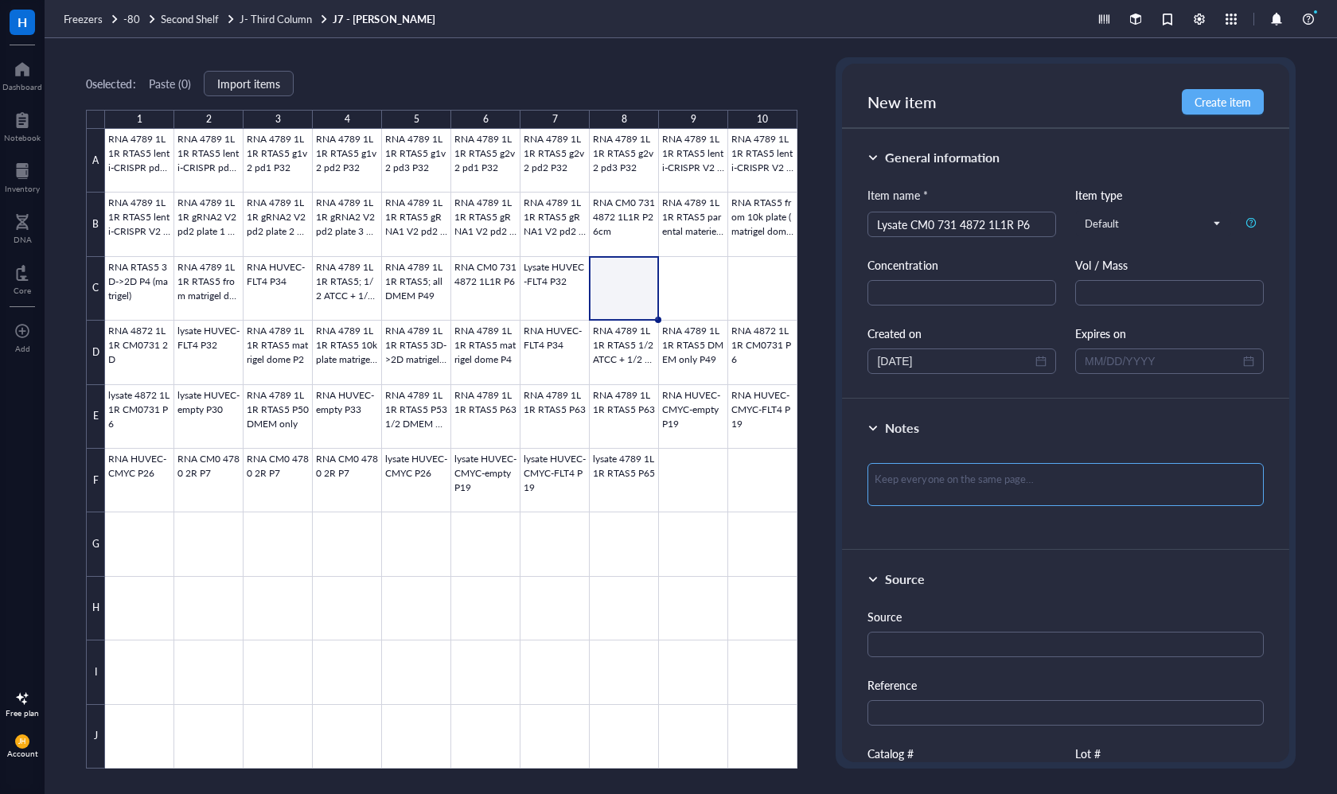
click at [938, 495] on textarea at bounding box center [1064, 484] width 395 height 43
click at [1224, 107] on span "Create item" at bounding box center [1222, 101] width 56 height 13
click at [698, 286] on div at bounding box center [451, 449] width 692 height 640
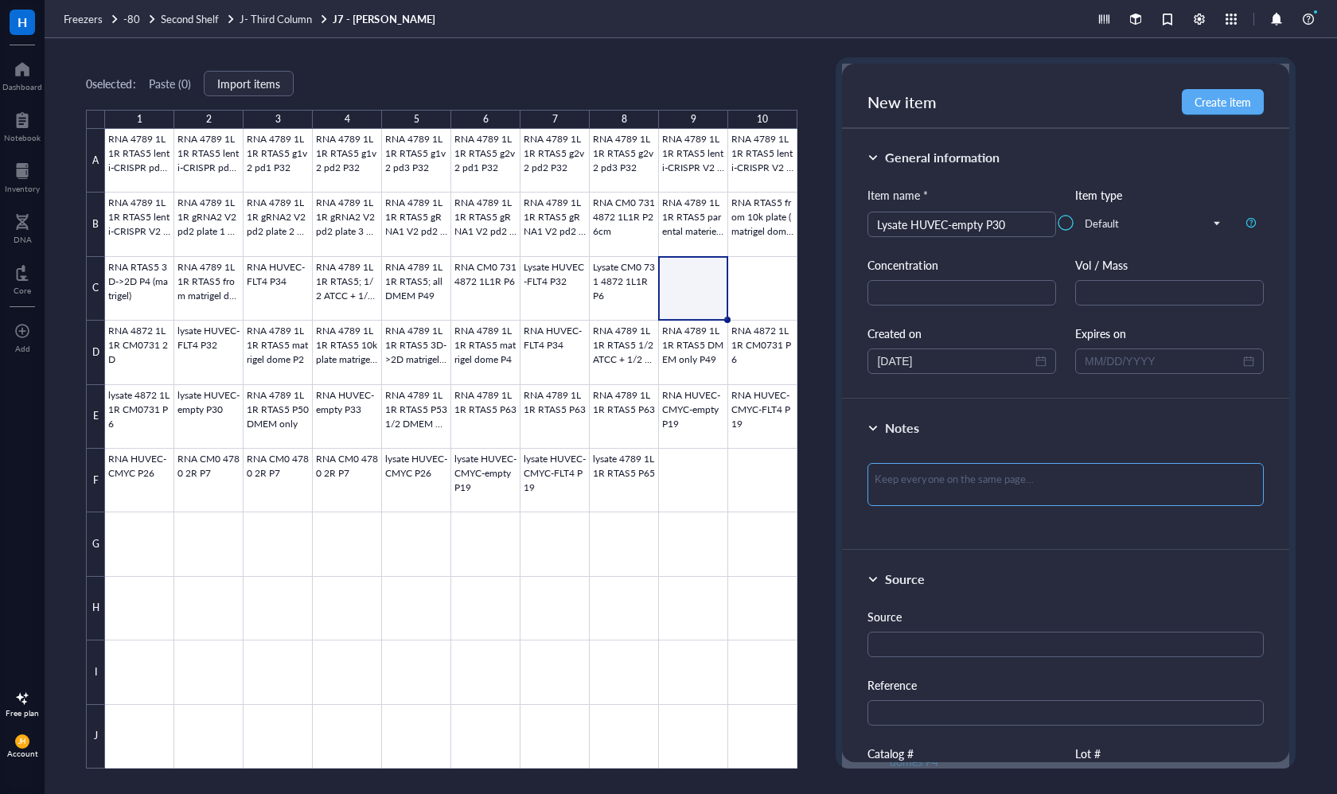
click at [920, 480] on textarea at bounding box center [1064, 484] width 395 height 43
click at [1224, 107] on div at bounding box center [1065, 223] width 446 height 318
click at [765, 282] on div at bounding box center [451, 449] width 692 height 640
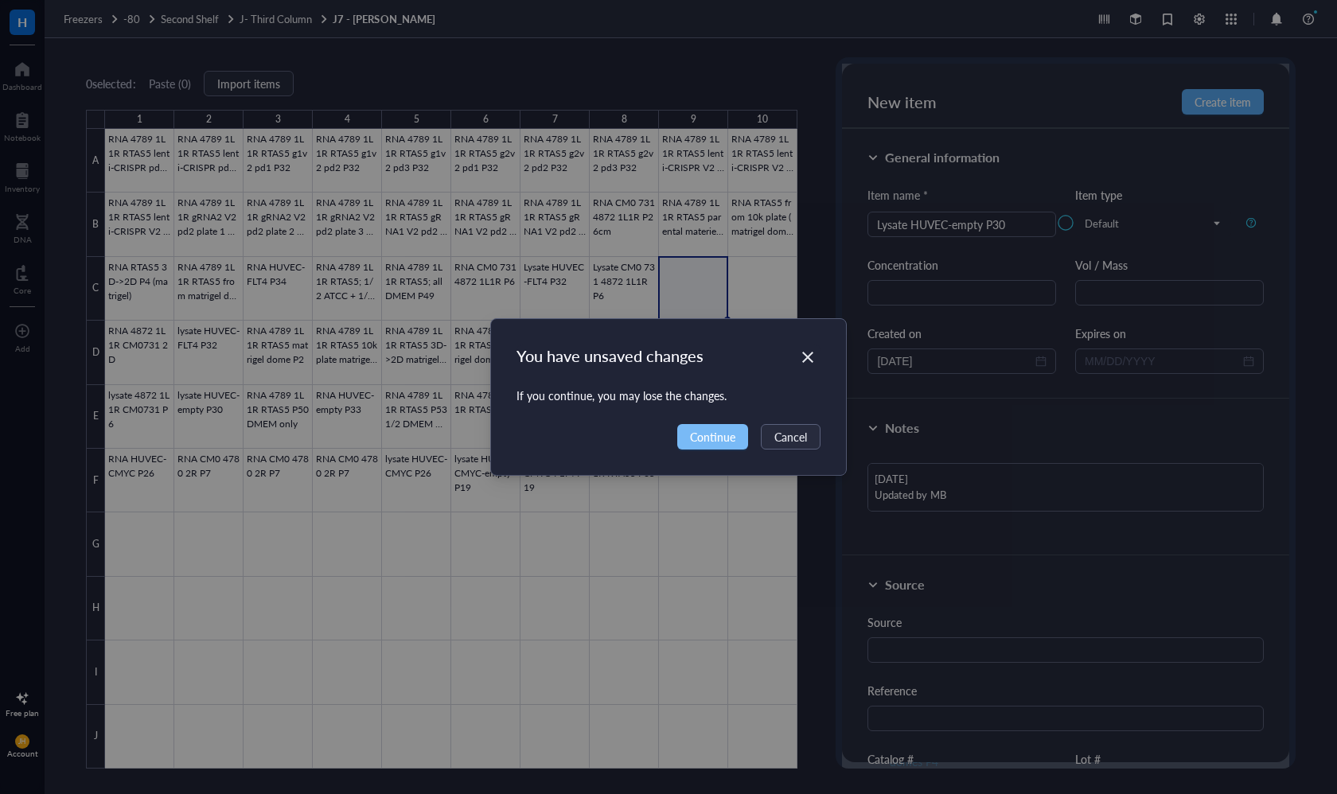
click at [702, 436] on span "Continue" at bounding box center [712, 437] width 45 height 18
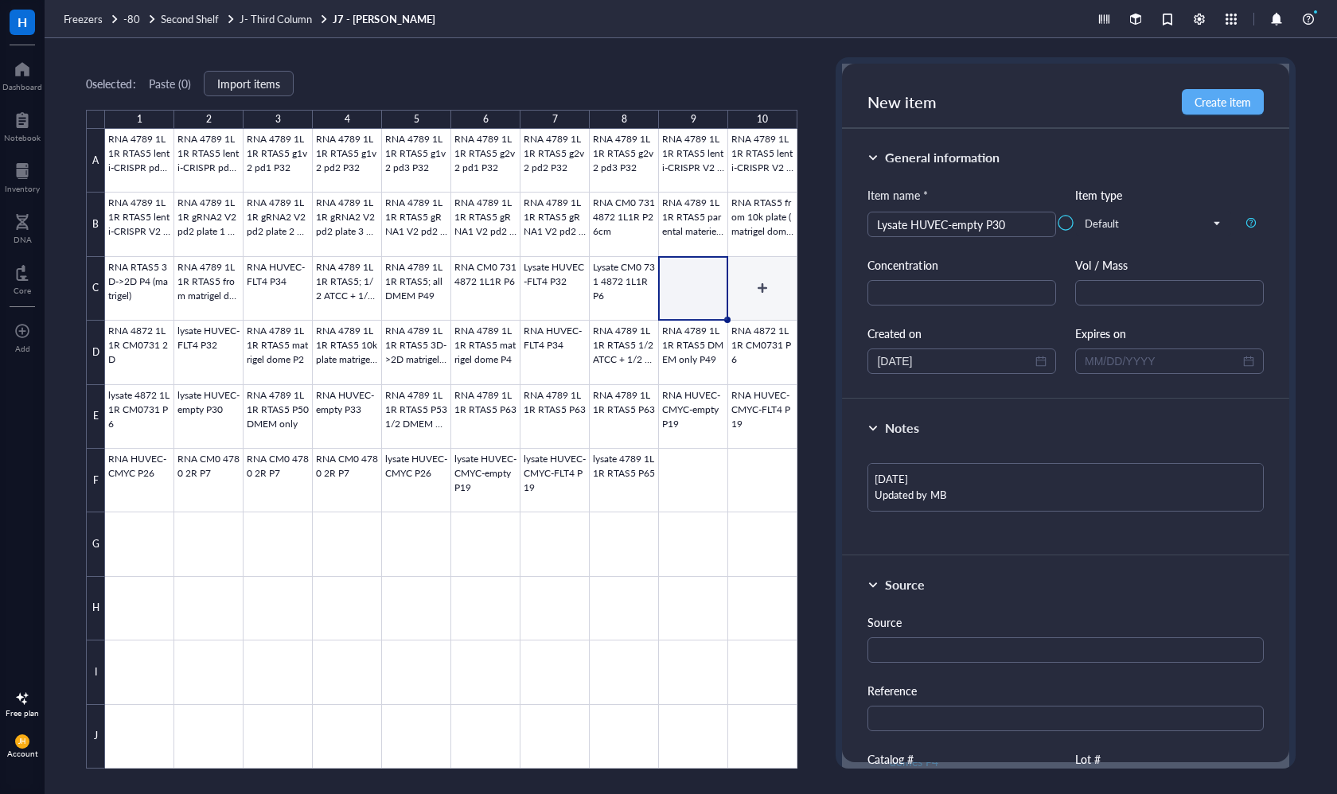
click at [755, 301] on div at bounding box center [451, 449] width 692 height 640
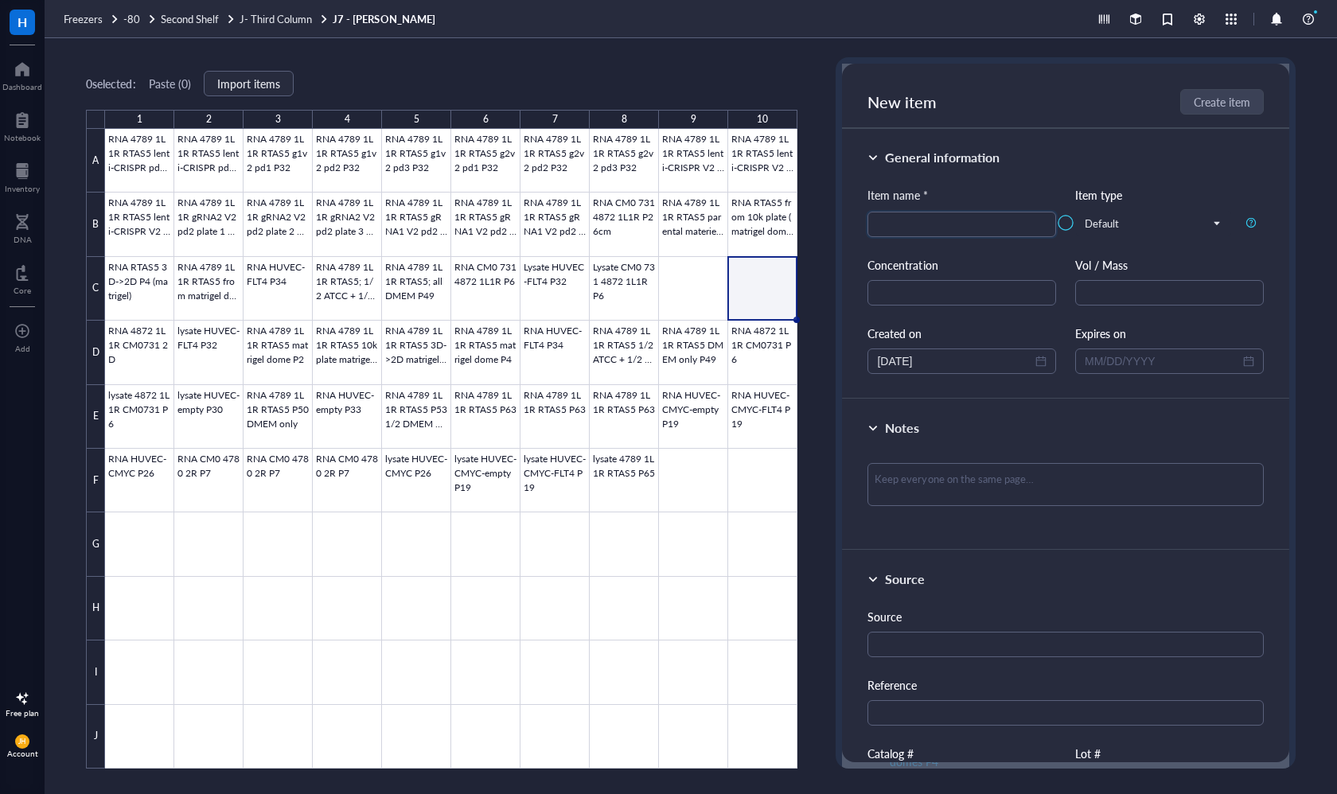
click at [672, 302] on div at bounding box center [451, 449] width 692 height 640
click at [788, 305] on div at bounding box center [451, 449] width 692 height 640
click at [692, 485] on div at bounding box center [451, 449] width 692 height 640
click at [745, 488] on div at bounding box center [451, 449] width 692 height 640
click at [146, 346] on div at bounding box center [451, 449] width 692 height 640
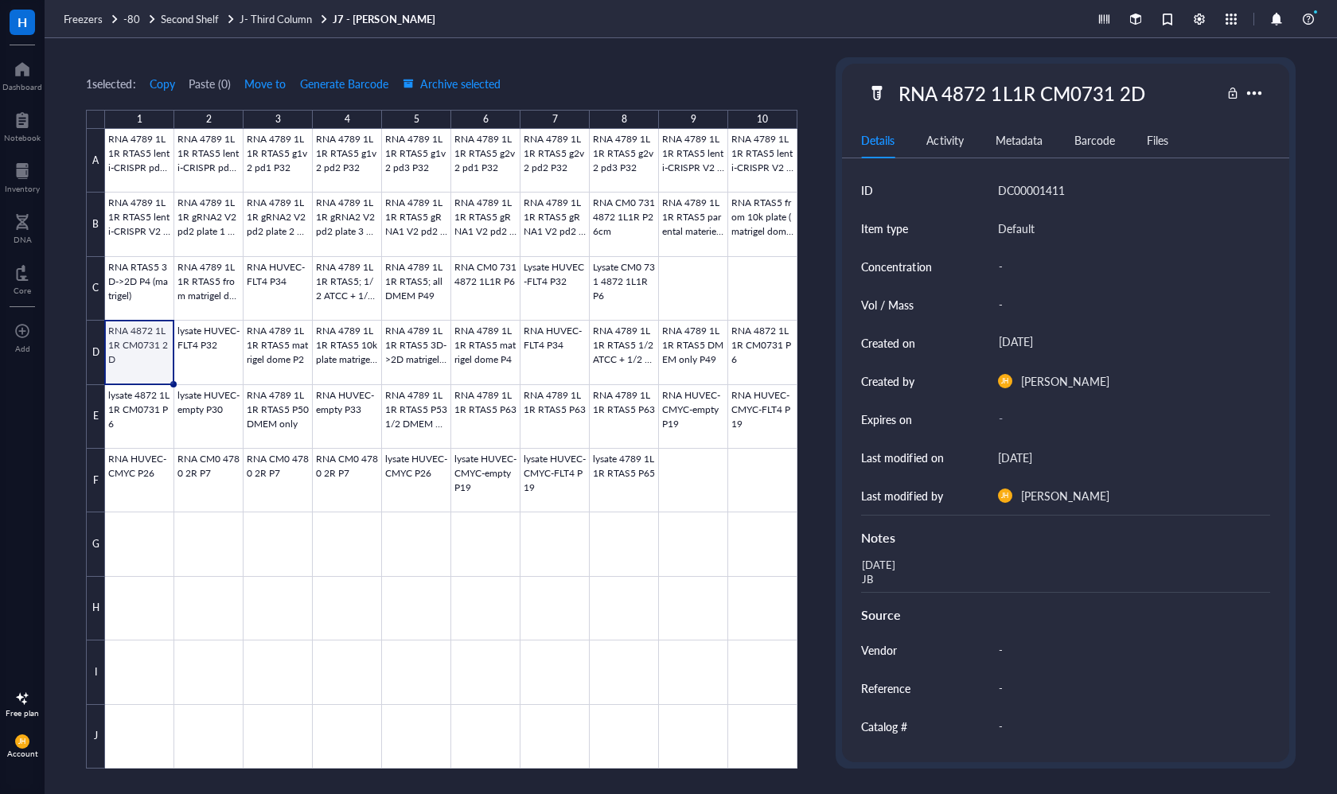
click at [1078, 88] on div "RNA 4872 1L1R CM0731 2D" at bounding box center [1021, 92] width 260 height 33
drag, startPoint x: 1141, startPoint y: 97, endPoint x: 897, endPoint y: 68, distance: 245.1
click at [897, 68] on div "RNA 4872 1L1R CM0731 2D Details Activity Metadata Barcode Files ID DC00001411 I…" at bounding box center [1065, 413] width 446 height 699
click at [887, 576] on div "[DATE] JB" at bounding box center [1058, 573] width 408 height 38
click at [884, 581] on div "[DATE] JB" at bounding box center [1058, 573] width 408 height 38
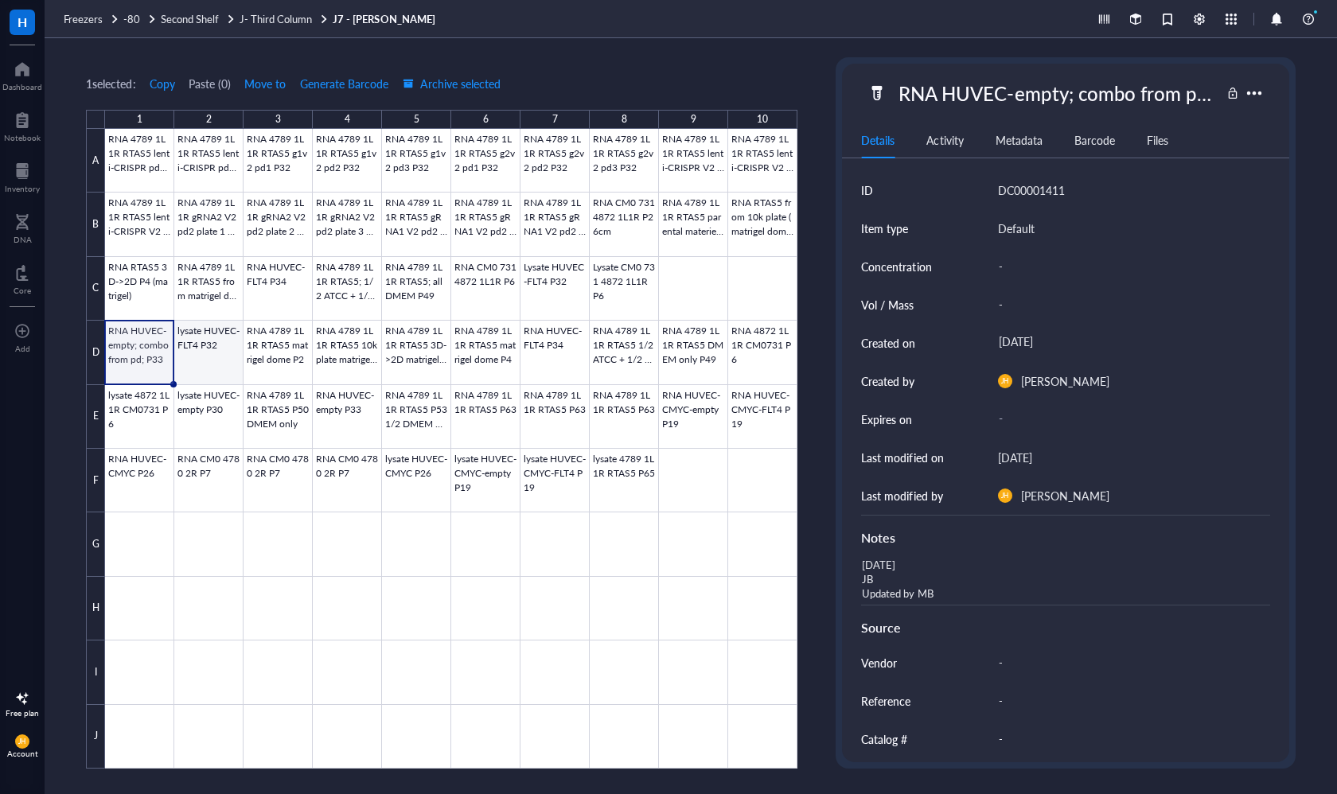
click at [219, 337] on div at bounding box center [451, 449] width 692 height 640
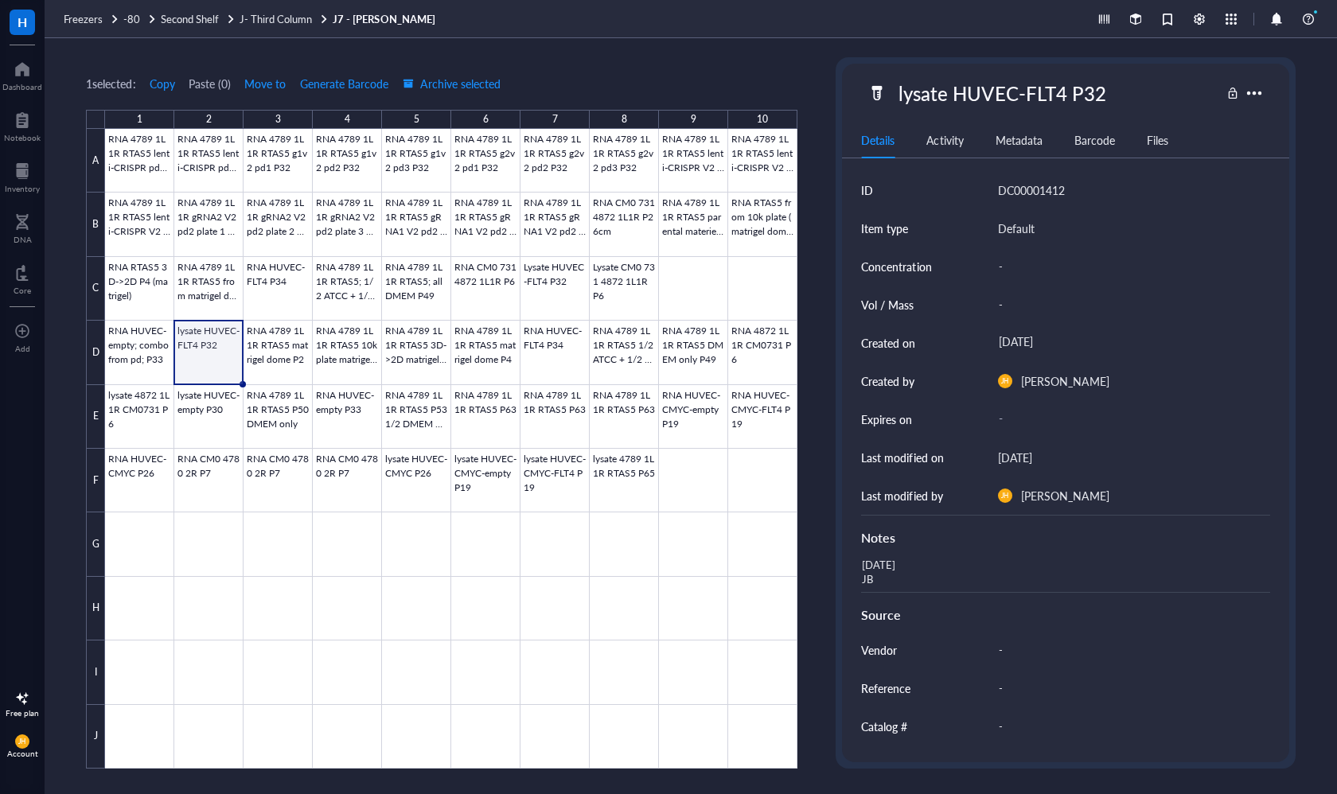
click at [995, 104] on div "lysate HUVEC-FLT4 P32" at bounding box center [1001, 92] width 221 height 33
drag, startPoint x: 1111, startPoint y: 96, endPoint x: 859, endPoint y: 96, distance: 252.2
click at [859, 96] on div "lysate HUVEC-FLT4 P32" at bounding box center [1065, 92] width 446 height 33
click at [957, 565] on div "[DATE] JB" at bounding box center [1058, 573] width 408 height 38
click at [906, 559] on div "[DATE] JB" at bounding box center [1058, 573] width 408 height 38
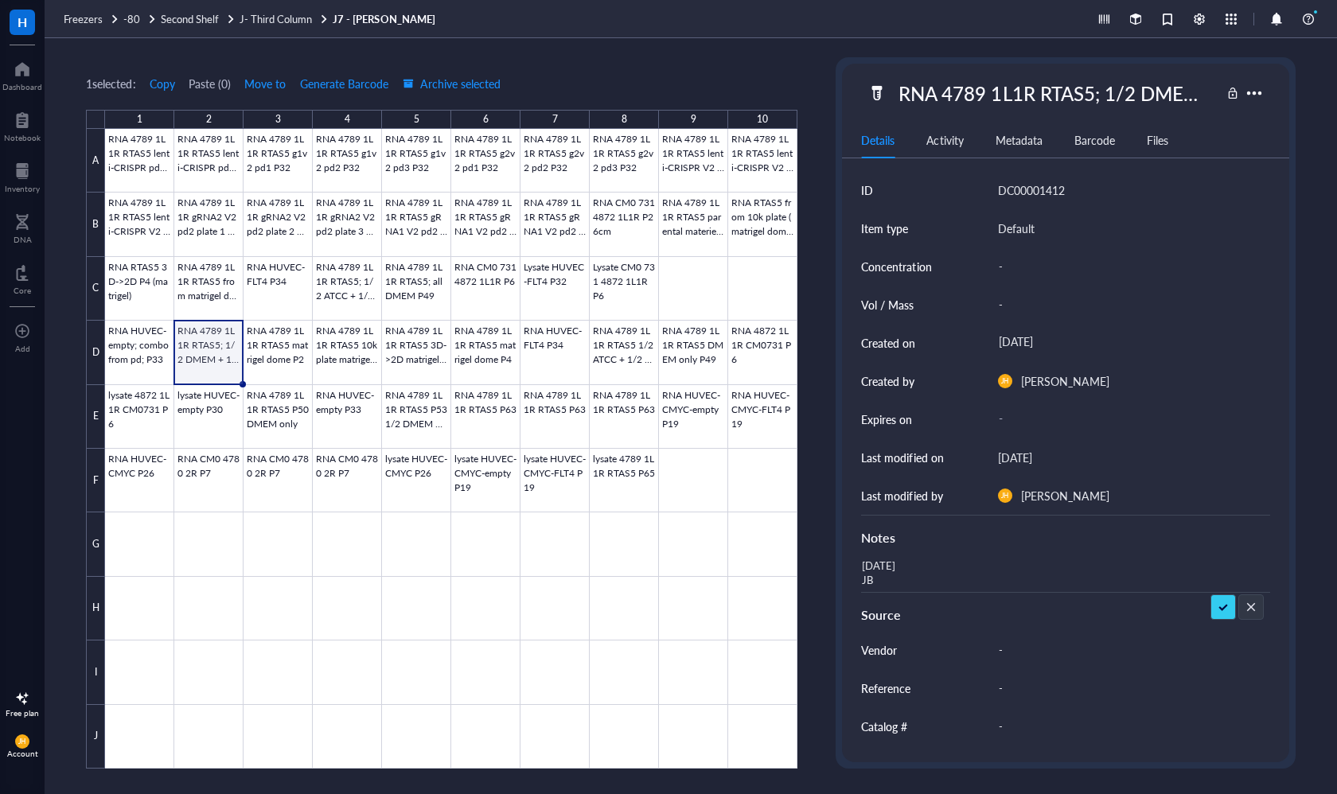
drag, startPoint x: 910, startPoint y: 565, endPoint x: 833, endPoint y: 566, distance: 77.2
click at [833, 566] on div "1 selected: Copy Paste ( 0 ) Move to Generate Barcode Archive selected 1 2 3 4 …" at bounding box center [691, 416] width 1292 height 756
click at [892, 584] on textarea "[DATE] JB" at bounding box center [934, 572] width 159 height 35
click at [155, 346] on div at bounding box center [451, 449] width 692 height 640
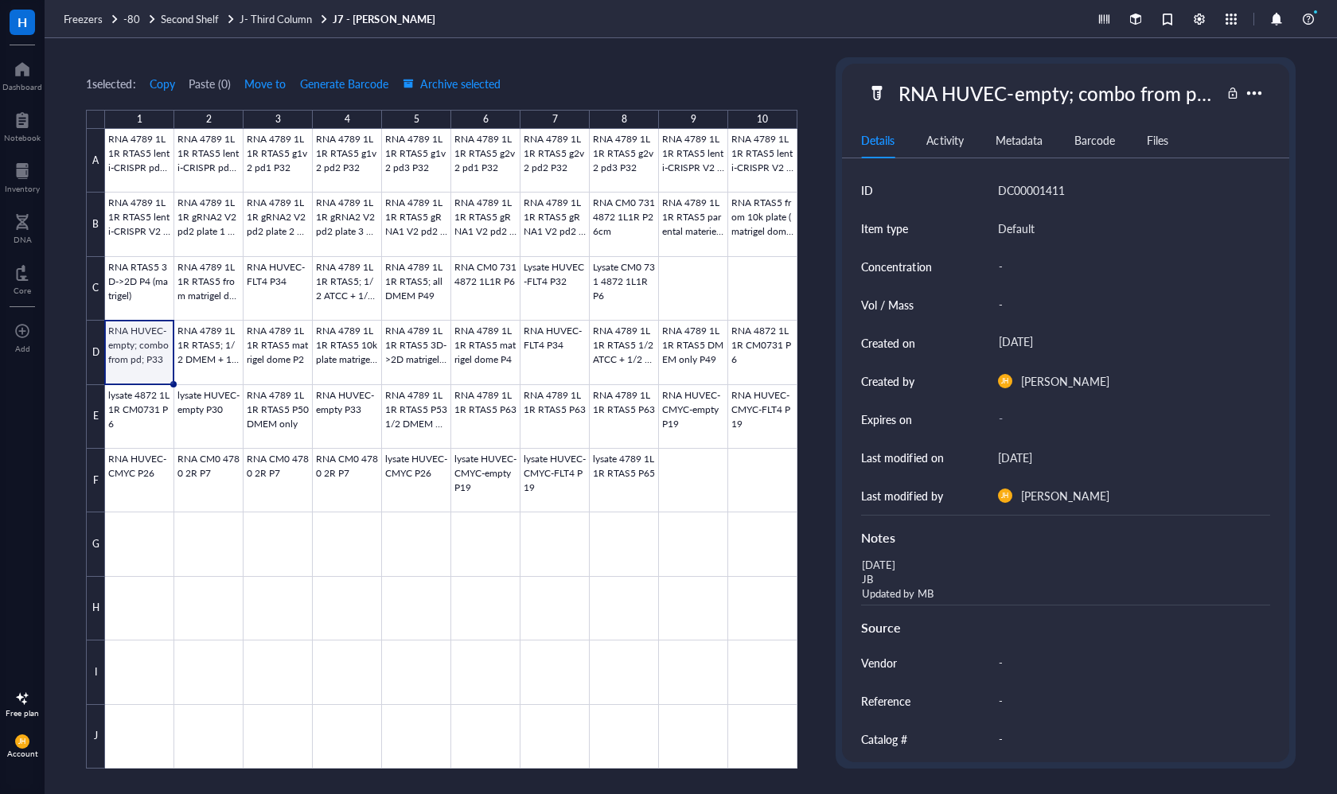
click at [906, 562] on div "[DATE] JB Updated by MB" at bounding box center [1058, 579] width 408 height 51
click at [877, 567] on textarea "[DATE] JB Updated by MB" at bounding box center [985, 579] width 261 height 49
drag, startPoint x: 916, startPoint y: 570, endPoint x: 856, endPoint y: 568, distance: 59.7
click at [856, 568] on textarea "[DATE] JB Updated by MB" at bounding box center [985, 579] width 261 height 49
click at [323, 354] on div at bounding box center [451, 449] width 692 height 640
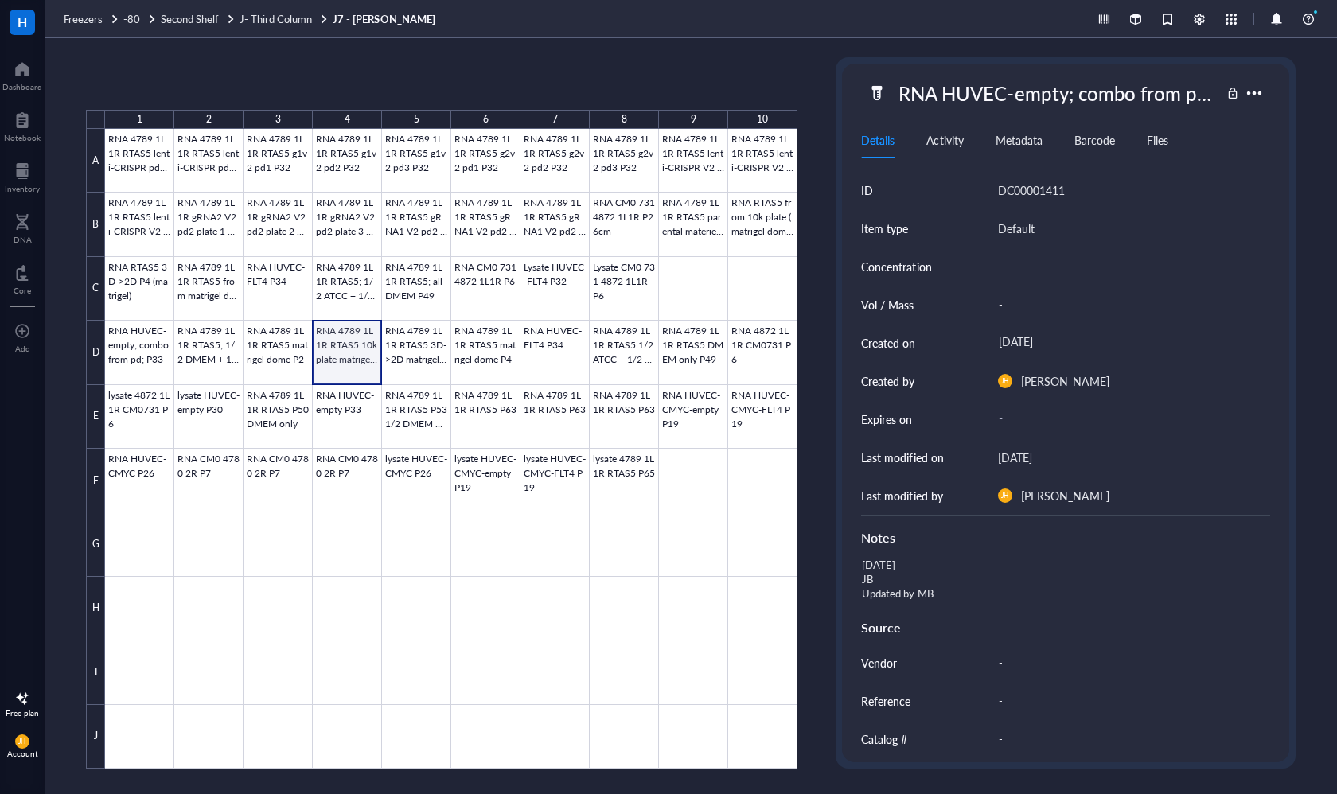
click at [259, 347] on div at bounding box center [451, 449] width 692 height 640
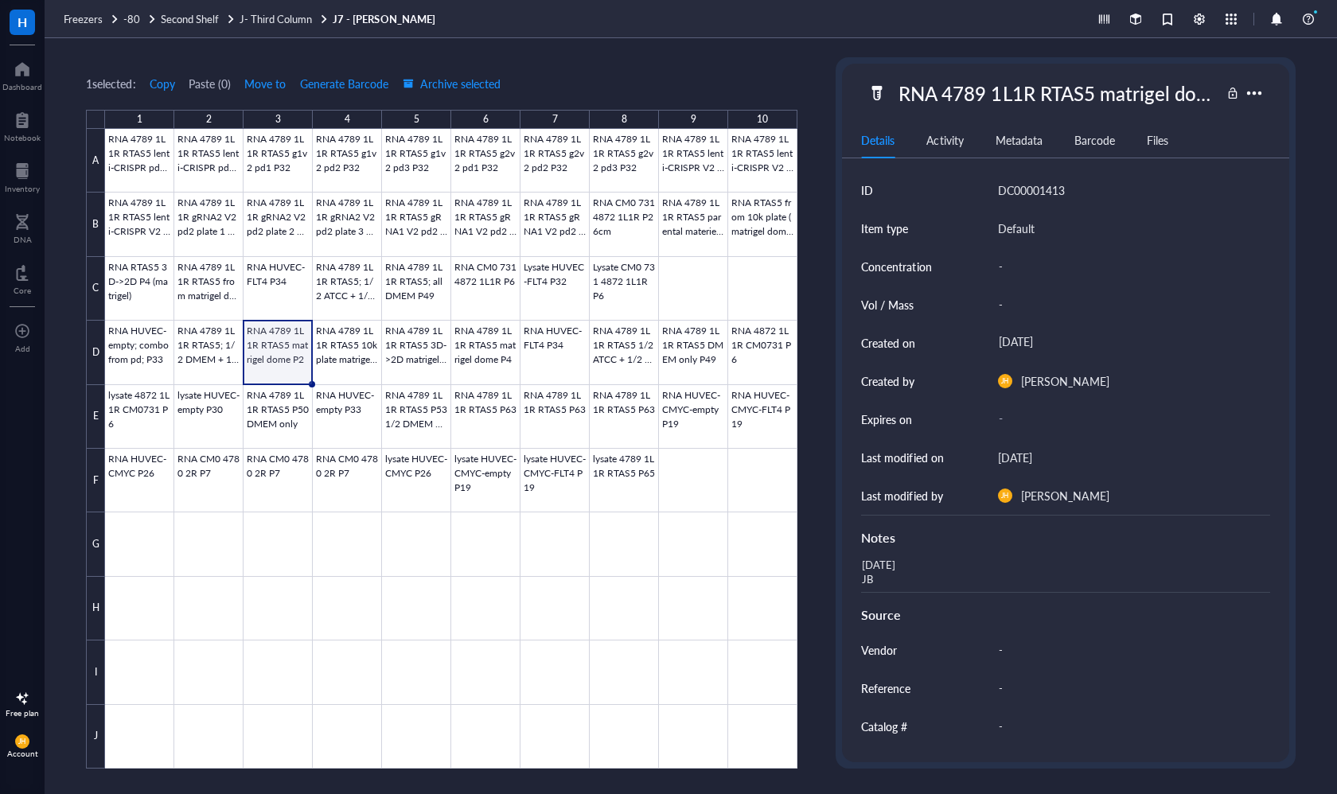
click at [1131, 96] on div "RNA 4789 1L1R RTAS5 matrigel dome P2" at bounding box center [1055, 92] width 329 height 33
drag, startPoint x: 1210, startPoint y: 97, endPoint x: 870, endPoint y: 93, distance: 340.5
click at [870, 93] on div "RNA 4789 1L1R RTAS5 matrigel dome P2" at bounding box center [1043, 92] width 352 height 33
click at [923, 551] on div "Notes" at bounding box center [1065, 534] width 408 height 39
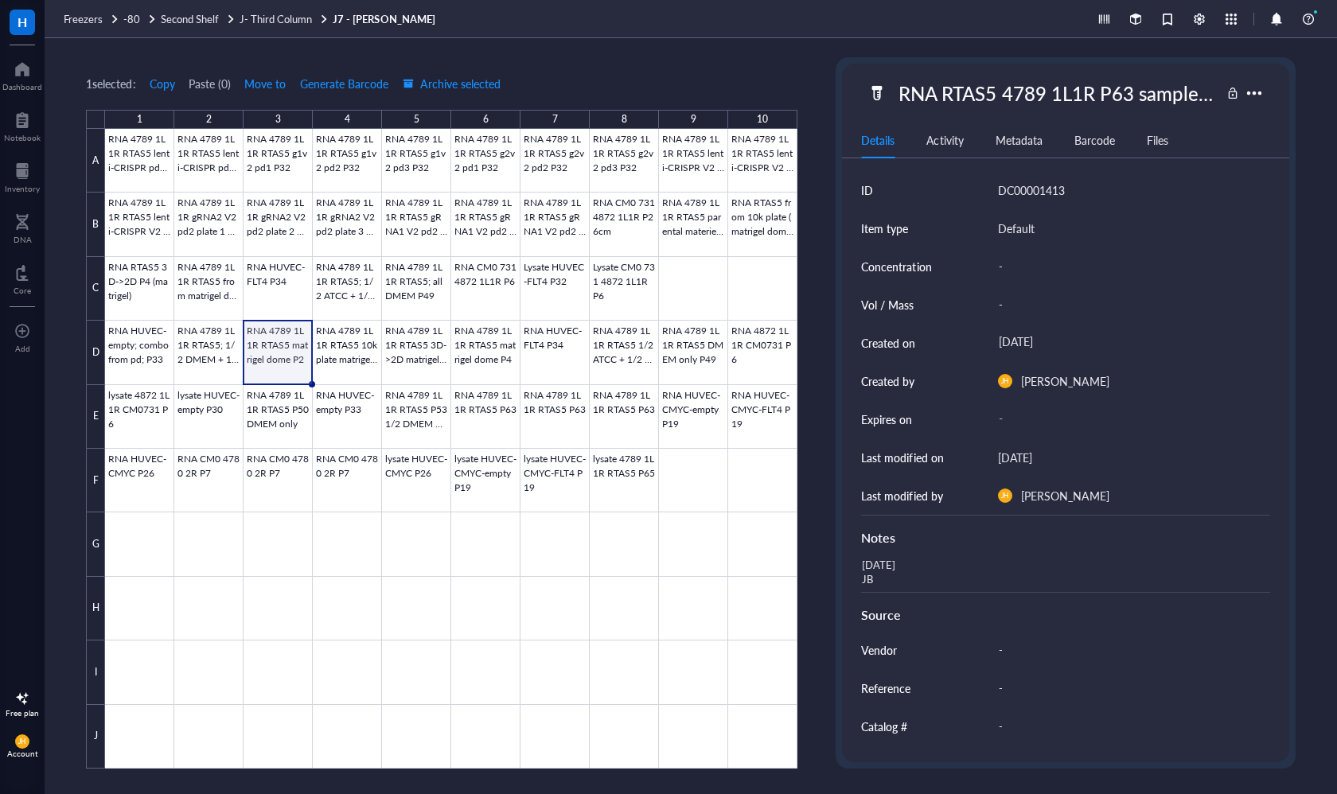
click at [919, 568] on div "[DATE] JB" at bounding box center [1058, 573] width 408 height 38
drag, startPoint x: 921, startPoint y: 567, endPoint x: 861, endPoint y: 567, distance: 60.5
click at [861, 567] on textarea "[DATE] JB" at bounding box center [934, 572] width 159 height 35
drag, startPoint x: 887, startPoint y: 583, endPoint x: 861, endPoint y: 570, distance: 29.5
click at [861, 570] on textarea "[DATE] JB" at bounding box center [934, 572] width 159 height 35
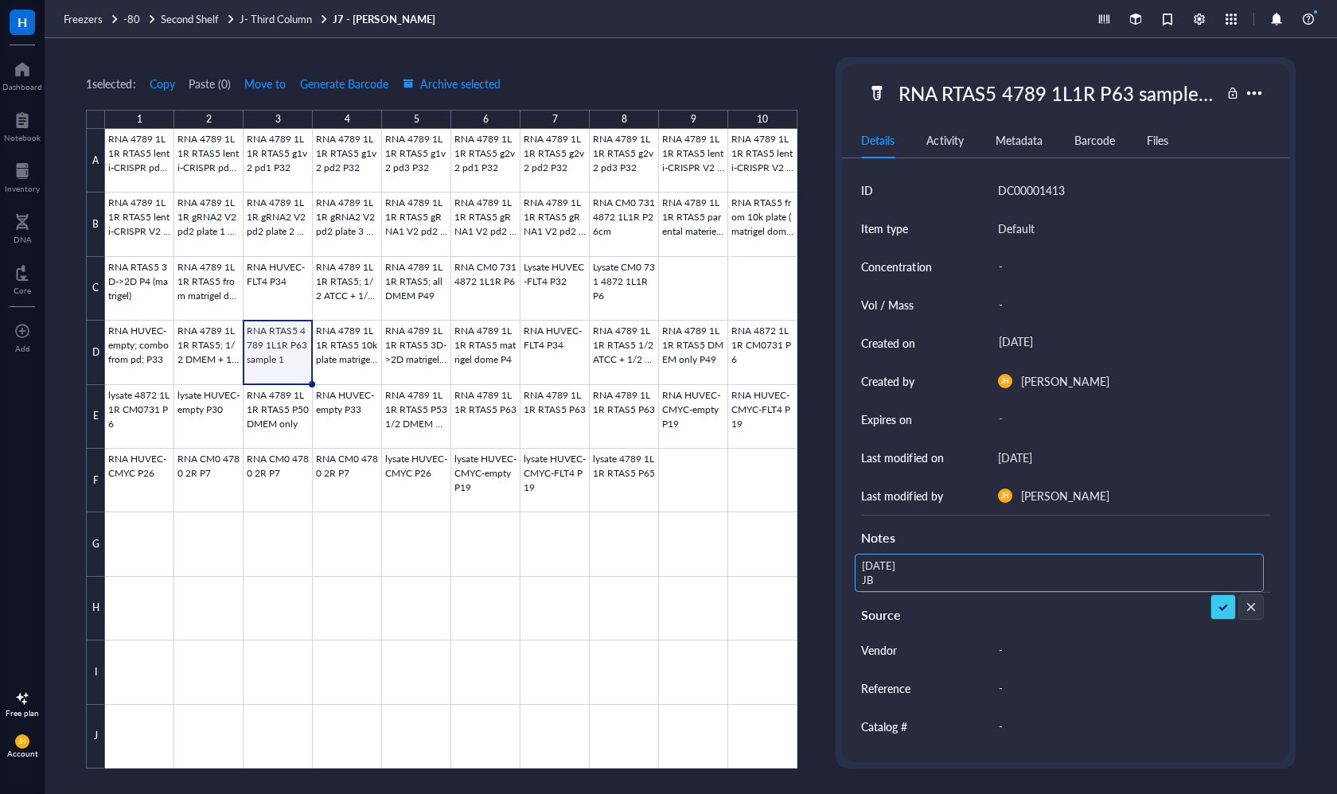
click at [921, 566] on textarea "[DATE] JB" at bounding box center [934, 572] width 159 height 35
drag, startPoint x: 921, startPoint y: 566, endPoint x: 853, endPoint y: 566, distance: 68.4
click at [853, 566] on div "ID DC00001413 Item type Default Concentration - Vol / Mass - Created on [DATE] …" at bounding box center [1065, 515] width 446 height 689
click at [867, 566] on textarea "-7/17/25JB" at bounding box center [931, 572] width 153 height 35
click at [905, 563] on textarea "07/17/25JB" at bounding box center [931, 572] width 153 height 35
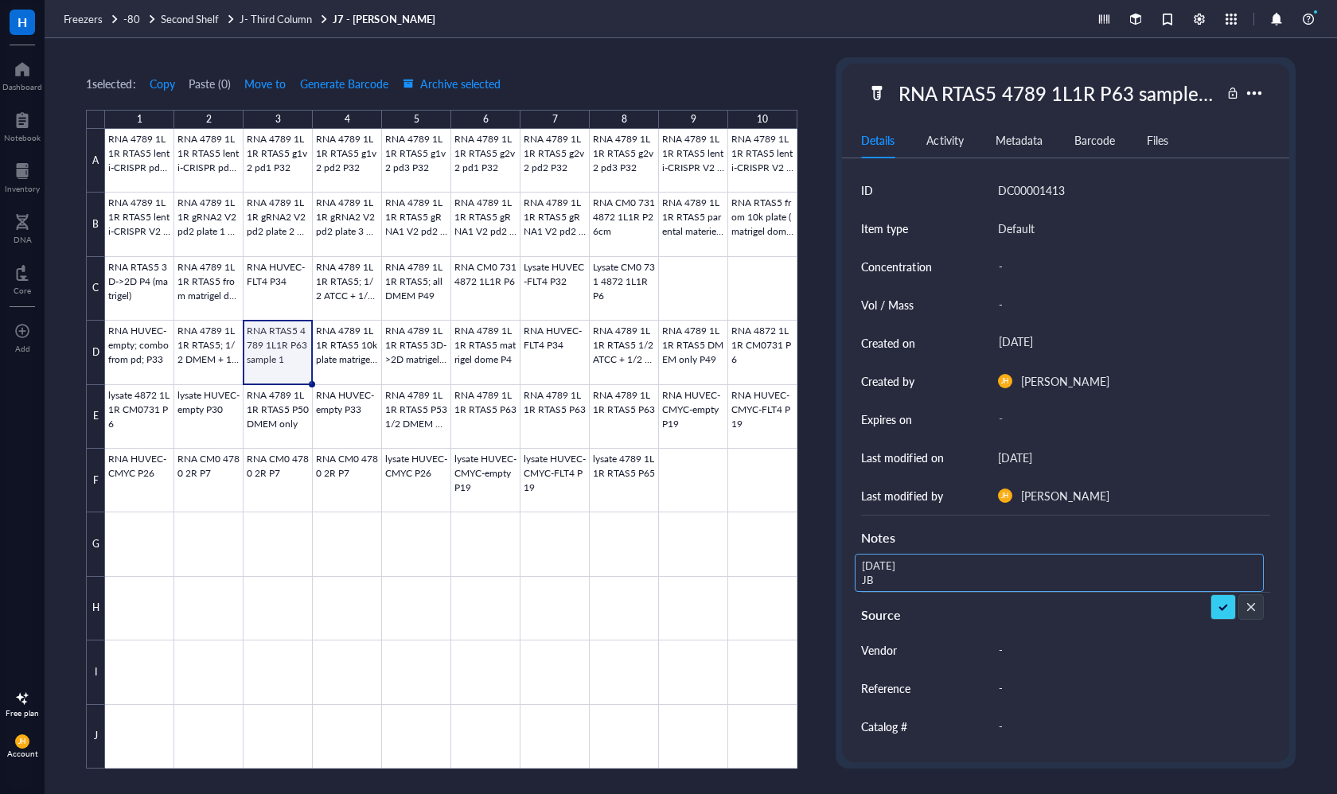
click at [917, 580] on textarea "[DATE] JB" at bounding box center [934, 572] width 159 height 35
click at [341, 349] on div at bounding box center [451, 449] width 692 height 640
click at [1055, 92] on div "RNA 4789 1L1R RTAS5 10k plate matrigel P2" at bounding box center [1055, 92] width 329 height 33
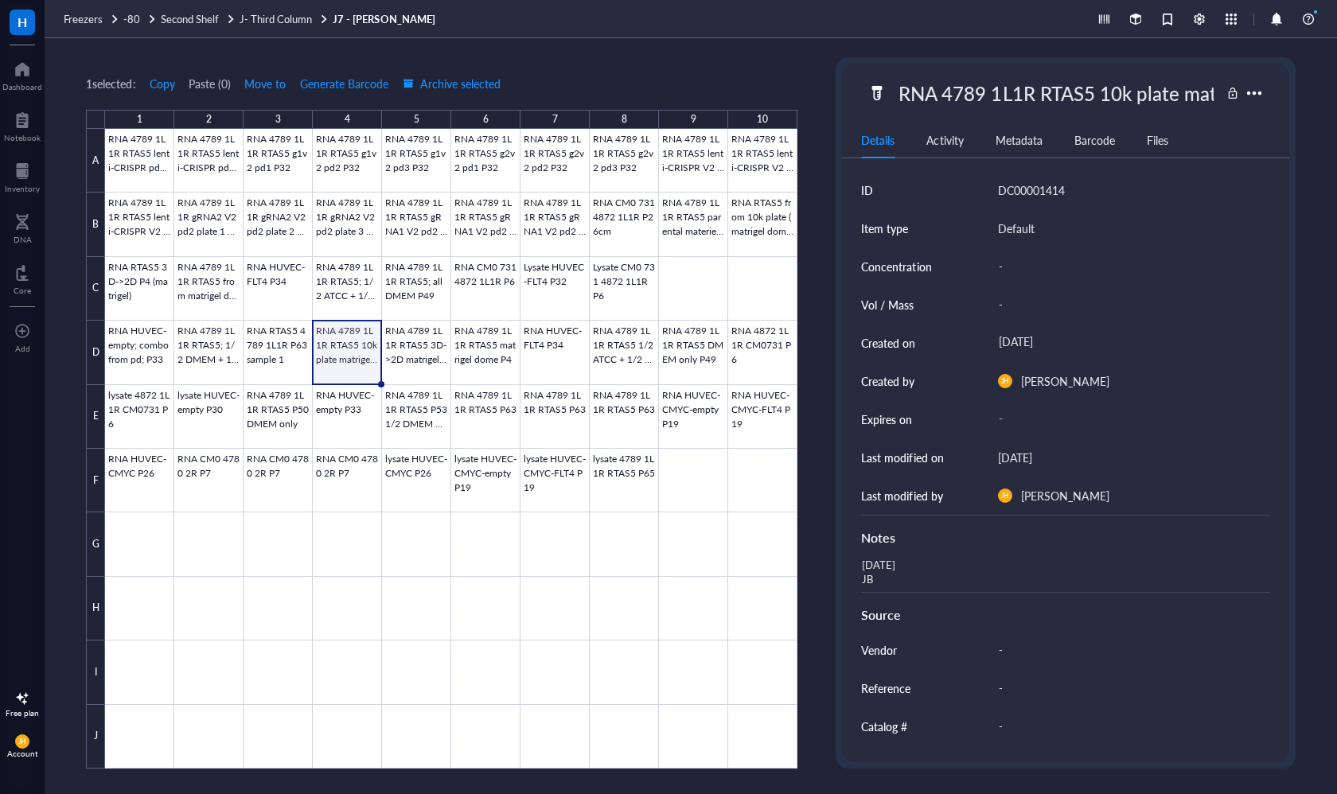
scroll to position [0, 69]
drag, startPoint x: 1211, startPoint y: 98, endPoint x: 841, endPoint y: 47, distance: 373.4
click at [841, 47] on div "1 selected: Copy Paste ( 0 ) Move to Generate Barcode Archive selected 1 2 3 4 …" at bounding box center [691, 416] width 1292 height 756
click at [901, 565] on div "[DATE] JB" at bounding box center [1058, 573] width 408 height 38
click at [861, 566] on div "[DATE] JB" at bounding box center [1058, 573] width 408 height 38
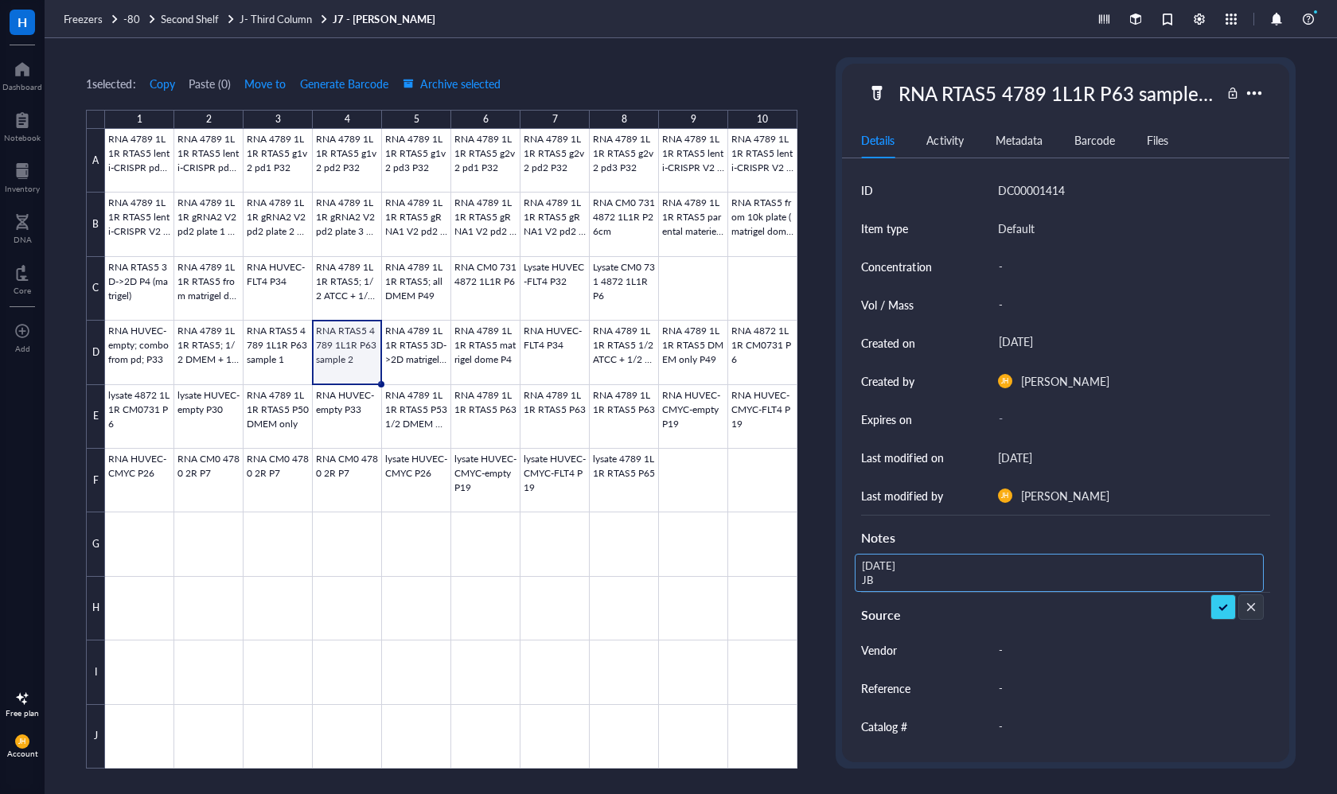
drag, startPoint x: 881, startPoint y: 583, endPoint x: 871, endPoint y: 574, distance: 13.5
click at [871, 574] on textarea "[DATE] JB" at bounding box center [934, 572] width 159 height 35
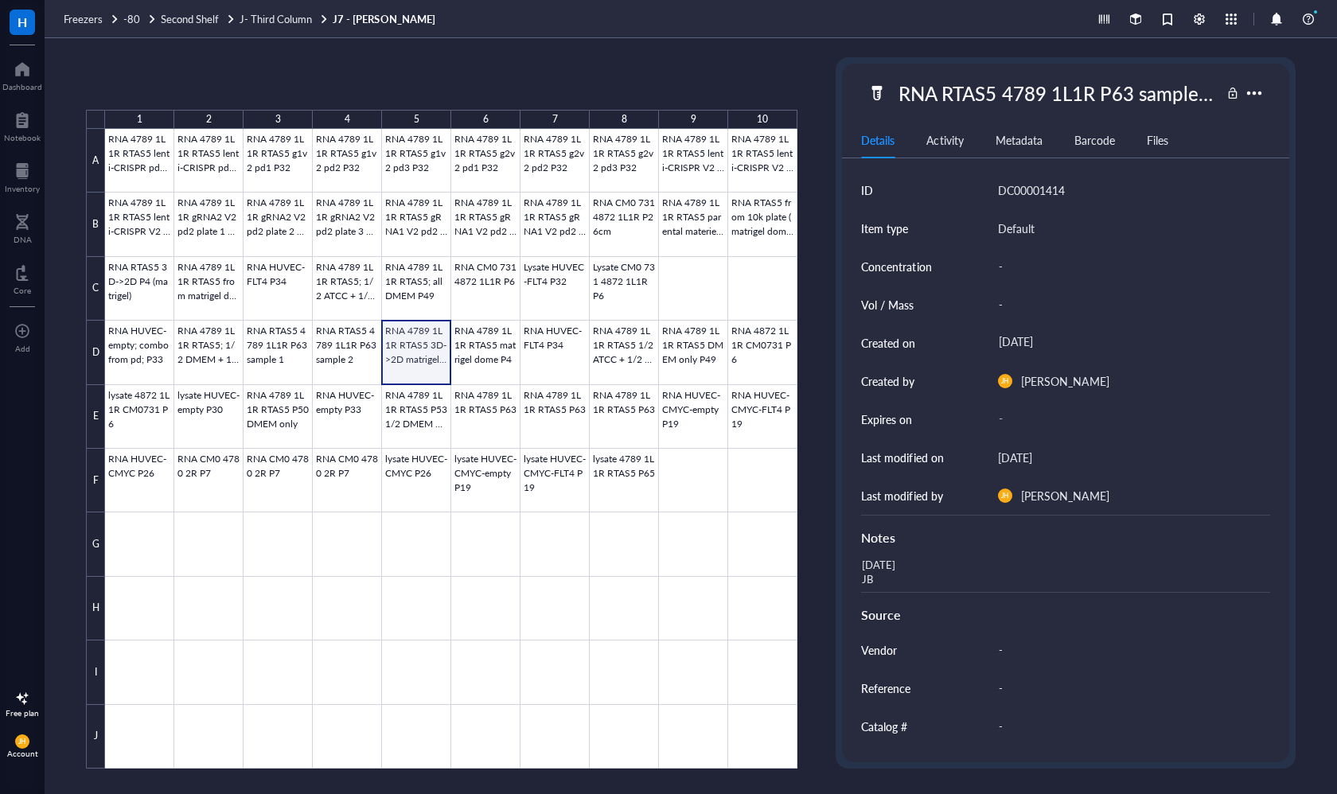
click at [425, 347] on div at bounding box center [451, 449] width 692 height 640
click at [1107, 84] on div "RNA 4789 1L1R RTAS5 3D->2D matrigel P4" at bounding box center [1055, 92] width 329 height 33
drag, startPoint x: 1207, startPoint y: 96, endPoint x: 844, endPoint y: 89, distance: 362.8
click at [844, 89] on div "RNA 4789 1L1R RTAS5 3D->2D matrigel P4" at bounding box center [1065, 92] width 446 height 33
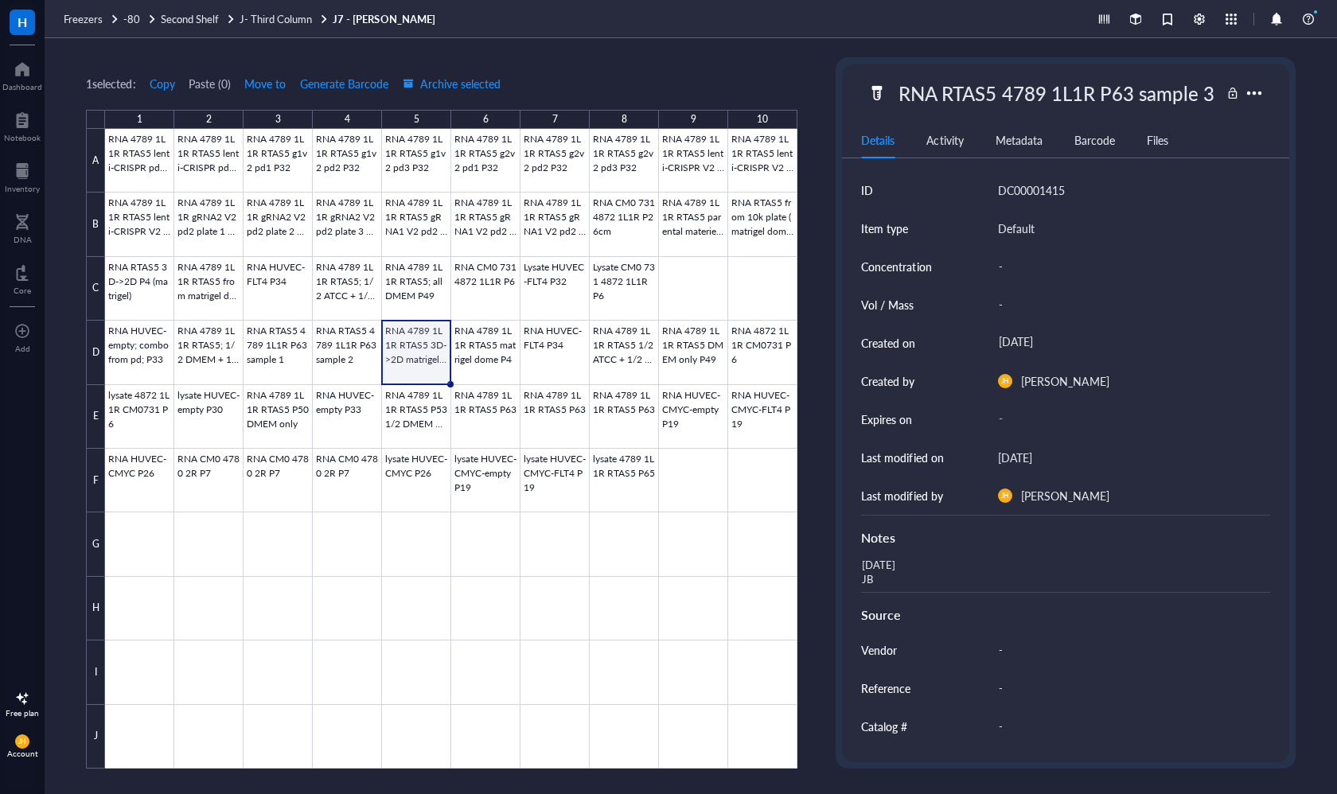
click at [957, 551] on div "Notes" at bounding box center [1065, 534] width 408 height 39
click at [897, 570] on div "[DATE] JB" at bounding box center [1058, 573] width 408 height 38
click at [875, 578] on div "[DATE] JB" at bounding box center [1058, 573] width 408 height 38
drag, startPoint x: 881, startPoint y: 574, endPoint x: 872, endPoint y: 571, distance: 10.1
click at [872, 571] on textarea "[DATE] JB" at bounding box center [941, 572] width 172 height 35
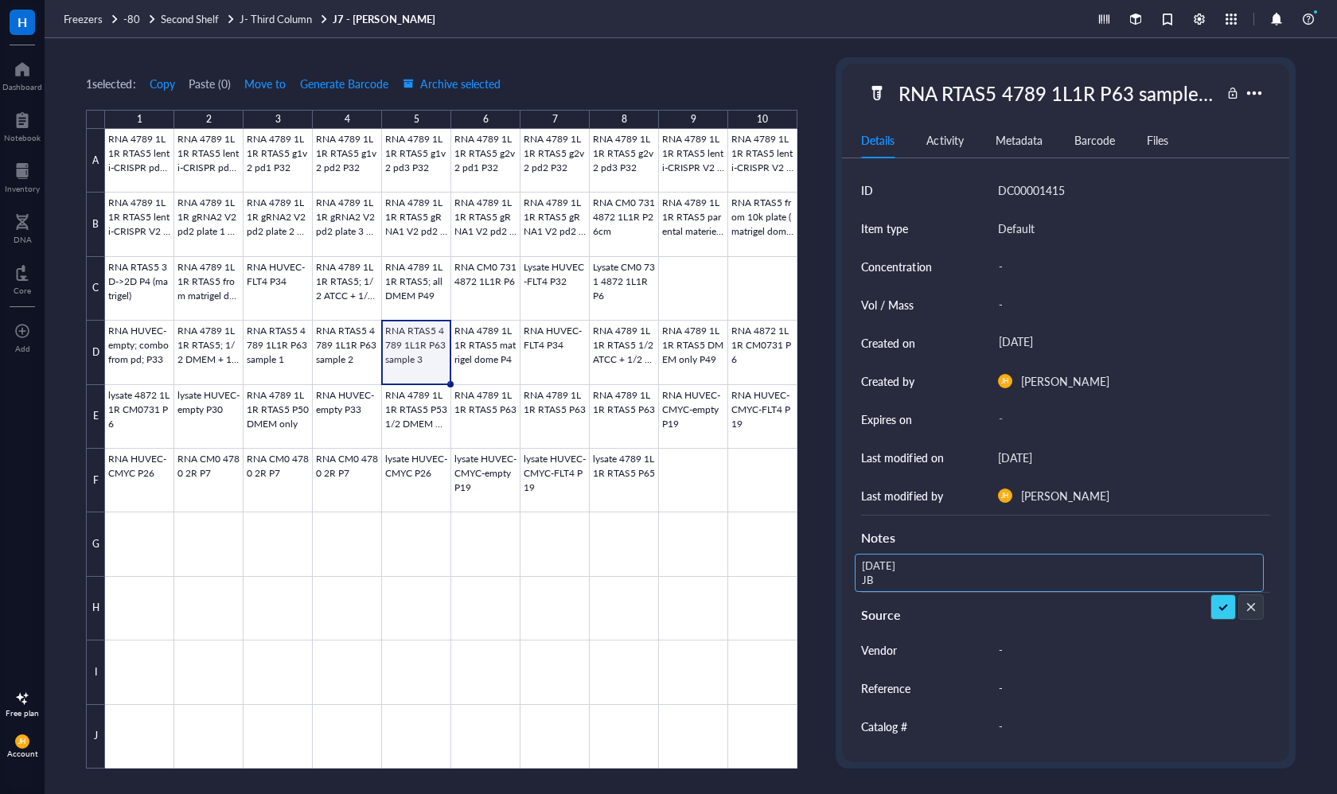
click at [872, 571] on textarea "[DATE] JB" at bounding box center [941, 572] width 172 height 35
drag, startPoint x: 881, startPoint y: 580, endPoint x: 861, endPoint y: 567, distance: 23.6
click at [861, 567] on textarea "[DATE] JB" at bounding box center [941, 572] width 172 height 35
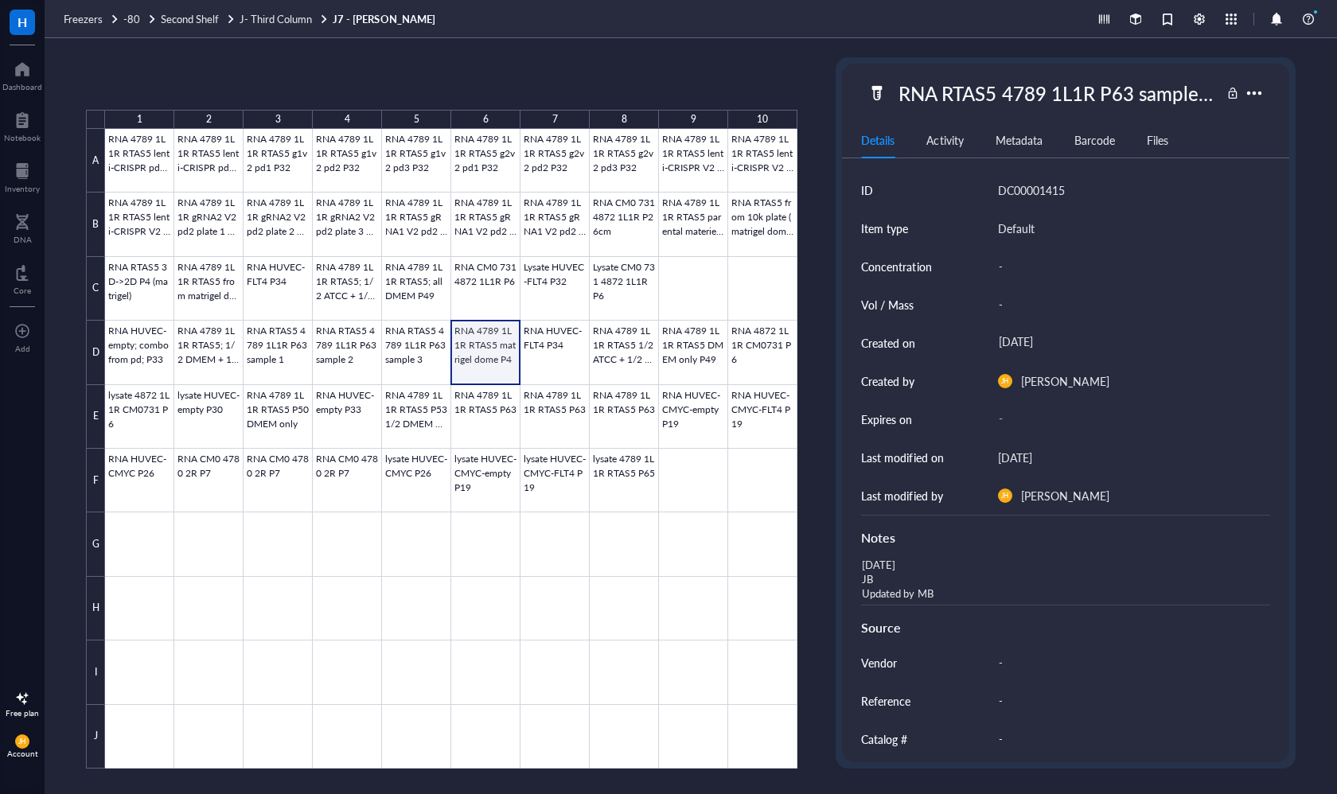
click at [485, 352] on div at bounding box center [451, 449] width 692 height 640
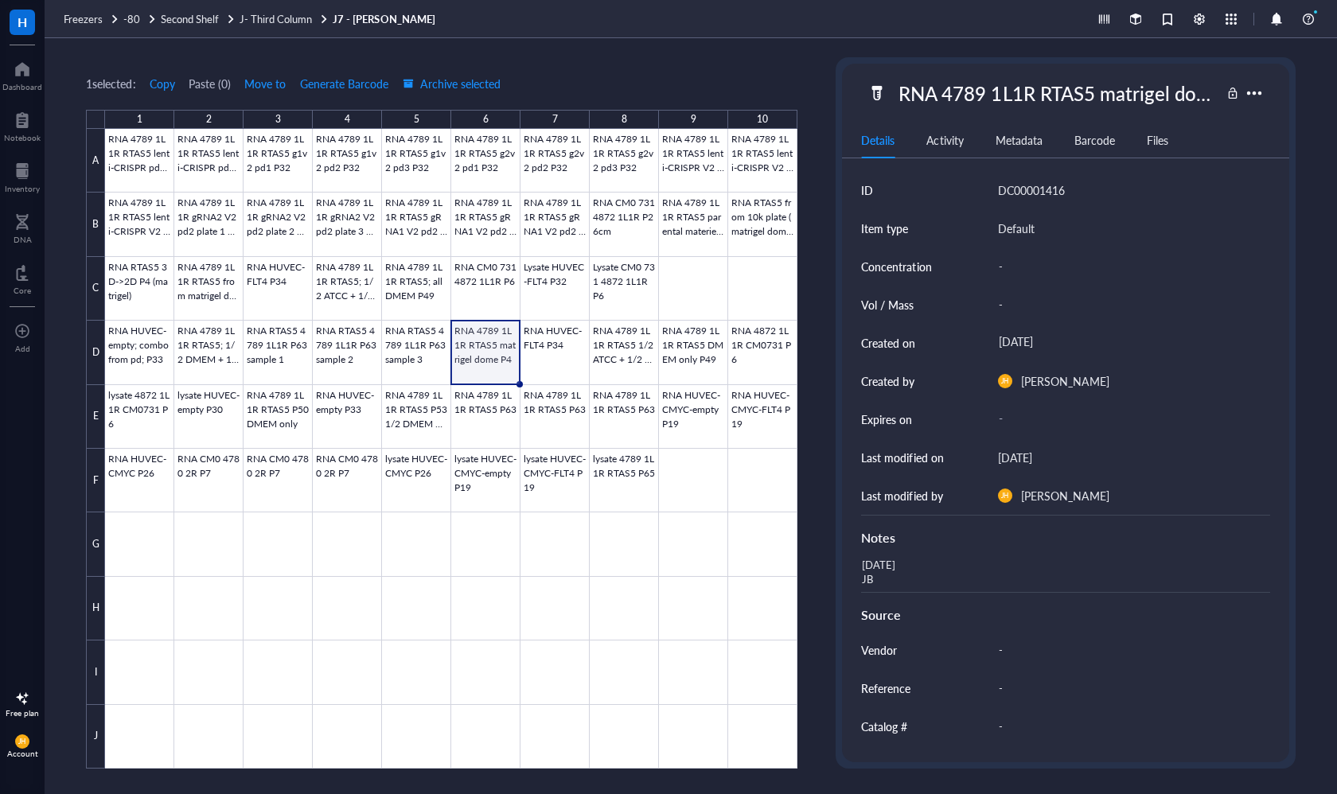
click at [1058, 91] on div "RNA 4789 1L1R RTAS5 matrigel dome P4" at bounding box center [1055, 92] width 329 height 33
drag, startPoint x: 1211, startPoint y: 96, endPoint x: 806, endPoint y: 88, distance: 405.0
click at [806, 88] on div "1 selected: Copy Paste ( 0 ) Move to Generate Barcode Archive selected 1 2 3 4 …" at bounding box center [691, 416] width 1292 height 756
click at [897, 586] on div "[DATE] JB" at bounding box center [1058, 573] width 408 height 38
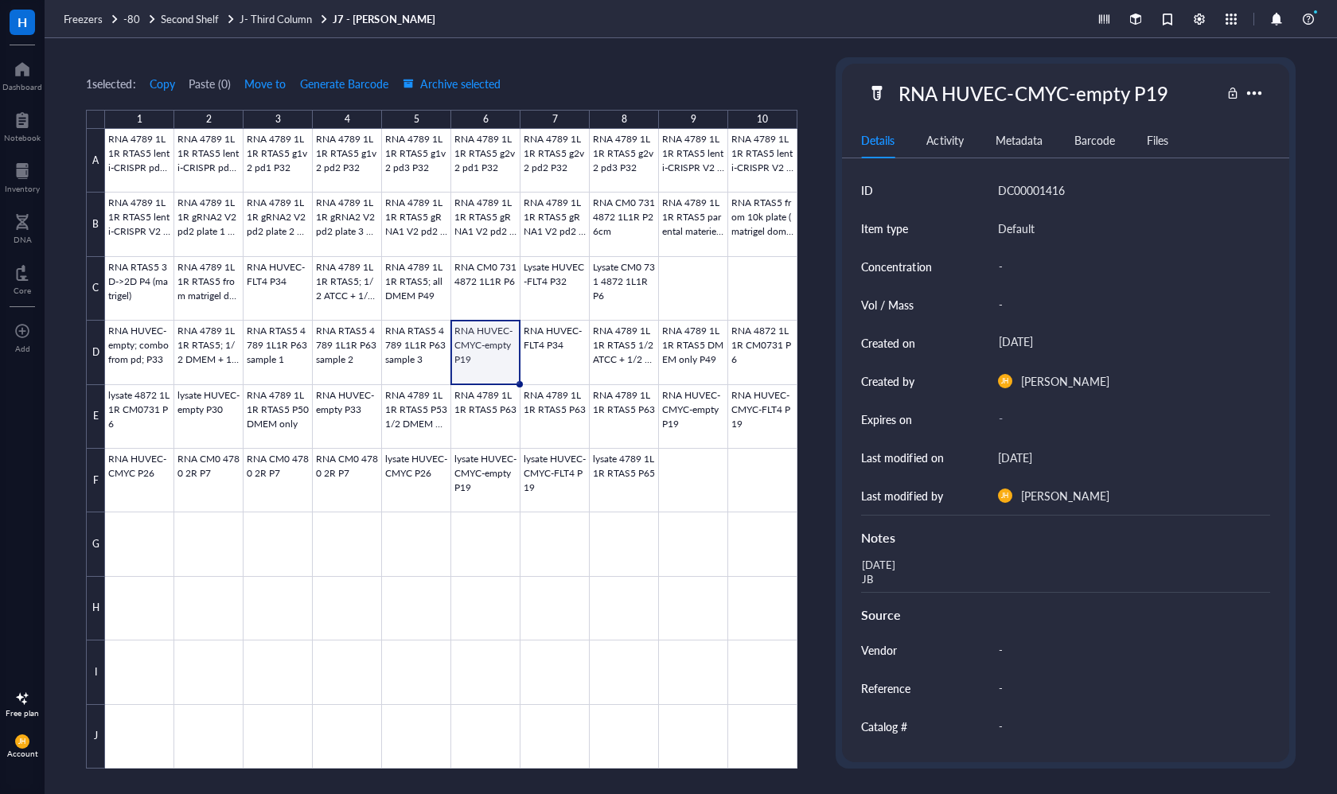
drag, startPoint x: 888, startPoint y: 580, endPoint x: 857, endPoint y: 561, distance: 36.4
click at [857, 561] on div "[DATE] JB" at bounding box center [1058, 573] width 408 height 38
drag, startPoint x: 884, startPoint y: 583, endPoint x: 848, endPoint y: 560, distance: 42.6
click at [848, 560] on div "ID DC00001416 Item type Default Concentration - Vol / Mass - Created on [DATE] …" at bounding box center [1065, 515] width 446 height 689
click at [551, 338] on div at bounding box center [451, 449] width 692 height 640
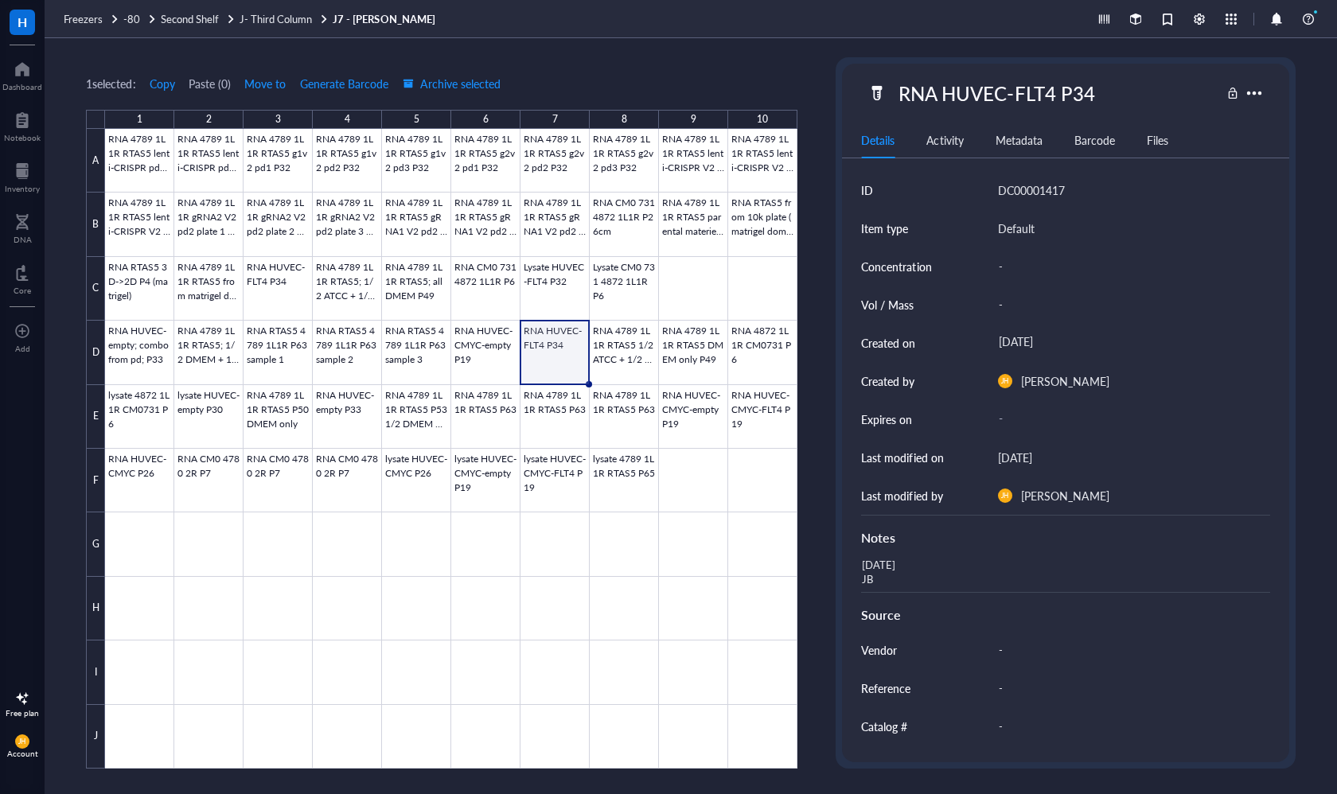
click at [1107, 100] on div "RNA HUVEC-FLT4 P34" at bounding box center [1043, 92] width 352 height 33
click at [1067, 90] on div "RNA HUVEC-FLT4 P34" at bounding box center [996, 92] width 210 height 33
drag, startPoint x: 1098, startPoint y: 91, endPoint x: 853, endPoint y: 91, distance: 245.0
click at [853, 91] on div "RNA HUVEC-FLT4 P34" at bounding box center [1065, 92] width 446 height 33
click at [906, 584] on div "[DATE] JB" at bounding box center [1058, 573] width 408 height 38
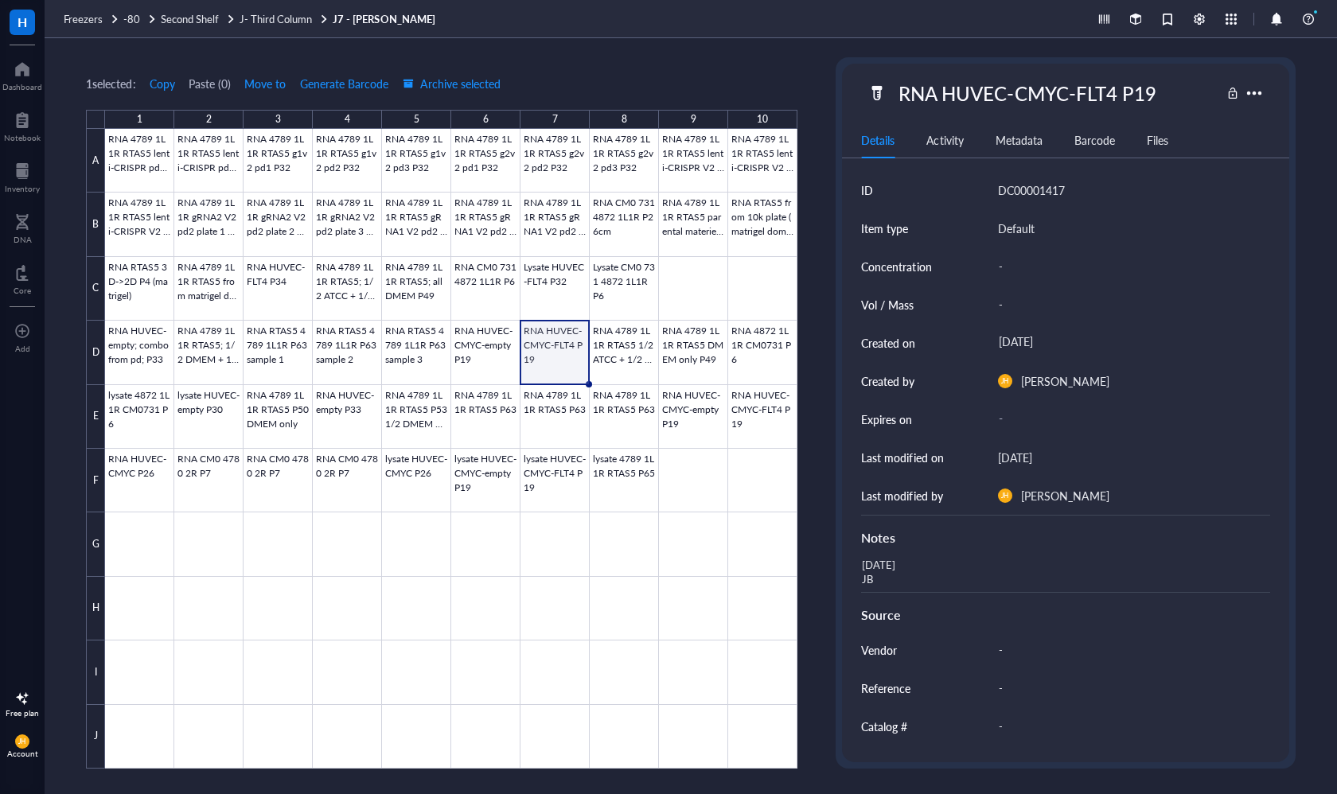
click at [848, 553] on div "ID DC00001417 Item type Default Concentration - Vol / Mass - Created on [DATE] …" at bounding box center [1065, 515] width 446 height 689
click at [877, 570] on div "[DATE] JB" at bounding box center [1058, 573] width 408 height 38
drag, startPoint x: 881, startPoint y: 574, endPoint x: 868, endPoint y: 567, distance: 14.6
click at [868, 567] on textarea "[DATE] JB" at bounding box center [934, 572] width 159 height 35
click at [628, 351] on div at bounding box center [451, 449] width 692 height 640
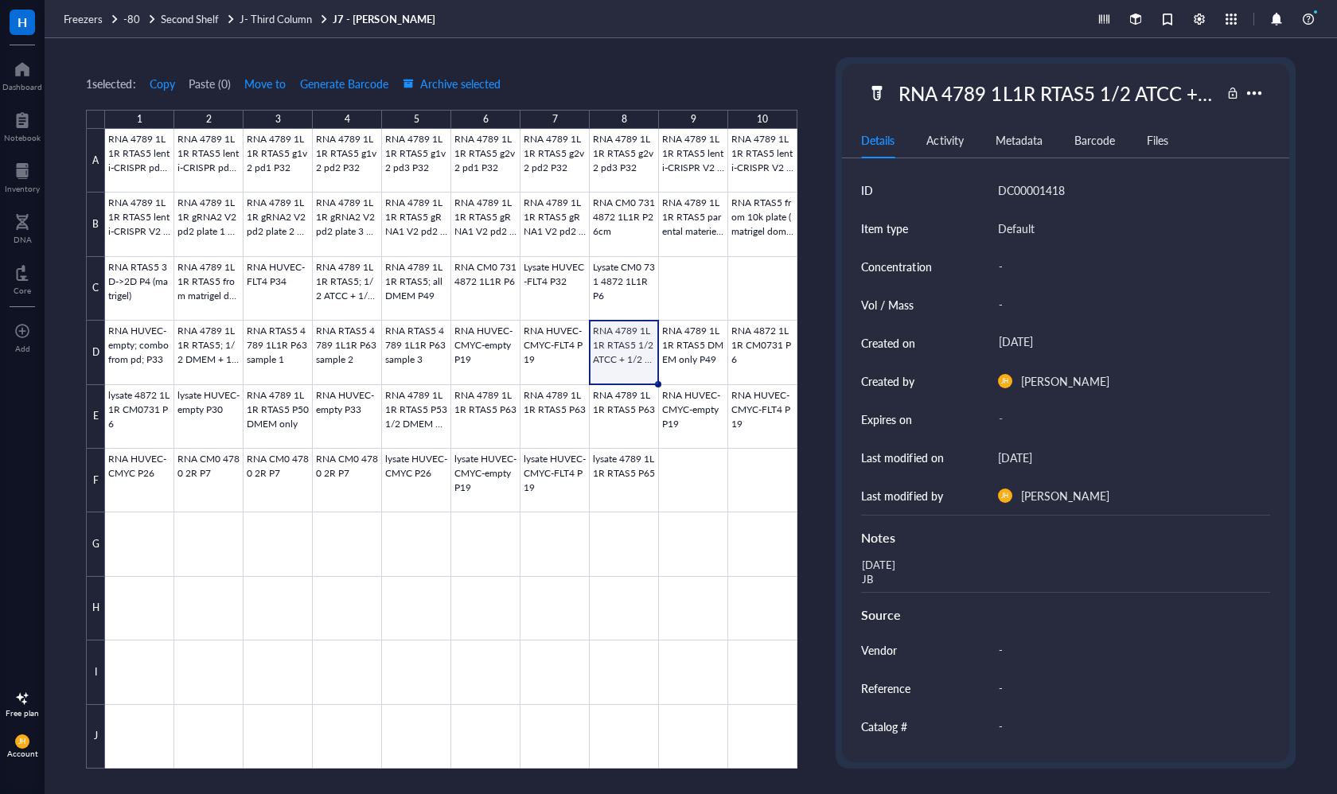
click at [1104, 93] on div "RNA 4789 1L1R RTAS5 1/2 ATCC + 1/2 DMEM P49" at bounding box center [1055, 92] width 329 height 33
drag, startPoint x: 1210, startPoint y: 100, endPoint x: 796, endPoint y: 98, distance: 413.7
click at [796, 98] on div "1 selected: Copy Paste ( 0 ) Move to Generate Barcode Archive selected 1 2 3 4 …" at bounding box center [691, 416] width 1292 height 756
click at [879, 566] on div "[DATE] JB" at bounding box center [1058, 573] width 408 height 38
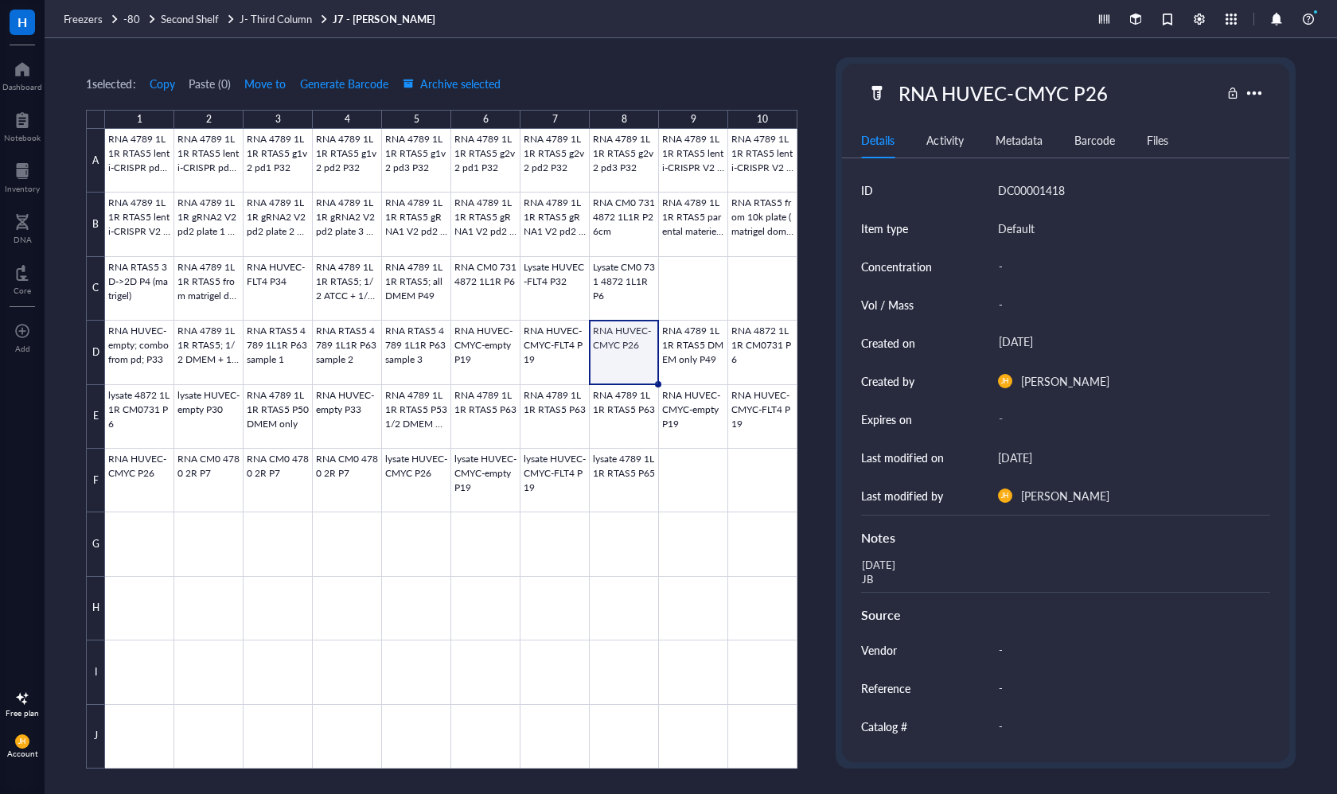
drag, startPoint x: 898, startPoint y: 581, endPoint x: 843, endPoint y: 558, distance: 59.2
click at [890, 578] on div "[DATE] JB" at bounding box center [1058, 573] width 408 height 38
drag, startPoint x: 885, startPoint y: 578, endPoint x: 860, endPoint y: 571, distance: 25.5
click at [860, 571] on textarea "[DATE] JB" at bounding box center [934, 572] width 159 height 35
click at [865, 562] on textarea "-7/21/25" at bounding box center [928, 572] width 146 height 35
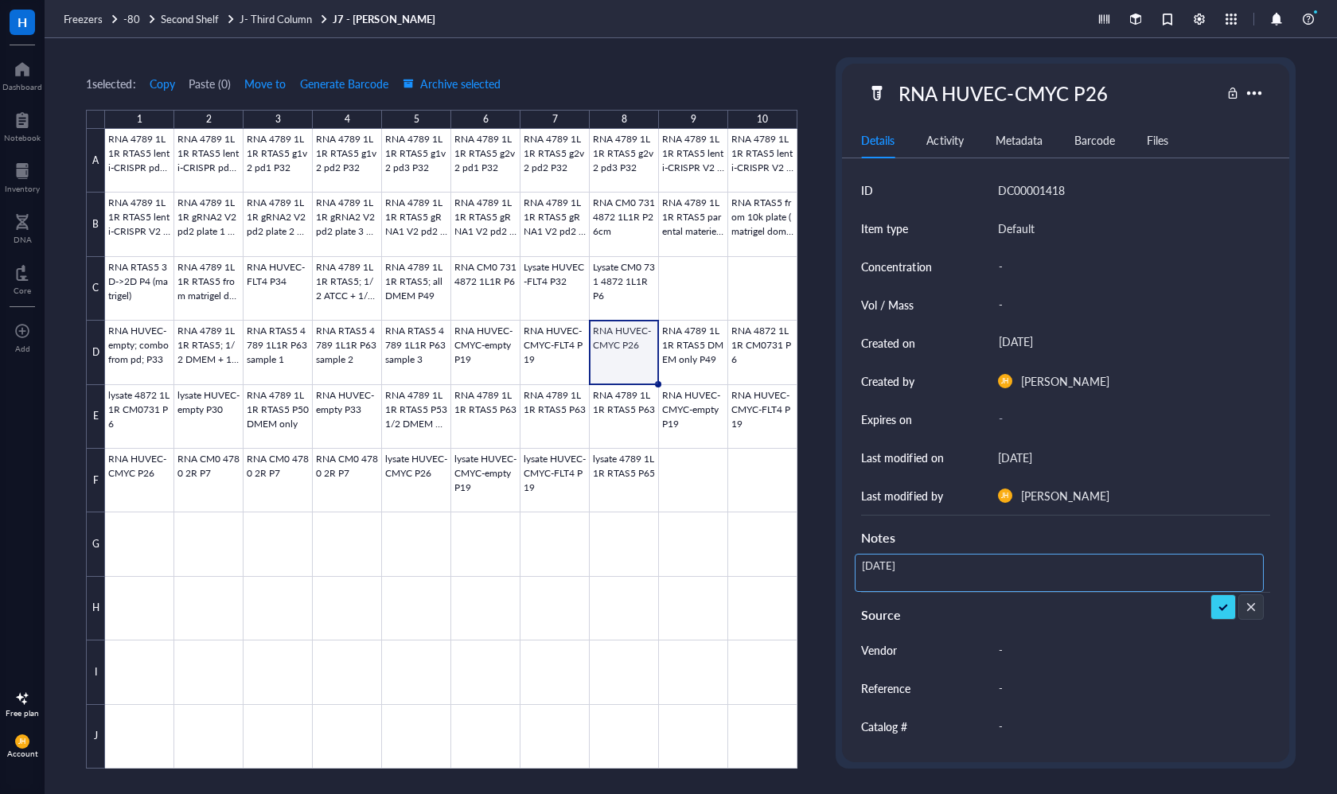
click at [897, 575] on textarea "[DATE]" at bounding box center [928, 572] width 146 height 35
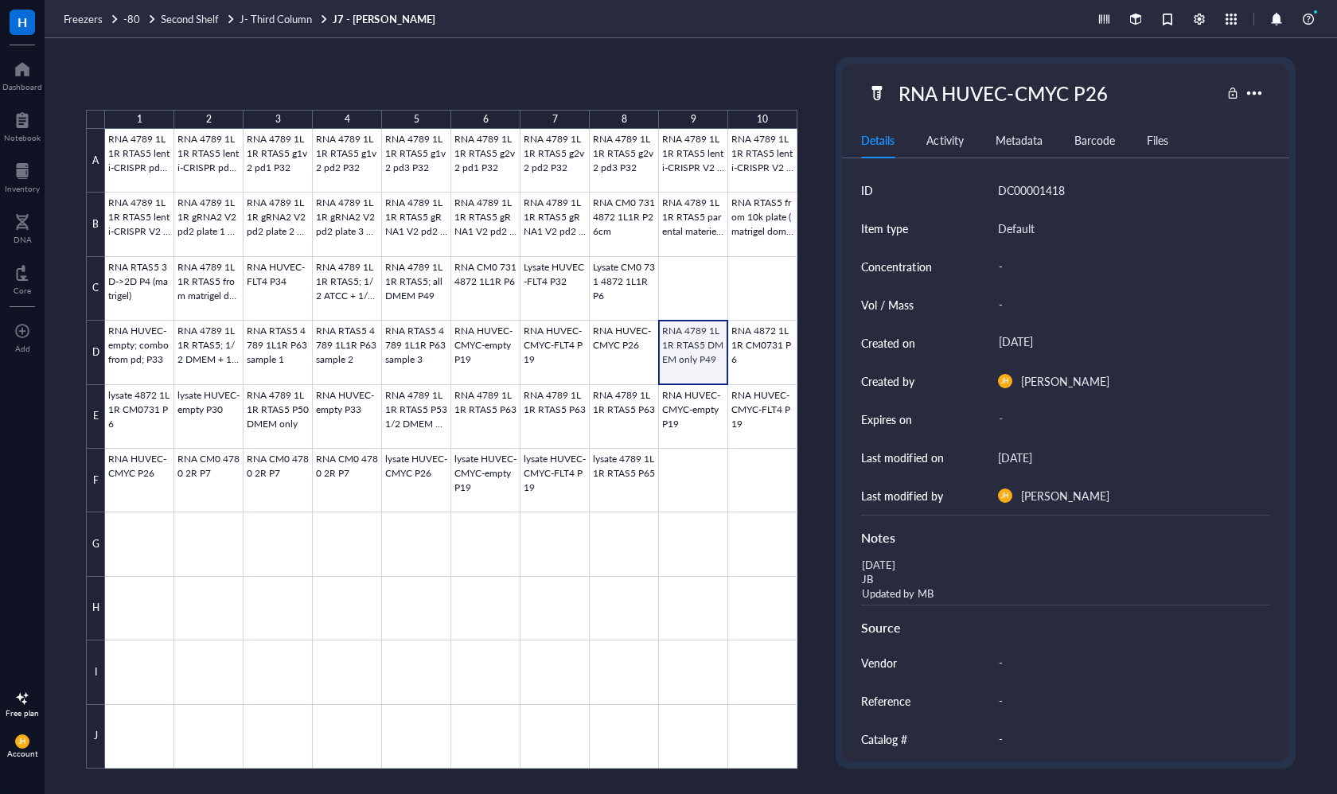
click at [711, 357] on div at bounding box center [451, 449] width 692 height 640
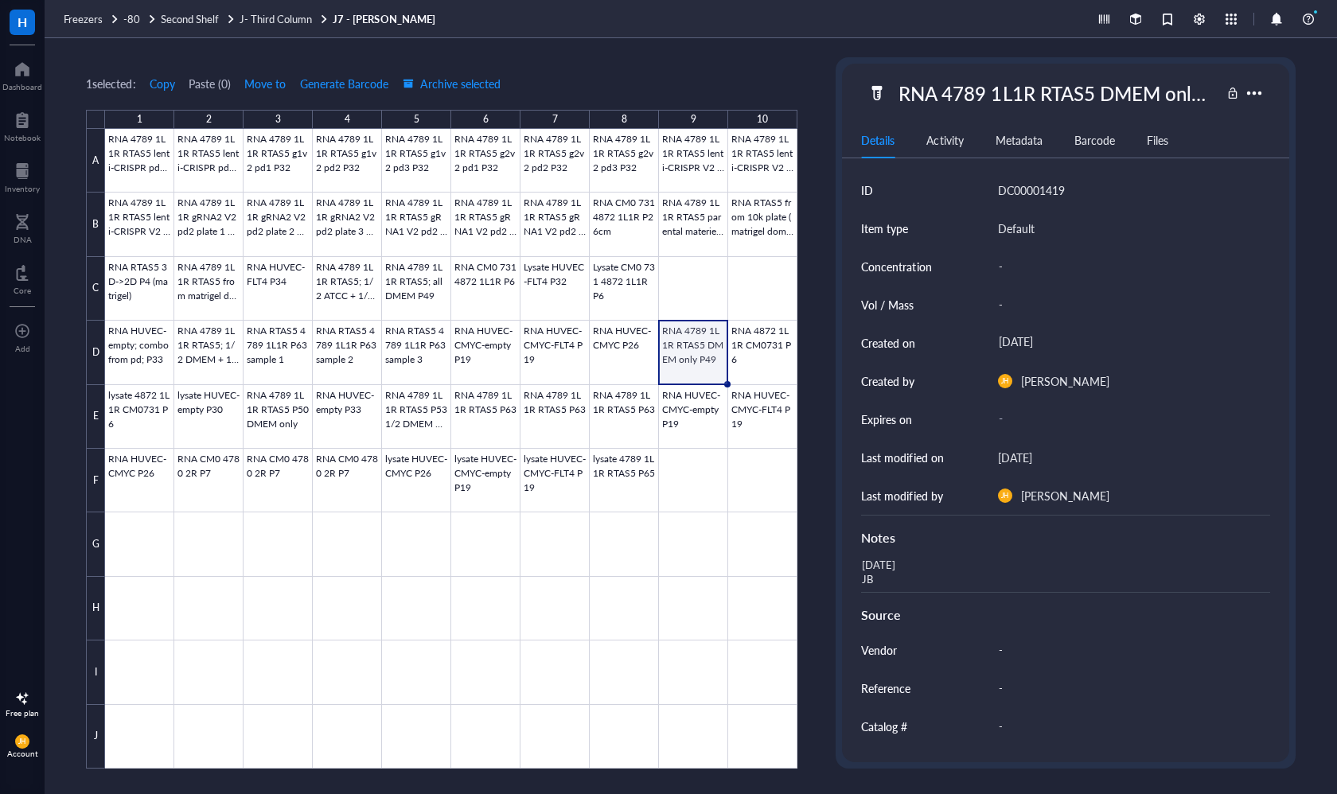
click at [1081, 95] on div "RNA 4789 1L1R RTAS5 DMEM only P49" at bounding box center [1055, 92] width 329 height 33
drag, startPoint x: 1212, startPoint y: 97, endPoint x: 857, endPoint y: 97, distance: 354.8
click at [857, 97] on div "RNA 4789 1L1R RTAS5 DMEM only P49" at bounding box center [1065, 92] width 446 height 33
click at [905, 570] on div "[DATE] JB" at bounding box center [1058, 573] width 408 height 38
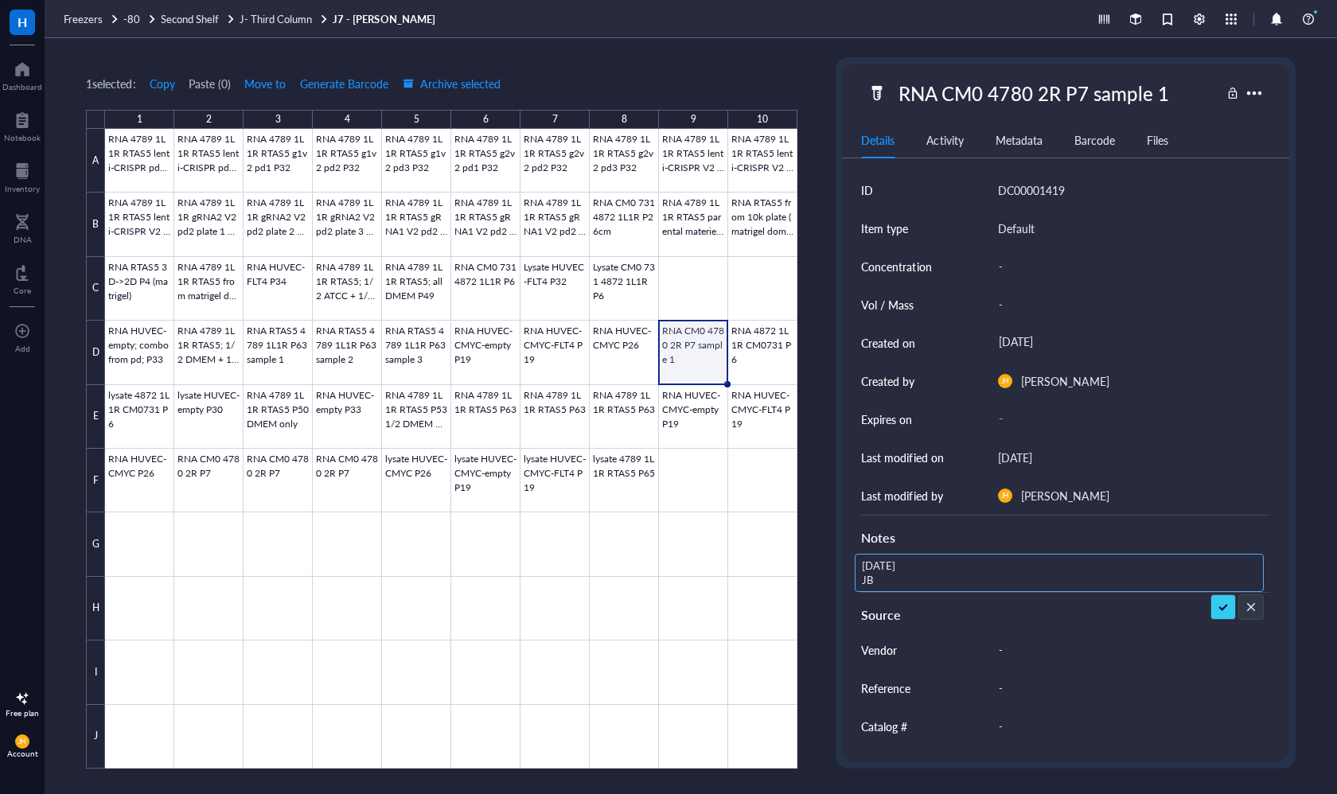
click at [866, 565] on textarea "[DATE] JB" at bounding box center [934, 572] width 159 height 35
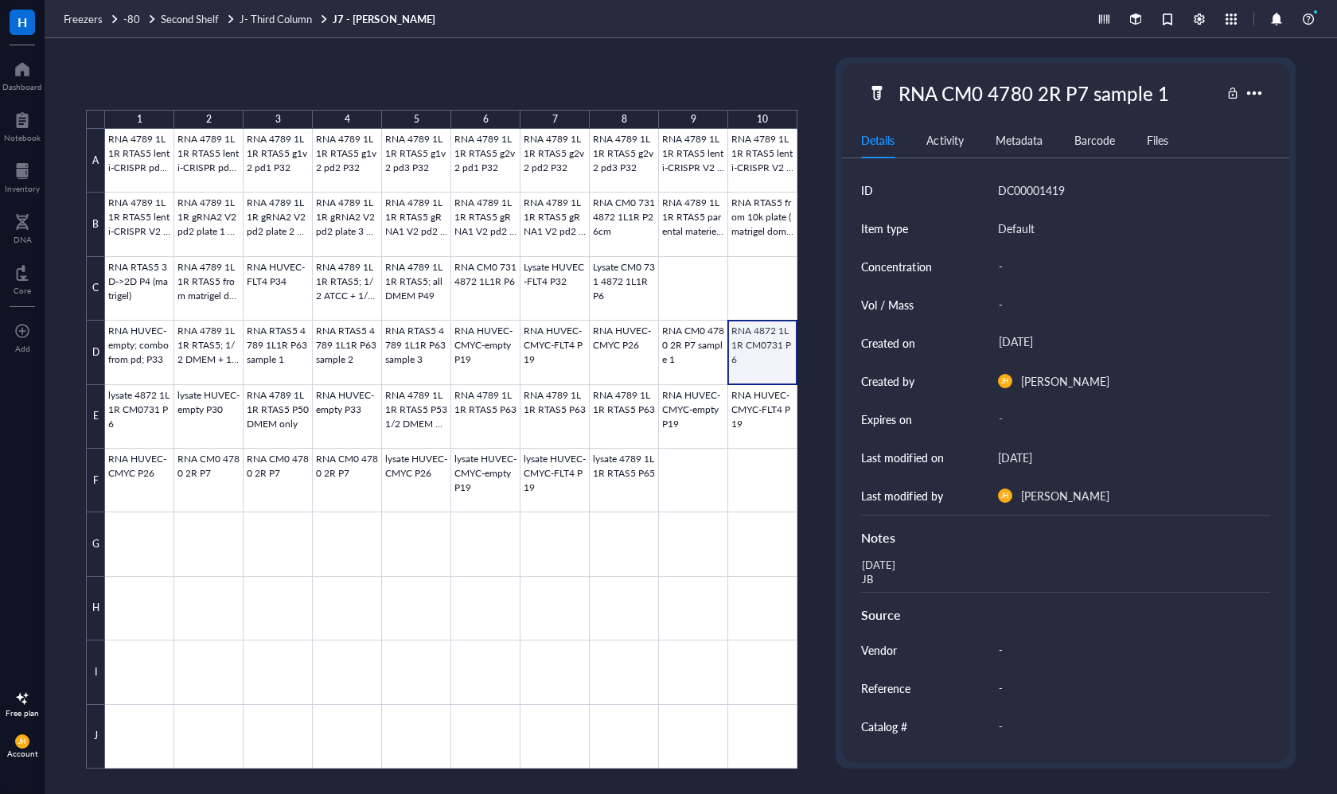
click at [772, 344] on div at bounding box center [451, 449] width 692 height 640
click at [1101, 84] on div "RNA 4872 1L1R CM0731 P6" at bounding box center [1020, 92] width 258 height 33
drag, startPoint x: 1149, startPoint y: 91, endPoint x: 899, endPoint y: 88, distance: 249.8
click at [899, 88] on input "RNA 4872 1L1R CM0731 P6" at bounding box center [1031, 93] width 278 height 32
click at [891, 586] on div "[DATE] JB" at bounding box center [1058, 573] width 408 height 38
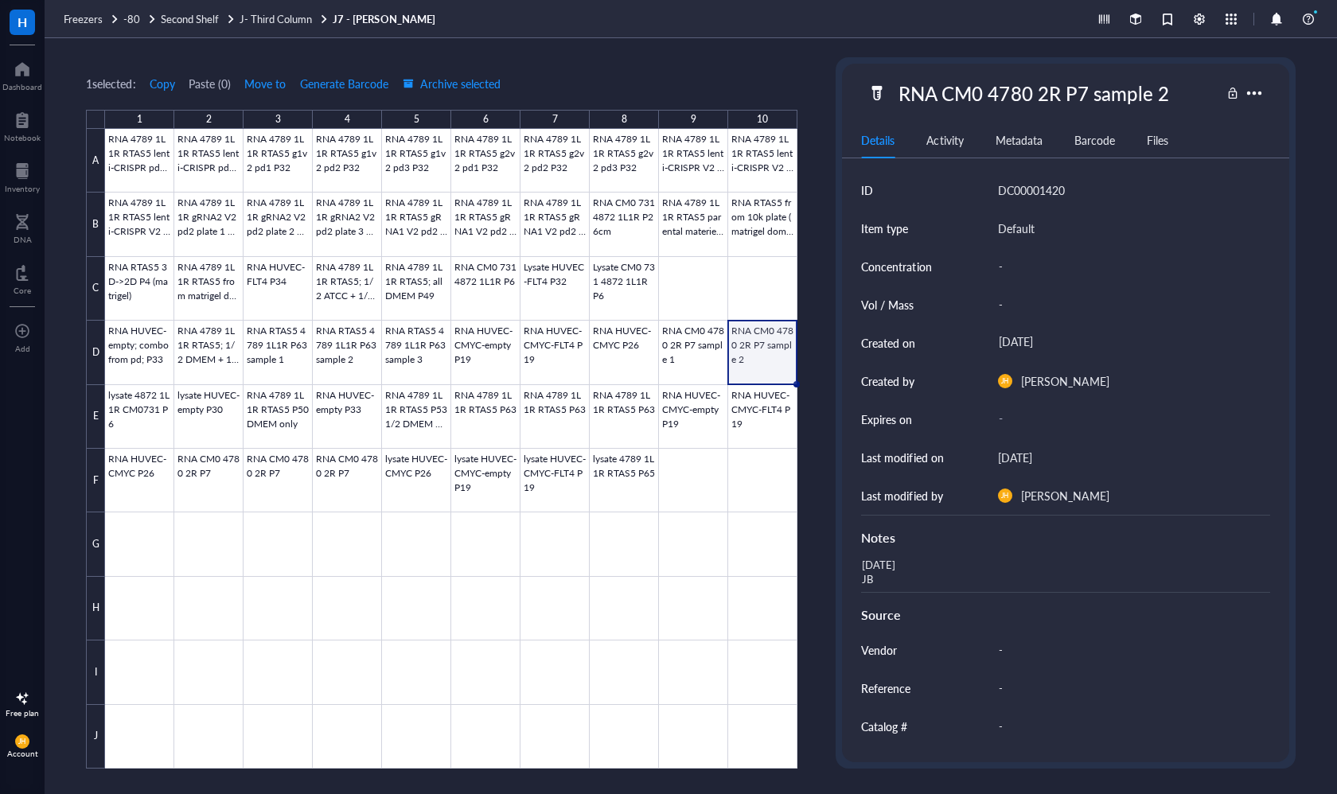
click at [853, 568] on div "ID DC00001420 Item type Default Concentration - Vol / Mass - Created on [DATE] …" at bounding box center [1065, 515] width 446 height 689
click at [901, 578] on div "[DATE] JB" at bounding box center [1058, 573] width 408 height 38
drag, startPoint x: 885, startPoint y: 585, endPoint x: 861, endPoint y: 566, distance: 30.6
click at [861, 566] on textarea "[DATE] JB" at bounding box center [934, 572] width 159 height 35
click at [147, 417] on div at bounding box center [451, 449] width 692 height 640
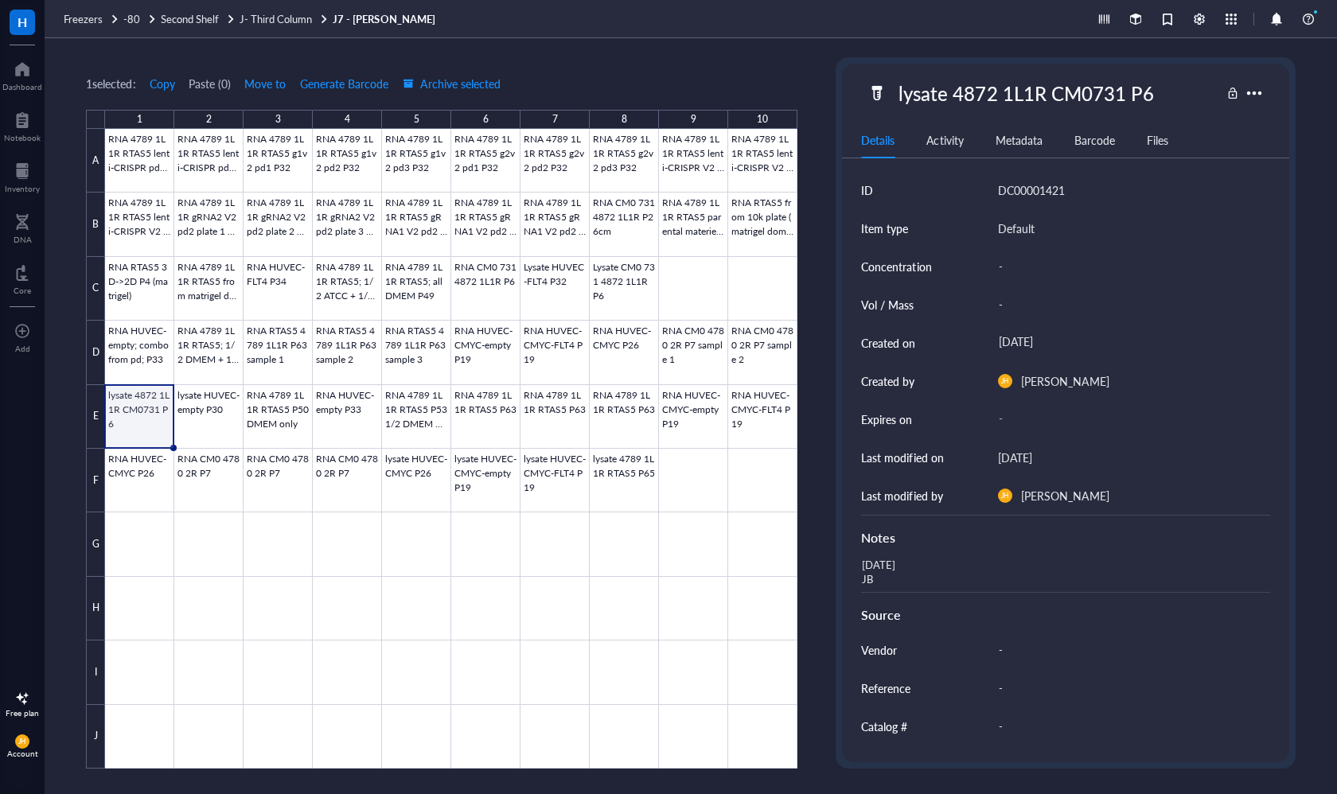
click at [1086, 103] on div "lysate 4872 1L1R CM0731 P6" at bounding box center [1025, 92] width 269 height 33
drag, startPoint x: 1160, startPoint y: 94, endPoint x: 802, endPoint y: 91, distance: 358.0
click at [802, 91] on div "1 selected: Copy Paste ( 0 ) Move to Generate Barcode Archive selected 1 2 3 4 …" at bounding box center [691, 416] width 1292 height 756
click at [898, 555] on div "[DATE] JB" at bounding box center [1058, 573] width 408 height 38
drag, startPoint x: 898, startPoint y: 585, endPoint x: 868, endPoint y: 571, distance: 33.1
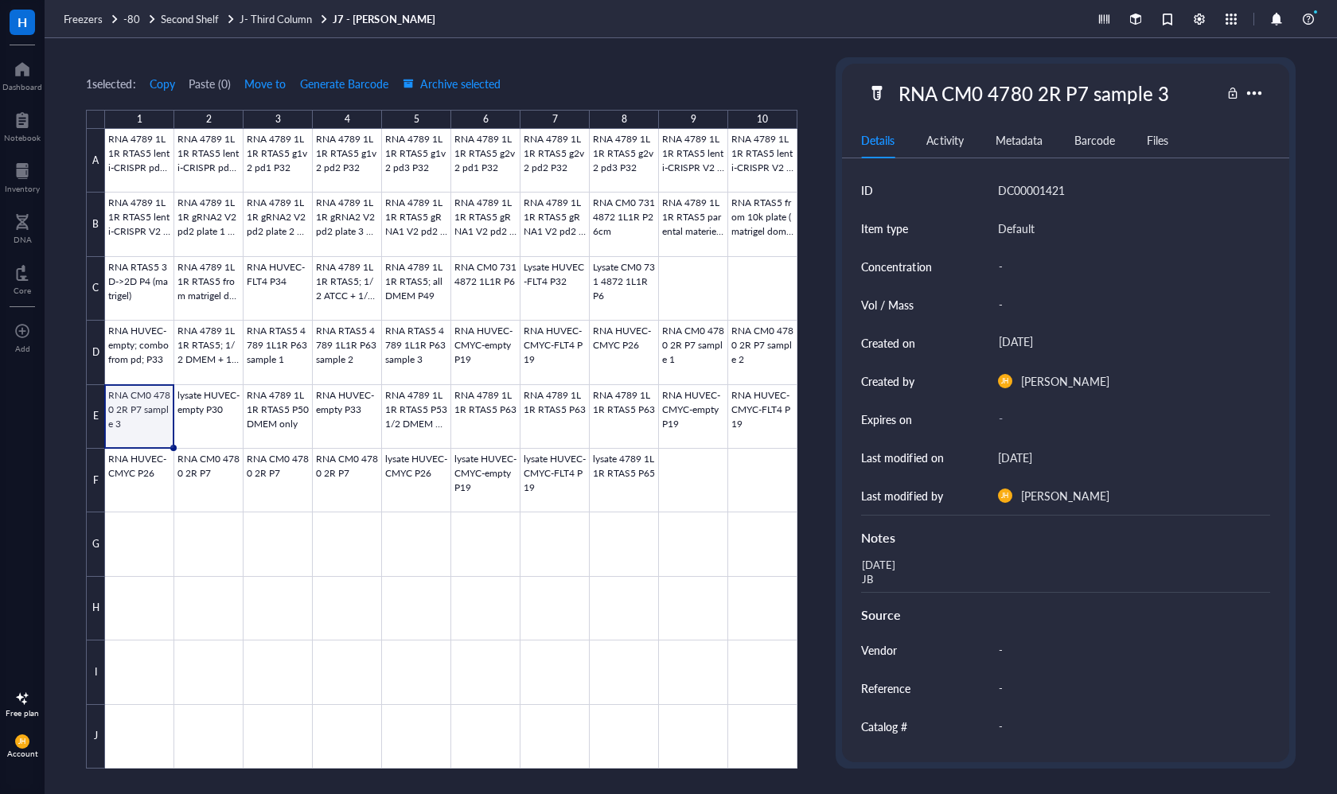
click at [868, 571] on div "[DATE] JB" at bounding box center [1058, 573] width 408 height 38
drag, startPoint x: 872, startPoint y: 572, endPoint x: 862, endPoint y: 570, distance: 10.6
click at [862, 570] on textarea "[DATE] JB" at bounding box center [934, 572] width 159 height 35
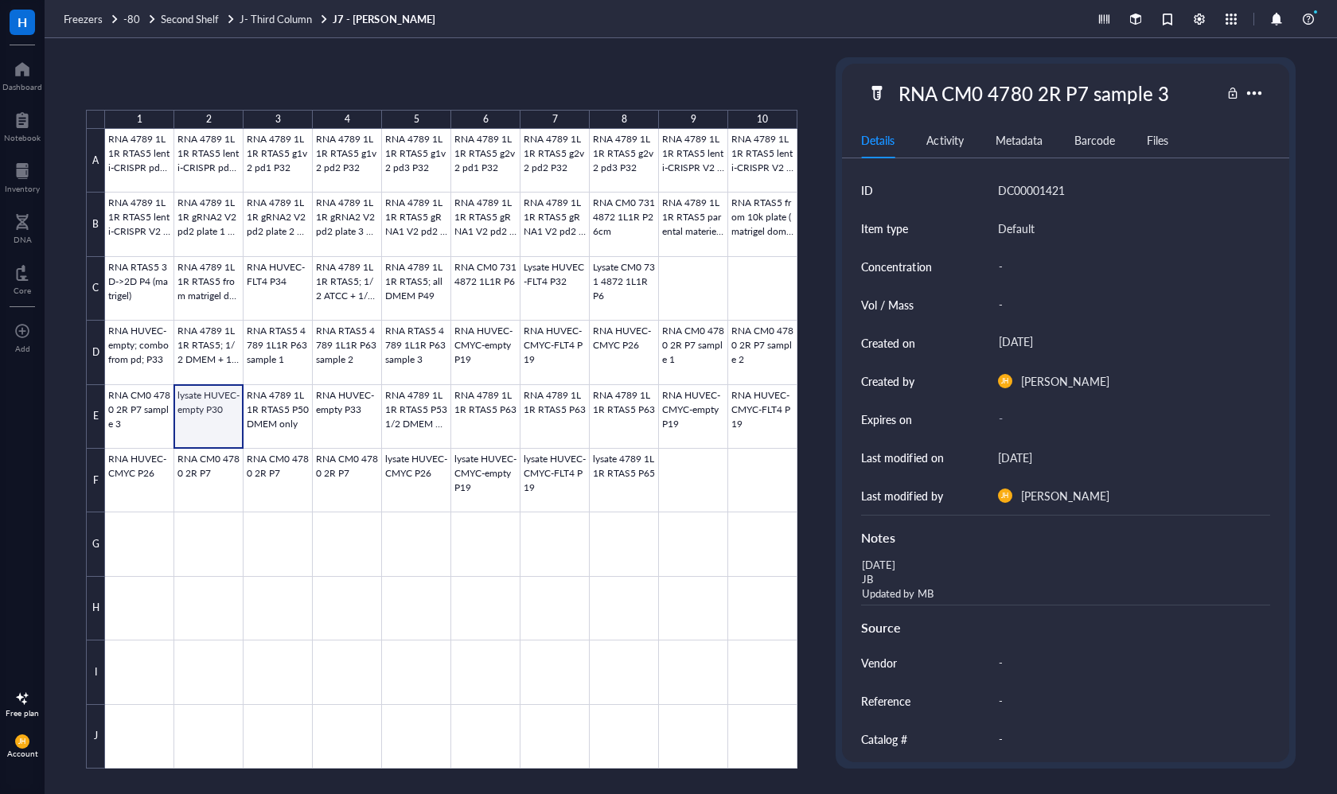
drag, startPoint x: 212, startPoint y: 405, endPoint x: 591, endPoint y: 250, distance: 409.2
click at [212, 405] on div at bounding box center [451, 449] width 692 height 640
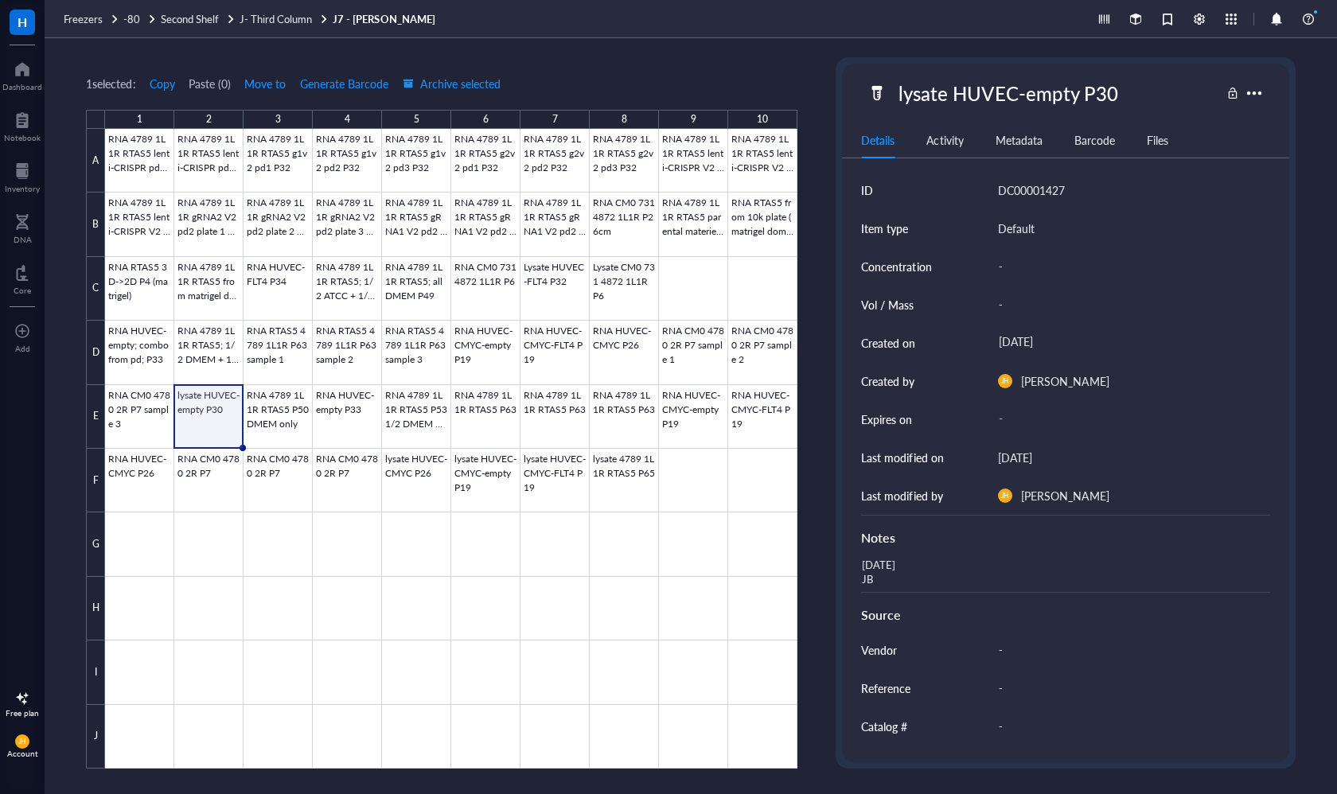
click at [1099, 84] on div "lysate HUVEC-empty P30" at bounding box center [1007, 92] width 233 height 33
drag, startPoint x: 1122, startPoint y: 91, endPoint x: 801, endPoint y: 89, distance: 320.6
click at [801, 89] on div "1 selected: Copy Paste ( 0 ) Move to Generate Barcode Archive selected 1 2 3 4 …" at bounding box center [691, 416] width 1292 height 756
click at [893, 566] on div "[DATE] JB" at bounding box center [1058, 573] width 408 height 38
drag, startPoint x: 888, startPoint y: 578, endPoint x: 864, endPoint y: 576, distance: 23.9
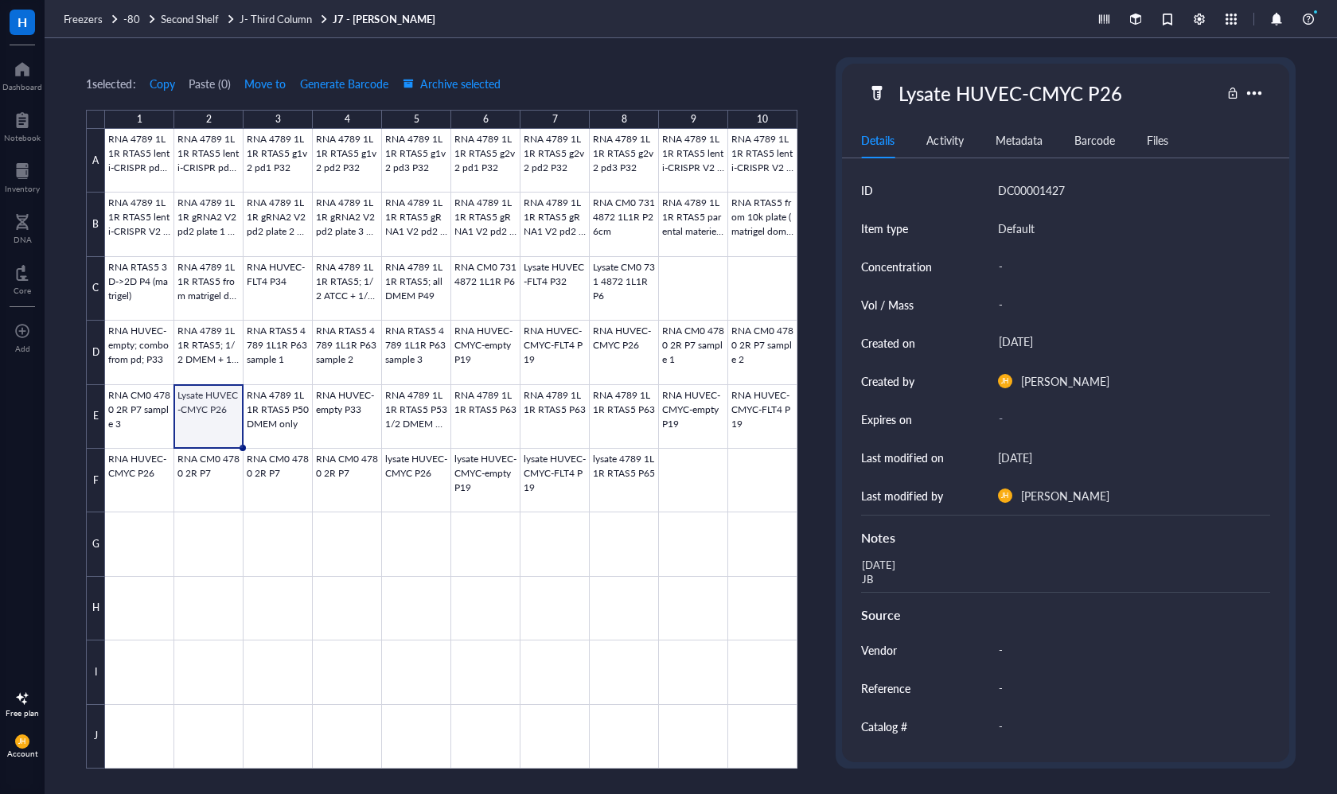
click at [877, 576] on div "[DATE] JB" at bounding box center [1058, 573] width 408 height 38
drag, startPoint x: 881, startPoint y: 576, endPoint x: 870, endPoint y: 576, distance: 11.9
click at [870, 576] on textarea "[DATE] JB" at bounding box center [934, 572] width 159 height 35
click at [885, 577] on textarea "[DATE] JB" at bounding box center [934, 572] width 159 height 35
drag, startPoint x: 885, startPoint y: 578, endPoint x: 855, endPoint y: 566, distance: 32.1
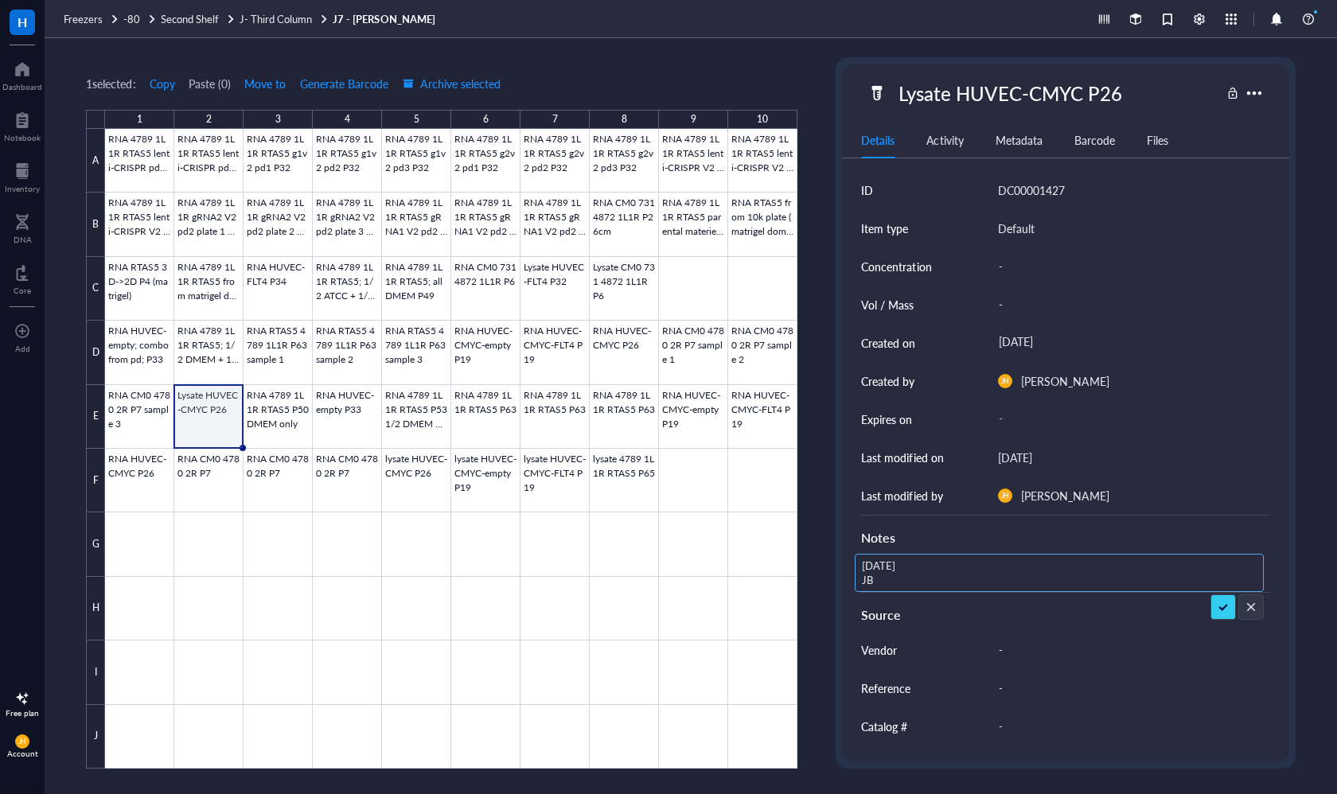
click at [855, 566] on textarea "[DATE] JB" at bounding box center [934, 572] width 159 height 35
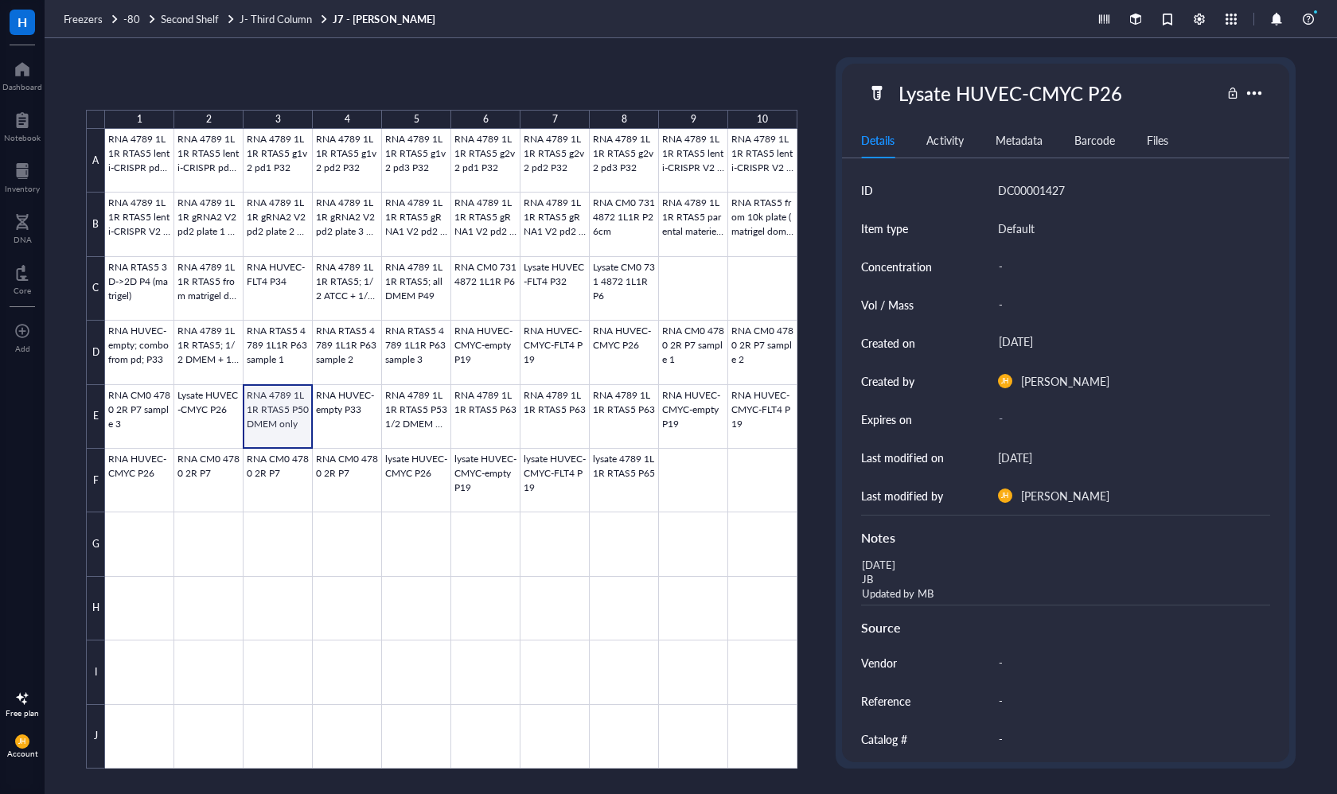
click at [278, 404] on div at bounding box center [451, 449] width 692 height 640
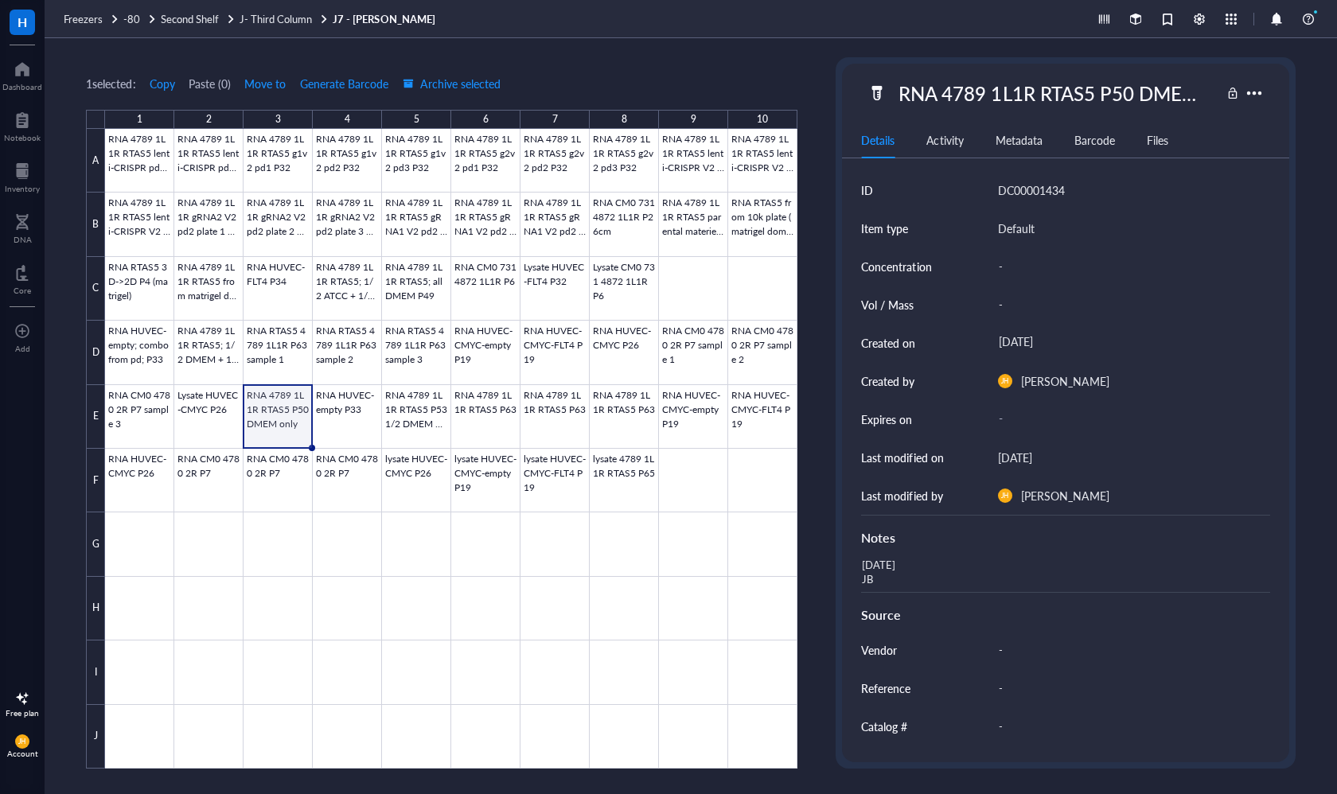
click at [1116, 102] on div "RNA 4789 1L1R RTAS5 P50 DMEM only" at bounding box center [1055, 92] width 329 height 33
drag, startPoint x: 1212, startPoint y: 99, endPoint x: 691, endPoint y: 33, distance: 525.4
click at [691, 33] on div "Freezers -80 Second Shelf J- Third Column J7 - [PERSON_NAME] 1 selected: Copy P…" at bounding box center [691, 397] width 1292 height 794
click at [937, 569] on div "[DATE] JB" at bounding box center [1058, 573] width 408 height 38
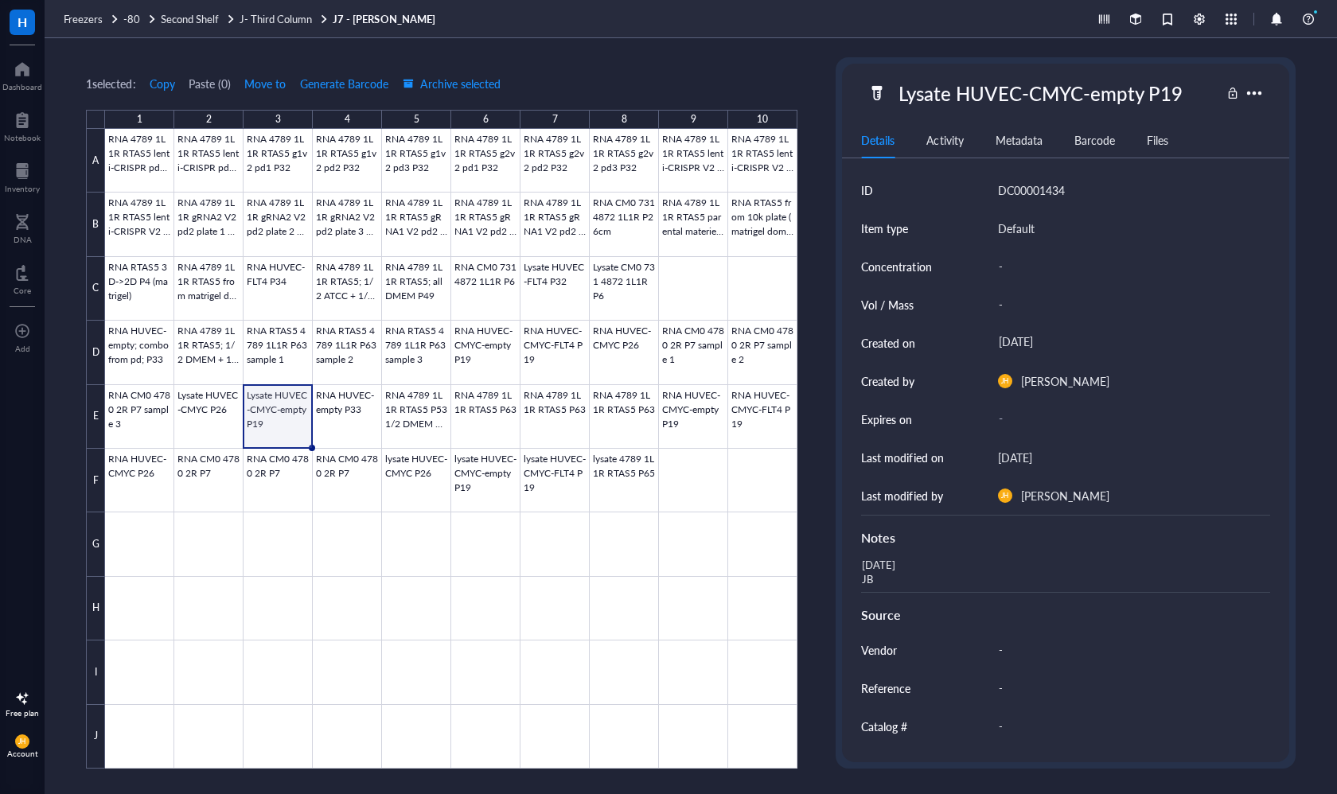
click at [874, 573] on div "[DATE] JB" at bounding box center [1058, 573] width 408 height 38
drag, startPoint x: 884, startPoint y: 580, endPoint x: 861, endPoint y: 570, distance: 25.3
click at [861, 570] on textarea "[DATE] JB" at bounding box center [934, 572] width 159 height 35
click at [362, 381] on div at bounding box center [451, 449] width 692 height 640
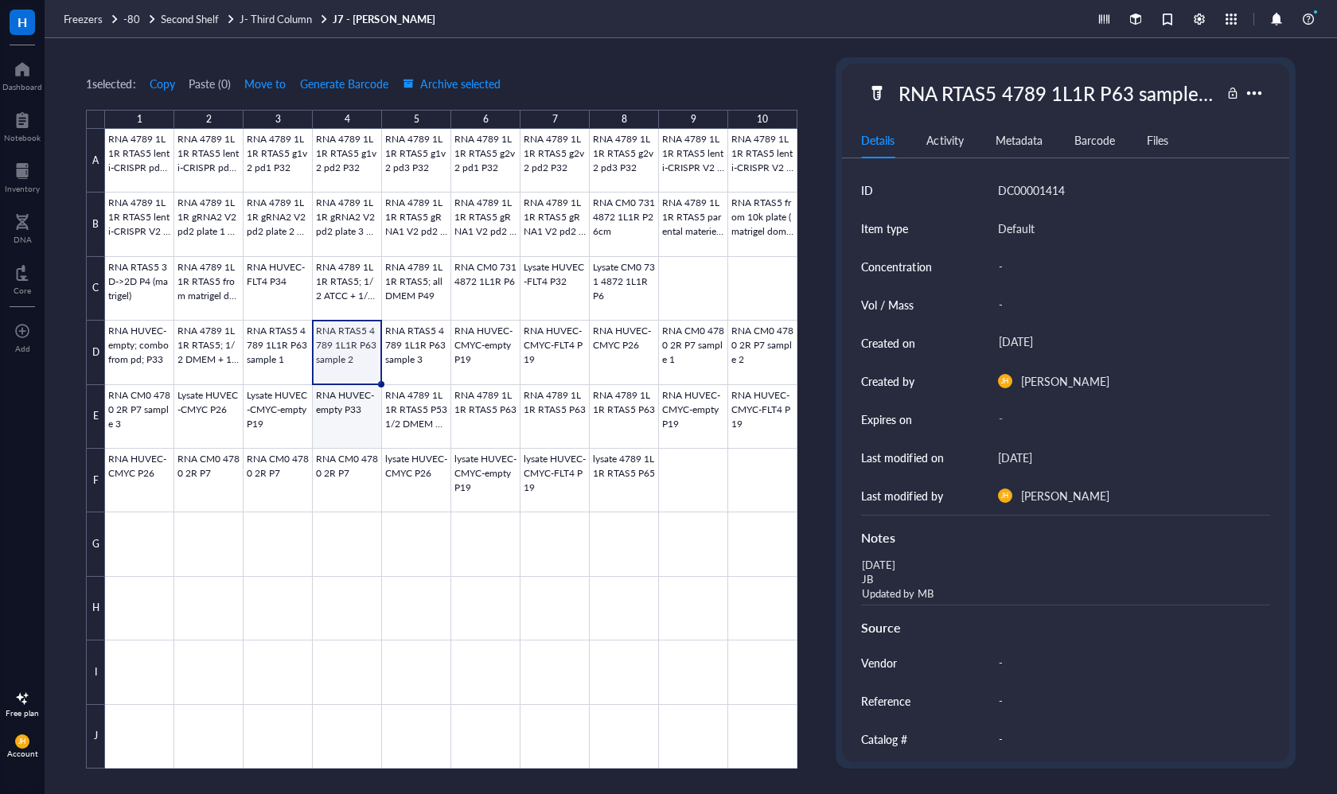
click at [352, 408] on div at bounding box center [451, 449] width 692 height 640
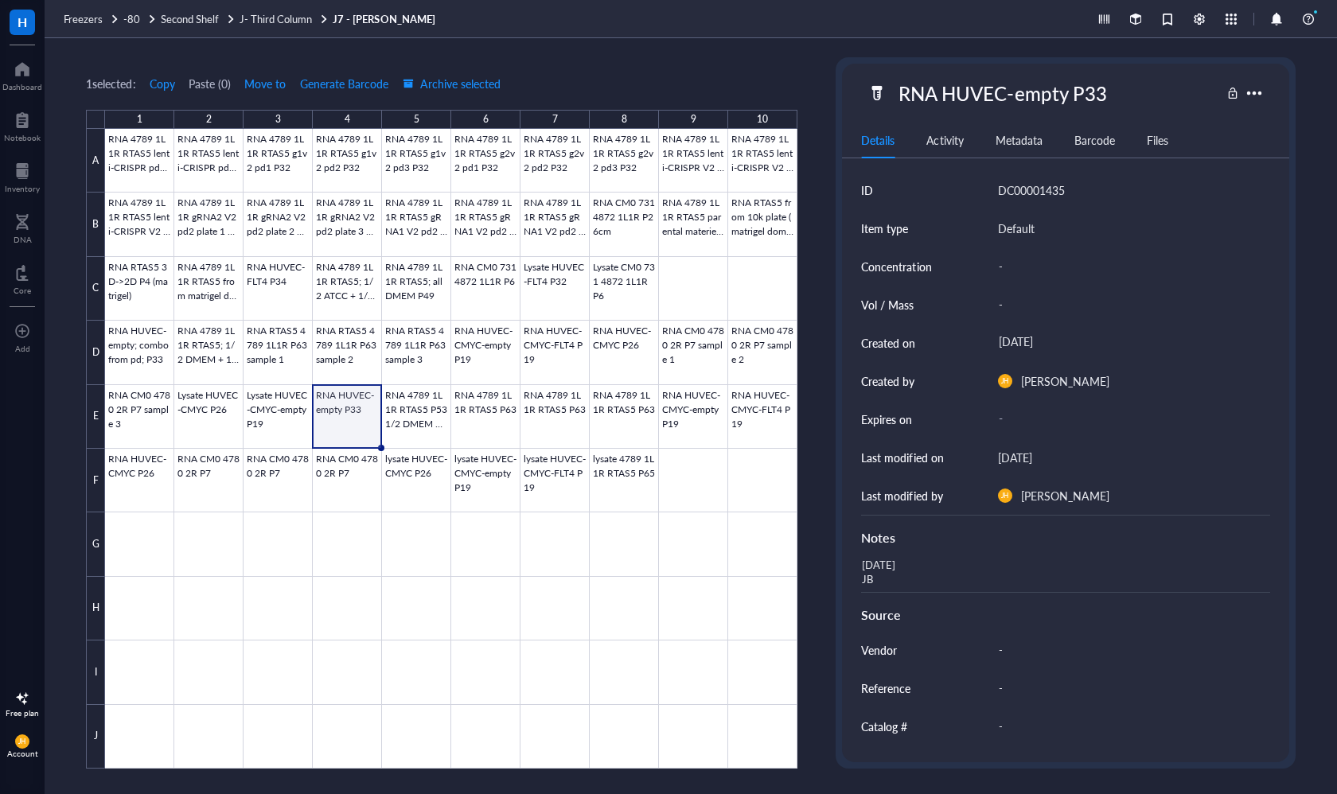
click at [1129, 72] on div "RNA HUVEC-empty P33 Details Activity Metadata Barcode Files ID DC00001435 Item …" at bounding box center [1065, 413] width 446 height 699
click at [1107, 91] on div "RNA HUVEC-empty P33" at bounding box center [1002, 92] width 222 height 33
drag, startPoint x: 1111, startPoint y: 94, endPoint x: 835, endPoint y: 94, distance: 276.1
click at [835, 94] on div "1 selected: Copy Paste ( 0 ) Move to Generate Barcode Archive selected 1 2 3 4 …" at bounding box center [691, 416] width 1292 height 756
click at [910, 558] on div "[DATE] JB" at bounding box center [1058, 573] width 408 height 38
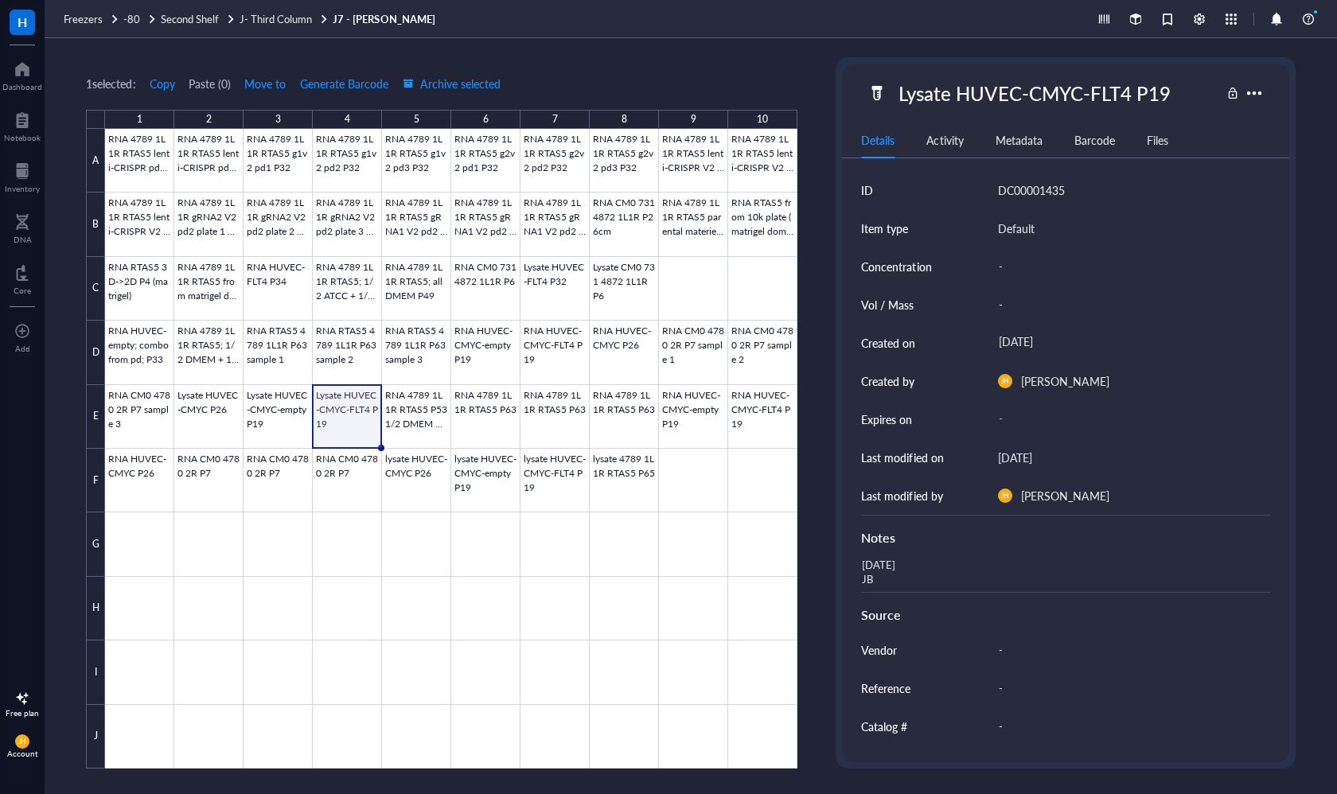
drag, startPoint x: 897, startPoint y: 579, endPoint x: 874, endPoint y: 574, distance: 23.7
click at [874, 574] on div "[DATE] JB" at bounding box center [1058, 573] width 408 height 38
click at [873, 570] on textarea "[DATE] JB" at bounding box center [934, 572] width 159 height 35
click at [873, 575] on textarea "[DATE] JB" at bounding box center [934, 572] width 159 height 35
drag, startPoint x: 873, startPoint y: 575, endPoint x: 865, endPoint y: 564, distance: 13.7
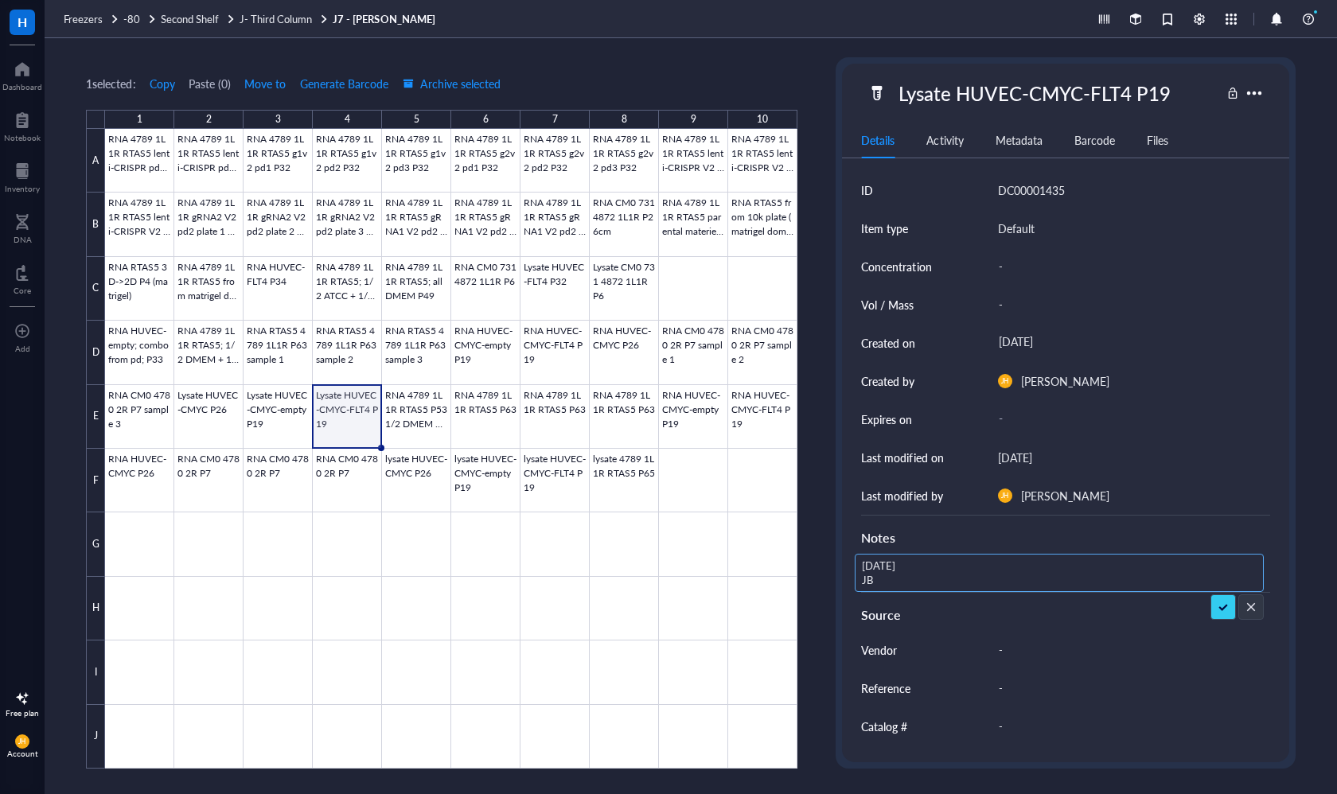
click at [865, 564] on textarea "[DATE] JB" at bounding box center [934, 572] width 159 height 35
click at [430, 422] on div at bounding box center [451, 449] width 692 height 640
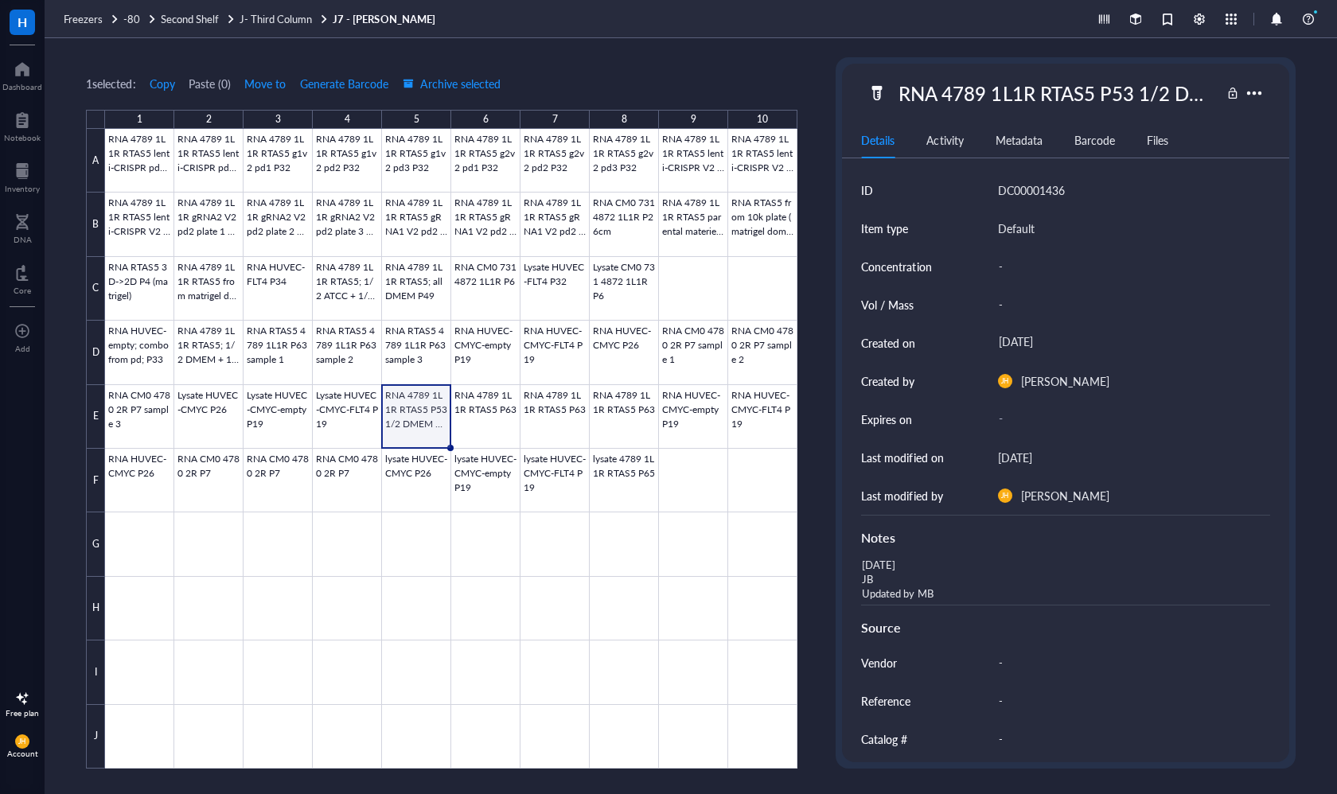
click at [1093, 62] on div "RNA 4789 1L1R RTAS5 P53 1/2 DMEM 1/2 ATCC Details Activity Metadata Barcode Fil…" at bounding box center [1064, 412] width 459 height 711
click at [1090, 101] on div "RNA 4789 1L1R RTAS5 P53 1/2 DMEM 1/2 ATCC" at bounding box center [1055, 92] width 329 height 33
drag, startPoint x: 1211, startPoint y: 101, endPoint x: 885, endPoint y: 76, distance: 327.1
click at [885, 76] on div "RNA 4789 1L1R RTAS5 P53 1/2 DMEM 1/2 ATCC" at bounding box center [1043, 92] width 352 height 33
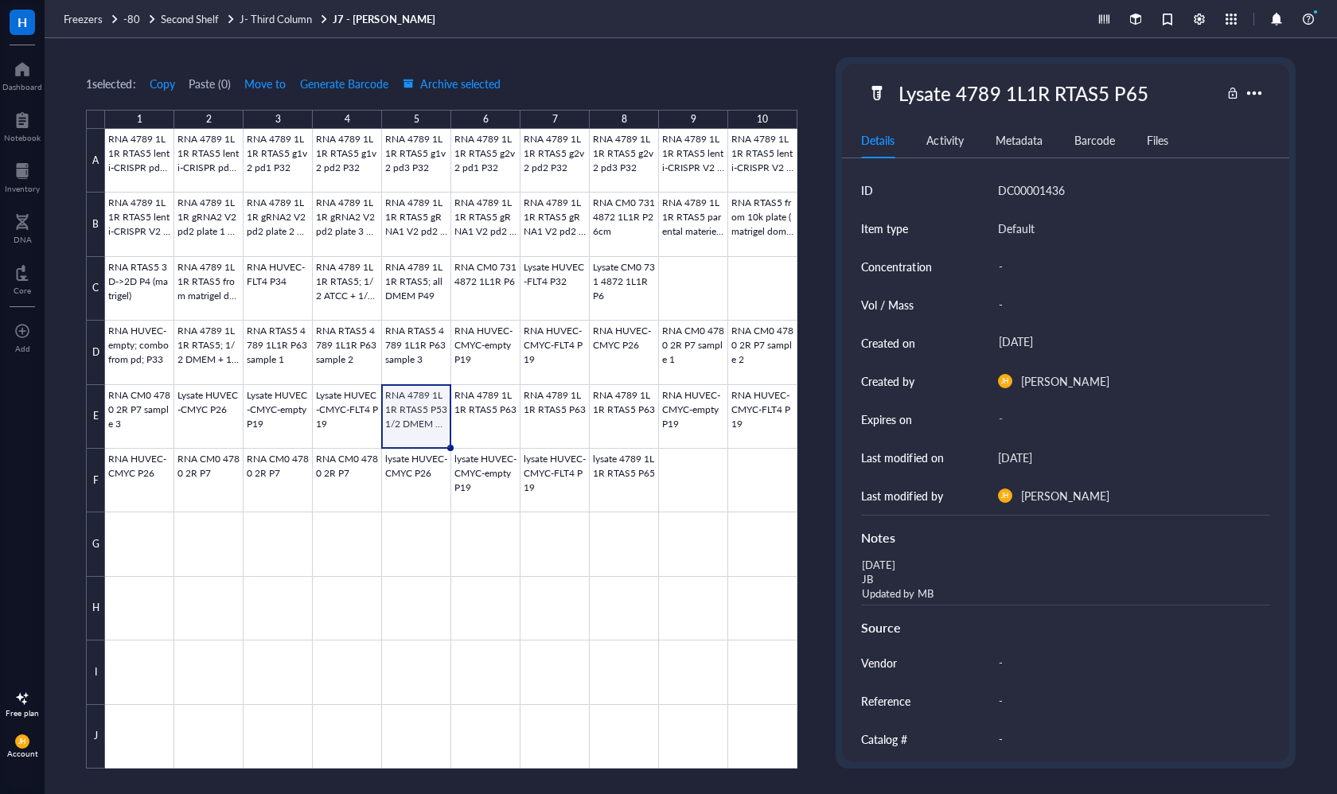
click at [923, 571] on div "[DATE] JB Updated by MB" at bounding box center [1058, 579] width 408 height 51
click at [1084, 93] on div "RNA 4789 1L1R RTAS5 P53 1/2 DMEM 1/2 ATCC" at bounding box center [1055, 92] width 329 height 33
drag, startPoint x: 1212, startPoint y: 94, endPoint x: 757, endPoint y: 89, distance: 455.1
click at [757, 89] on div "1 selected: Copy Paste ( 0 ) Move to Generate Barcode Archive selected 1 2 3 4 …" at bounding box center [691, 416] width 1292 height 756
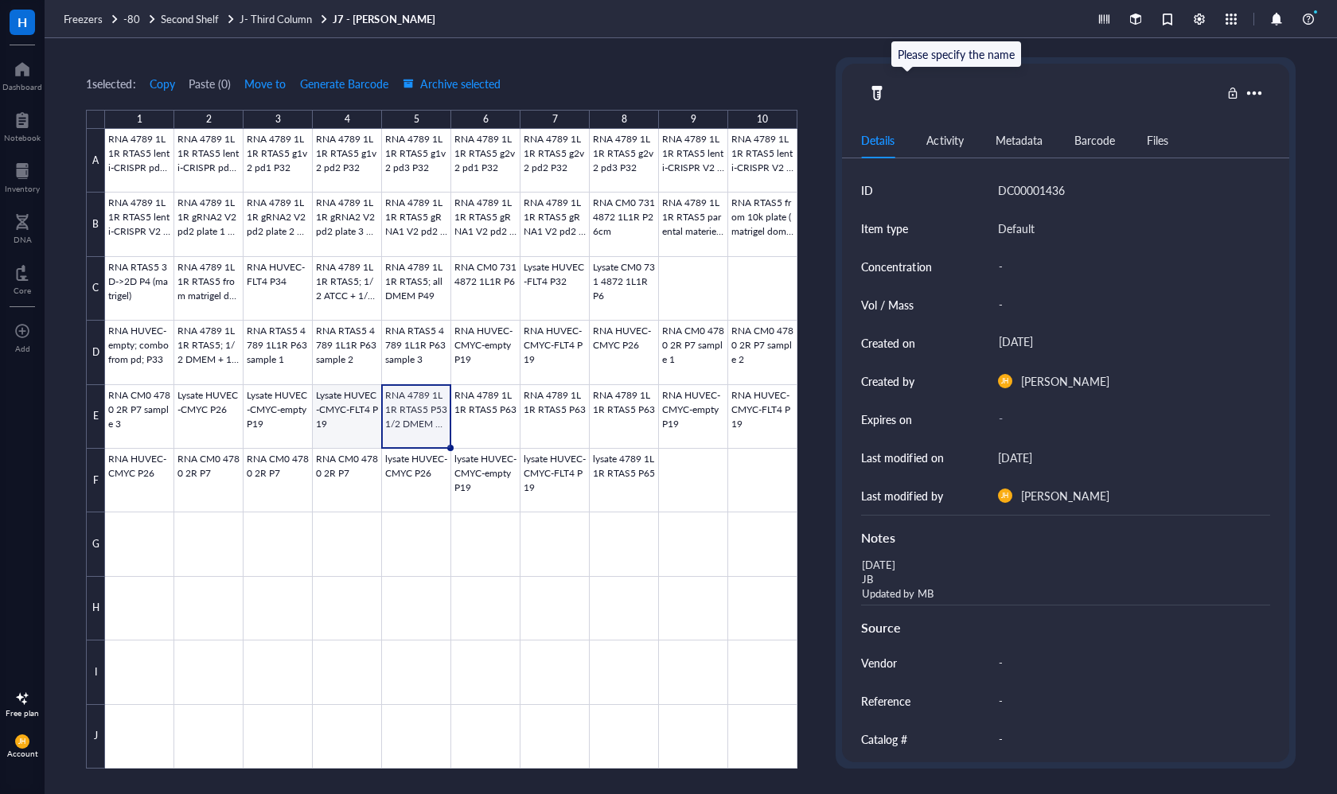
click at [356, 421] on div at bounding box center [451, 449] width 692 height 640
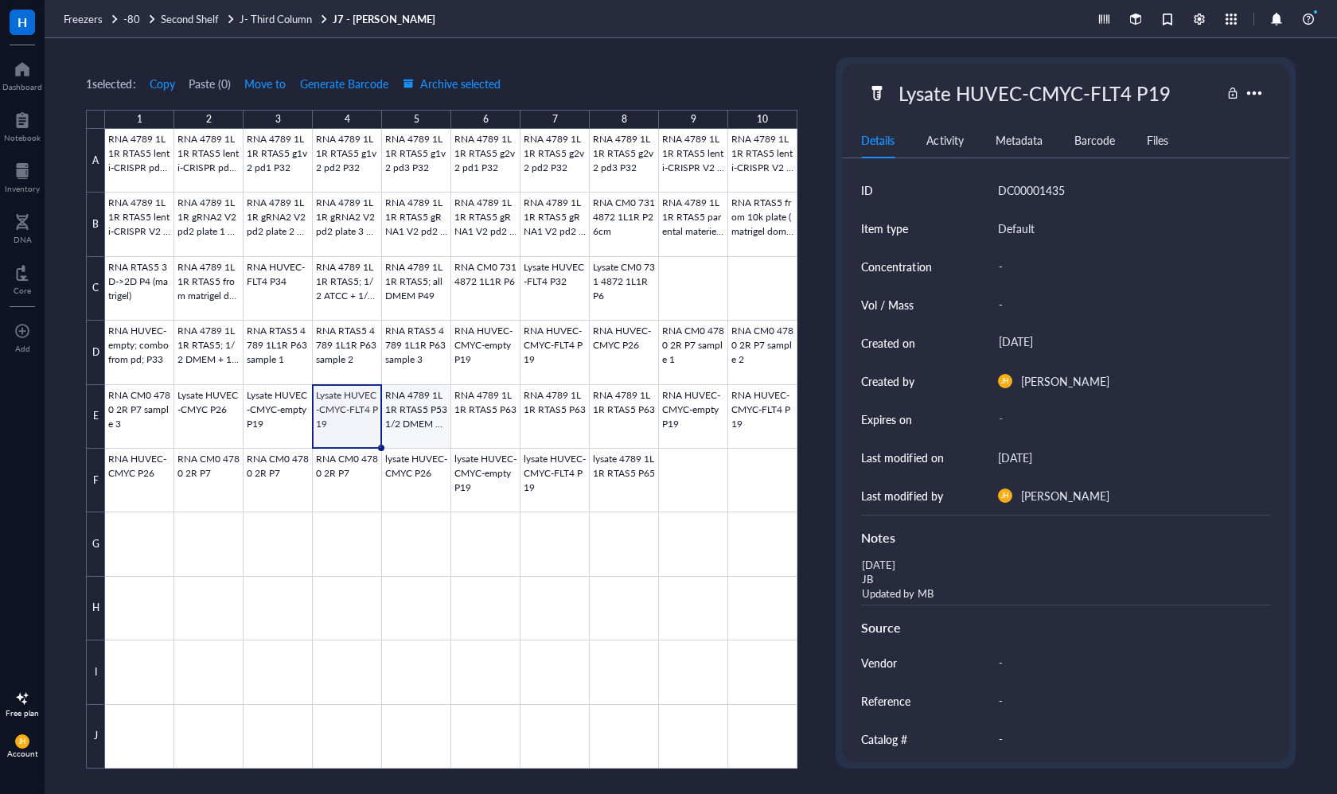
click at [399, 408] on div at bounding box center [451, 449] width 692 height 640
click at [485, 422] on div at bounding box center [451, 449] width 692 height 640
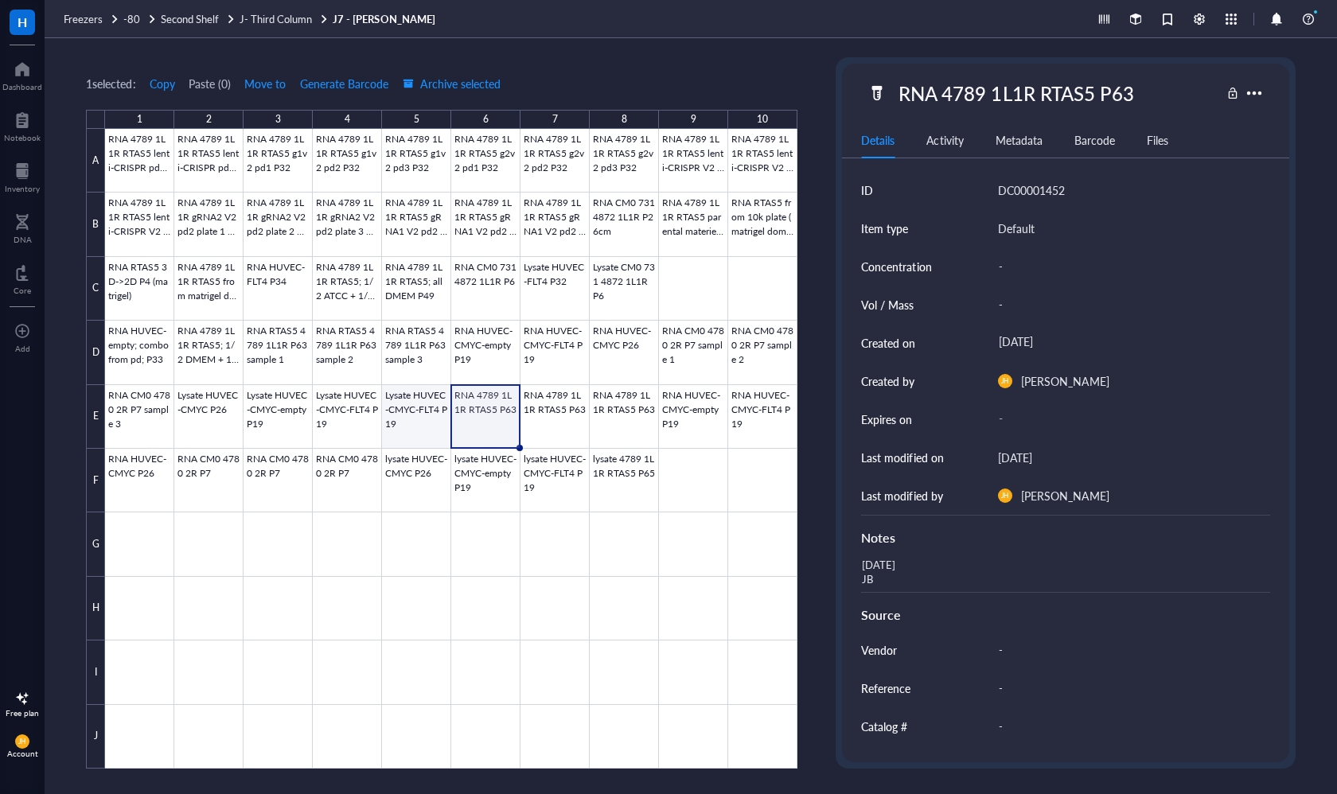
click at [402, 414] on div at bounding box center [451, 449] width 692 height 640
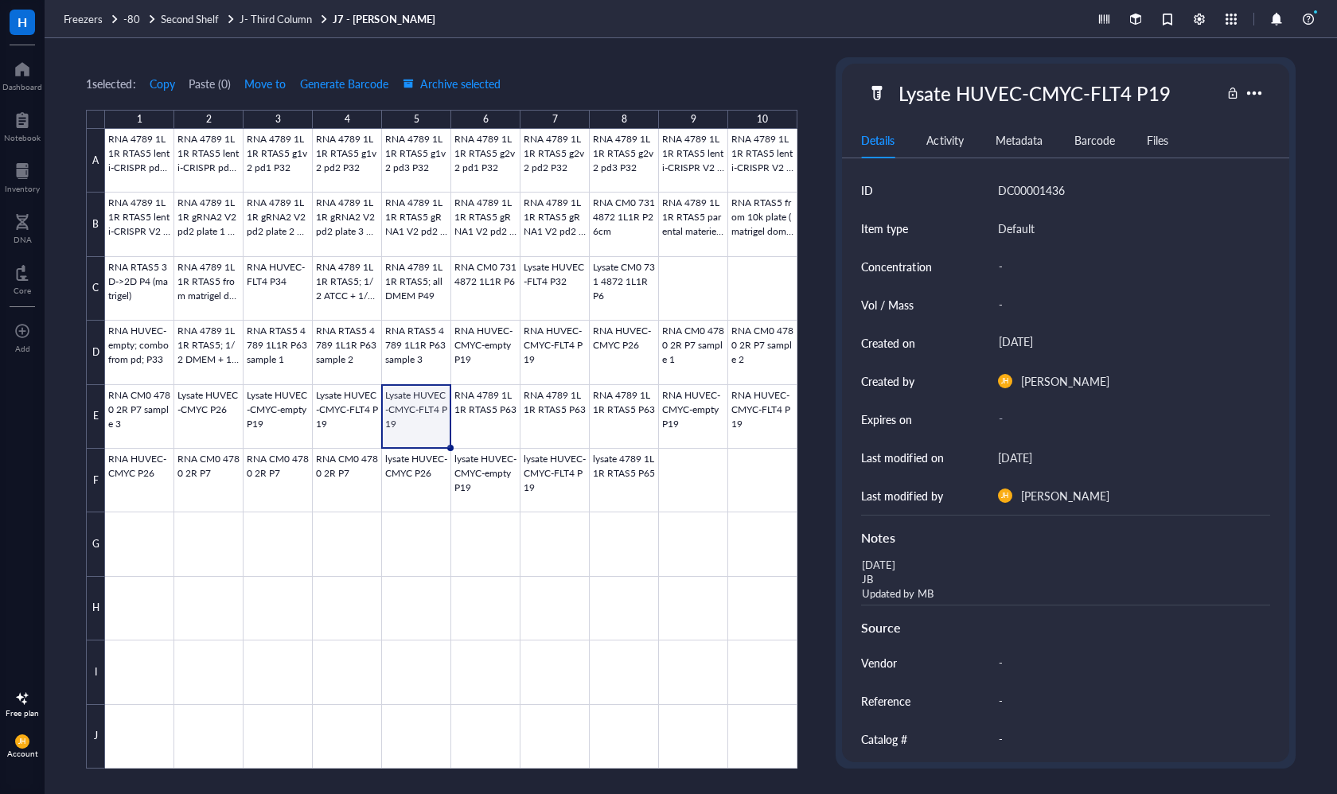
click at [1130, 88] on div "Lysate HUVEC-CMYC-FLT4 P19" at bounding box center [1034, 92] width 286 height 33
drag, startPoint x: 1181, startPoint y: 97, endPoint x: 868, endPoint y: 78, distance: 314.0
click at [868, 78] on div "Lysate HUVEC-CMYC-FLT4 P19" at bounding box center [1043, 92] width 352 height 33
click at [892, 590] on div "[DATE] JB Updated by MB" at bounding box center [1058, 579] width 408 height 51
click at [917, 563] on div "[DATE] JB Updated by MB" at bounding box center [1058, 579] width 408 height 51
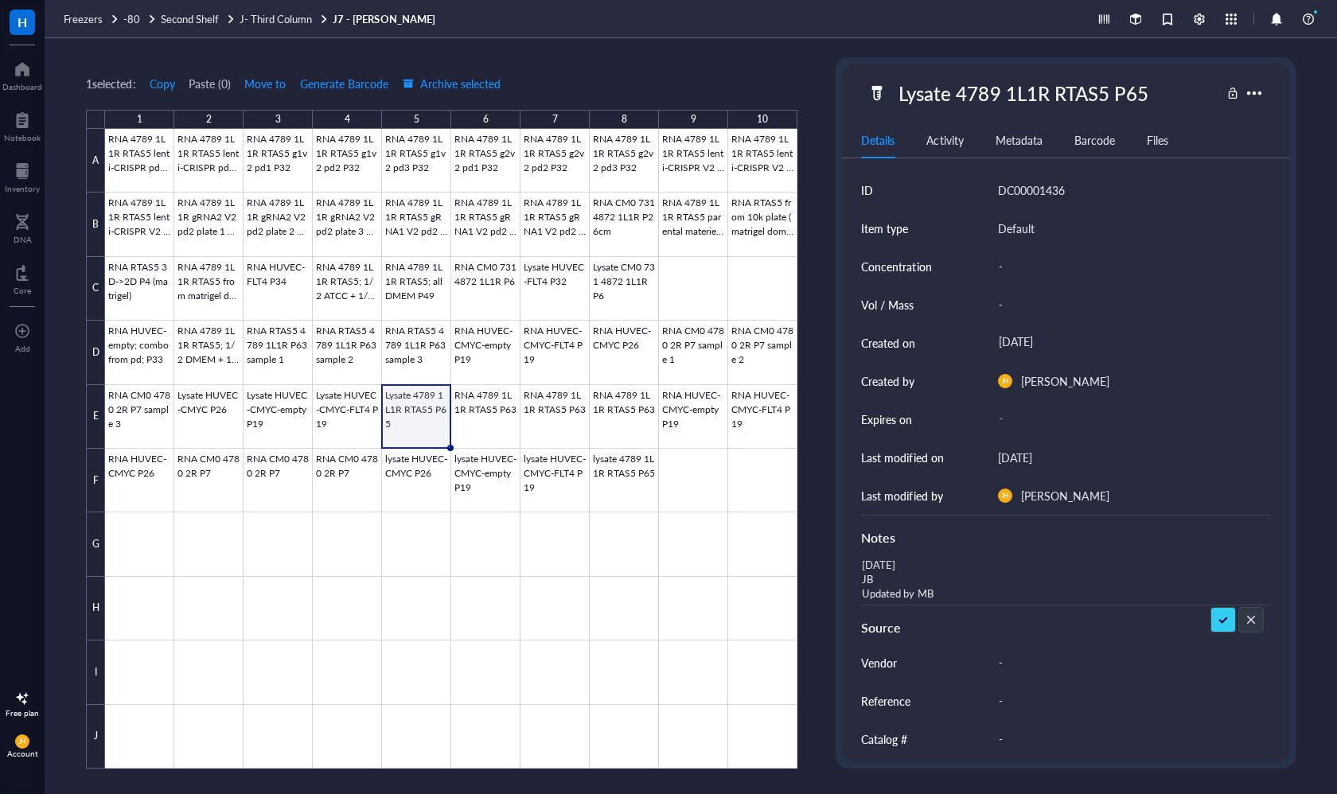
drag, startPoint x: 912, startPoint y: 564, endPoint x: 846, endPoint y: 565, distance: 65.2
click at [846, 565] on div "ID DC00001436 Item type Default Concentration - Vol / Mass - Created on [DATE] …" at bounding box center [1065, 522] width 446 height 702
click at [492, 436] on div at bounding box center [451, 449] width 692 height 640
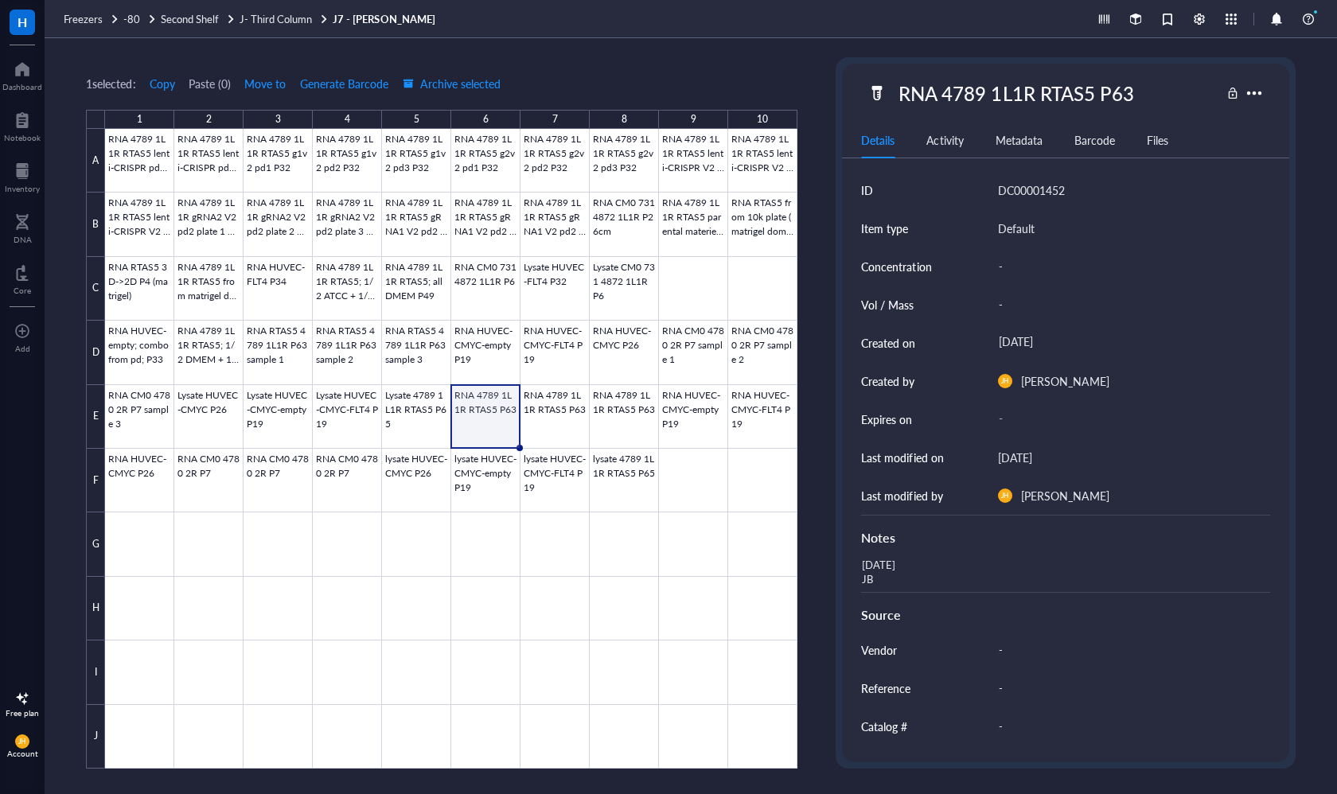
click at [1118, 100] on div "RNA 4789 1L1R RTAS5 P63" at bounding box center [1015, 92] width 249 height 33
drag, startPoint x: 1144, startPoint y: 91, endPoint x: 785, endPoint y: 92, distance: 358.8
click at [785, 92] on div "1 selected: Copy Paste ( 0 ) Move to Generate Barcode Archive selected 1 2 3 4 …" at bounding box center [691, 416] width 1292 height 756
click at [920, 567] on div "[DATE] JB" at bounding box center [1058, 573] width 408 height 38
drag, startPoint x: 896, startPoint y: 578, endPoint x: 857, endPoint y: 562, distance: 42.1
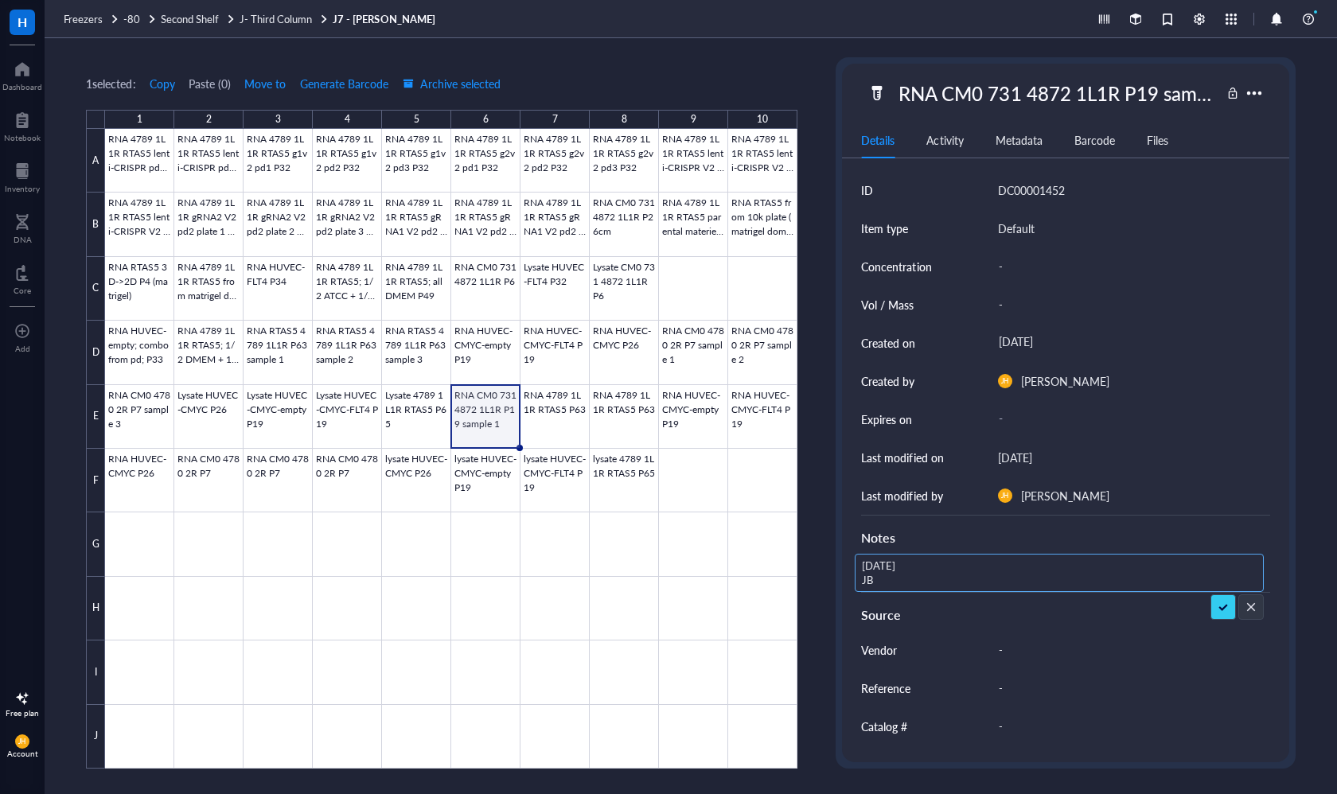
click at [857, 562] on textarea "[DATE] JB" at bounding box center [934, 572] width 159 height 35
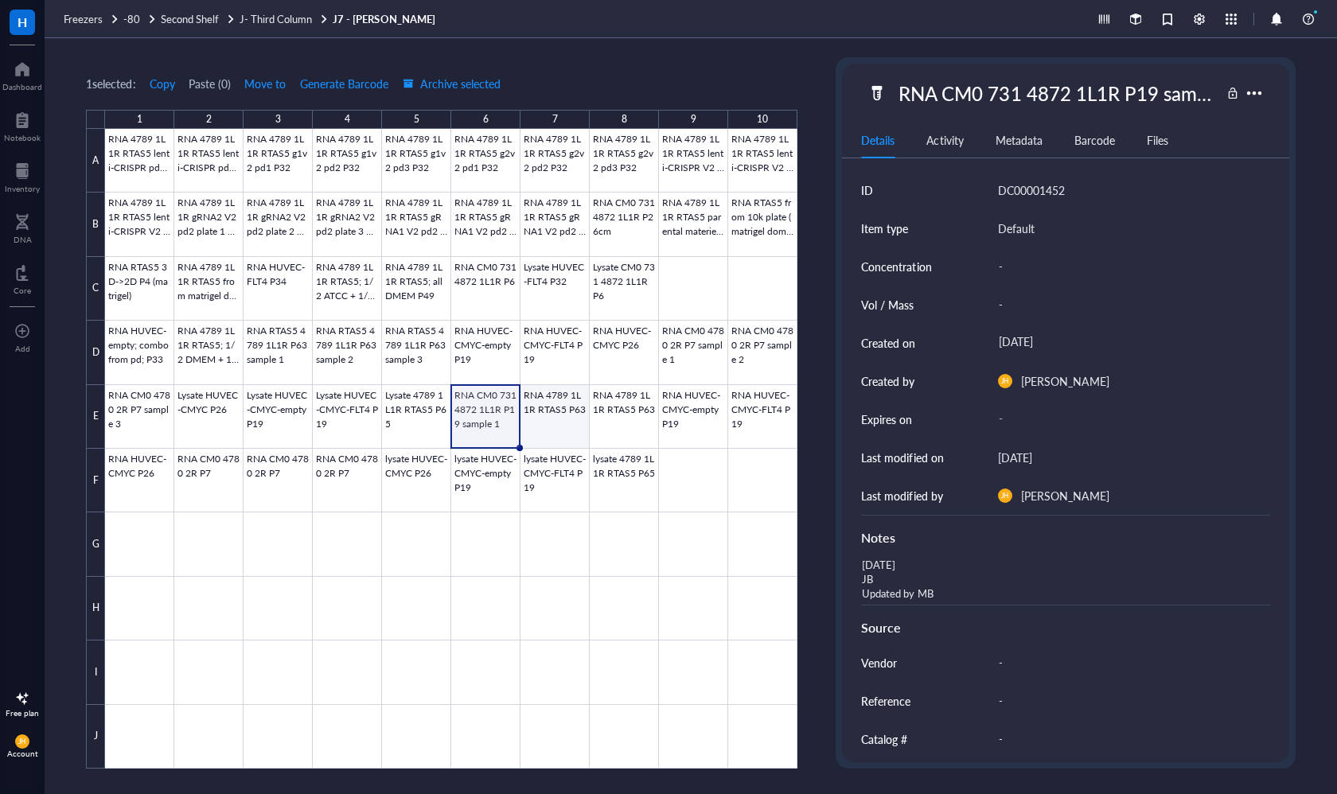
click at [568, 411] on div at bounding box center [451, 449] width 692 height 640
click at [1078, 98] on div "RNA 4789 1L1R RTAS5 P63" at bounding box center [1015, 92] width 249 height 33
drag, startPoint x: 1141, startPoint y: 91, endPoint x: 874, endPoint y: 92, distance: 266.5
click at [874, 92] on div "RNA 4789 1L1R RTAS5 P63" at bounding box center [1043, 92] width 352 height 33
click at [923, 577] on div "[DATE] JB Updated by MB" at bounding box center [1058, 579] width 408 height 51
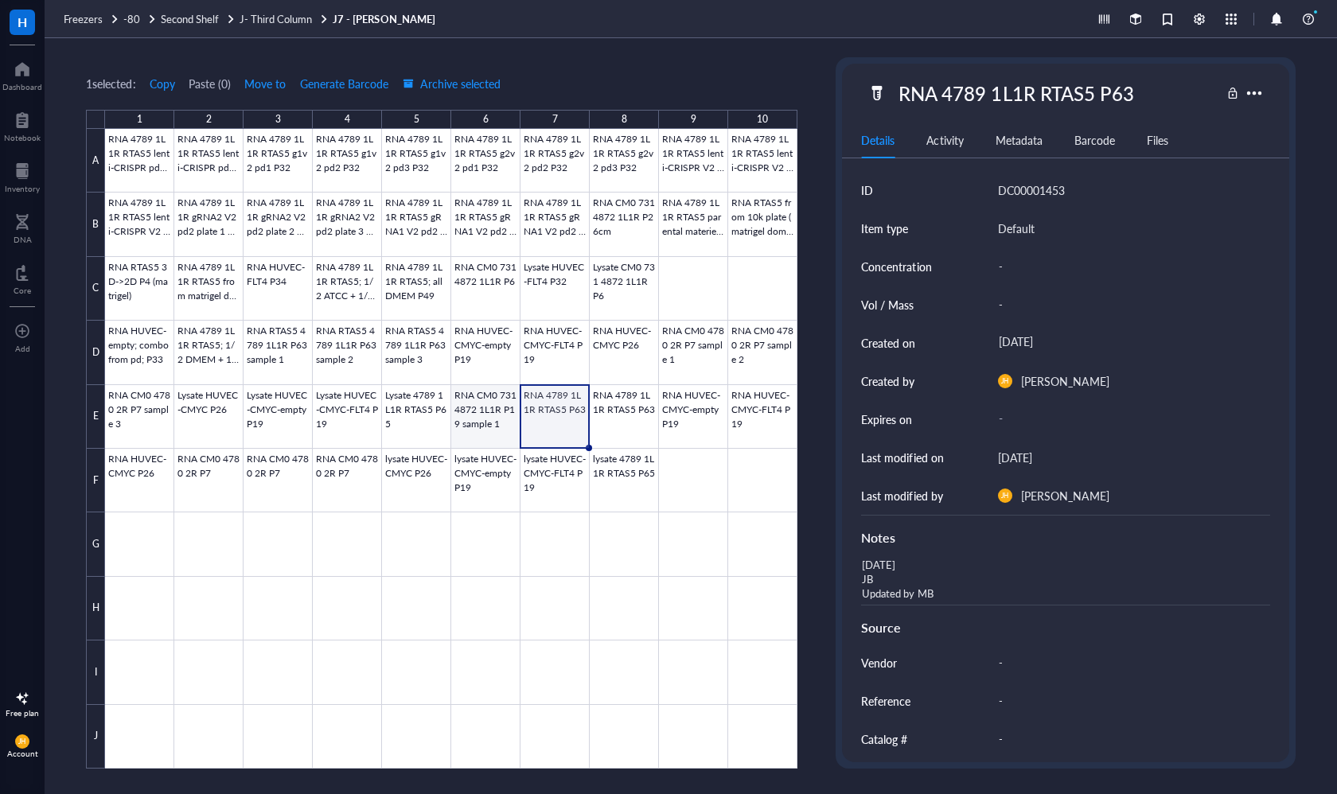
click at [494, 412] on div at bounding box center [451, 449] width 692 height 640
click at [553, 414] on div at bounding box center [451, 449] width 692 height 640
click at [1040, 93] on div "RNA 4789 1L1R RTAS5 P63" at bounding box center [1015, 92] width 249 height 33
drag, startPoint x: 1154, startPoint y: 98, endPoint x: 796, endPoint y: 97, distance: 358.0
click at [796, 97] on div "1 selected: Copy Paste ( 0 ) Move to Generate Barcode Archive selected 1 2 3 4 …" at bounding box center [691, 416] width 1292 height 756
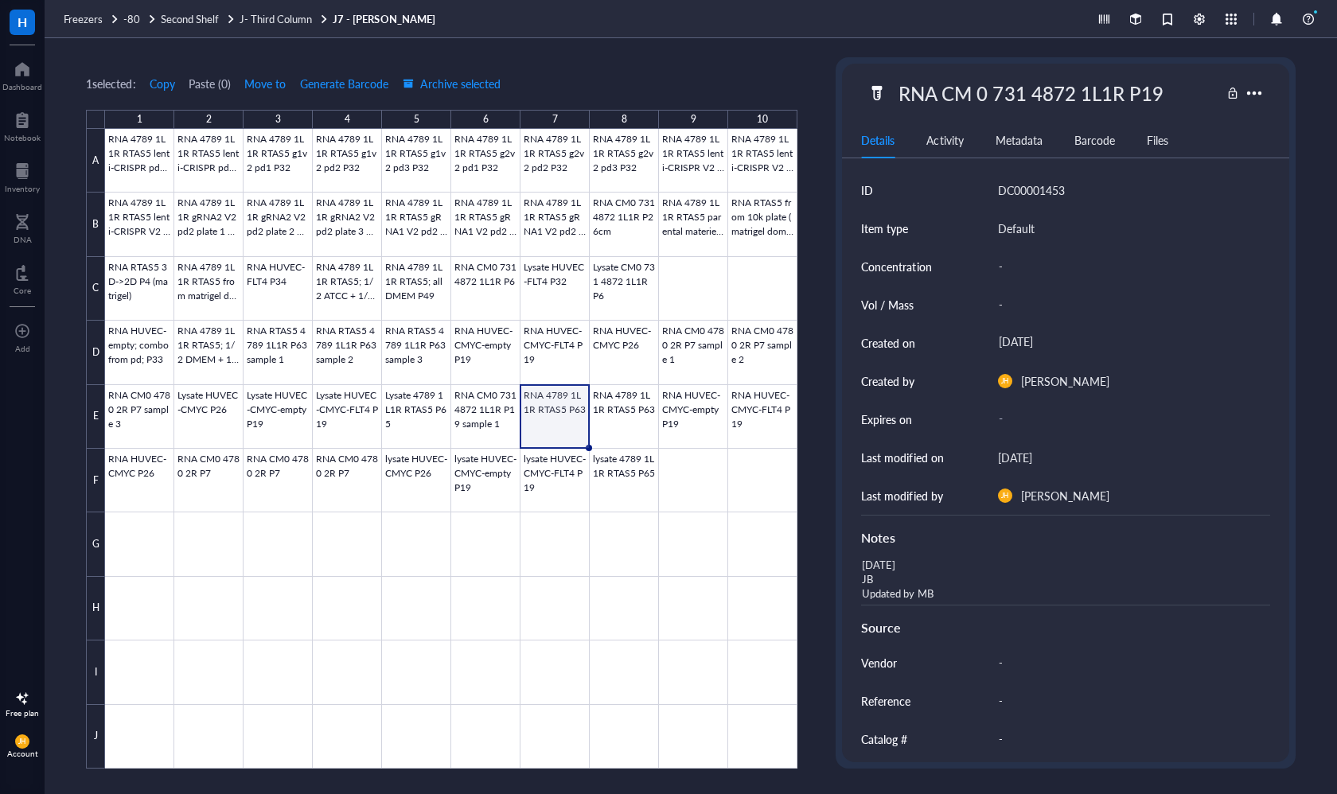
click at [876, 578] on div "[DATE] JB Updated by MB" at bounding box center [1058, 579] width 408 height 51
click at [965, 583] on div "[DATE] JB Updated by MB" at bounding box center [1058, 579] width 408 height 51
click at [1127, 93] on div "RNA CM 0 731 4872 1L1R P19" at bounding box center [1030, 92] width 278 height 33
click at [980, 97] on input "RNA CM 0 731 4872 1L1R P19" at bounding box center [1048, 93] width 312 height 32
click at [1164, 96] on input "RNA CM0 731 4872 1L1R P19" at bounding box center [1042, 93] width 301 height 32
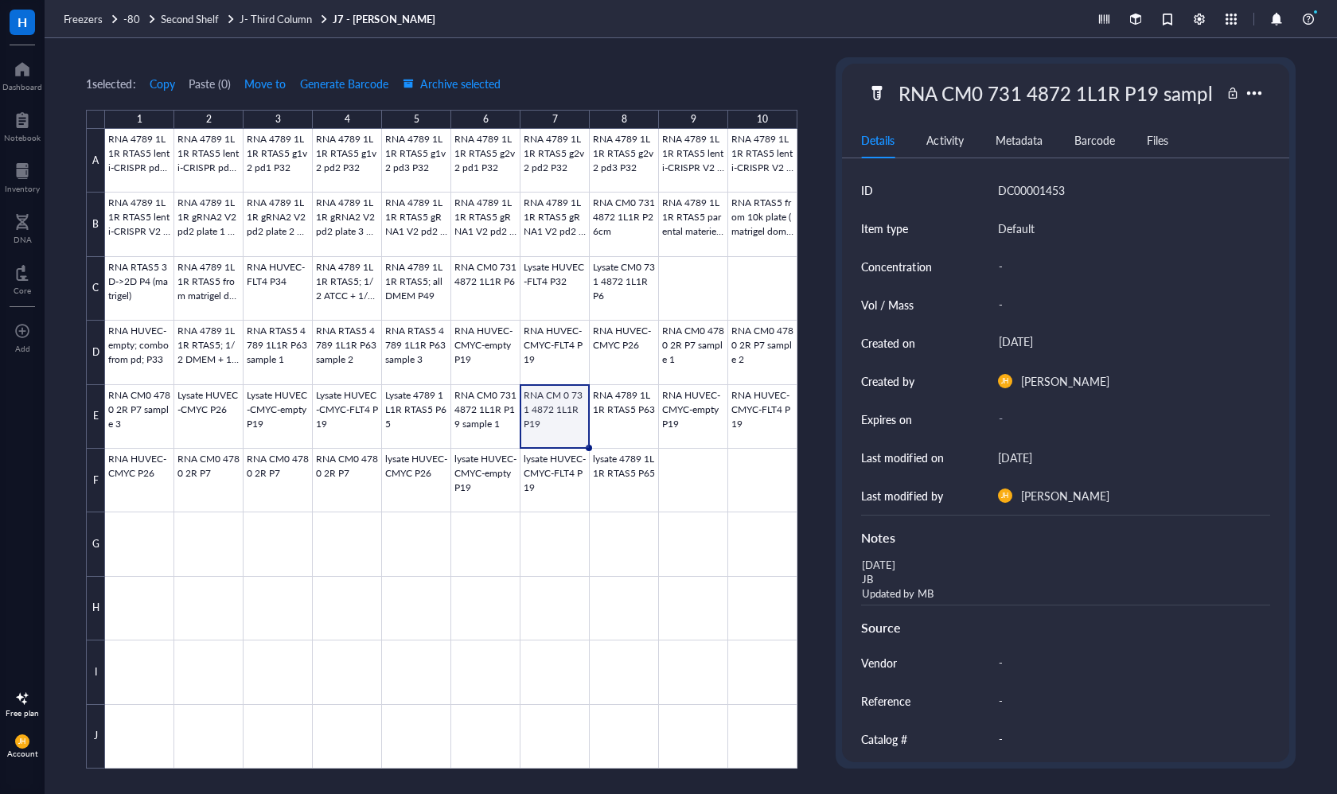
click at [963, 547] on div "Notes" at bounding box center [1065, 534] width 408 height 39
click at [932, 584] on div "[DATE] JB Updated by MB" at bounding box center [1058, 579] width 408 height 51
click at [609, 419] on div at bounding box center [451, 449] width 692 height 640
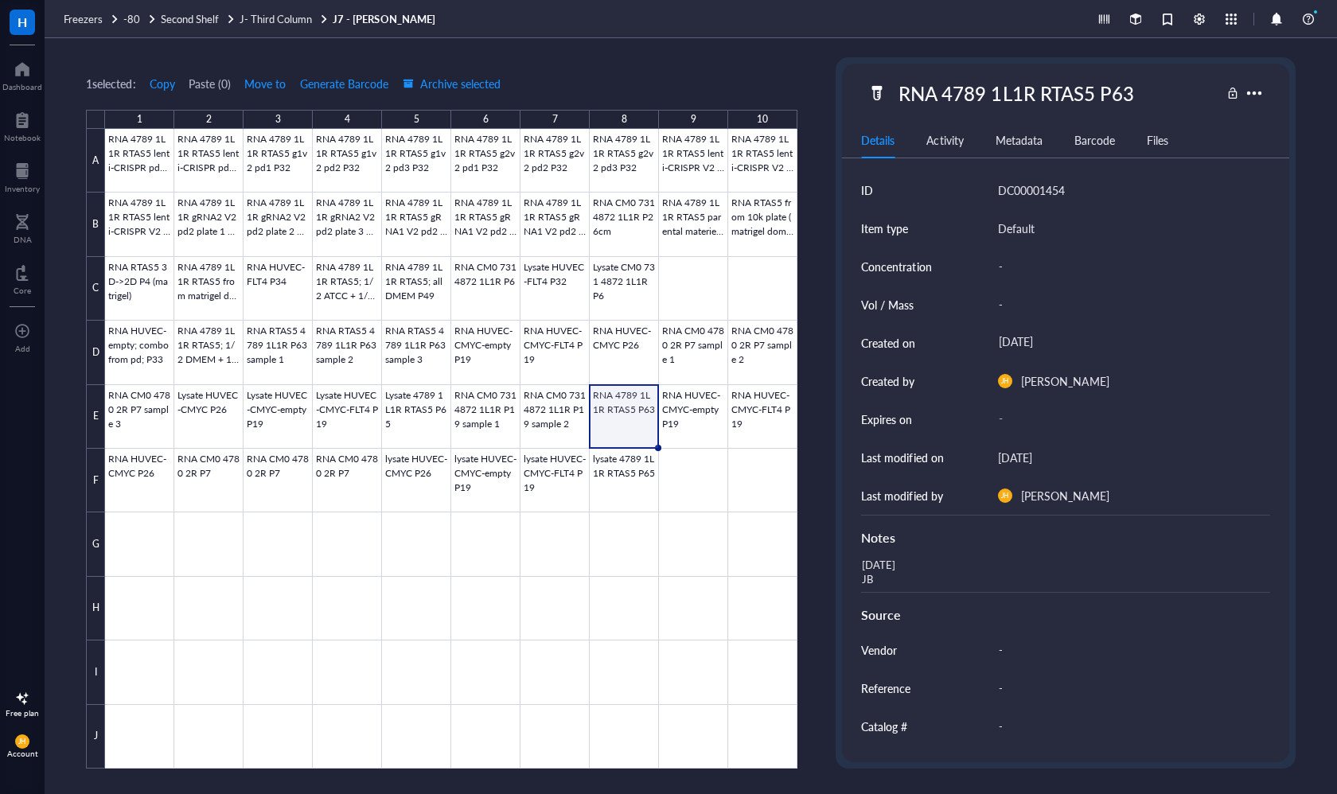
click at [1103, 96] on div "RNA 4789 1L1R RTAS5 P63" at bounding box center [1015, 92] width 249 height 33
drag, startPoint x: 1143, startPoint y: 91, endPoint x: 895, endPoint y: 92, distance: 248.2
click at [895, 92] on input "RNA 4789 1L1R RTAS5 P63" at bounding box center [1031, 93] width 278 height 32
click at [931, 566] on div "[DATE] JB" at bounding box center [1058, 573] width 408 height 38
click at [878, 581] on div "[DATE] JB" at bounding box center [1058, 573] width 408 height 38
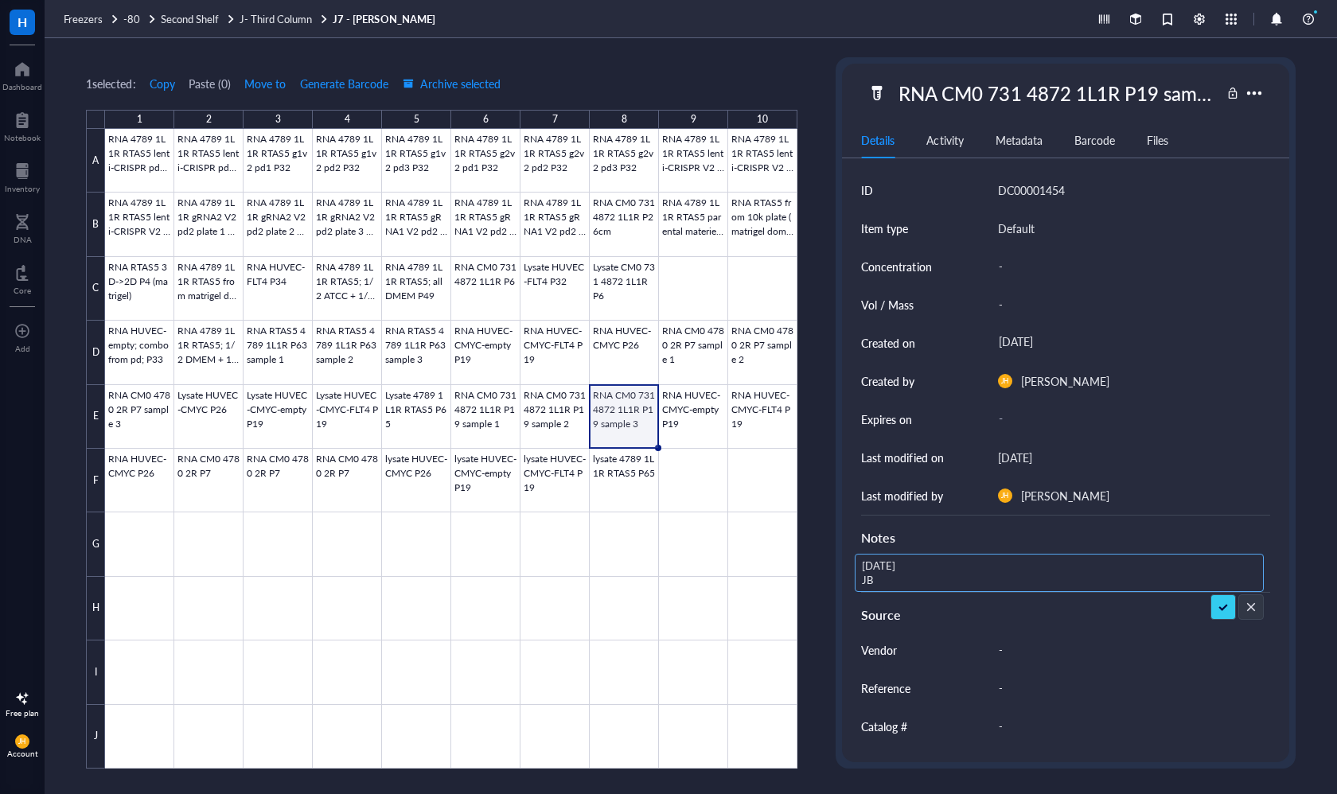
click at [890, 566] on textarea "[DATE] JB" at bounding box center [934, 572] width 159 height 35
drag, startPoint x: 885, startPoint y: 578, endPoint x: 848, endPoint y: 547, distance: 48.5
click at [848, 547] on div "ID DC00001454 Item type Default Concentration - Vol / Mass - Created on [DATE] …" at bounding box center [1065, 515] width 446 height 689
click at [713, 426] on div at bounding box center [451, 449] width 692 height 640
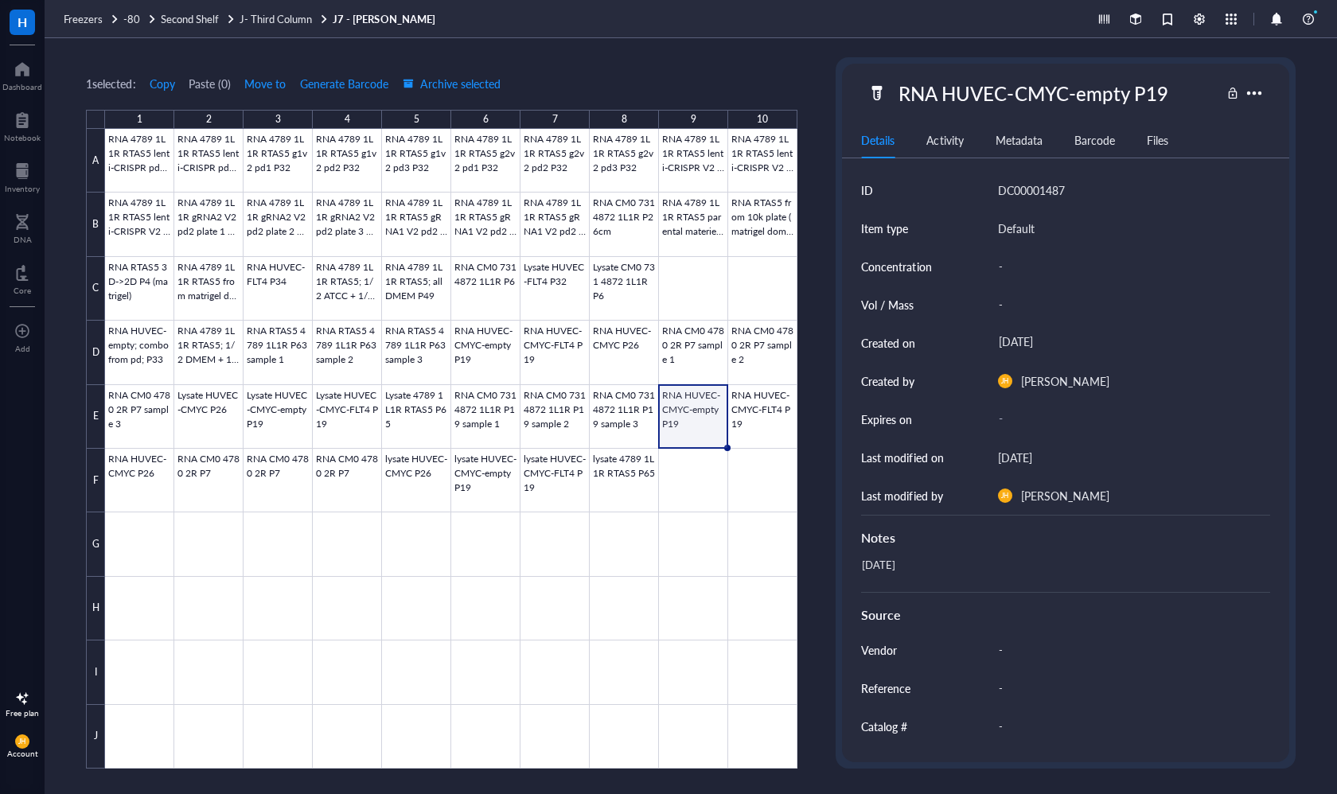
click at [1108, 88] on div "RNA HUVEC-CMYC-empty P19" at bounding box center [1032, 92] width 283 height 33
drag, startPoint x: 1172, startPoint y: 95, endPoint x: 850, endPoint y: 95, distance: 322.2
click at [850, 95] on div "RNA HUVEC-CMYC-empty P19" at bounding box center [1065, 92] width 446 height 33
click at [909, 561] on div "[DATE]" at bounding box center [1058, 573] width 408 height 38
click at [856, 564] on div "[DATE]" at bounding box center [1058, 573] width 408 height 38
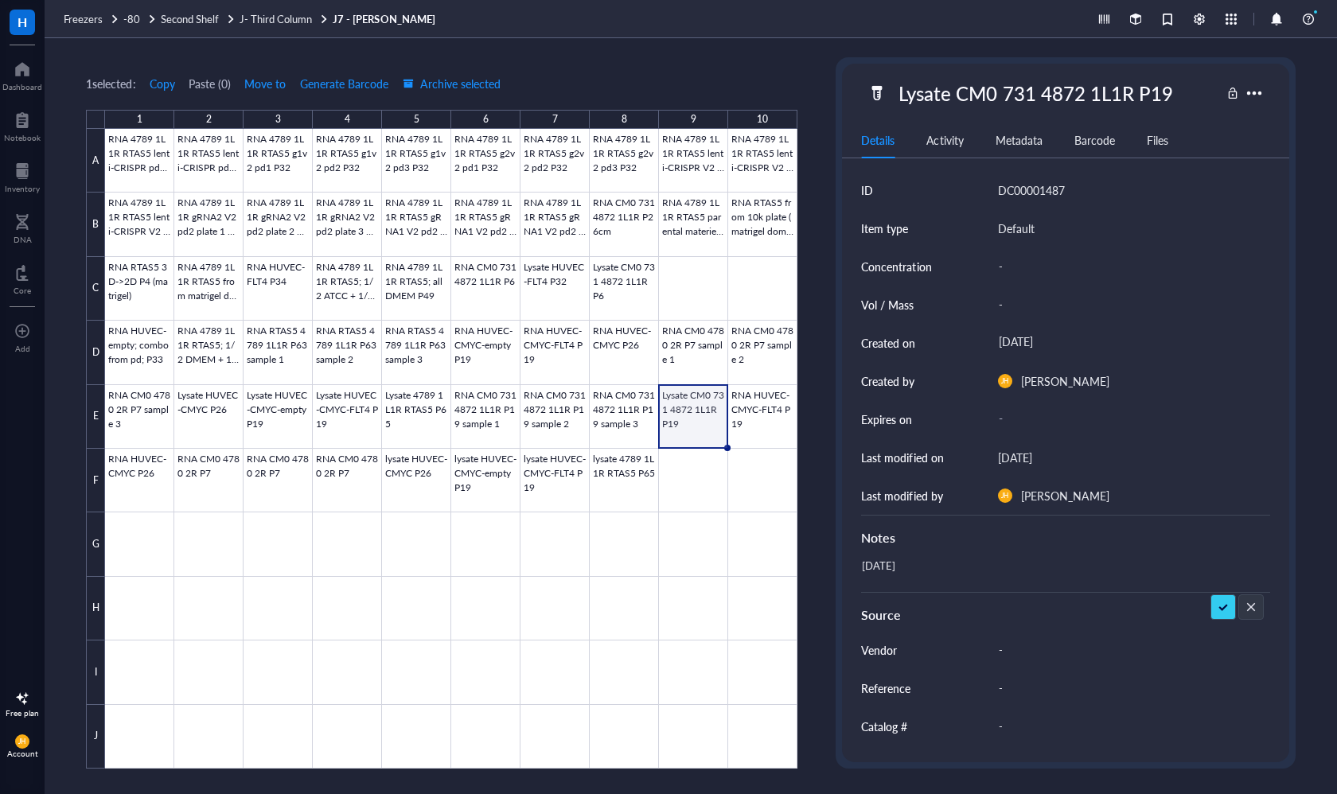
drag, startPoint x: 924, startPoint y: 573, endPoint x: 846, endPoint y: 566, distance: 78.3
click at [846, 566] on div "ID DC00001487 Item type Default Concentration - Vol / Mass - Created on [DATE] …" at bounding box center [1065, 515] width 446 height 689
click at [774, 430] on div at bounding box center [451, 449] width 692 height 640
click at [1131, 96] on div "RNA HUVEC-CMYC-FLT4 P19" at bounding box center [1026, 92] width 271 height 33
drag, startPoint x: 1155, startPoint y: 95, endPoint x: 890, endPoint y: 95, distance: 264.9
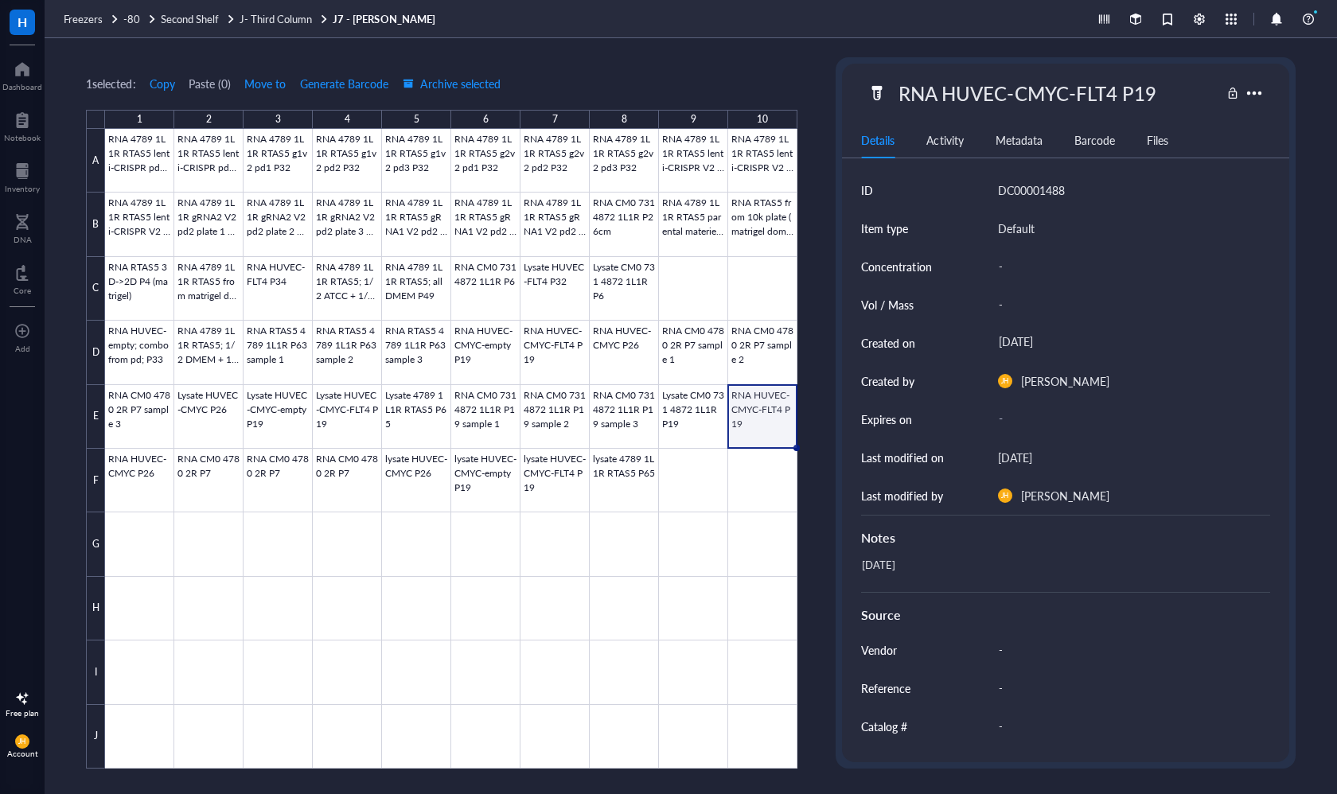
click at [890, 95] on div "RNA HUVEC-CMYC-FLT4 P19" at bounding box center [1043, 92] width 352 height 33
click at [893, 556] on div "[DATE]" at bounding box center [1058, 573] width 408 height 38
click at [831, 566] on div "1 selected: Copy Paste ( 0 ) Move to Generate Barcode Archive selected 1 2 3 4 …" at bounding box center [691, 416] width 1292 height 756
click at [912, 569] on div "[DATE]" at bounding box center [1058, 573] width 408 height 38
drag, startPoint x: 912, startPoint y: 565, endPoint x: 857, endPoint y: 565, distance: 54.9
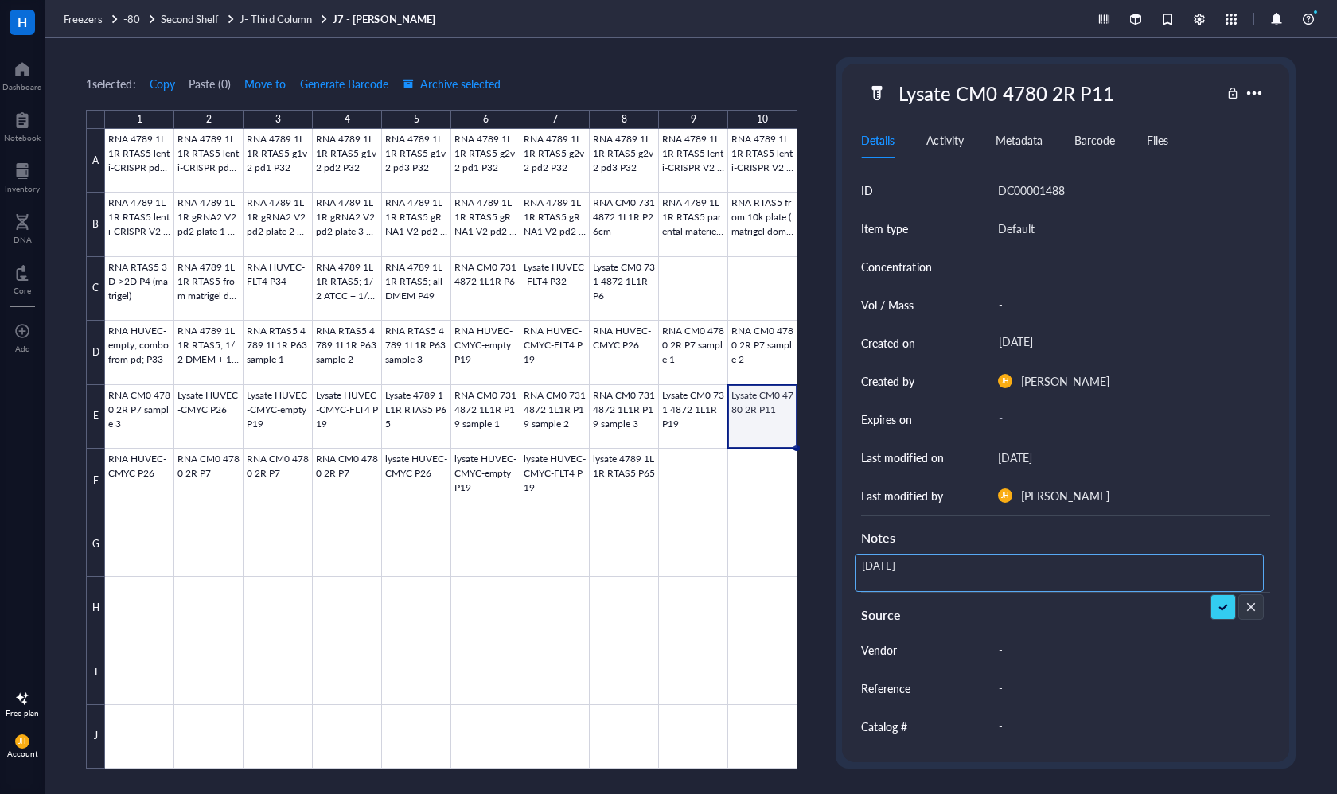
click at [857, 565] on textarea "[DATE]" at bounding box center [925, 572] width 140 height 35
click at [159, 469] on div at bounding box center [451, 449] width 692 height 640
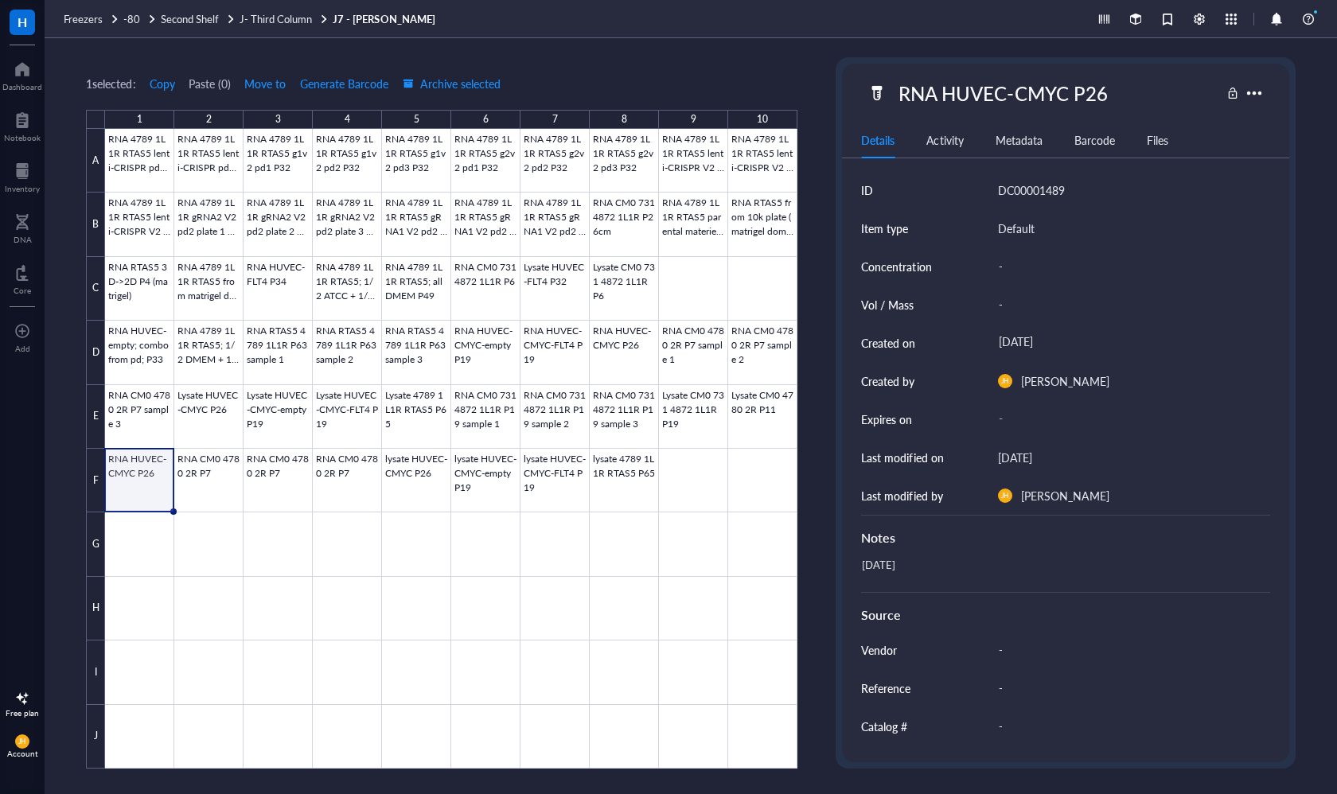
click at [1128, 84] on div "RNA HUVEC-CMYC P26" at bounding box center [1043, 92] width 352 height 33
click at [1076, 82] on div "RNA HUVEC-CMYC P26" at bounding box center [1002, 92] width 223 height 33
drag, startPoint x: 1105, startPoint y: 92, endPoint x: 872, endPoint y: 92, distance: 233.1
click at [872, 92] on div "RNA HUVEC-CMYC P26" at bounding box center [1043, 92] width 352 height 33
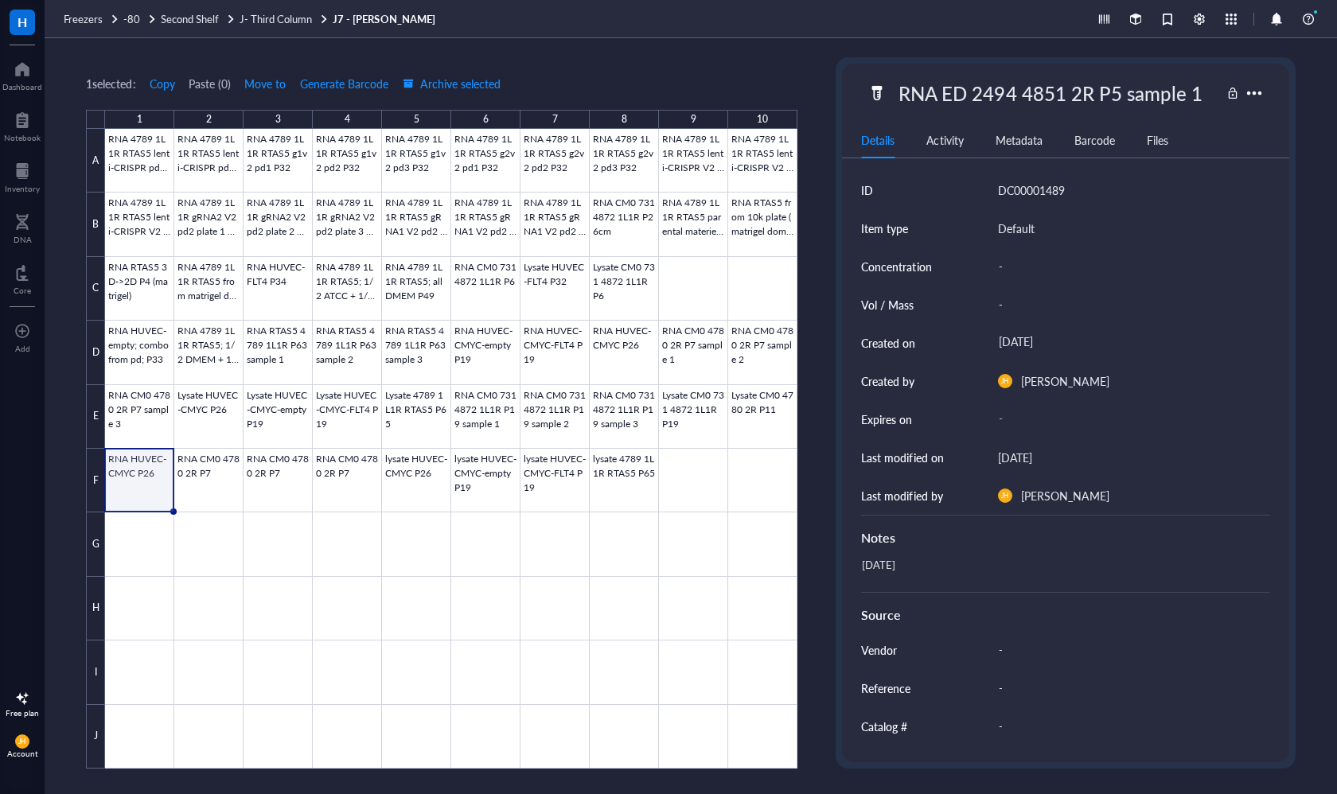
click at [913, 570] on div "[DATE]" at bounding box center [1058, 573] width 408 height 38
click at [876, 567] on div "[DATE]" at bounding box center [1058, 573] width 408 height 38
click at [916, 567] on textarea "[DATE]" at bounding box center [925, 572] width 140 height 35
drag, startPoint x: 916, startPoint y: 567, endPoint x: 862, endPoint y: 567, distance: 54.1
click at [862, 567] on textarea "[DATE]" at bounding box center [925, 572] width 140 height 35
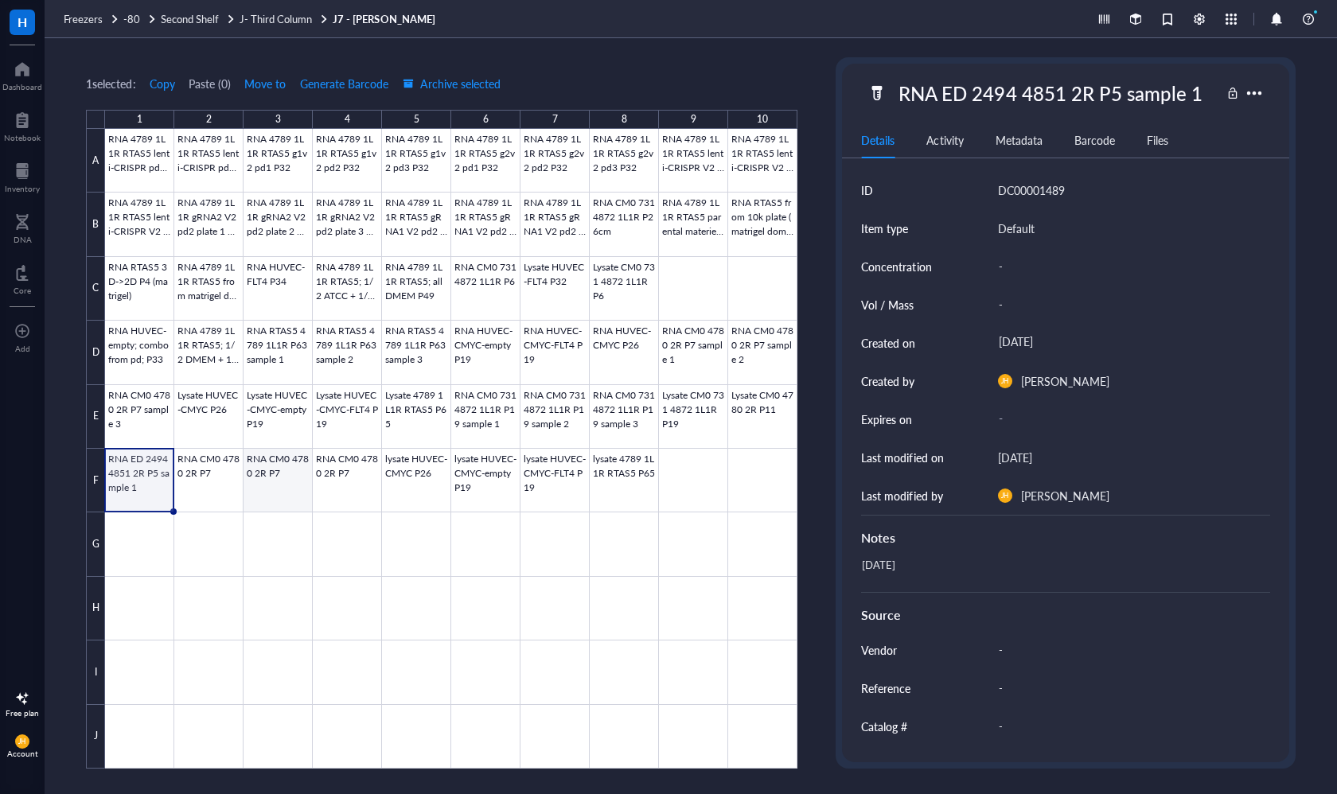
click at [220, 475] on div at bounding box center [451, 449] width 692 height 640
click at [1064, 99] on div "RNA CM0 4780 2R P7" at bounding box center [993, 92] width 204 height 33
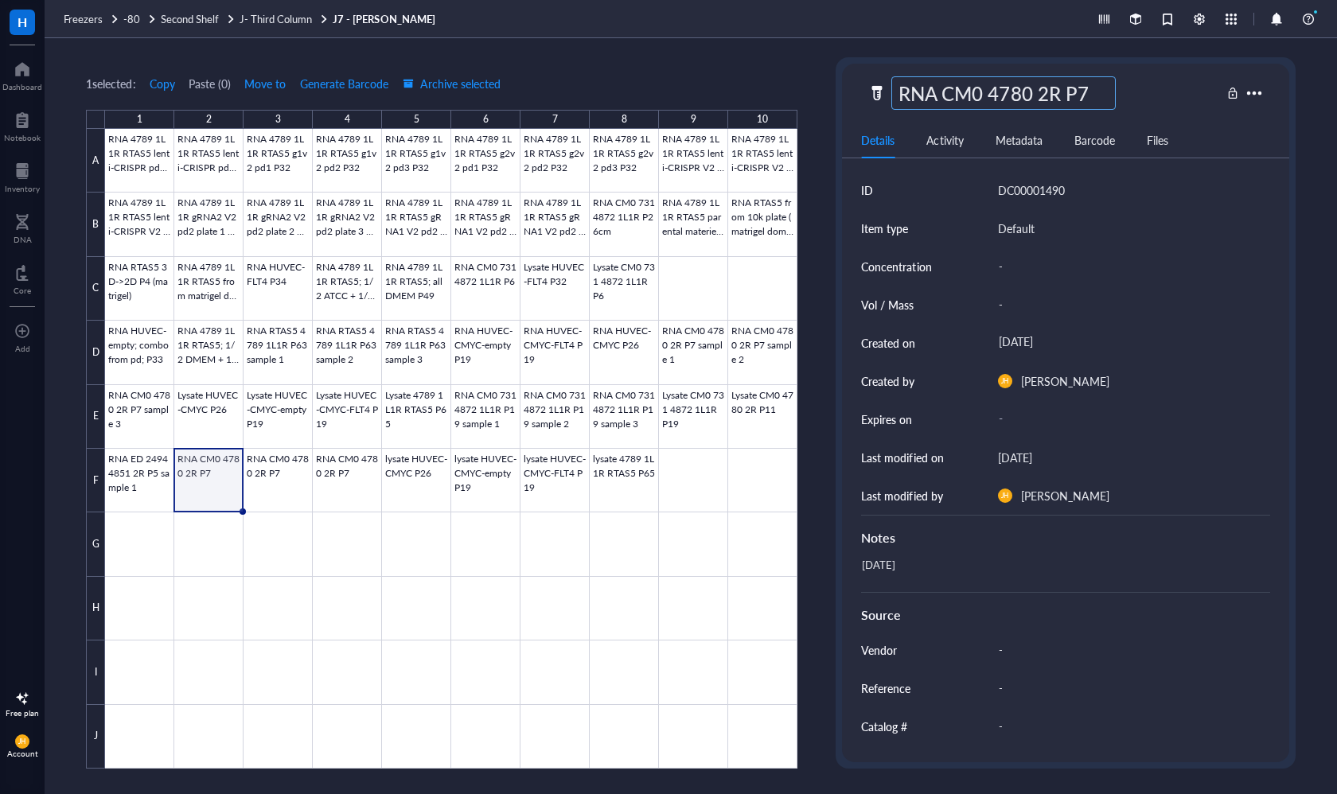
click at [1105, 84] on input "RNA CM0 4780 2R P7" at bounding box center [1003, 93] width 223 height 32
drag, startPoint x: 1098, startPoint y: 86, endPoint x: 892, endPoint y: 98, distance: 206.4
click at [892, 98] on input "RNA CM0 4780 2R P7" at bounding box center [1003, 93] width 223 height 32
click at [896, 571] on div "[DATE]" at bounding box center [1058, 573] width 408 height 38
drag, startPoint x: 915, startPoint y: 568, endPoint x: 854, endPoint y: 565, distance: 61.3
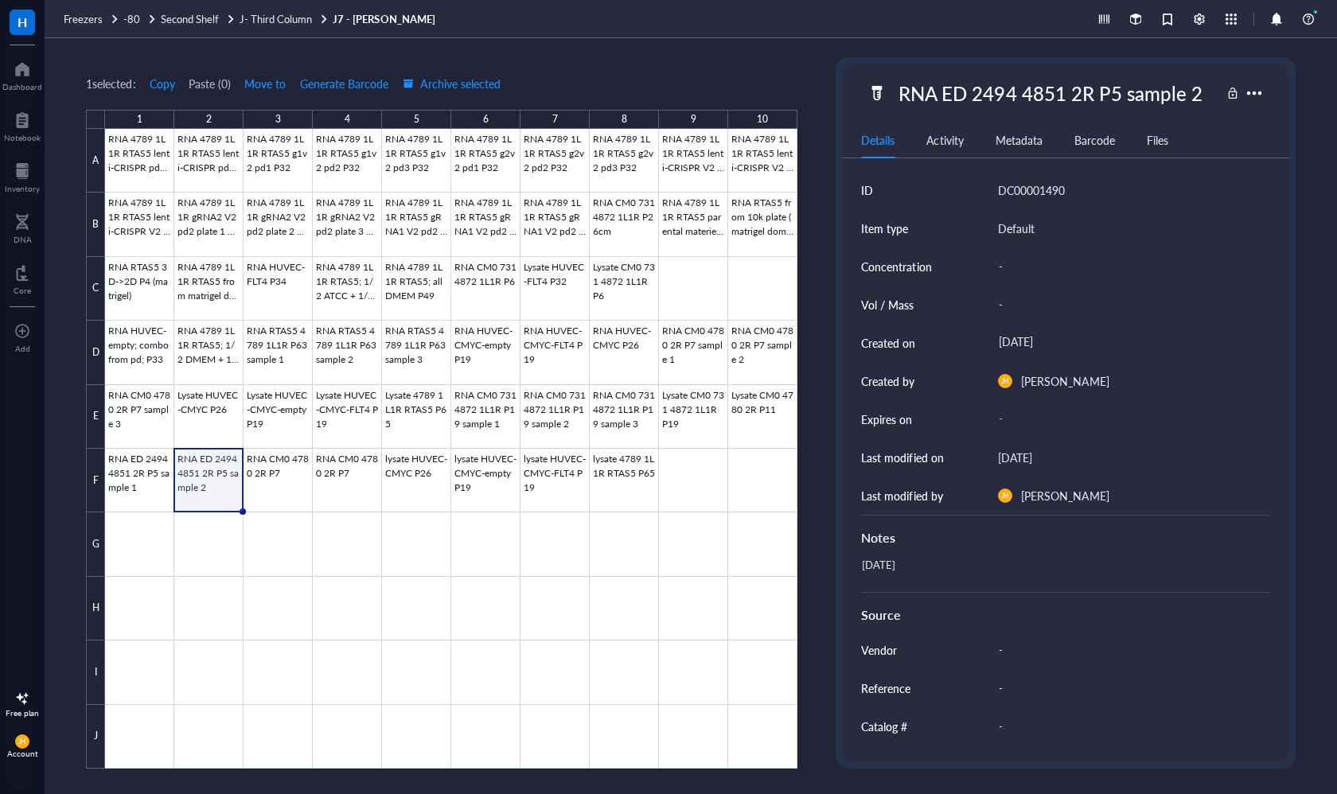
click at [909, 571] on div "[DATE]" at bounding box center [1058, 573] width 408 height 38
drag, startPoint x: 916, startPoint y: 567, endPoint x: 866, endPoint y: 567, distance: 50.9
click at [866, 567] on textarea "[DATE]" at bounding box center [925, 572] width 140 height 35
click at [271, 468] on div at bounding box center [451, 449] width 692 height 640
click at [1129, 81] on div "RNA CM0 4780 2R P7" at bounding box center [1043, 92] width 352 height 33
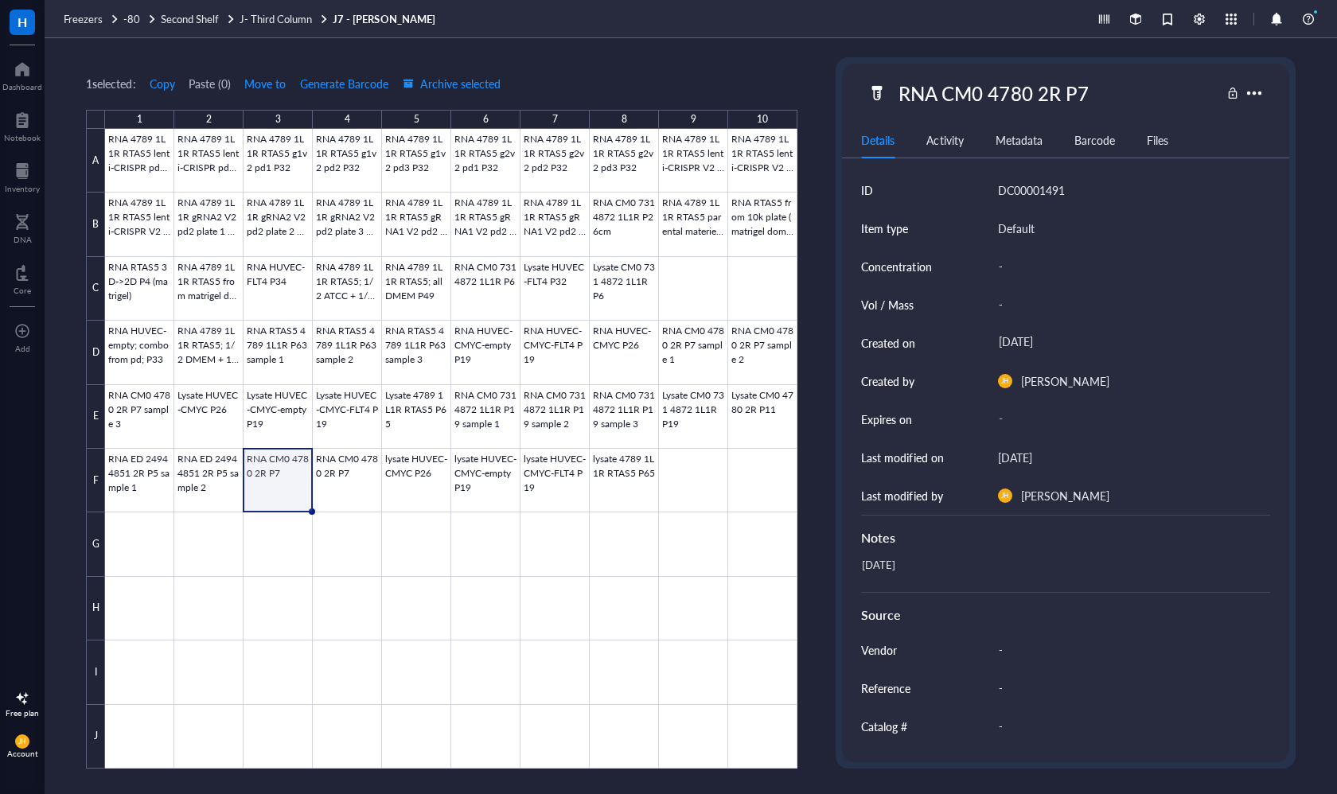
click at [1072, 92] on div "RNA CM0 4780 2R P7" at bounding box center [993, 92] width 204 height 33
drag, startPoint x: 1095, startPoint y: 94, endPoint x: 858, endPoint y: 93, distance: 237.1
click at [858, 93] on div "RNA CM0 4780 2R P7" at bounding box center [1065, 92] width 446 height 33
click at [1020, 561] on div "[DATE]" at bounding box center [1058, 573] width 408 height 38
click at [927, 566] on div "[DATE]" at bounding box center [1058, 573] width 408 height 38
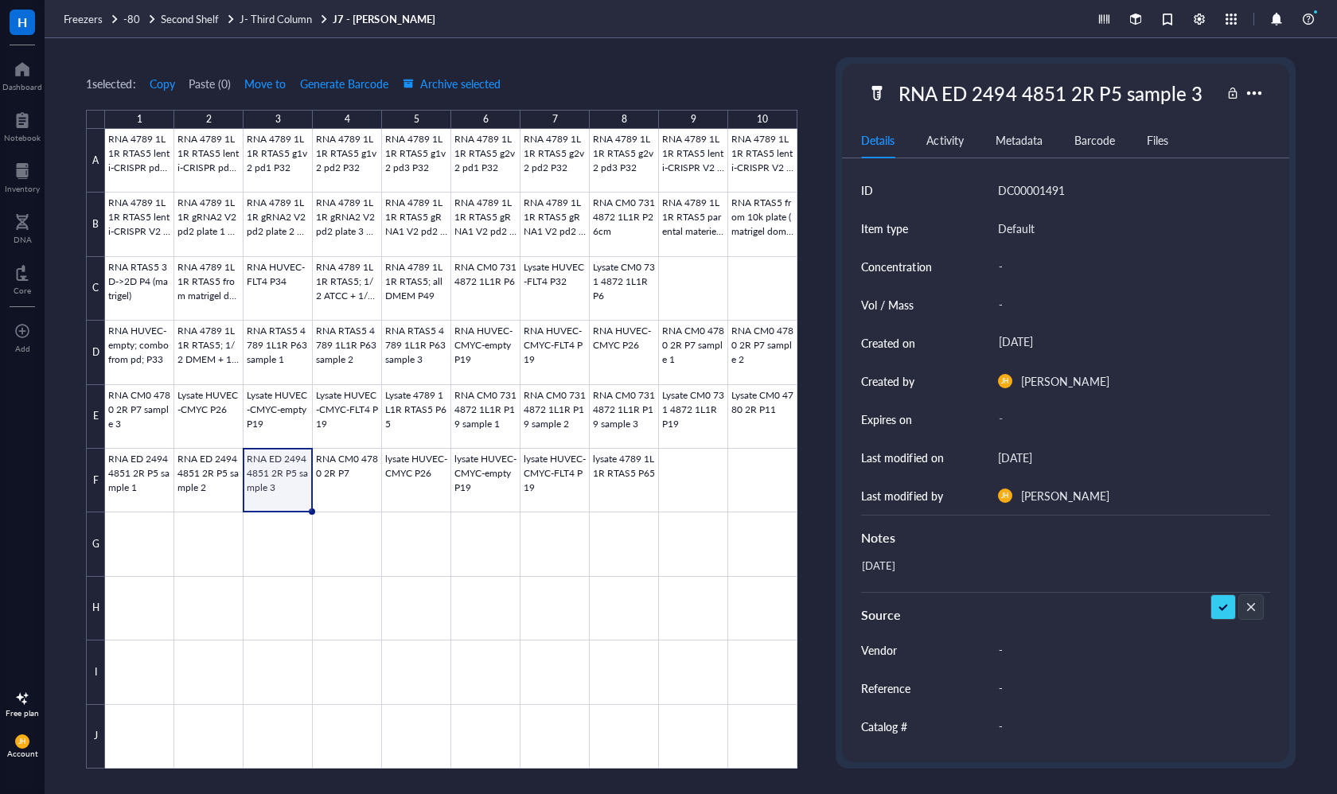
drag, startPoint x: 927, startPoint y: 564, endPoint x: 850, endPoint y: 562, distance: 77.2
click at [850, 562] on div "ID DC00001491 Item type Default Concentration - Vol / Mass - Created on [DATE] …" at bounding box center [1065, 515] width 446 height 689
click at [355, 485] on div at bounding box center [451, 449] width 692 height 640
click at [1108, 90] on div "RNA CM0 4780 2R P7" at bounding box center [1043, 92] width 352 height 33
click at [1080, 95] on div "RNA CM0 4780 2R P7" at bounding box center [993, 92] width 204 height 33
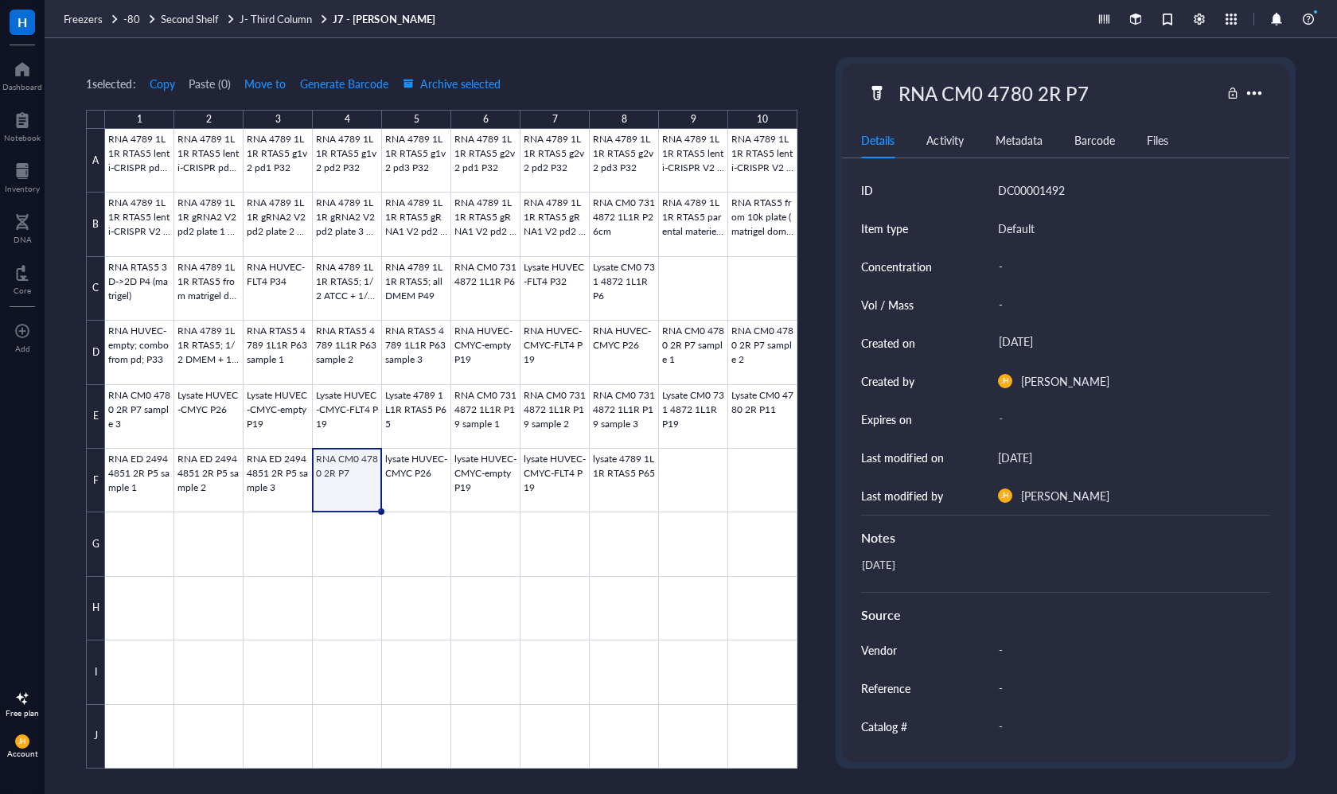
drag, startPoint x: 1102, startPoint y: 87, endPoint x: 808, endPoint y: 88, distance: 294.4
click at [808, 88] on div "1 selected: Copy Paste ( 0 ) Move to Generate Barcode Archive selected 1 2 3 4 …" at bounding box center [691, 416] width 1292 height 756
click at [930, 564] on div "[DATE]" at bounding box center [1058, 573] width 408 height 38
drag, startPoint x: 919, startPoint y: 569, endPoint x: 843, endPoint y: 569, distance: 75.6
click at [843, 569] on div "ID DC00001492 Item type Default Concentration - Vol / Mass - Created on [DATE] …" at bounding box center [1065, 515] width 446 height 689
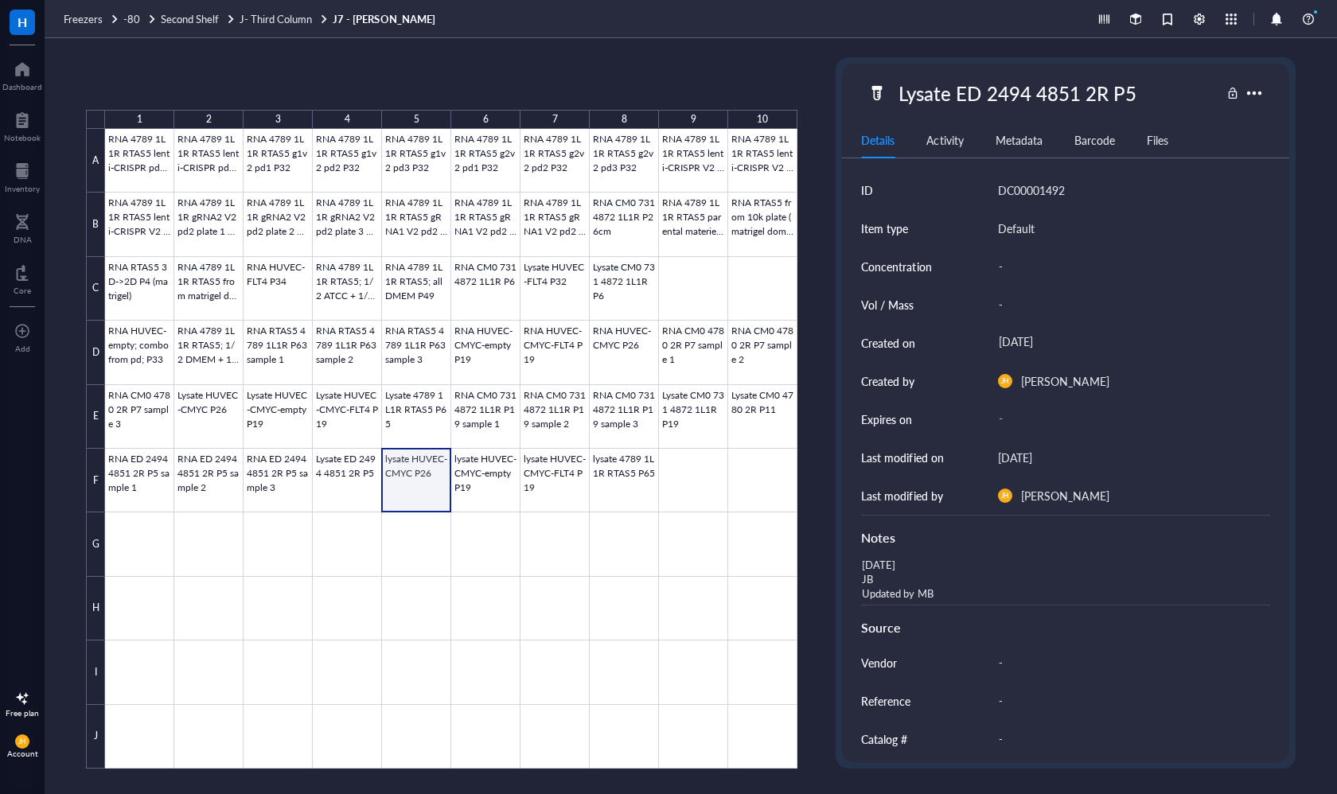
click at [429, 479] on div at bounding box center [451, 449] width 692 height 640
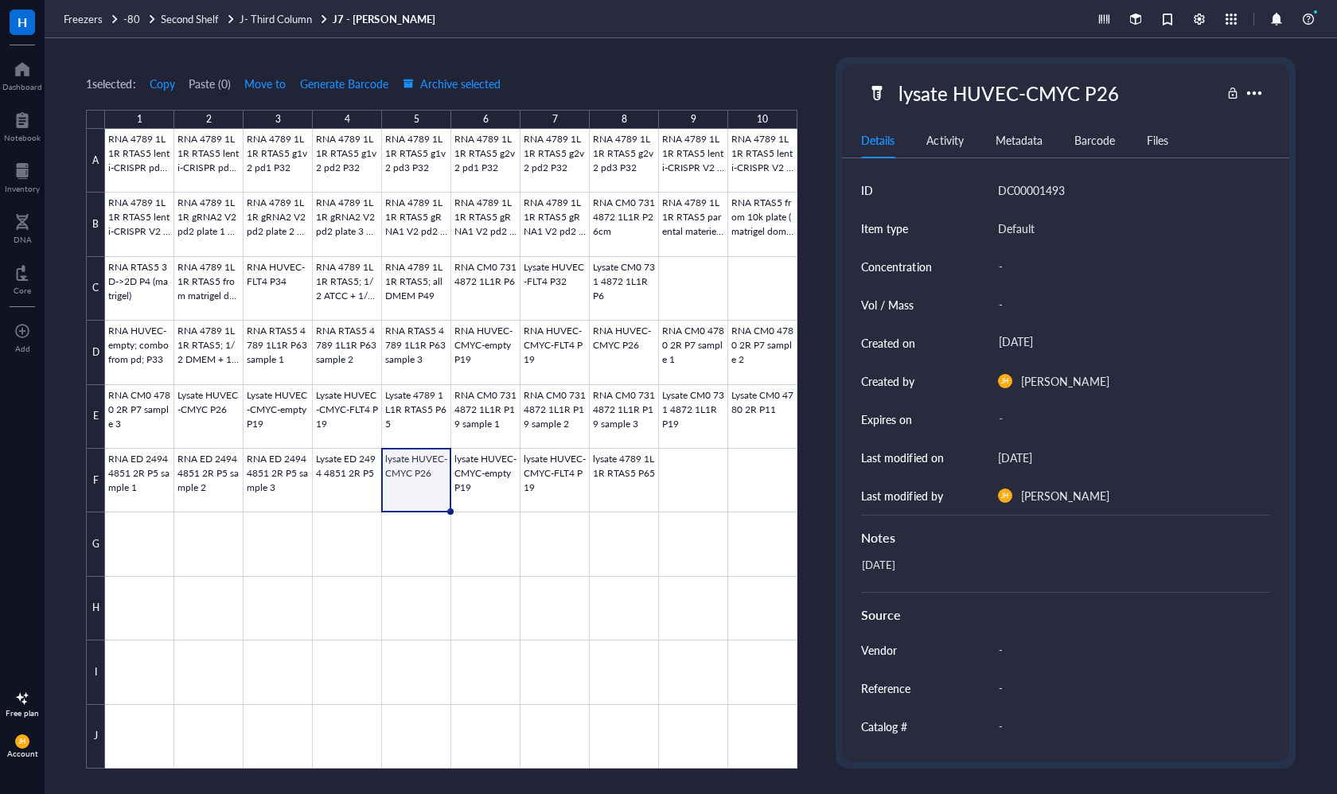
click at [1255, 94] on div at bounding box center [1253, 92] width 25 height 25
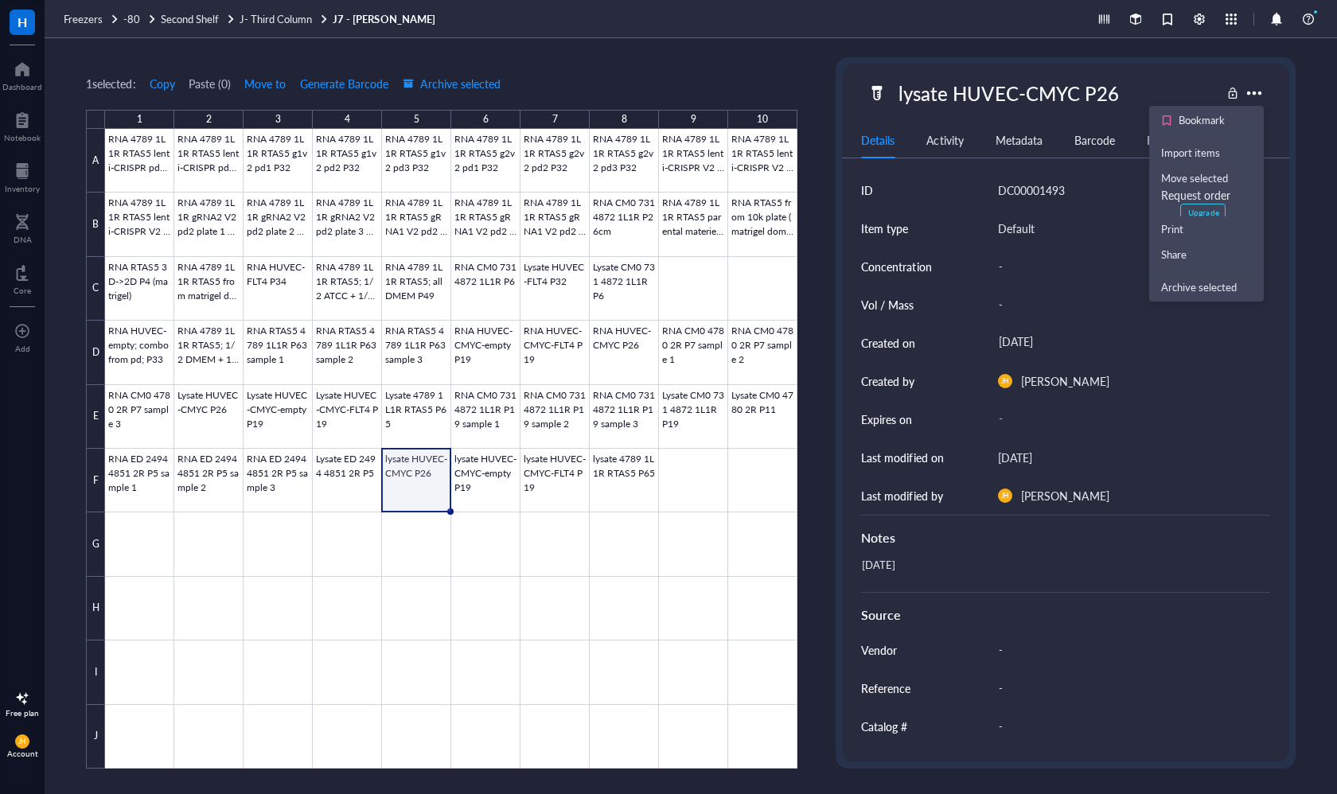
click at [1127, 93] on div "lysate HUVEC-CMYC P26" at bounding box center [1043, 92] width 352 height 33
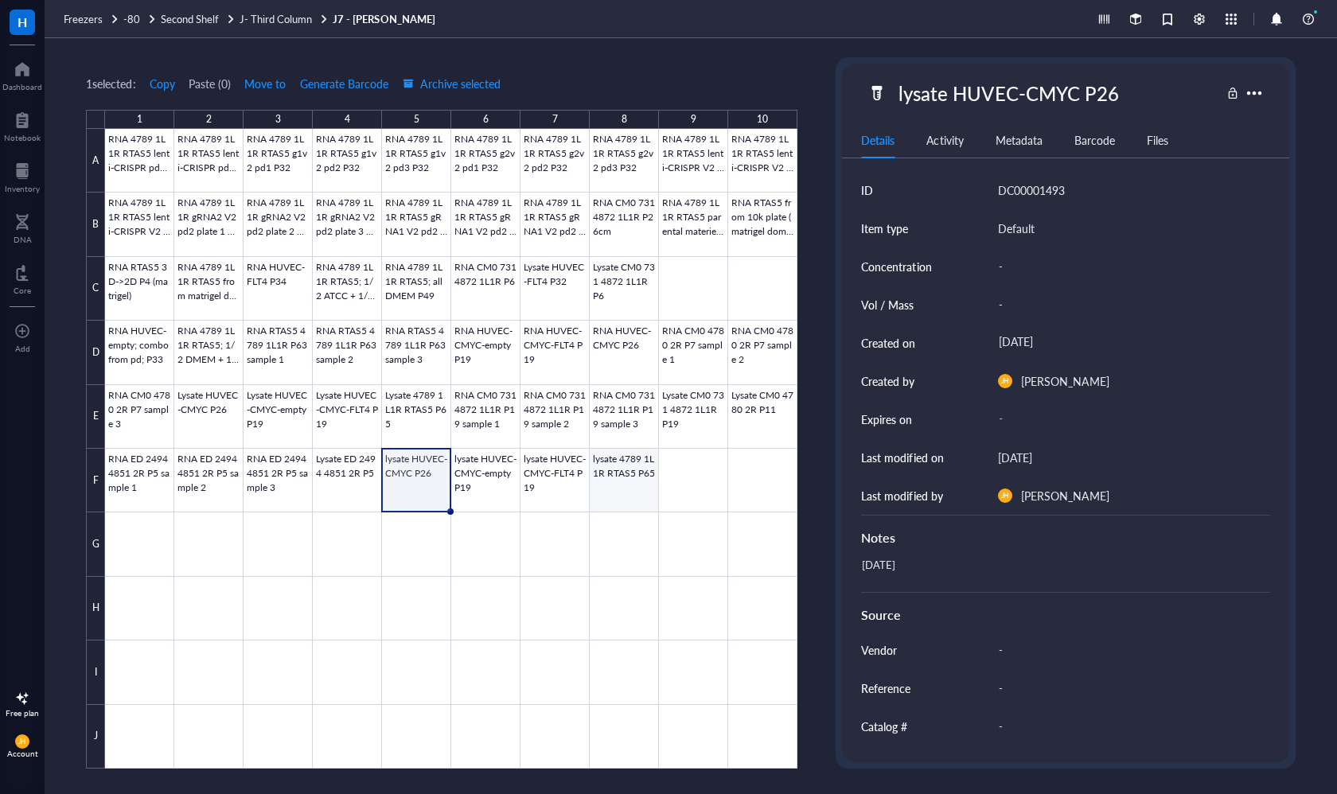
click at [634, 477] on div at bounding box center [451, 449] width 692 height 640
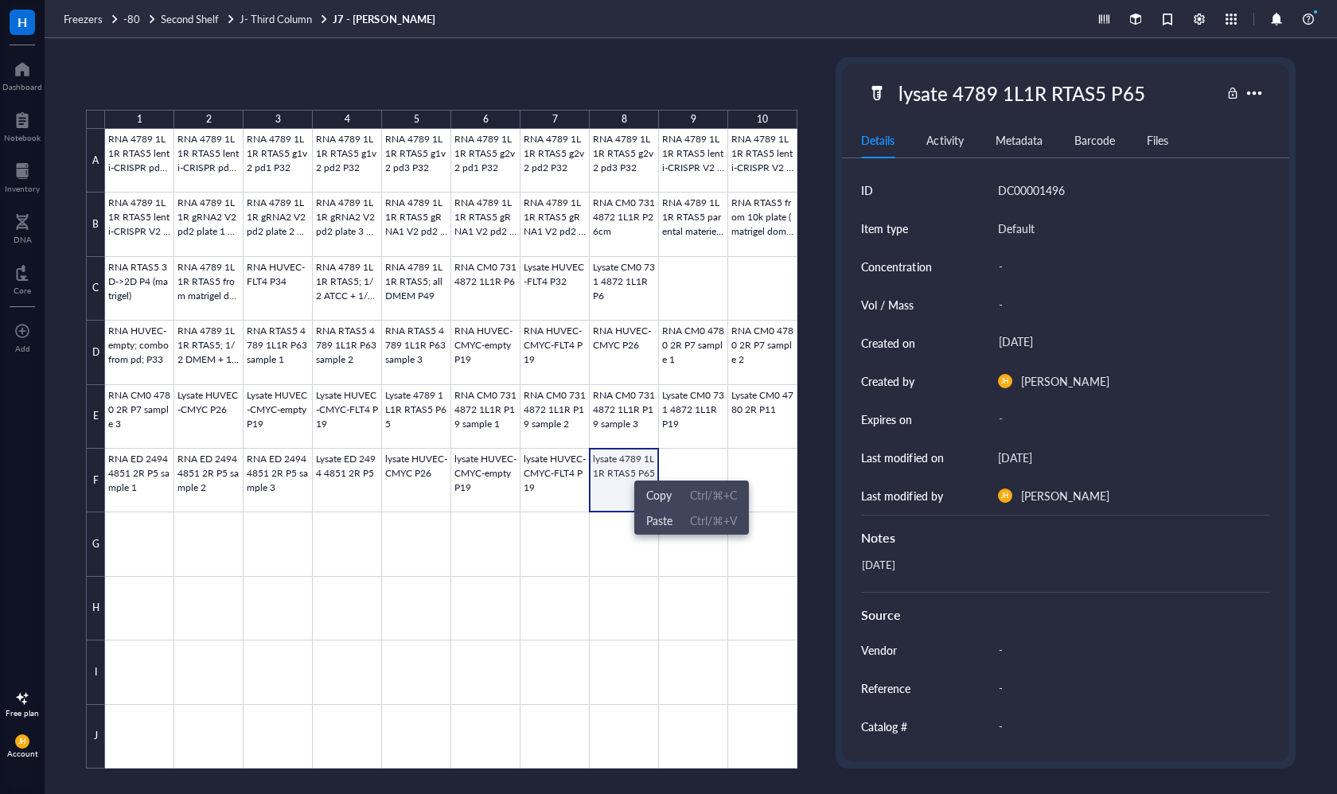
click at [628, 466] on div at bounding box center [451, 449] width 692 height 640
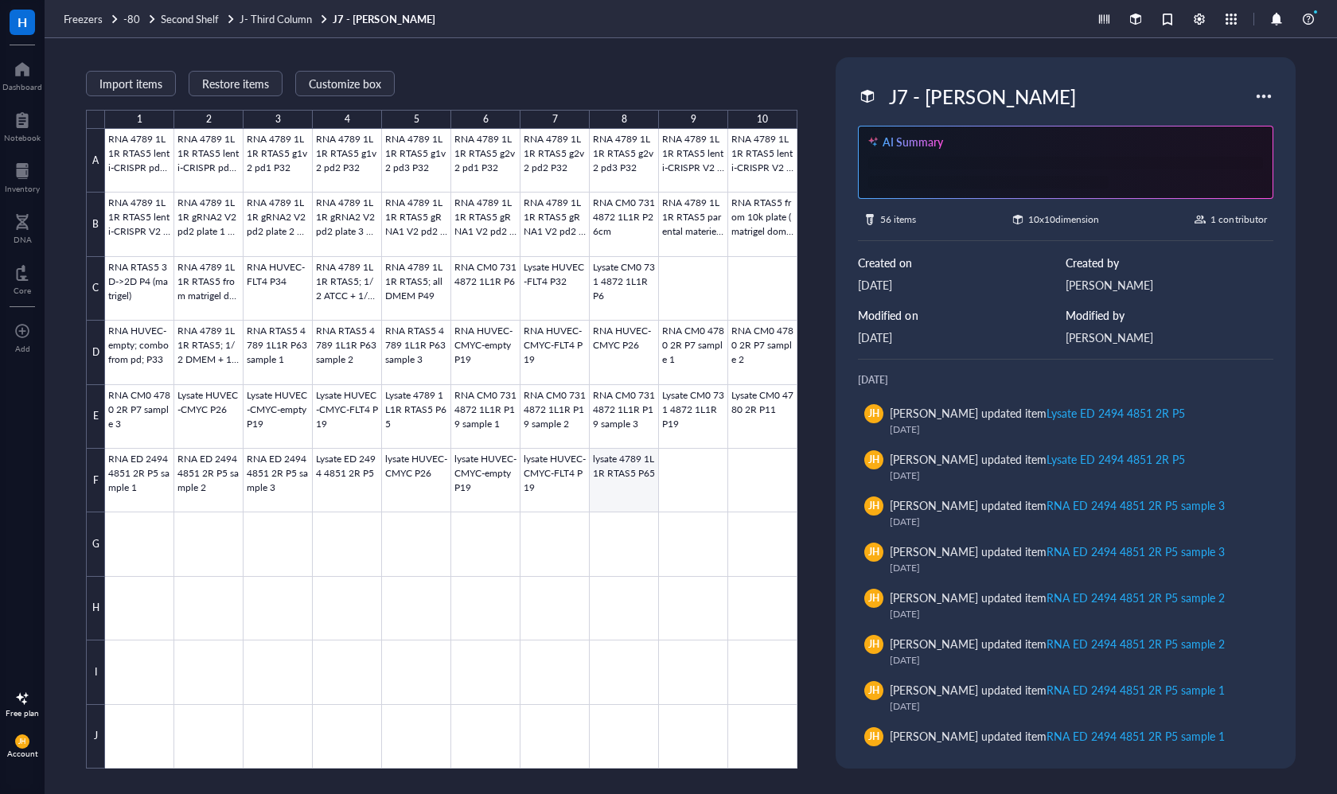
click at [622, 470] on div at bounding box center [451, 449] width 692 height 640
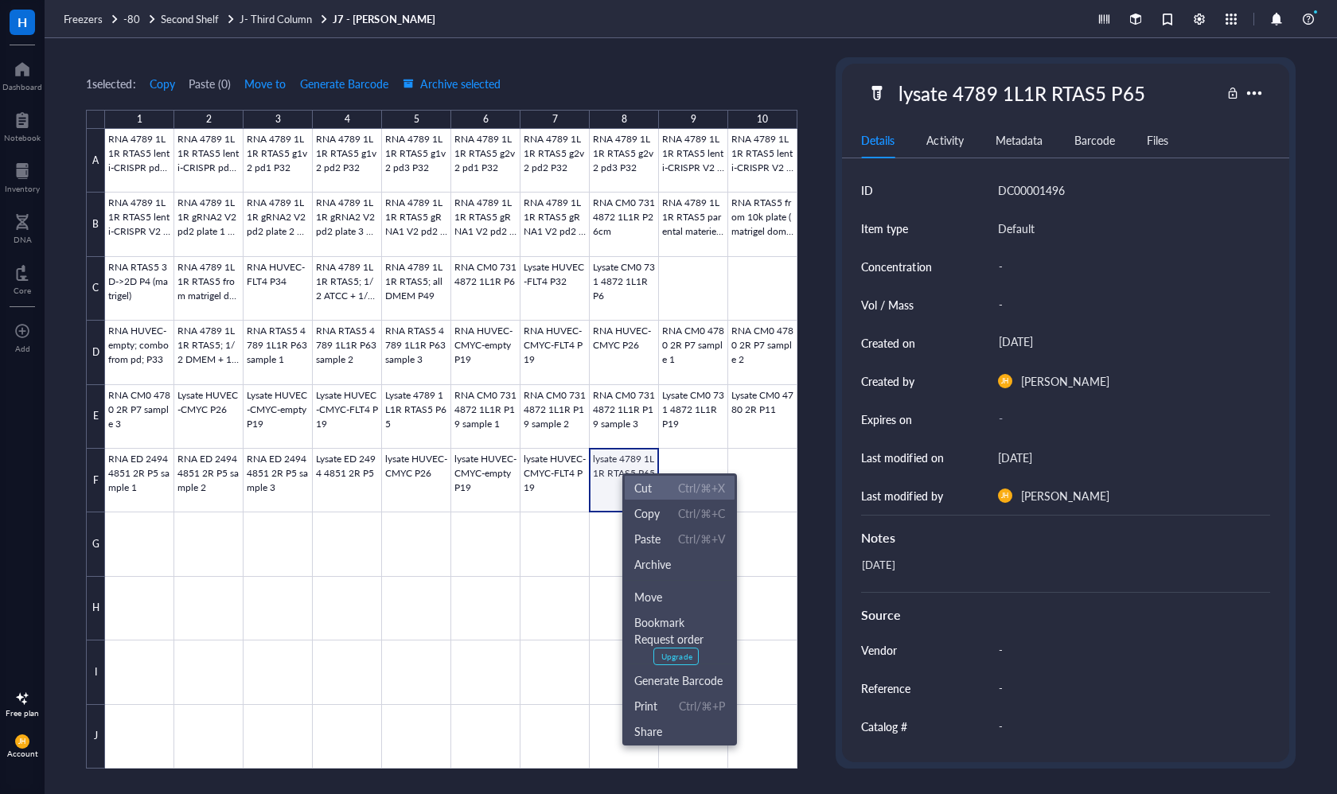
click at [648, 488] on span "Cut" at bounding box center [643, 488] width 18 height 18
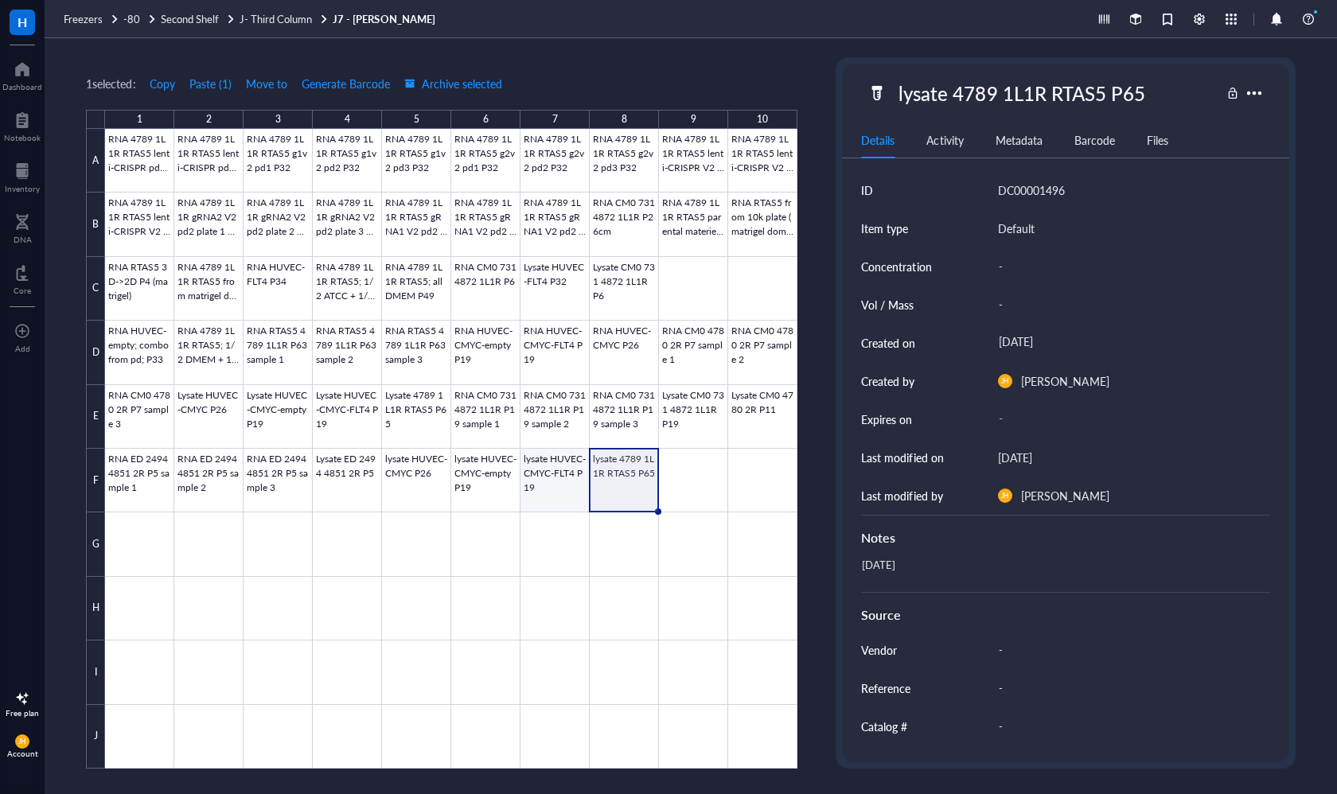
click at [557, 475] on div at bounding box center [451, 449] width 692 height 640
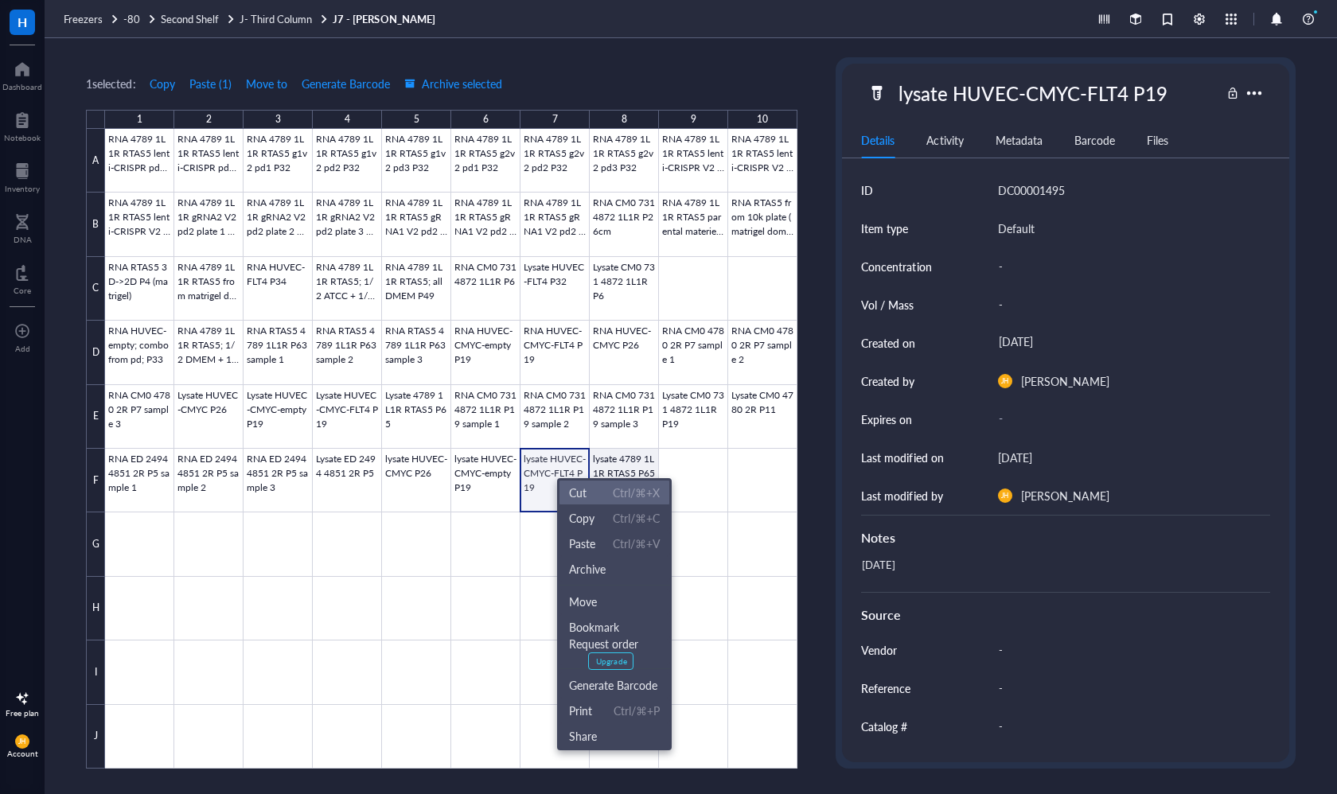
click at [585, 497] on span "Cut" at bounding box center [578, 493] width 18 height 18
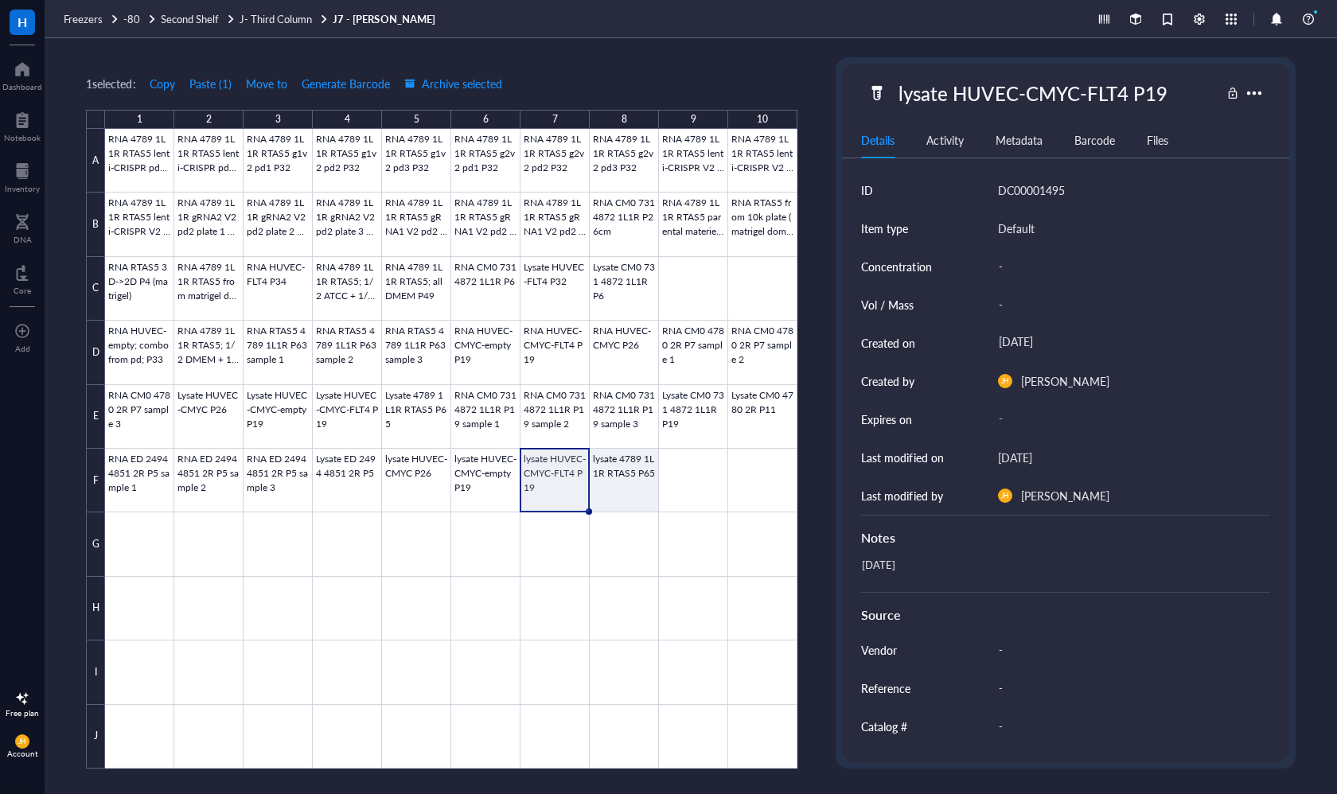
click at [617, 487] on div at bounding box center [451, 449] width 692 height 640
click at [675, 474] on div at bounding box center [451, 449] width 692 height 640
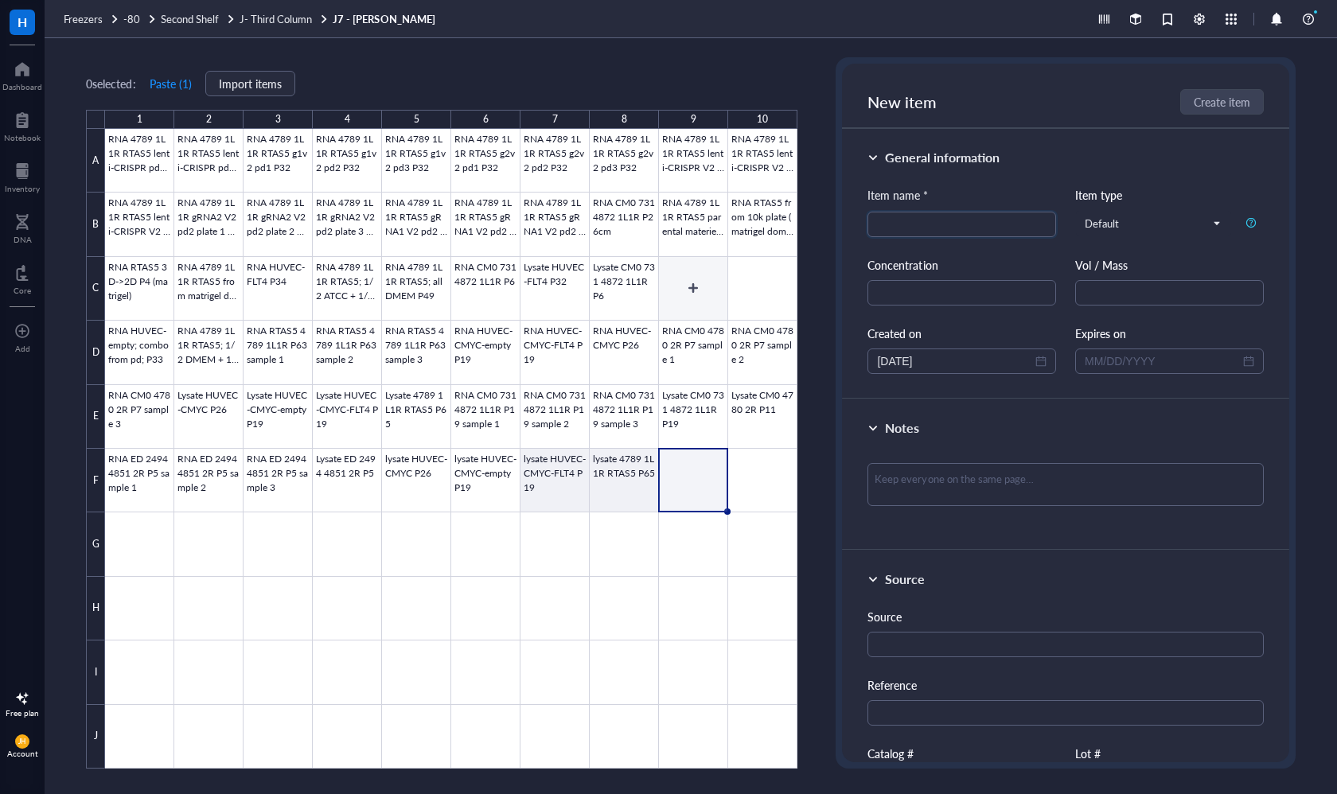
click at [699, 288] on div at bounding box center [451, 449] width 692 height 640
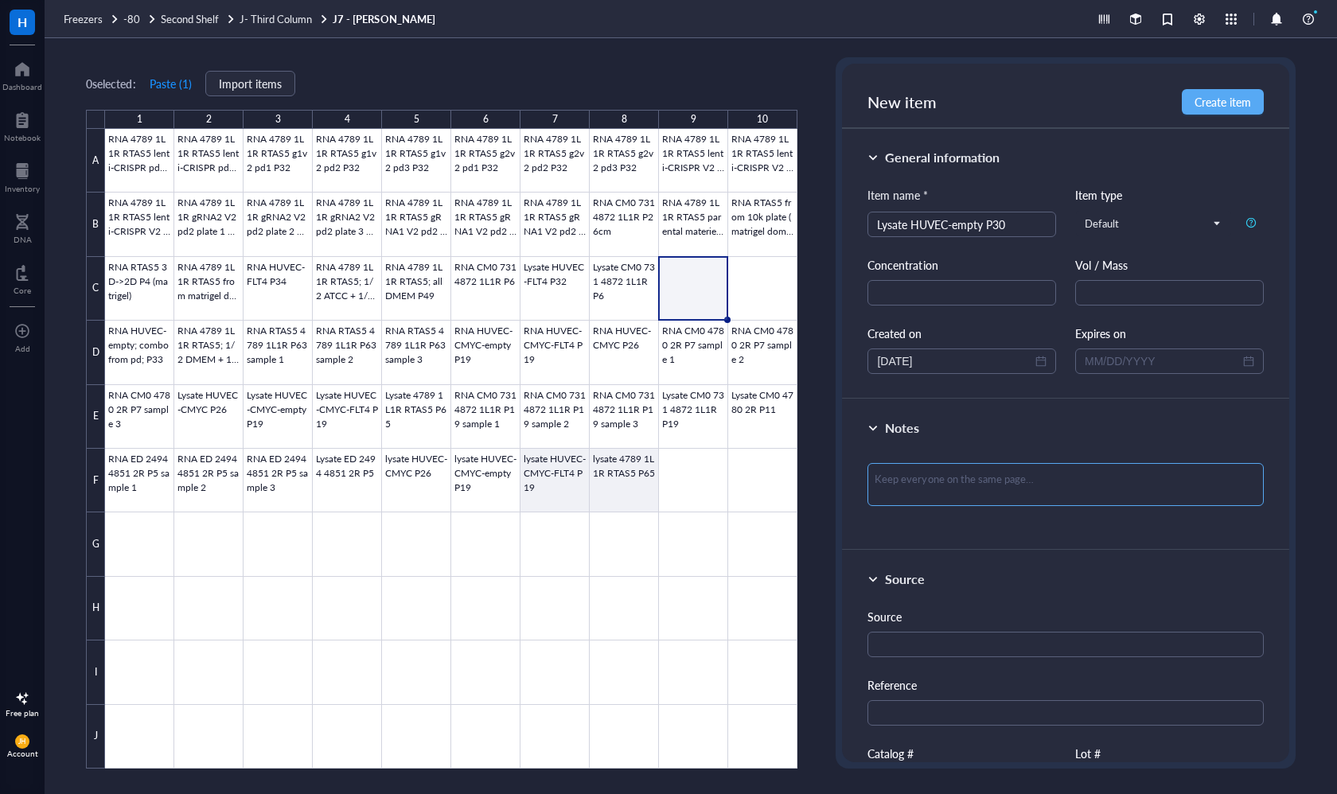
click at [943, 486] on textarea at bounding box center [1064, 484] width 395 height 43
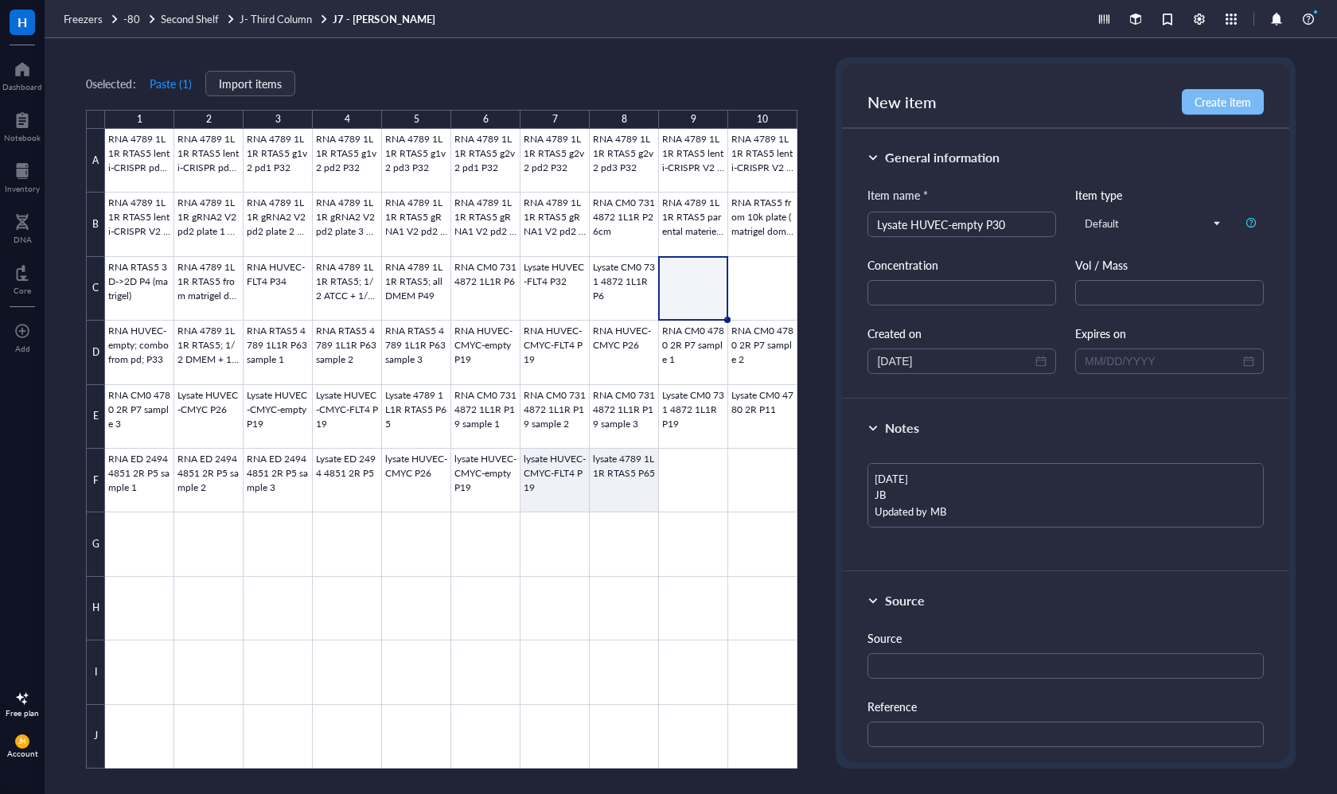
click at [1232, 108] on span "Create item" at bounding box center [1222, 101] width 56 height 13
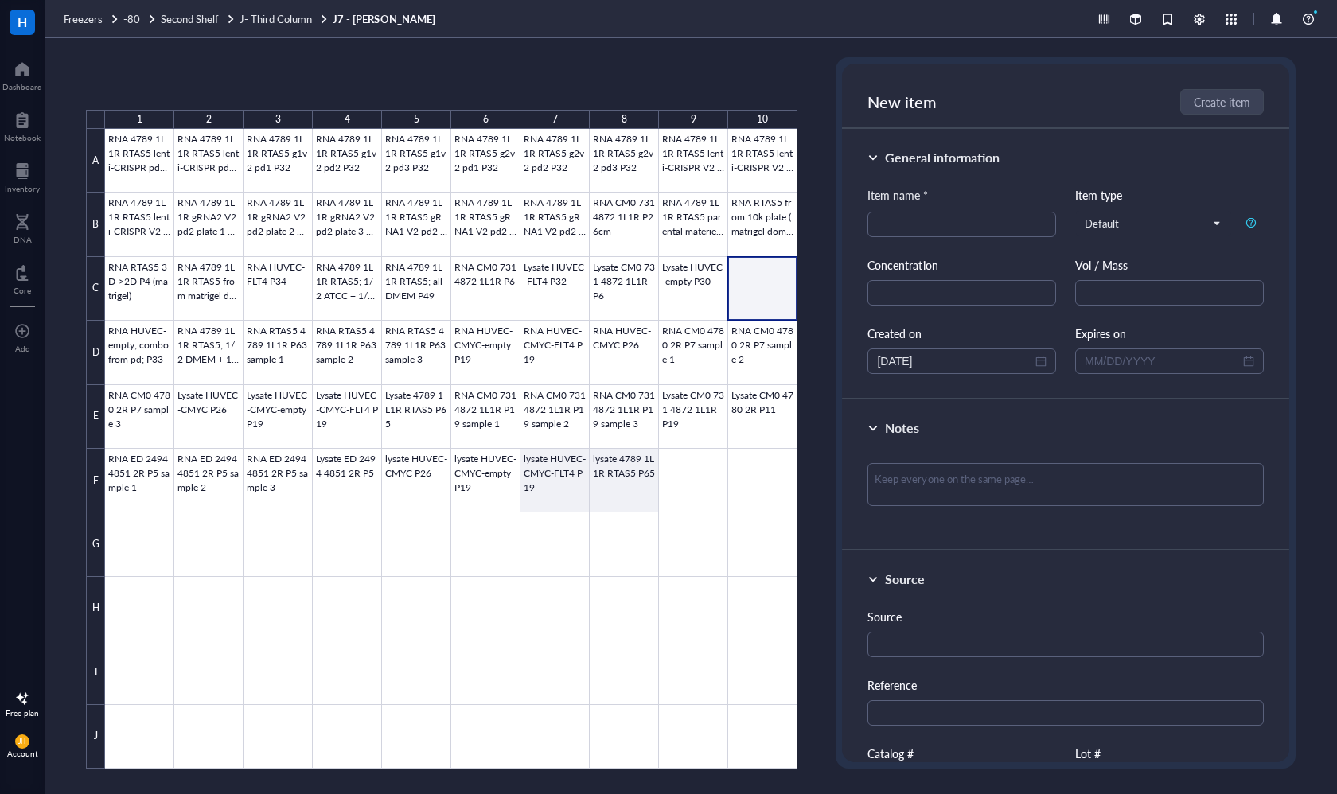
click at [754, 289] on div at bounding box center [451, 449] width 692 height 640
click at [983, 489] on textarea at bounding box center [1064, 484] width 395 height 43
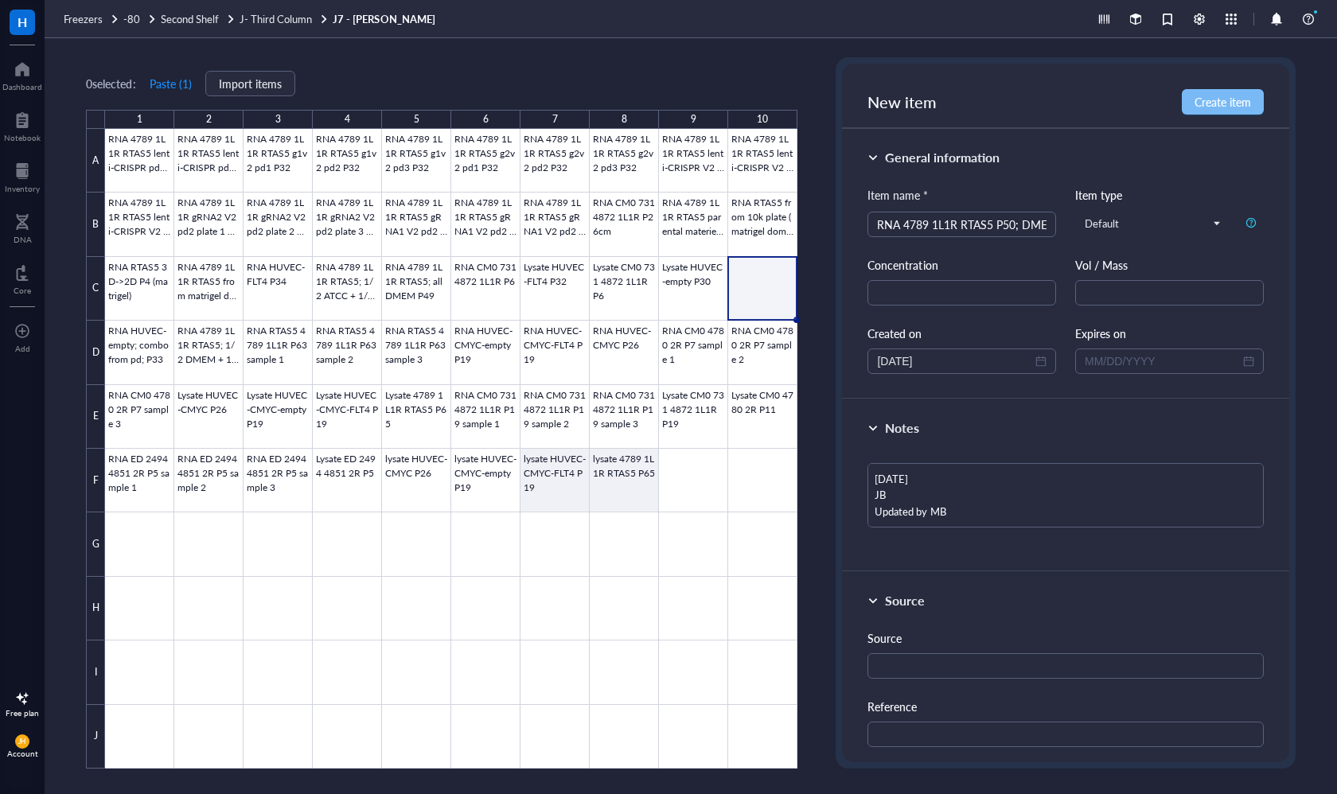
click at [1213, 101] on span "Create item" at bounding box center [1222, 101] width 56 height 13
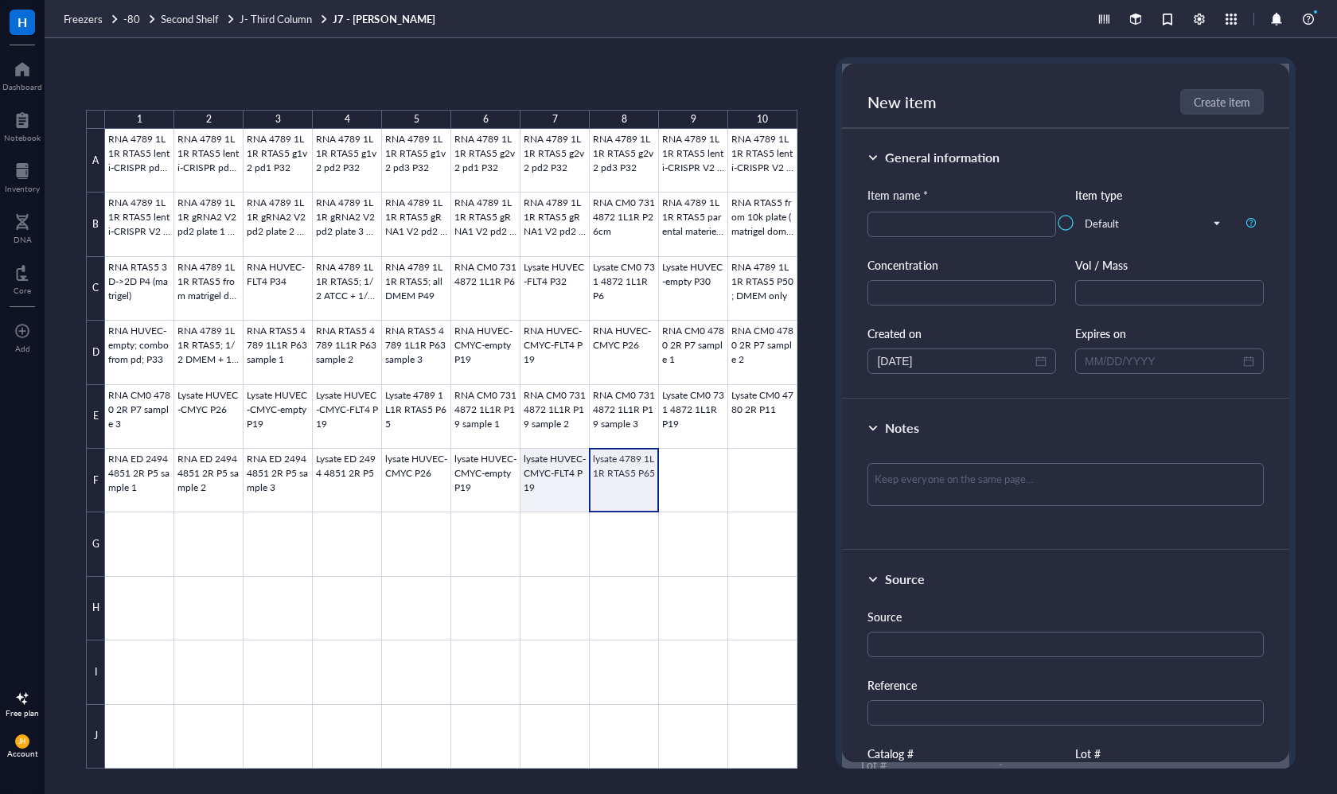
click at [601, 460] on div at bounding box center [451, 449] width 692 height 640
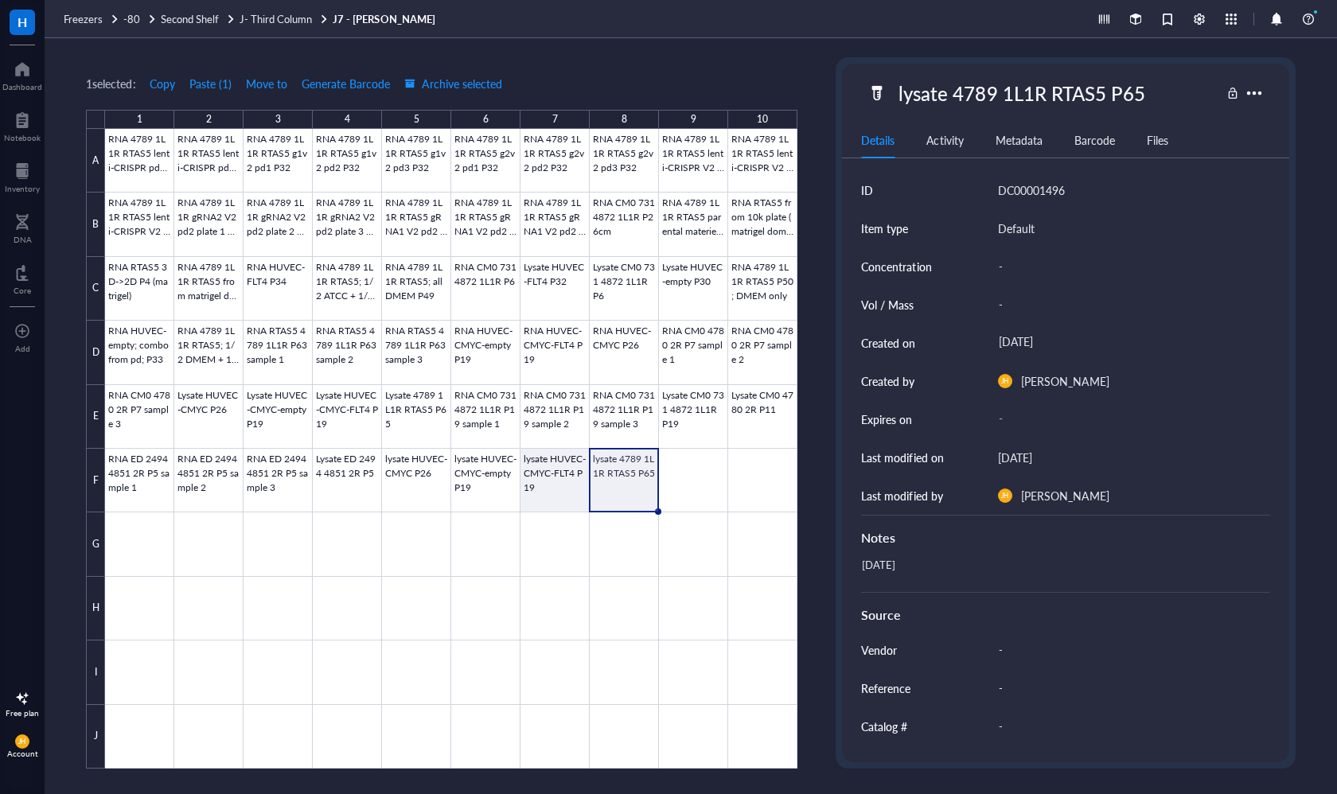
click at [1064, 90] on div "lysate 4789 1L1R RTAS5 P65" at bounding box center [1021, 92] width 260 height 33
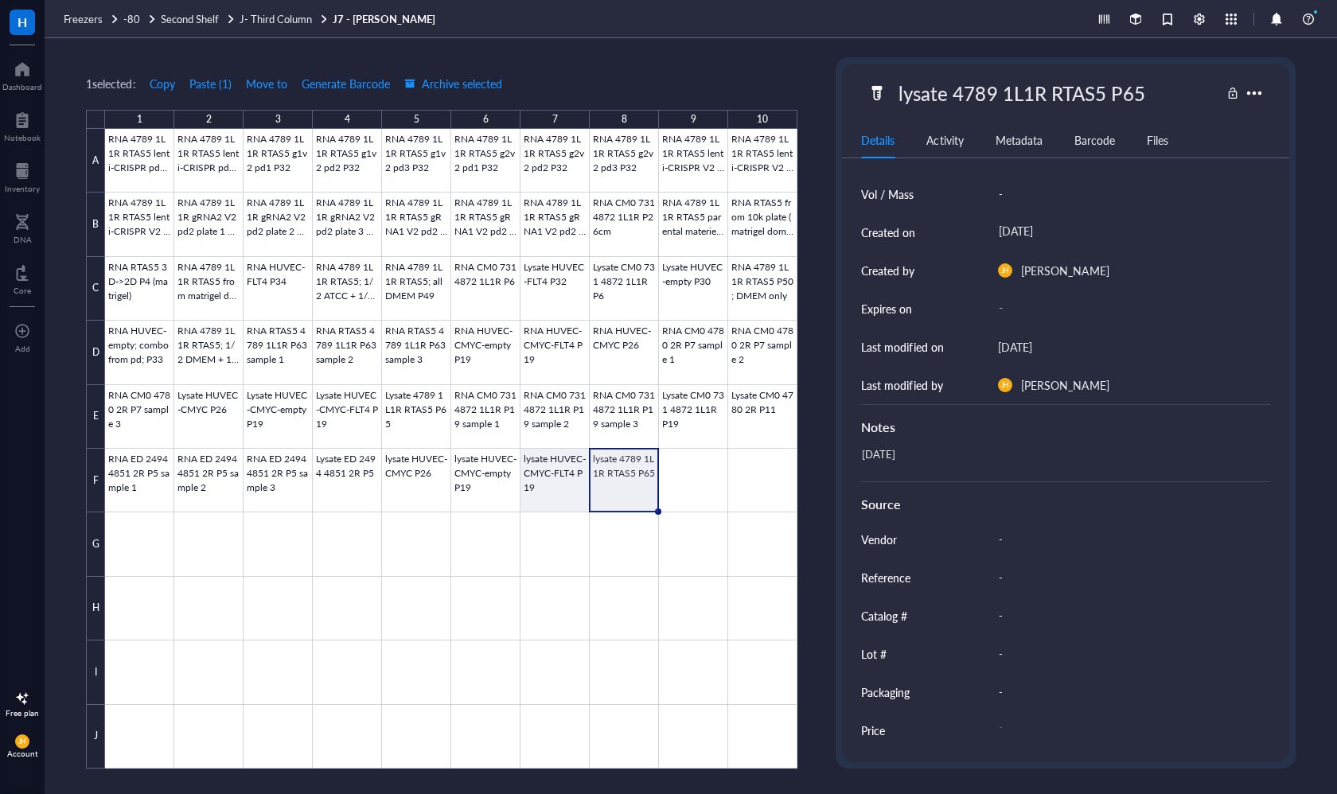
scroll to position [112, 0]
click at [1269, 95] on div "lysate 4789 1L1R RTAS5 P65" at bounding box center [1065, 92] width 446 height 33
click at [1267, 94] on div "lysate 4789 1L1R RTAS5 P65" at bounding box center [1065, 92] width 446 height 33
click at [1256, 96] on div at bounding box center [1253, 92] width 25 height 25
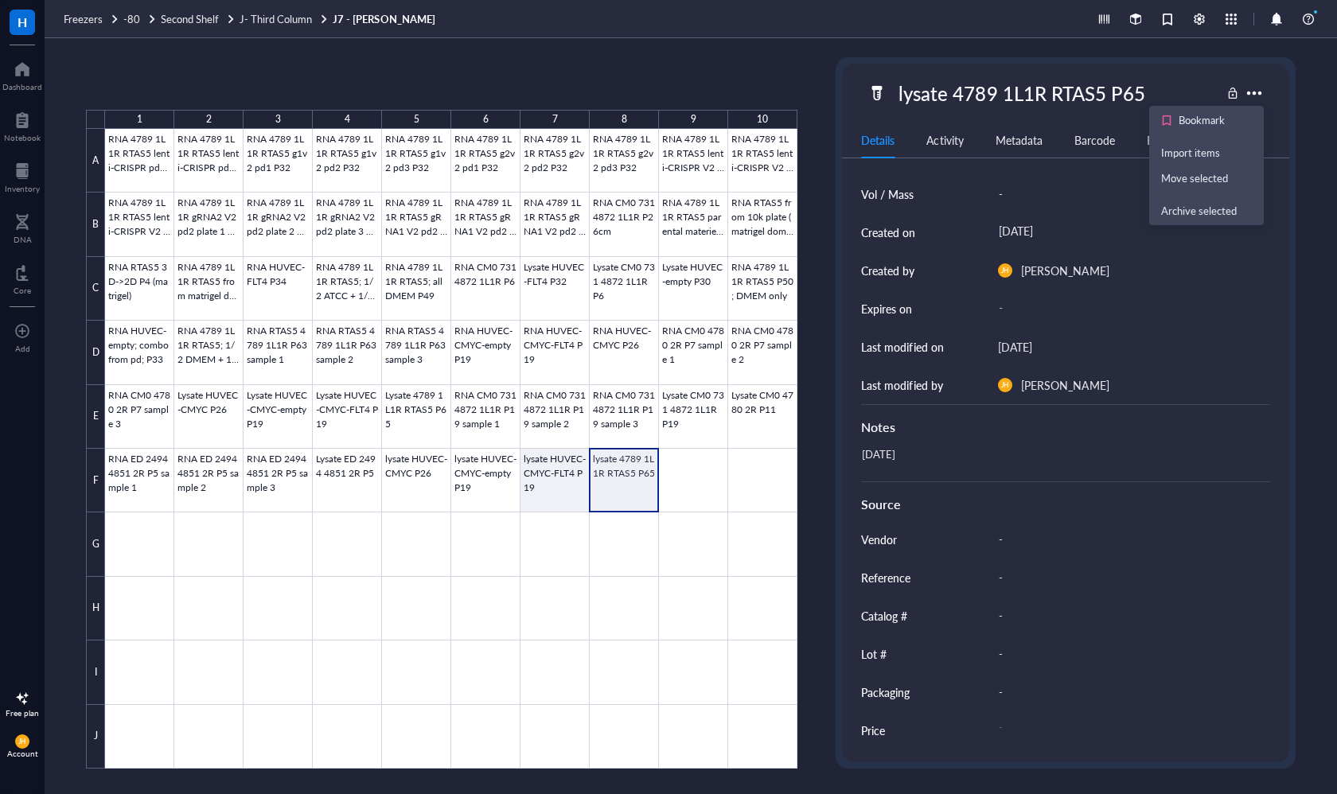
click at [622, 488] on div at bounding box center [451, 449] width 692 height 640
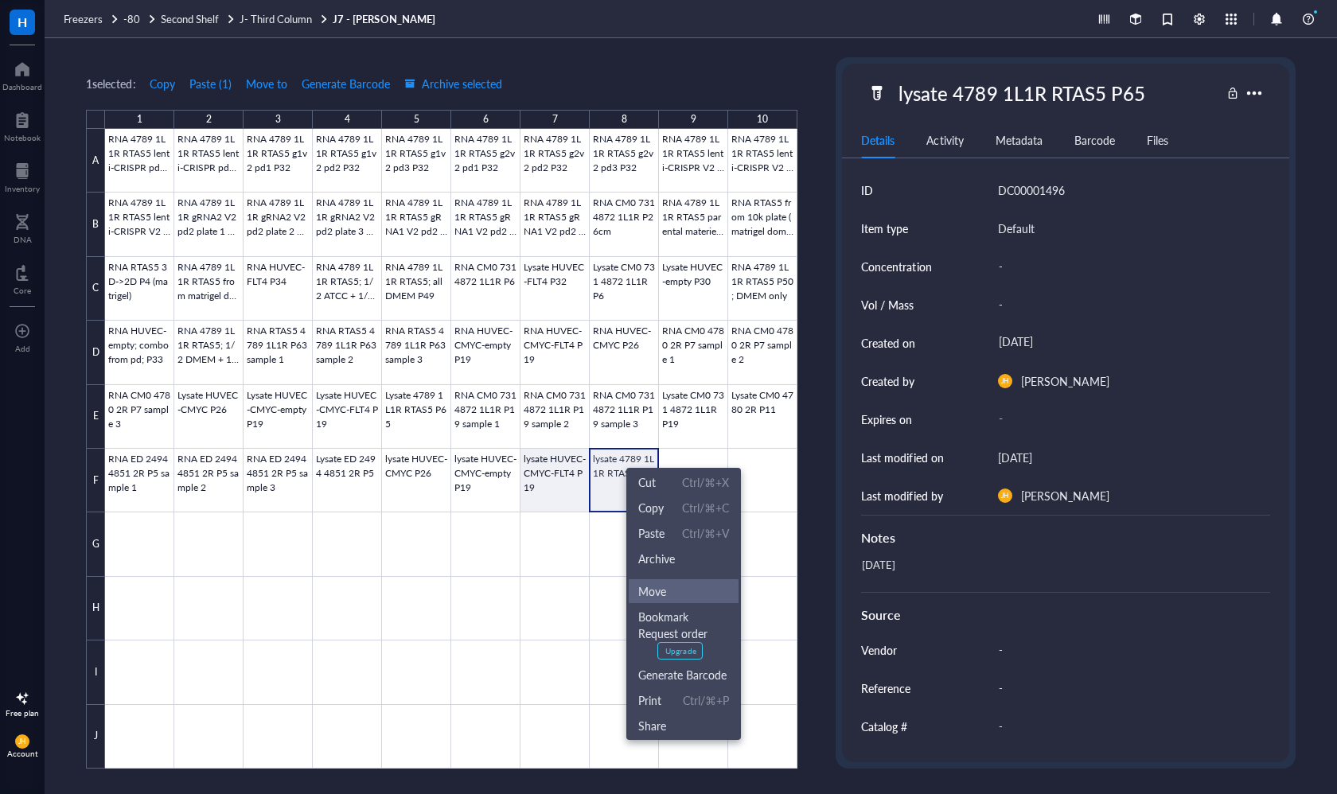
click at [672, 592] on span "Move" at bounding box center [683, 591] width 91 height 18
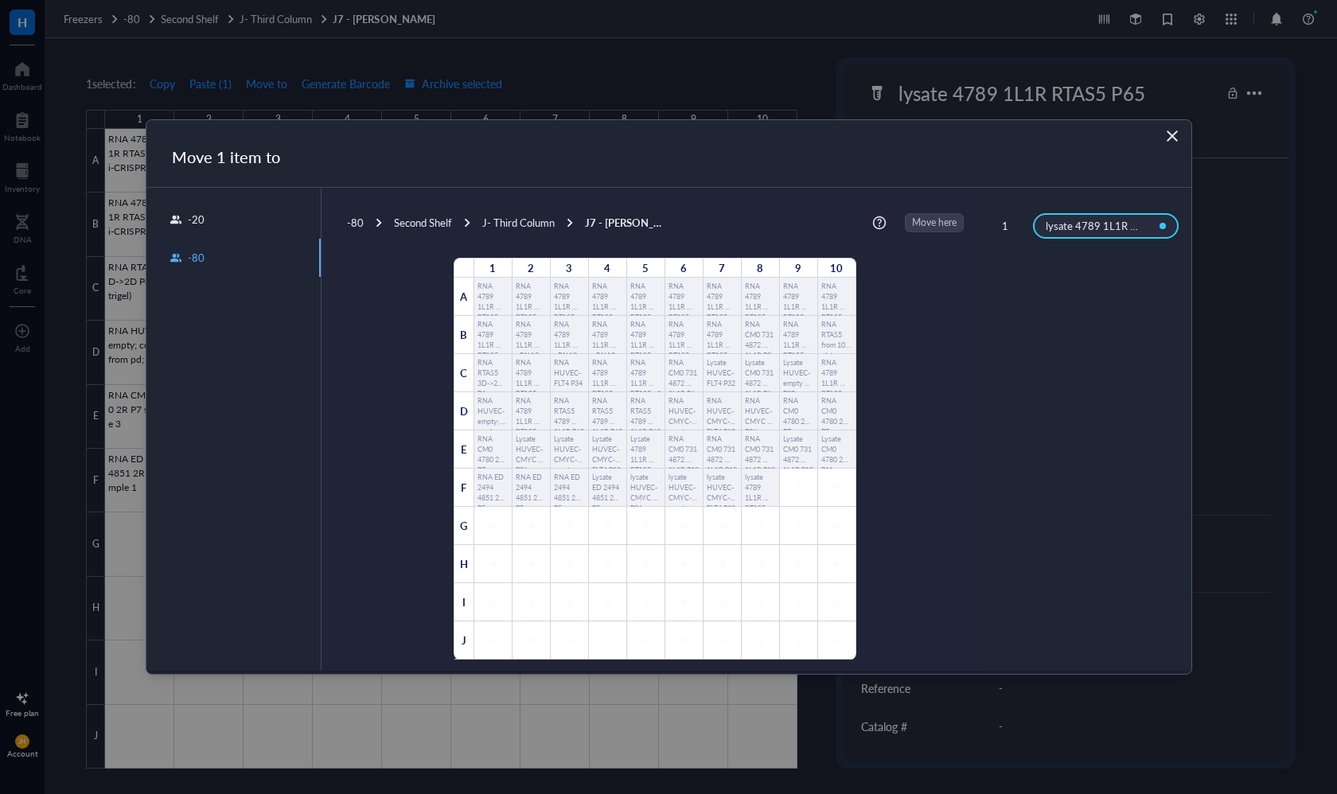
click at [1171, 141] on icon "Close" at bounding box center [1171, 136] width 15 height 15
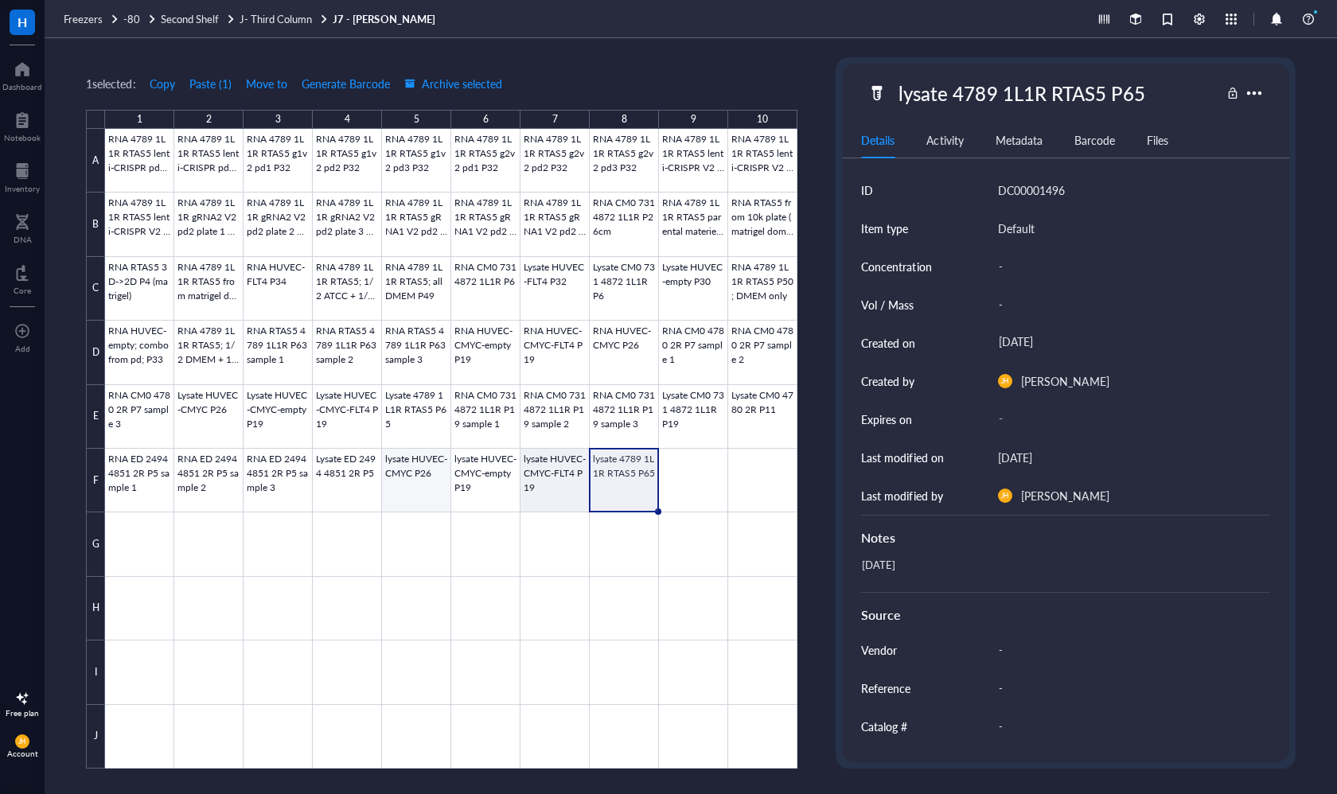
click at [414, 470] on div at bounding box center [451, 449] width 692 height 640
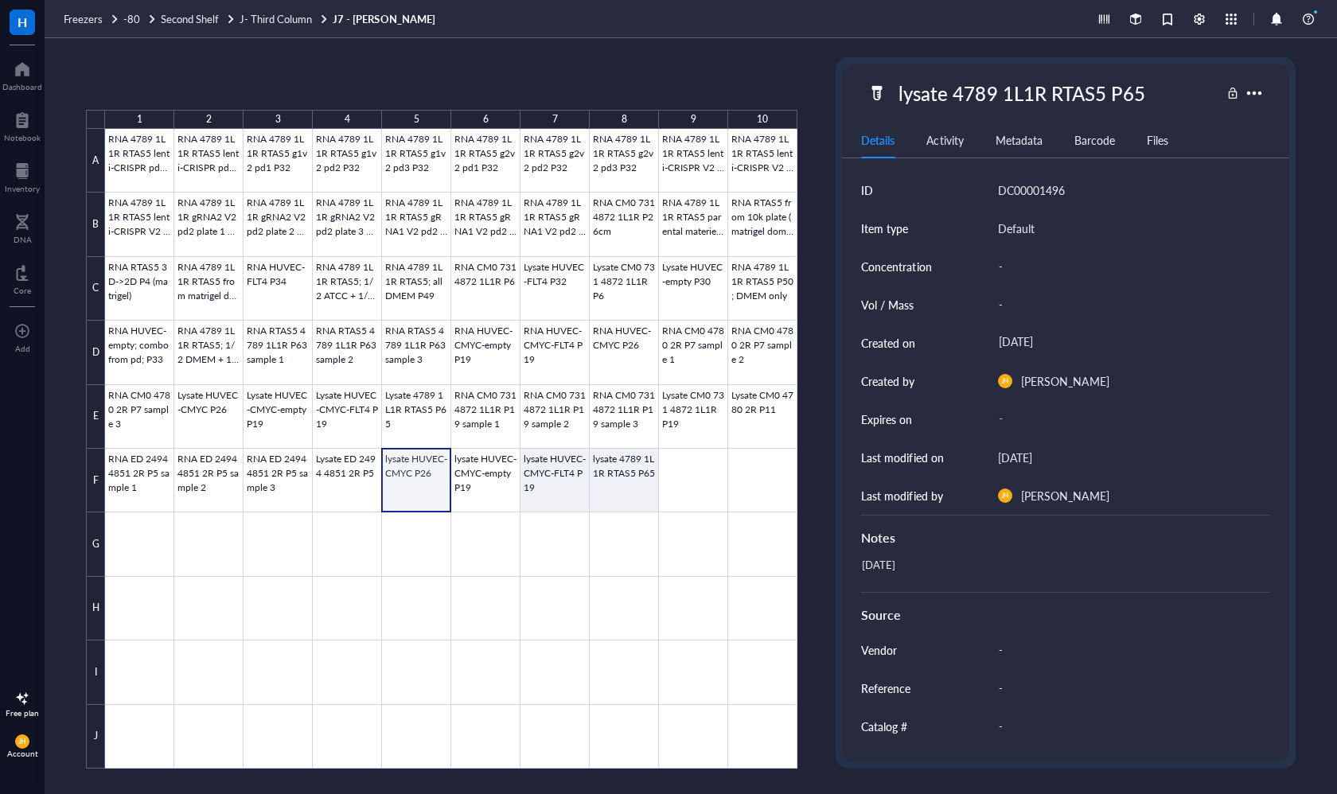
click at [477, 488] on div at bounding box center [451, 449] width 692 height 640
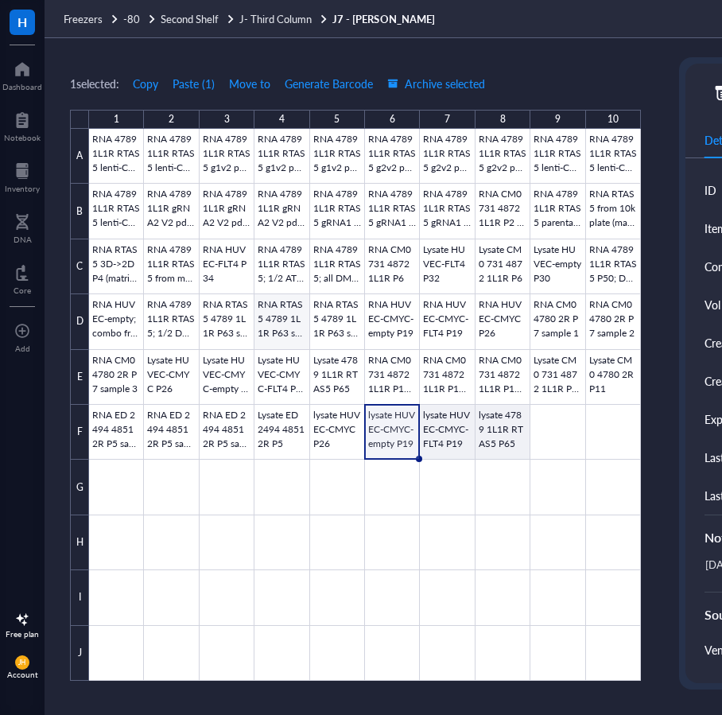
scroll to position [6, 0]
click at [537, 418] on div at bounding box center [365, 405] width 552 height 552
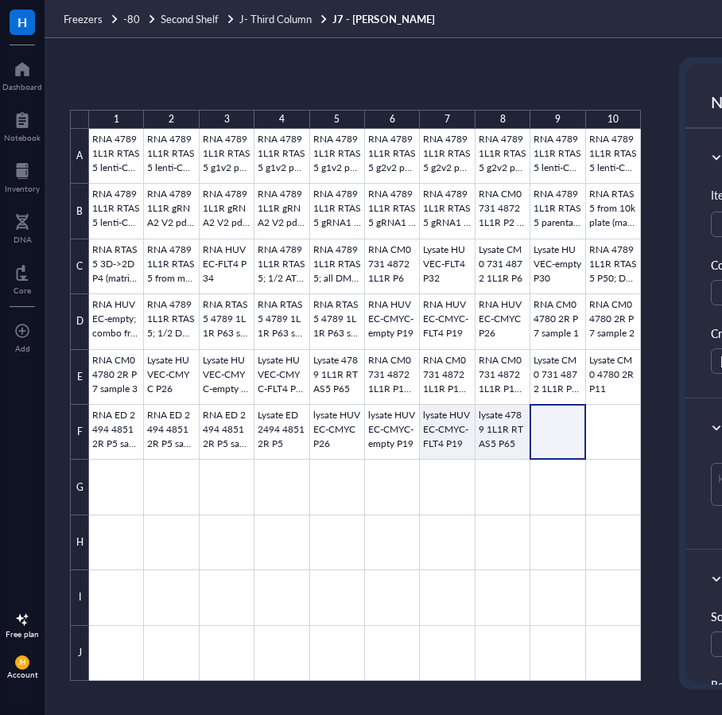
scroll to position [0, 1]
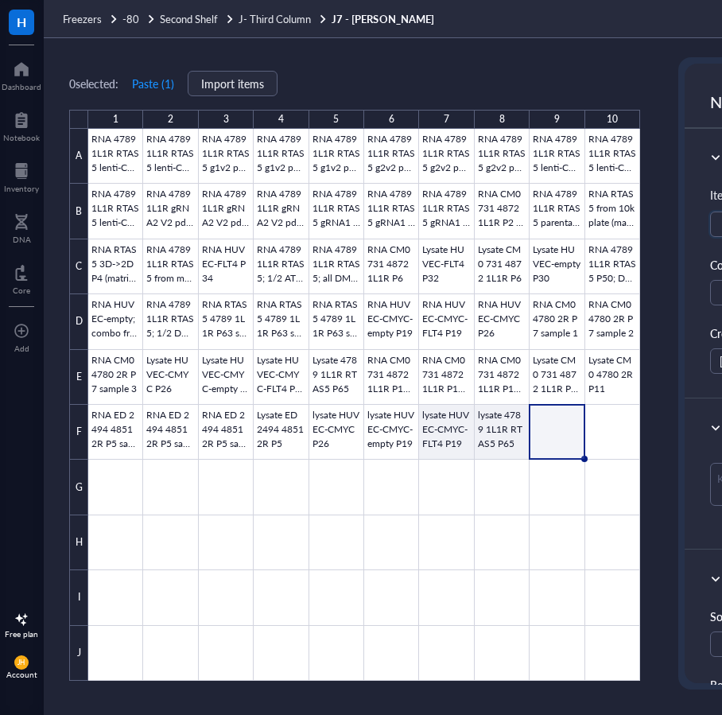
click at [508, 438] on div at bounding box center [364, 405] width 552 height 552
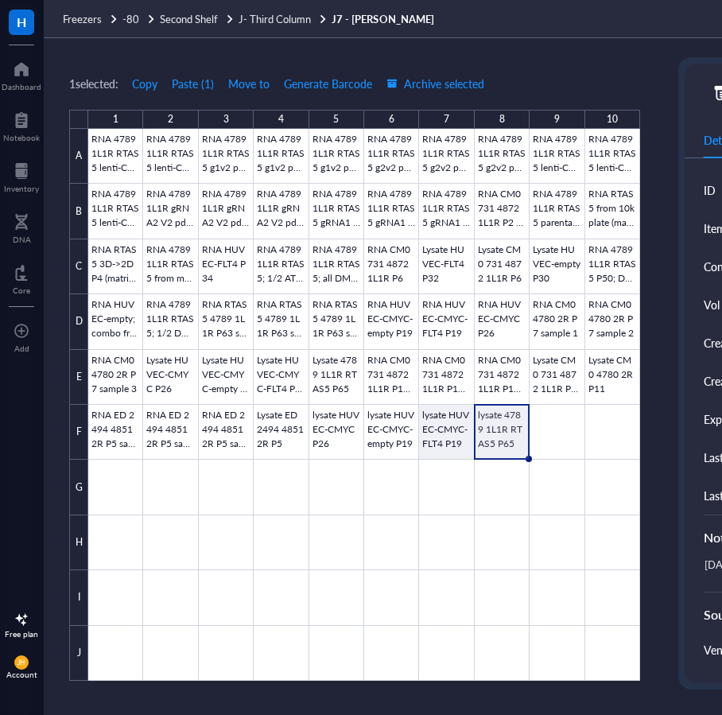
scroll to position [0, 296]
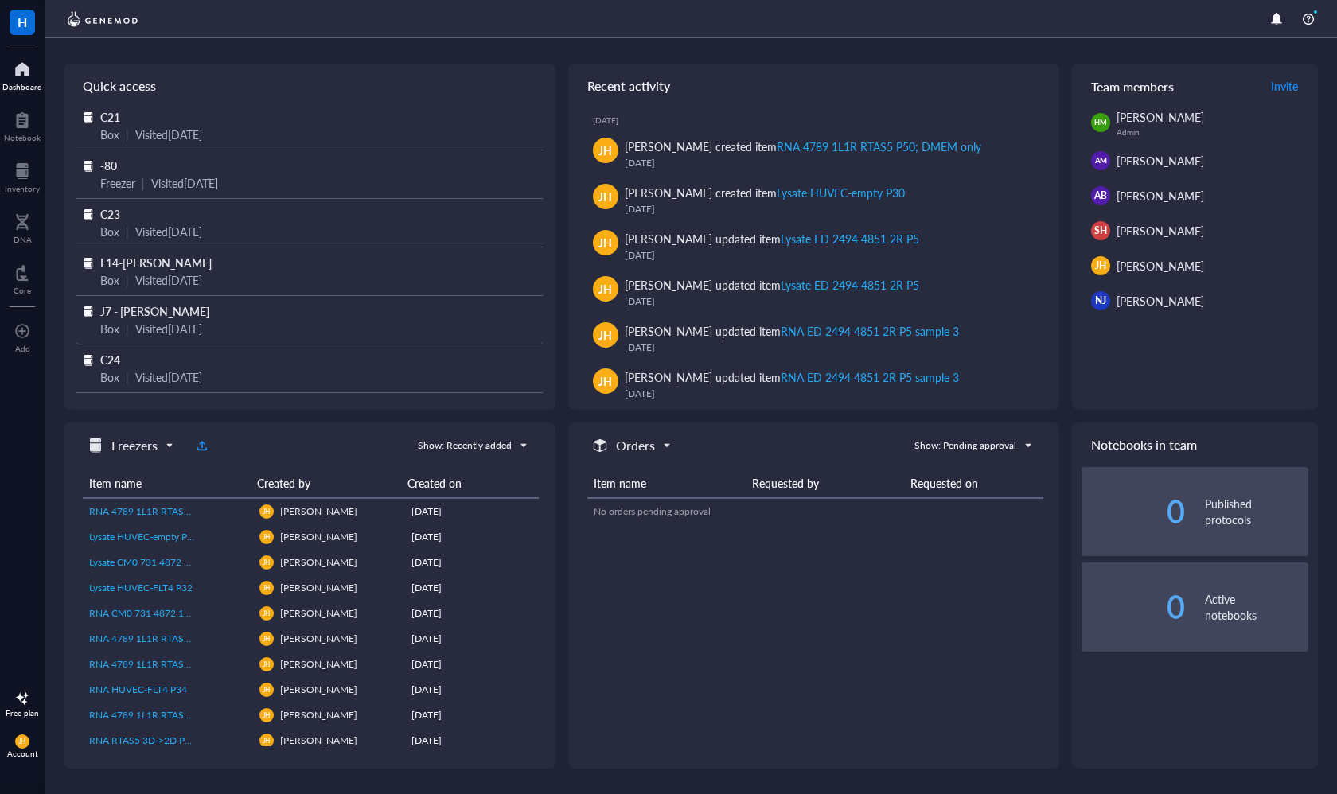
click at [205, 317] on div "J7 - [PERSON_NAME]" at bounding box center [309, 311] width 418 height 18
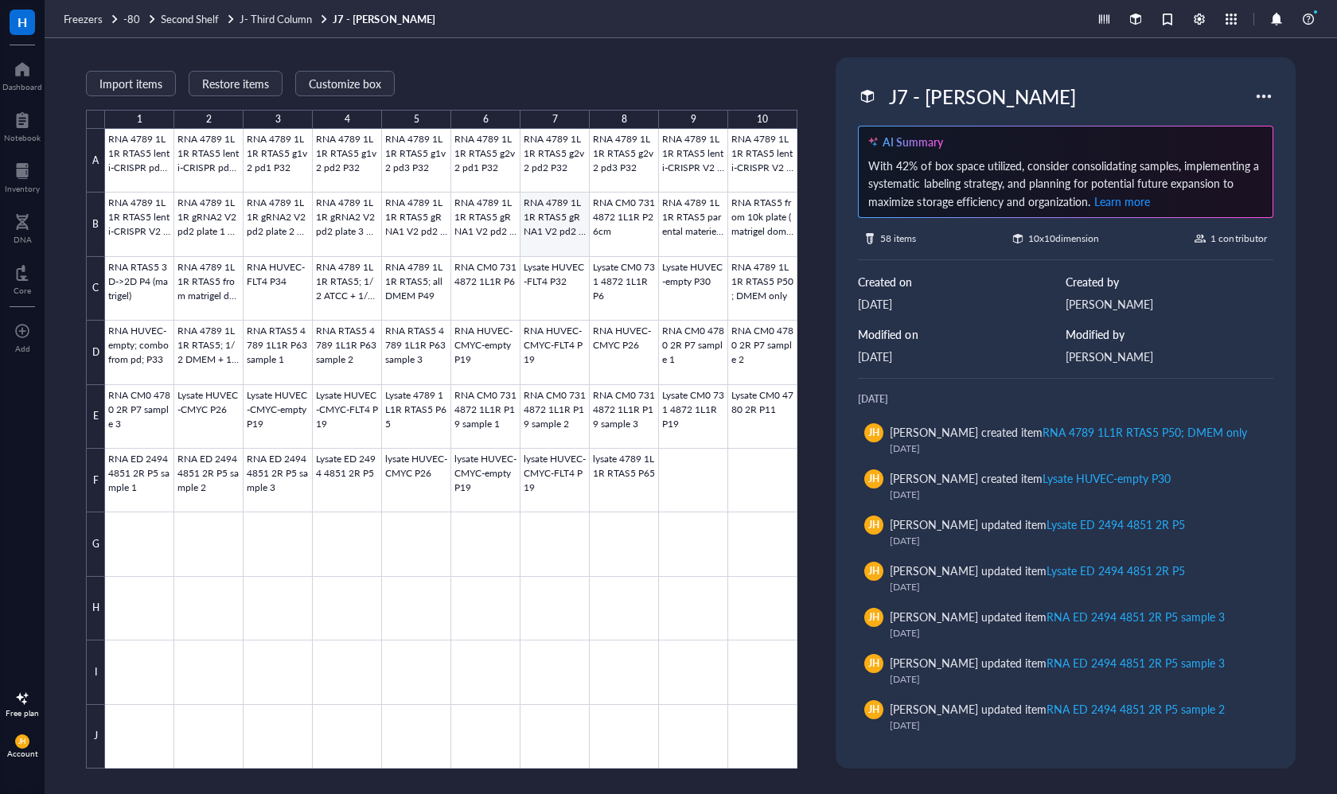
click at [544, 220] on div at bounding box center [451, 449] width 692 height 640
